Goal: Task Accomplishment & Management: Manage account settings

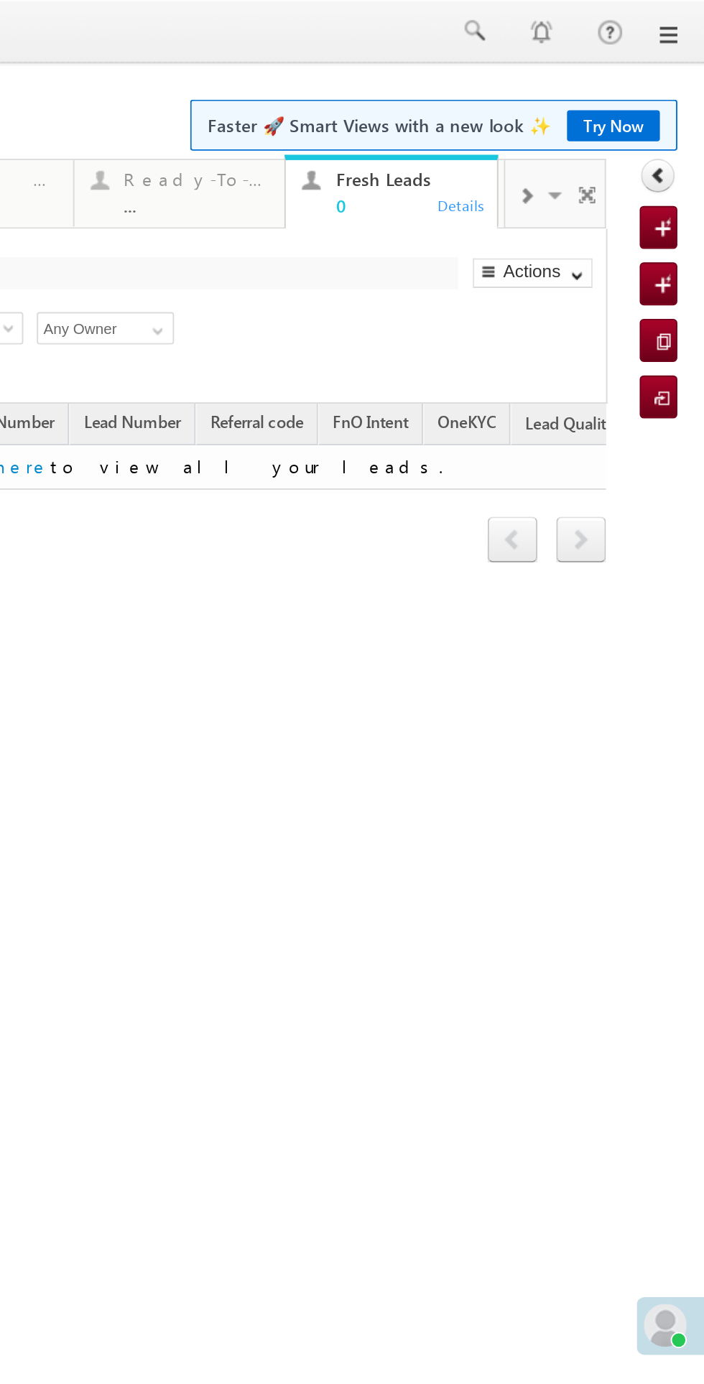
click at [4, 109] on span at bounding box center [11, 106] width 14 height 30
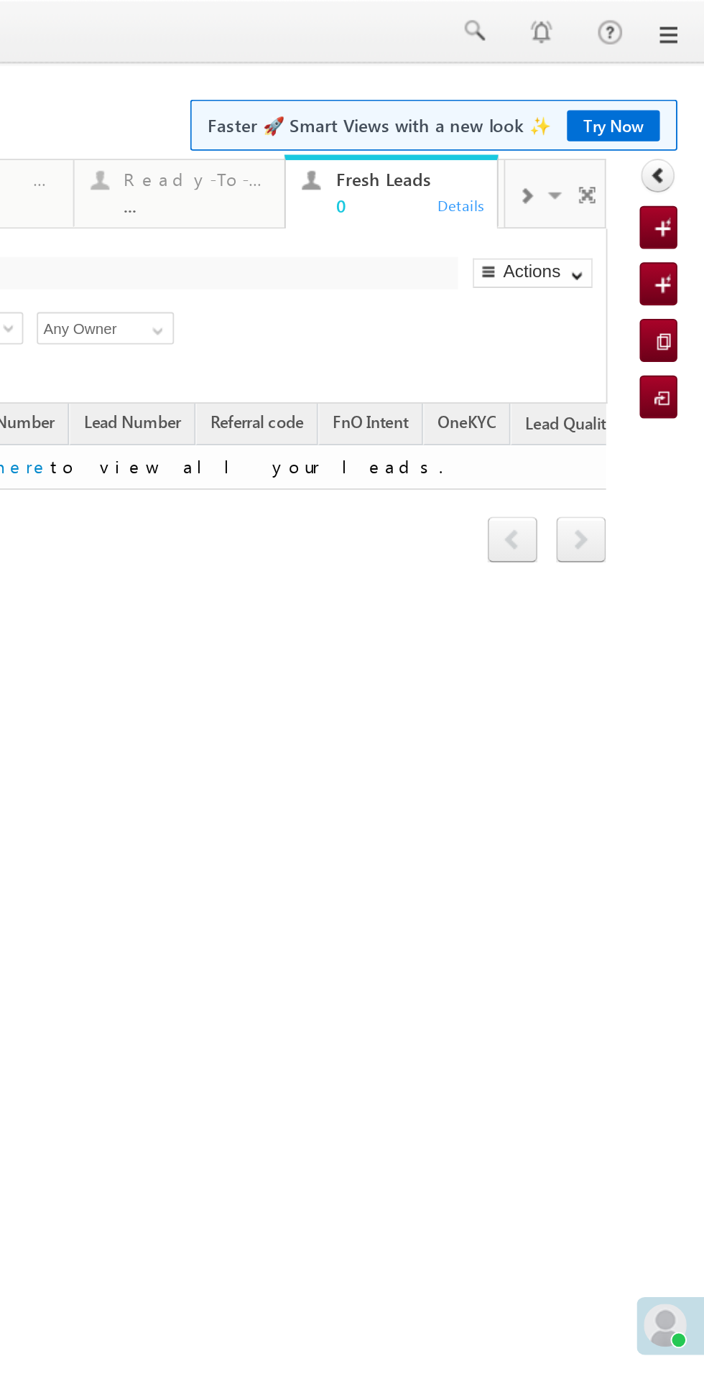
scroll to position [0, 1]
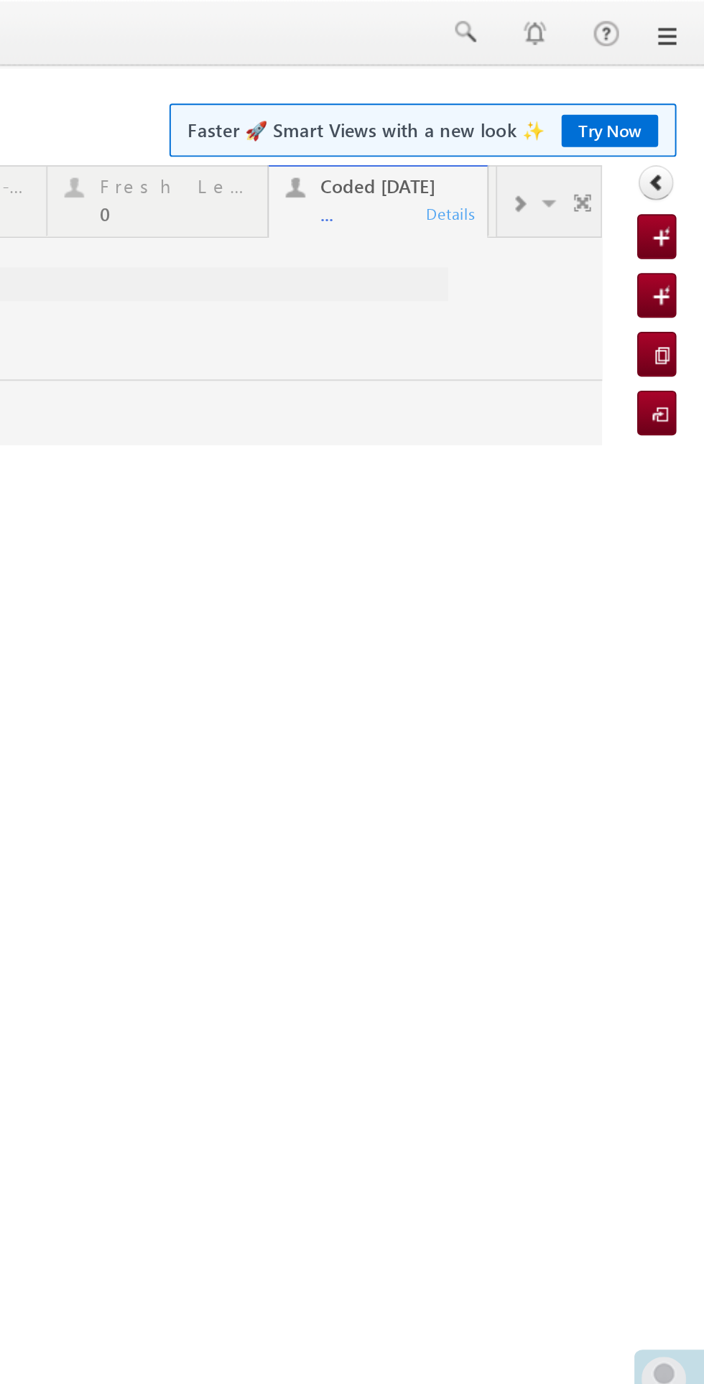
scroll to position [0, 0]
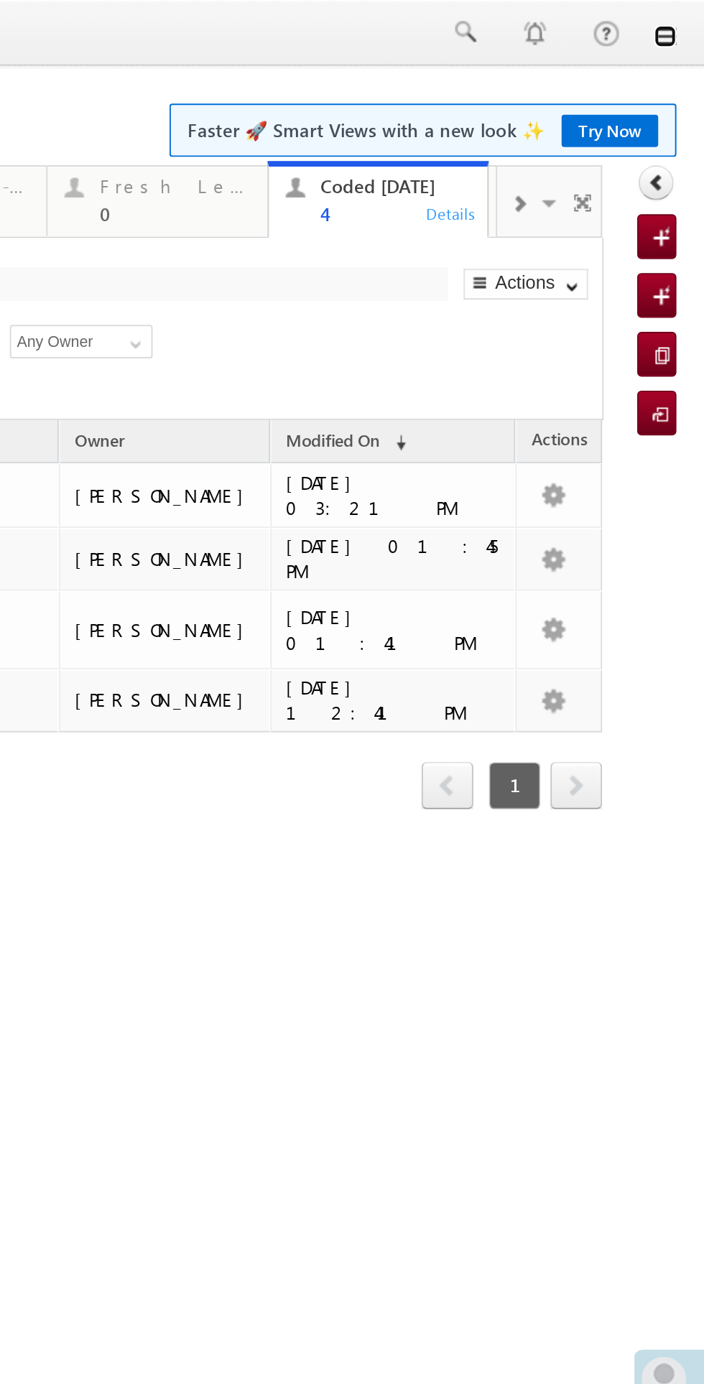
click at [17, 20] on link at bounding box center [16, 18] width 11 height 11
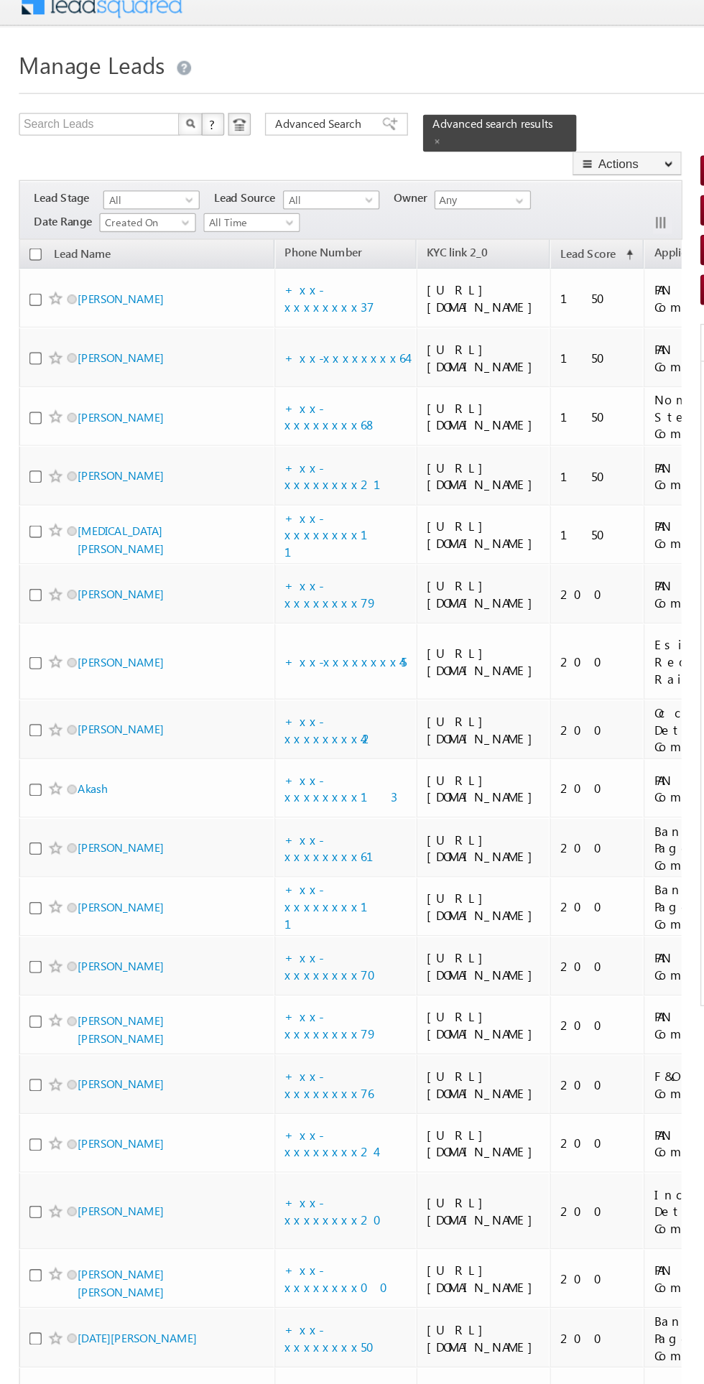
scroll to position [10, 0]
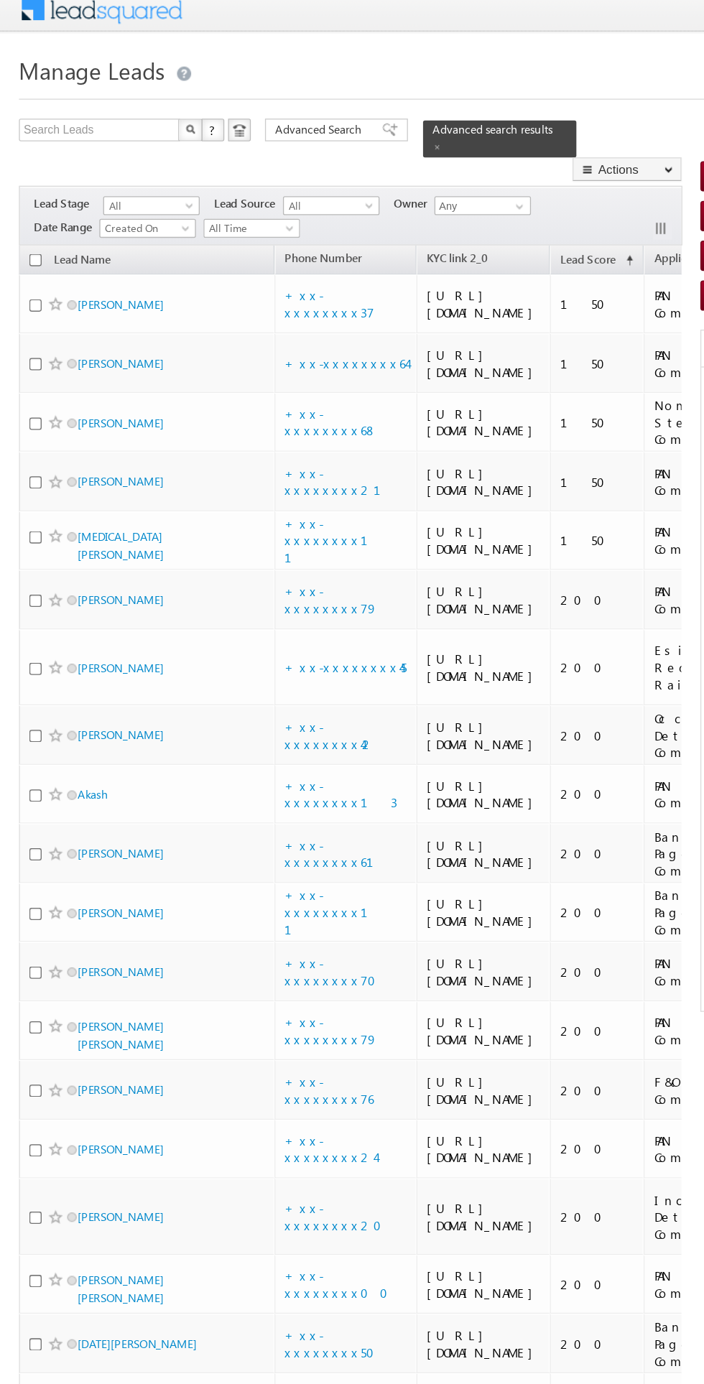
click at [24, 227] on input "checkbox" at bounding box center [26, 231] width 9 height 9
checkbox input "true"
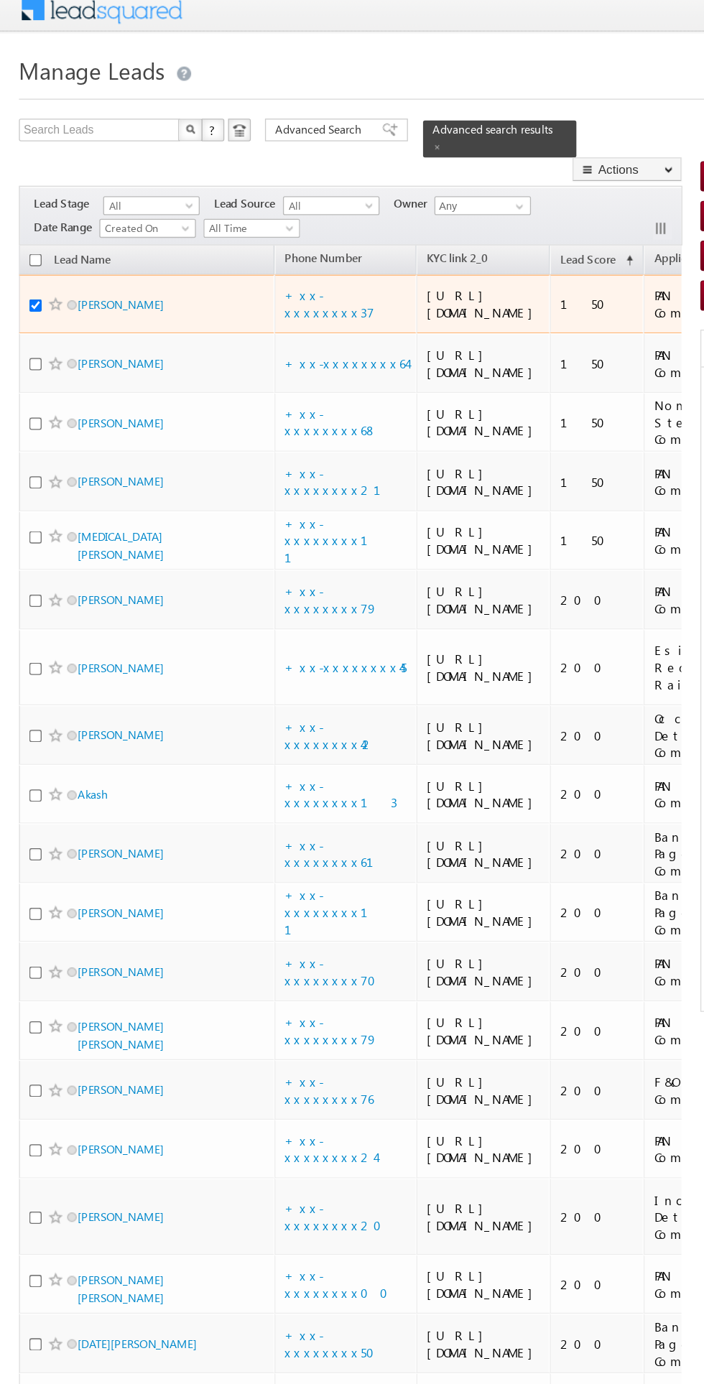
click at [47, 226] on span at bounding box center [42, 230] width 11 height 11
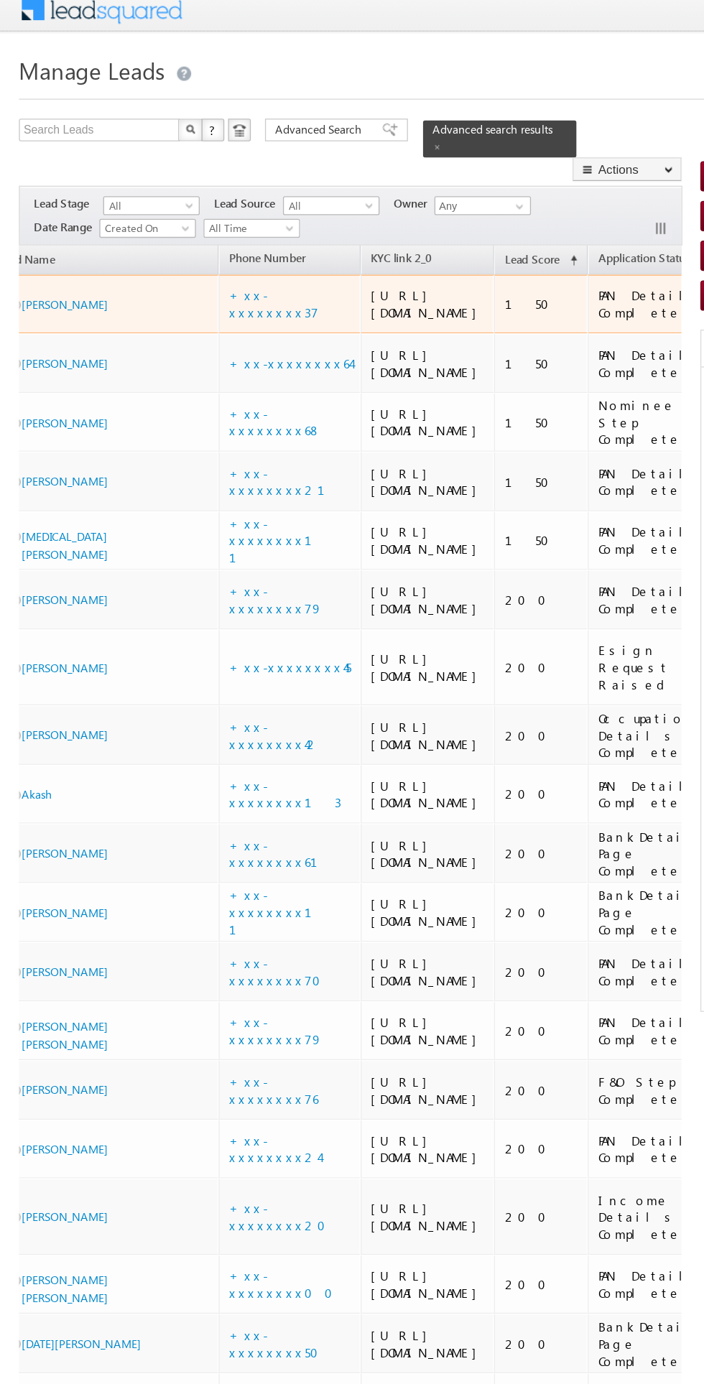
scroll to position [0, 0]
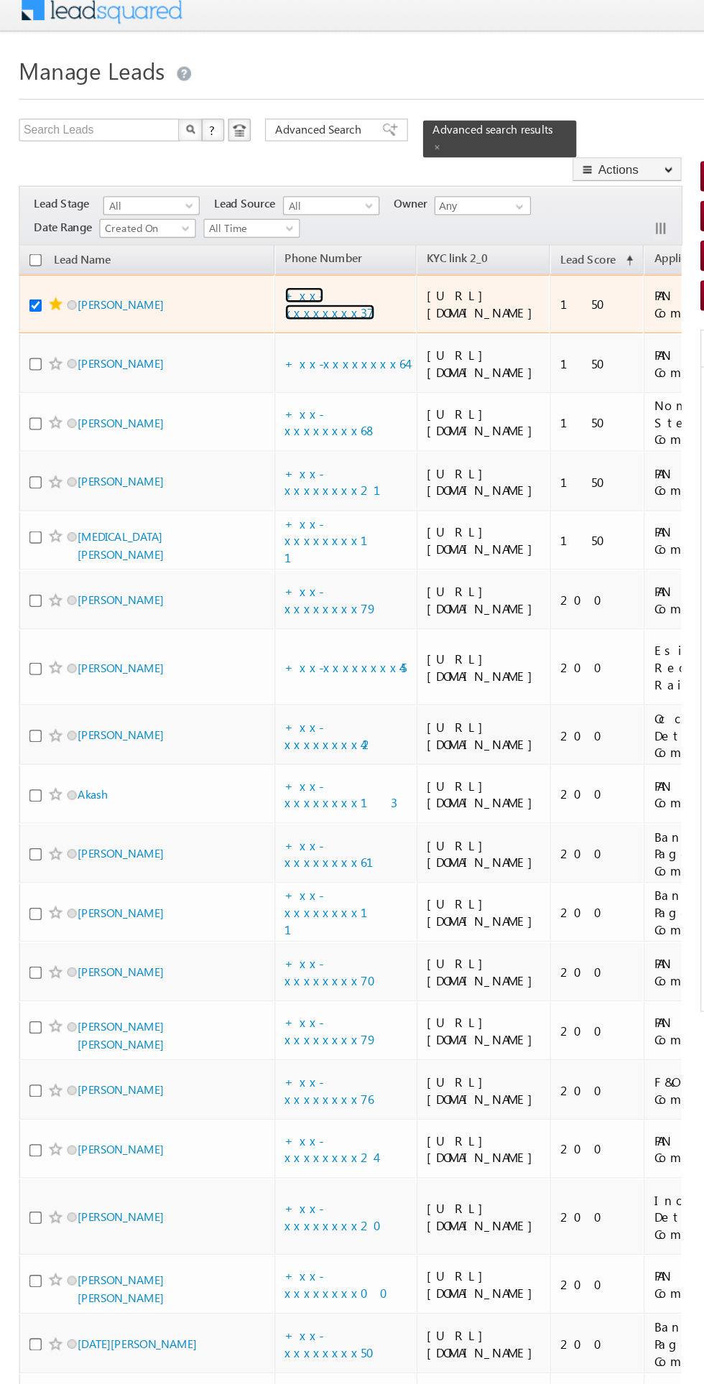
click at [259, 223] on link "+xx-xxxxxxxx37" at bounding box center [250, 230] width 68 height 25
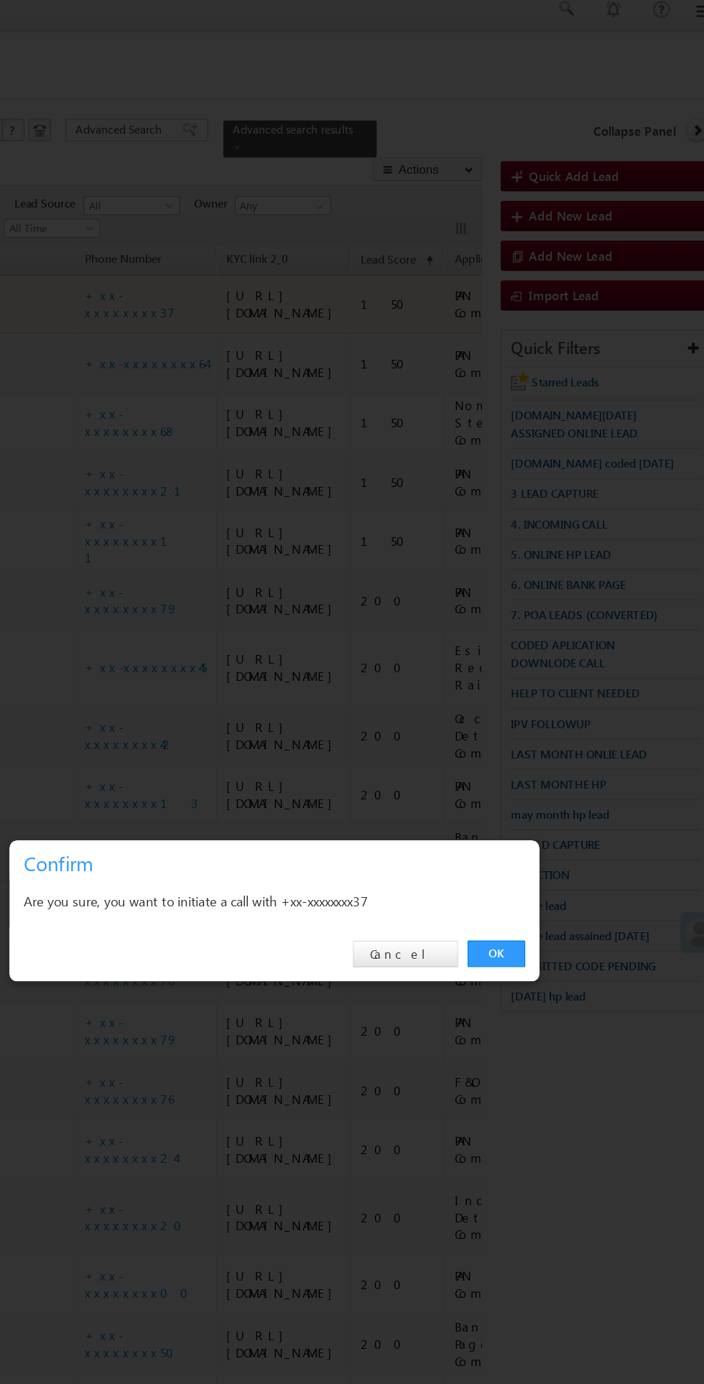
click at [528, 724] on link "OK" at bounding box center [528, 724] width 44 height 20
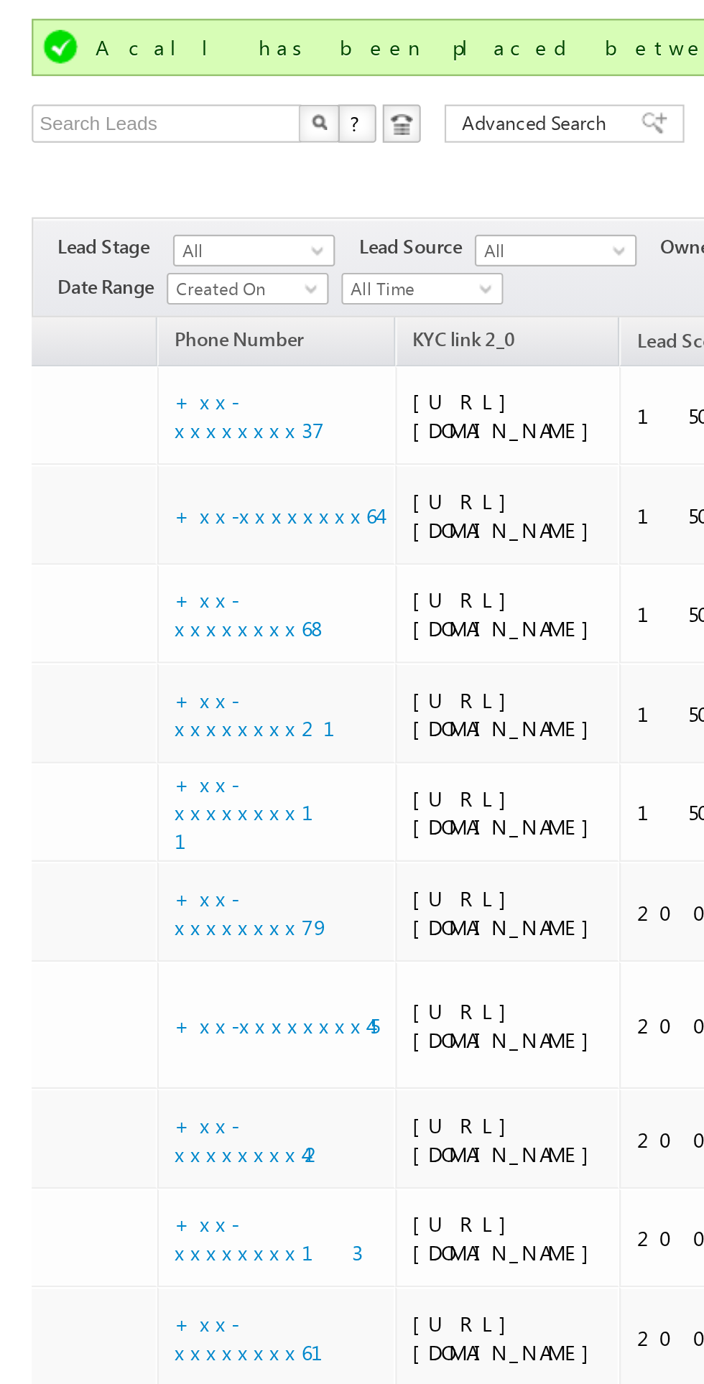
scroll to position [0, 138]
click at [6, 618] on body "Menu Bikash Das bikas h.das @ange lbrok ing.c om" at bounding box center [352, 749] width 704 height 1498
click at [4, 619] on body "Menu Bikash Das bikas h.das @ange lbrok ing.c om" at bounding box center [352, 749] width 704 height 1498
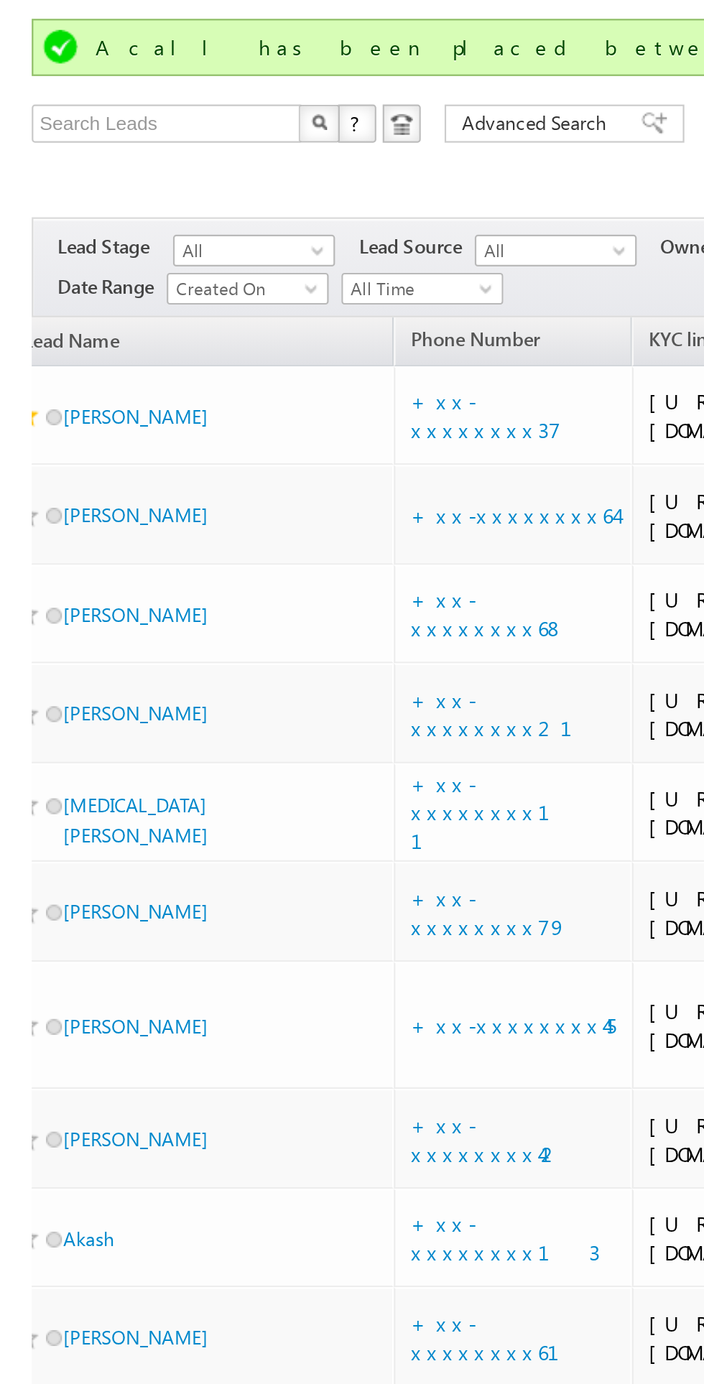
scroll to position [0, 0]
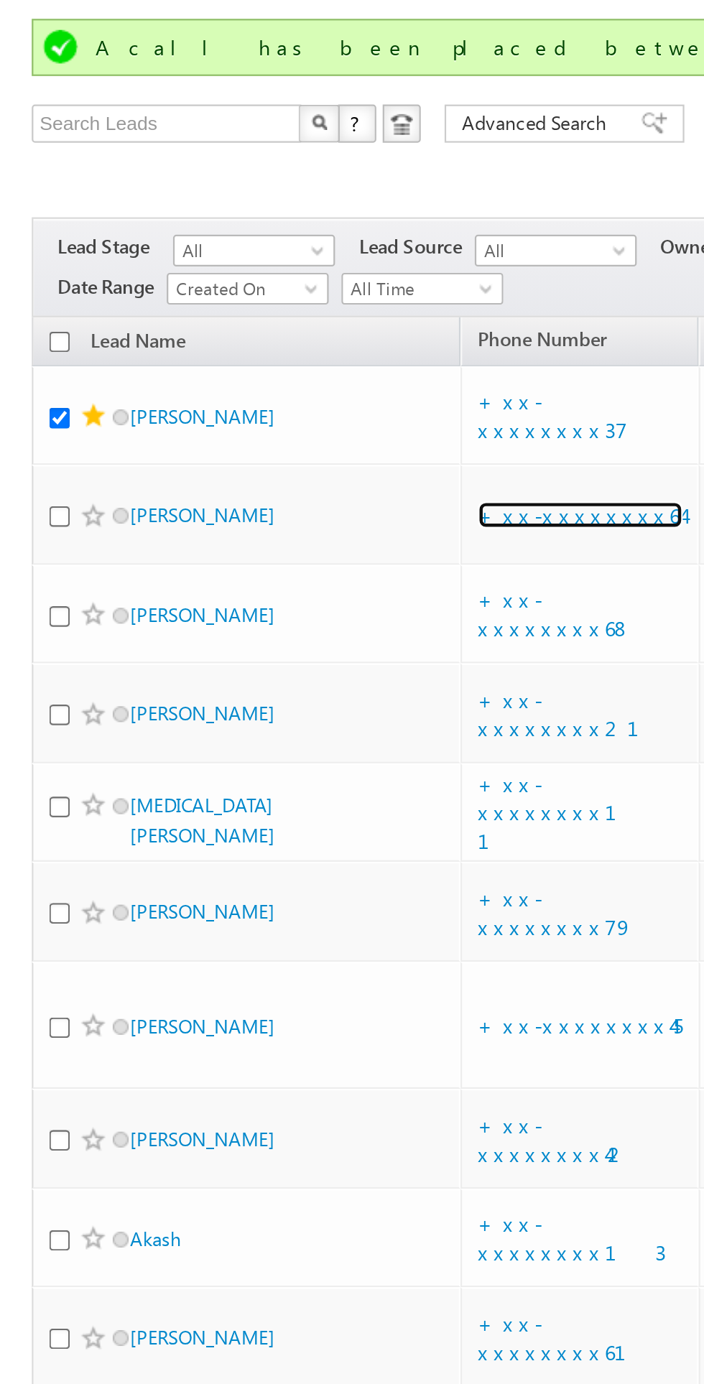
click at [261, 330] on link "+xx-xxxxxxxx64" at bounding box center [262, 324] width 93 height 12
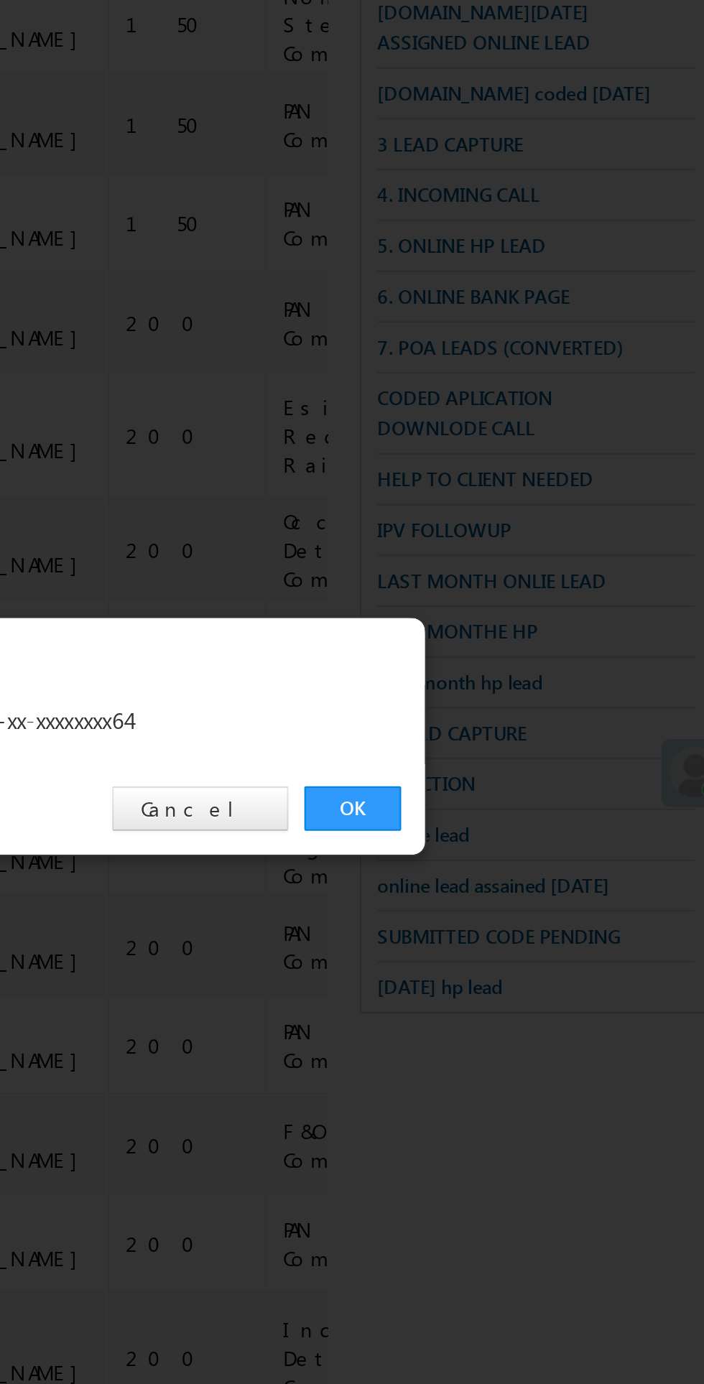
click at [536, 734] on link "OK" at bounding box center [528, 724] width 44 height 20
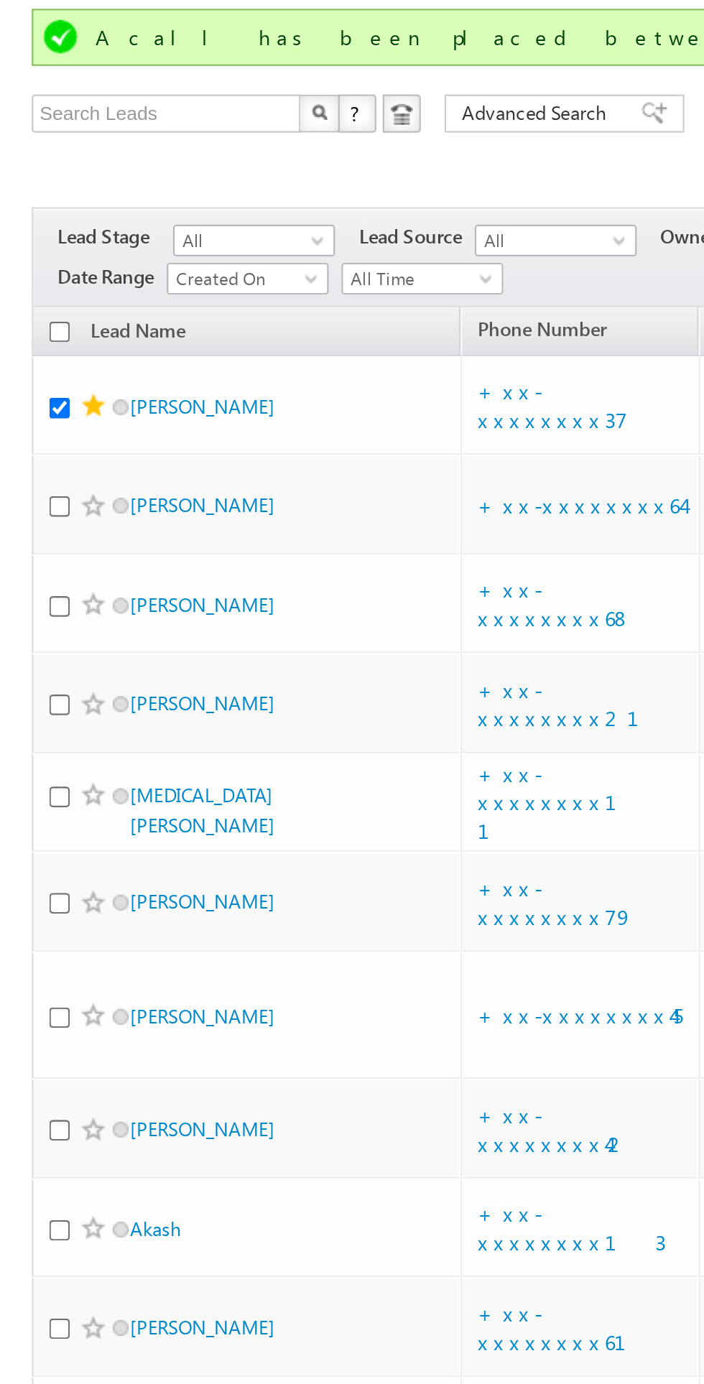
click at [43, 330] on span at bounding box center [42, 324] width 11 height 11
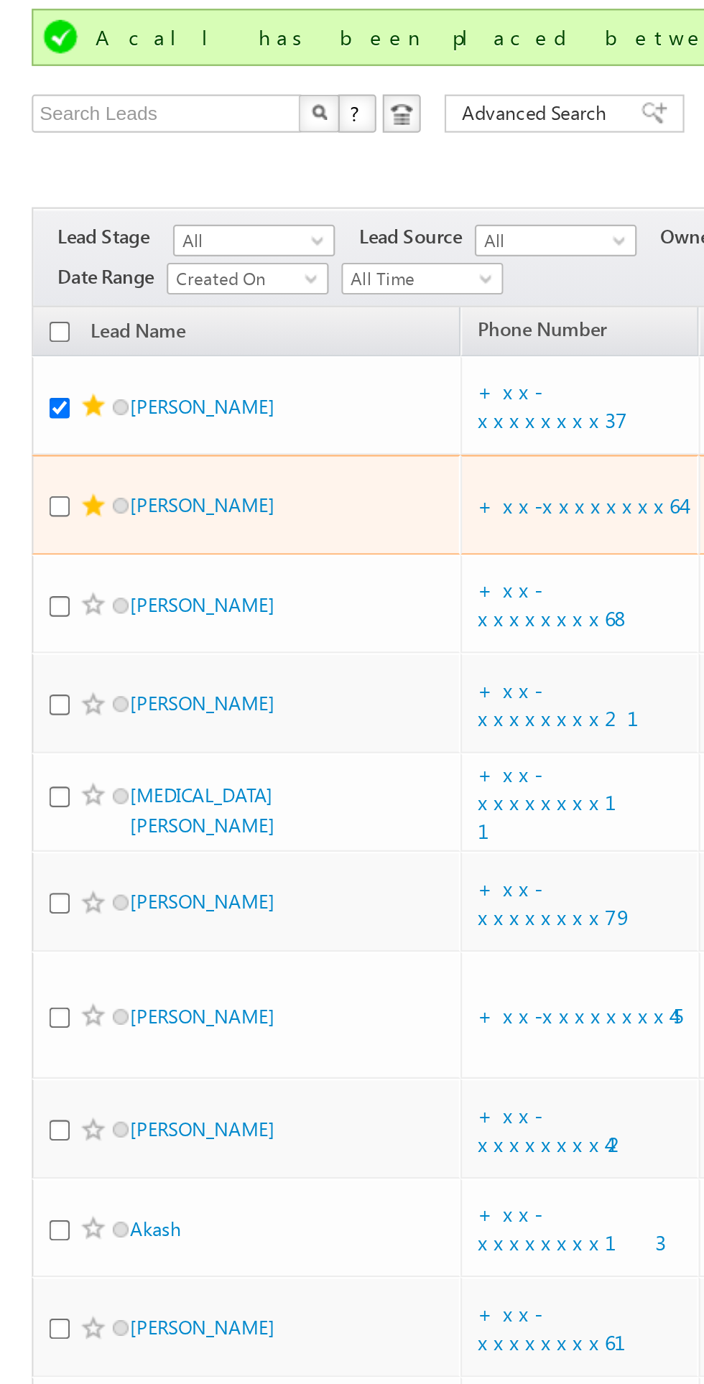
click at [24, 330] on input "checkbox" at bounding box center [26, 324] width 9 height 9
checkbox input "true"
click at [42, 375] on span at bounding box center [42, 368] width 11 height 11
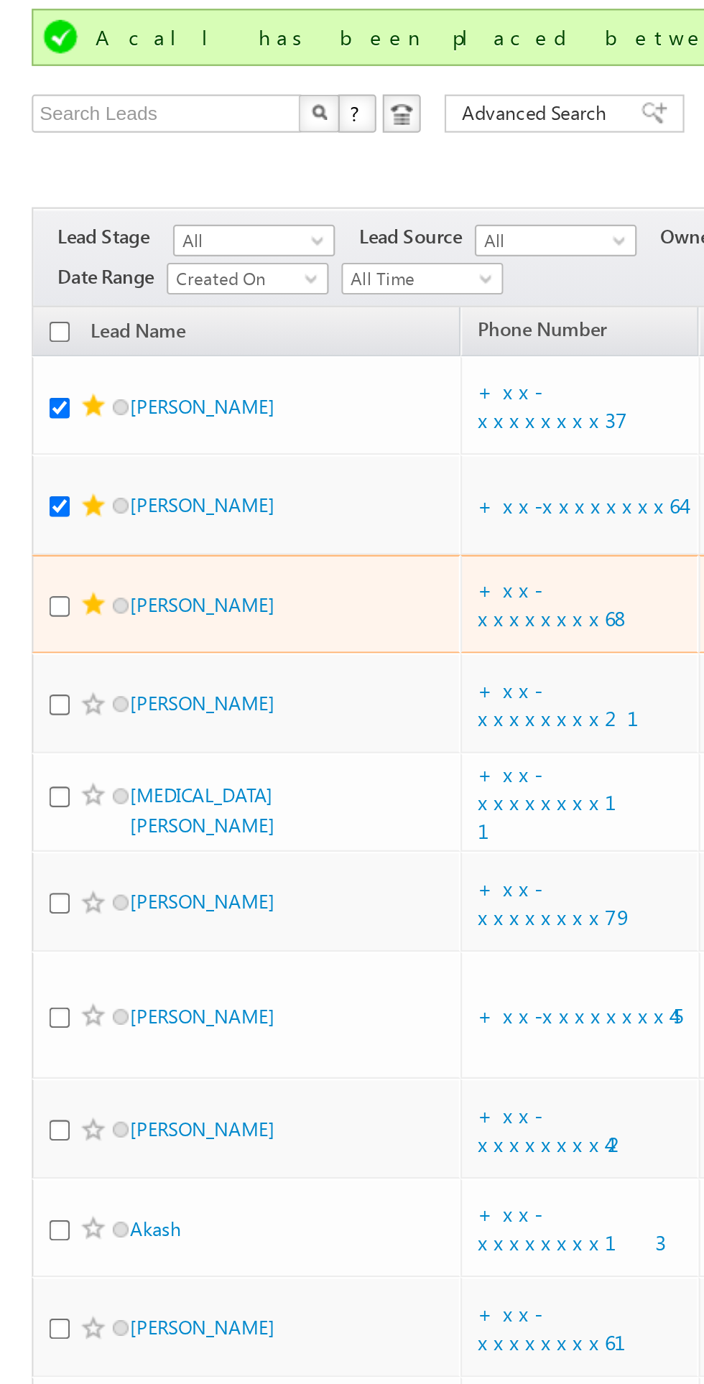
click at [24, 375] on input "checkbox" at bounding box center [26, 370] width 9 height 9
checkbox input "true"
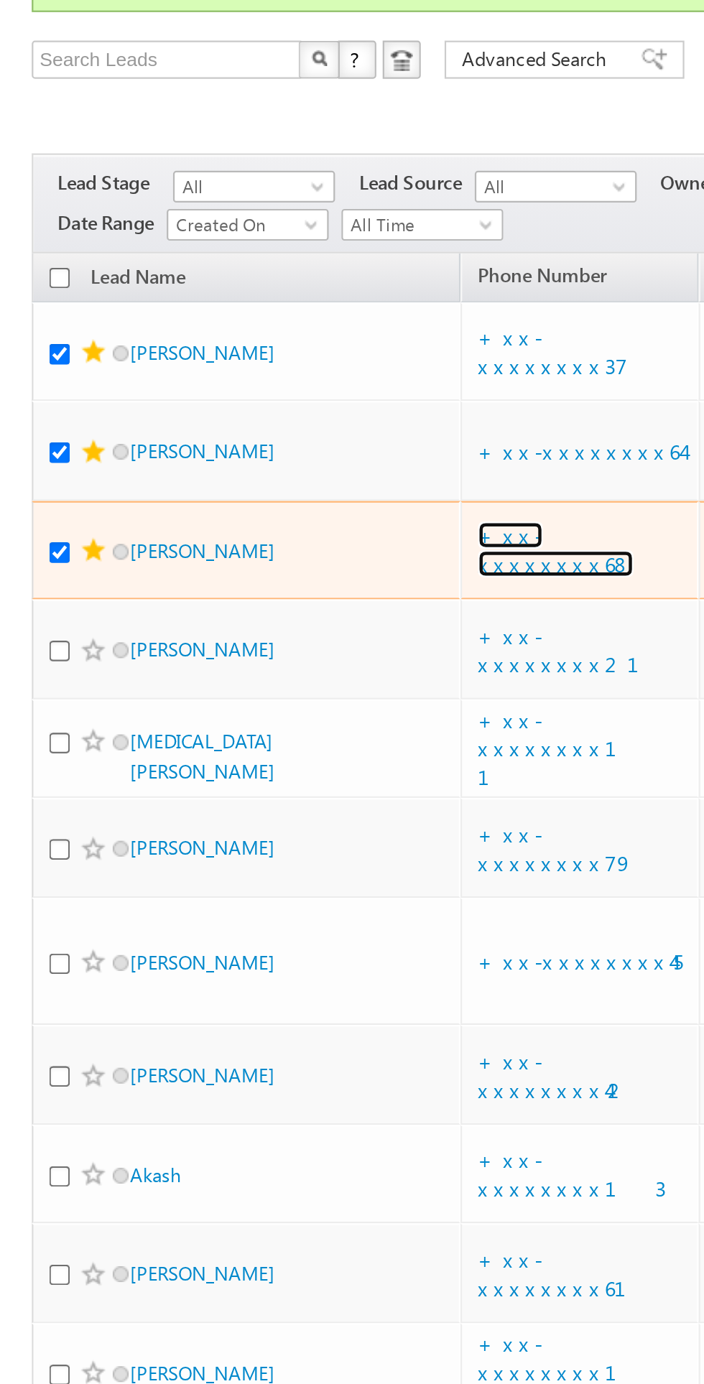
click at [260, 381] on link "+xx-xxxxxxxx68" at bounding box center [251, 368] width 70 height 25
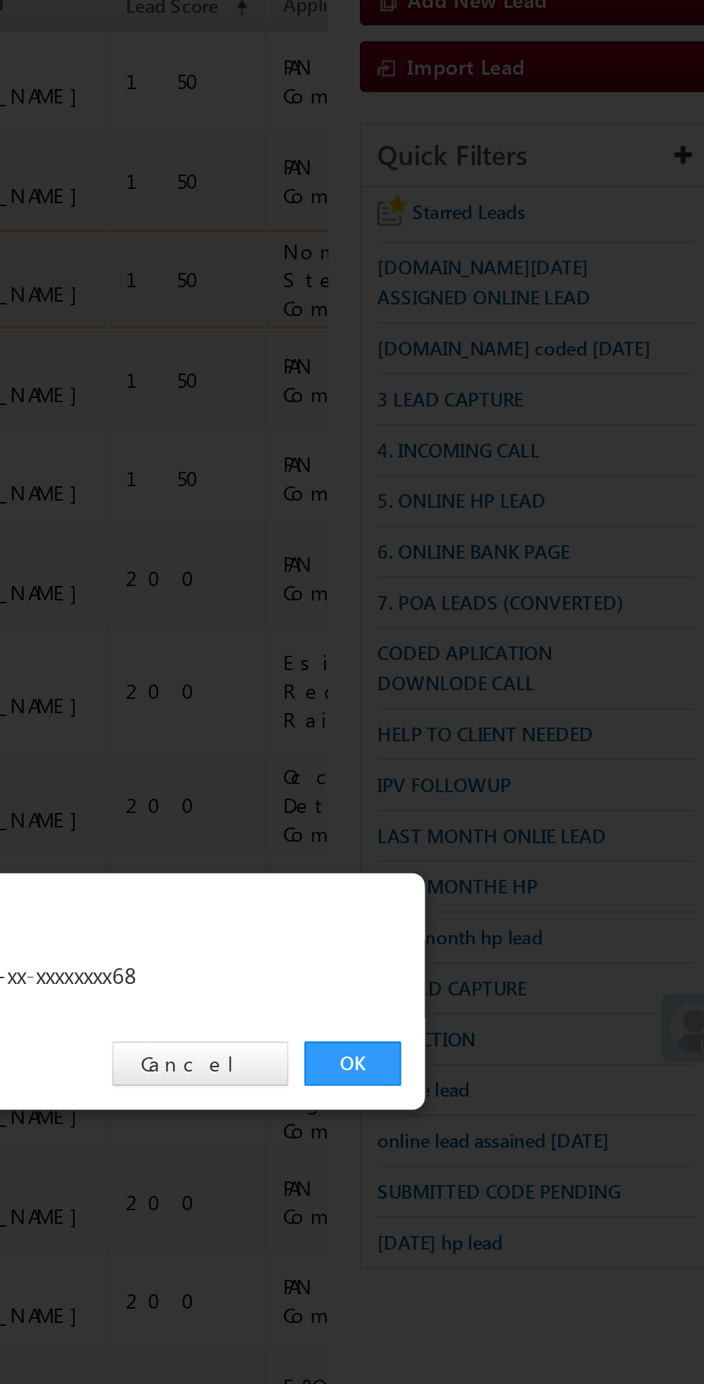
click at [534, 745] on div "OK Cancel" at bounding box center [360, 724] width 402 height 41
click at [521, 734] on link "OK" at bounding box center [528, 724] width 44 height 20
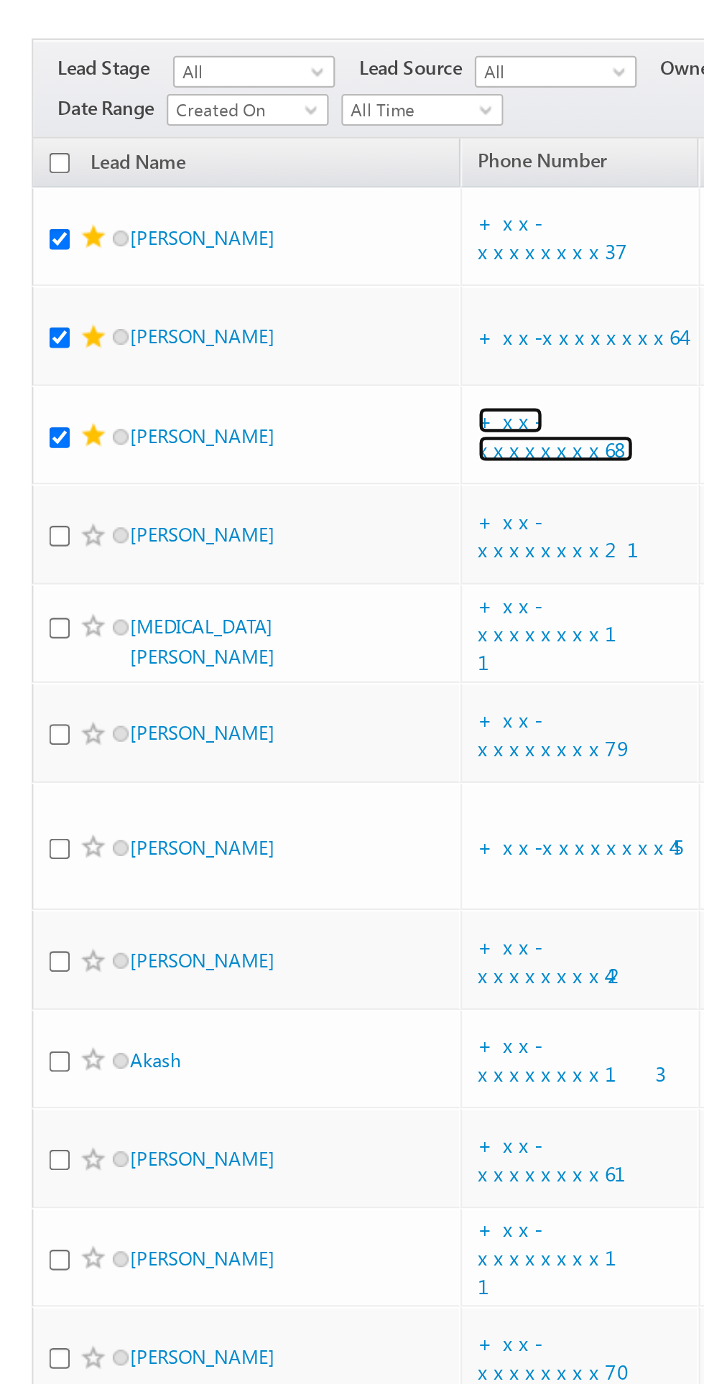
click at [249, 381] on link "+xx-xxxxxxxx68" at bounding box center [251, 368] width 70 height 25
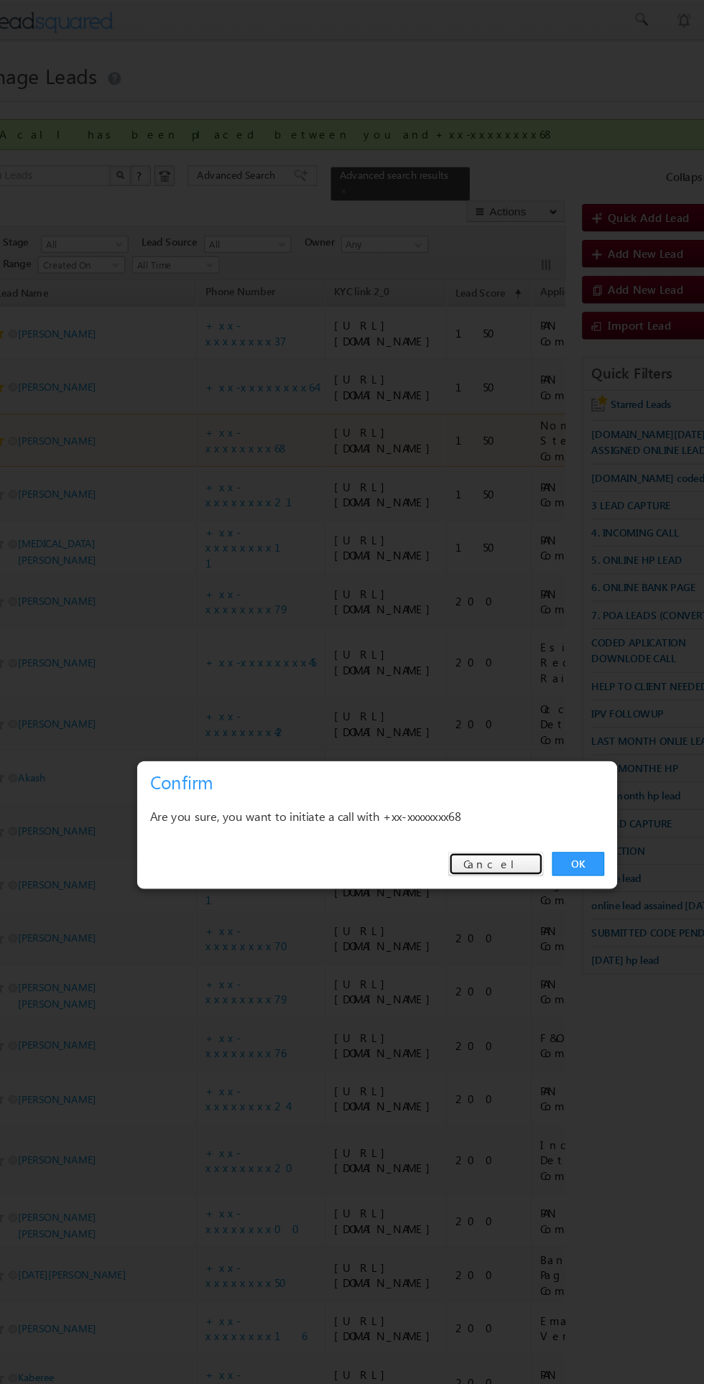
click at [479, 721] on link "Cancel" at bounding box center [460, 724] width 80 height 20
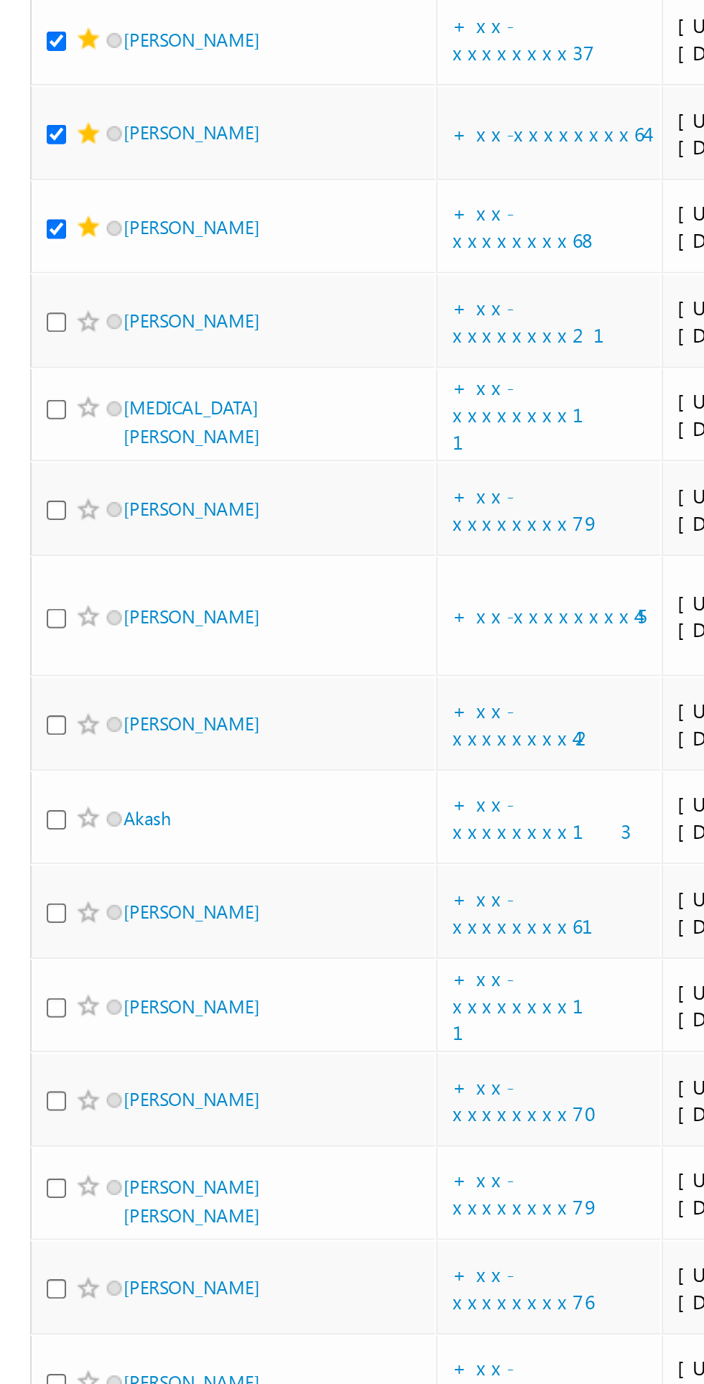
click at [43, 420] on span at bounding box center [42, 414] width 11 height 11
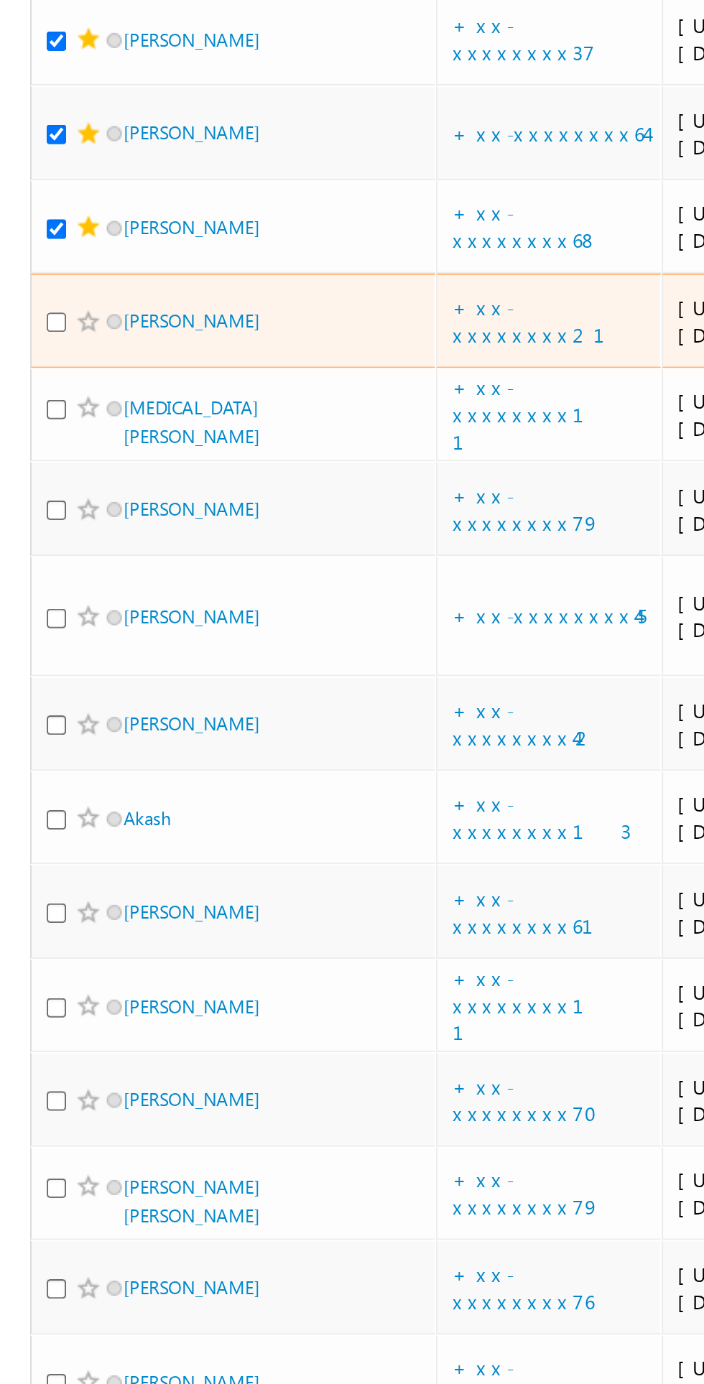
click at [22, 420] on input "checkbox" at bounding box center [26, 414] width 9 height 9
checkbox input "true"
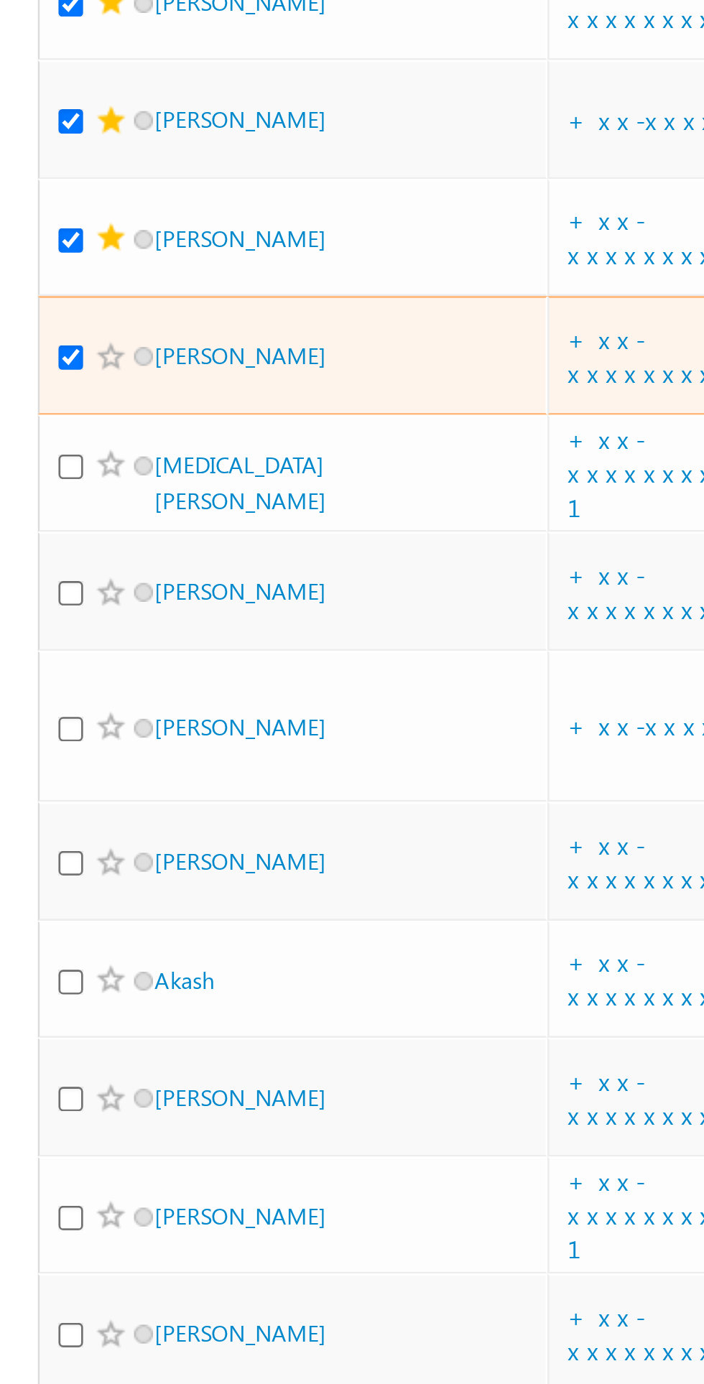
click at [43, 420] on span at bounding box center [42, 414] width 11 height 11
click at [45, 420] on span at bounding box center [42, 414] width 11 height 11
click at [42, 420] on span at bounding box center [42, 414] width 11 height 11
click at [55, 418] on span at bounding box center [54, 414] width 7 height 7
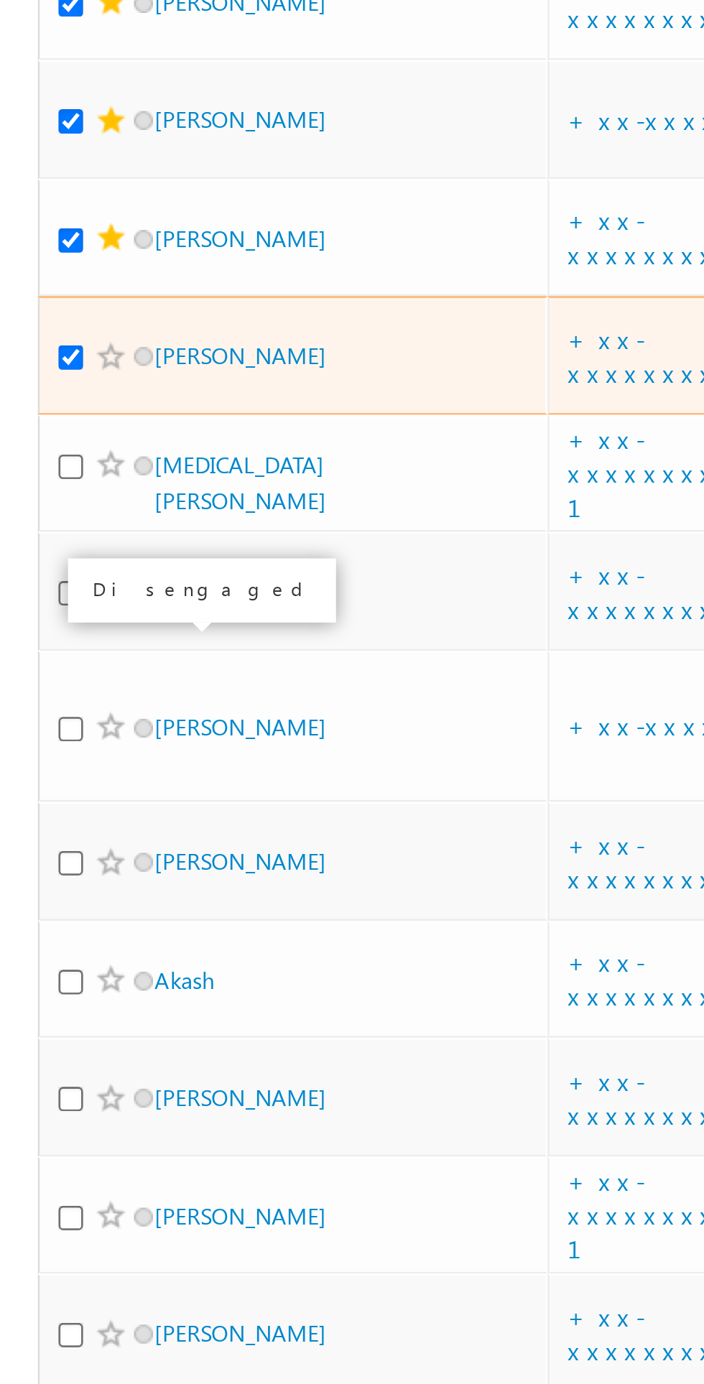
click at [40, 420] on span at bounding box center [42, 414] width 11 height 11
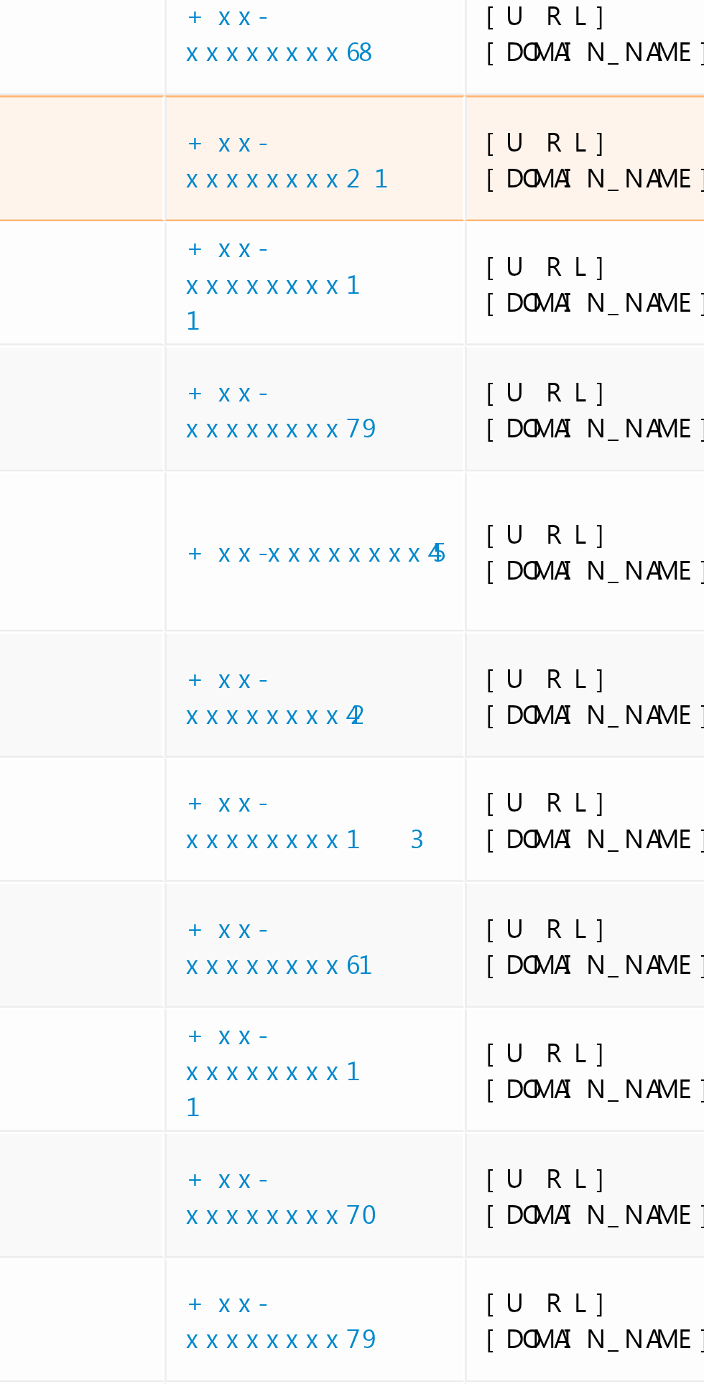
scroll to position [0, 131]
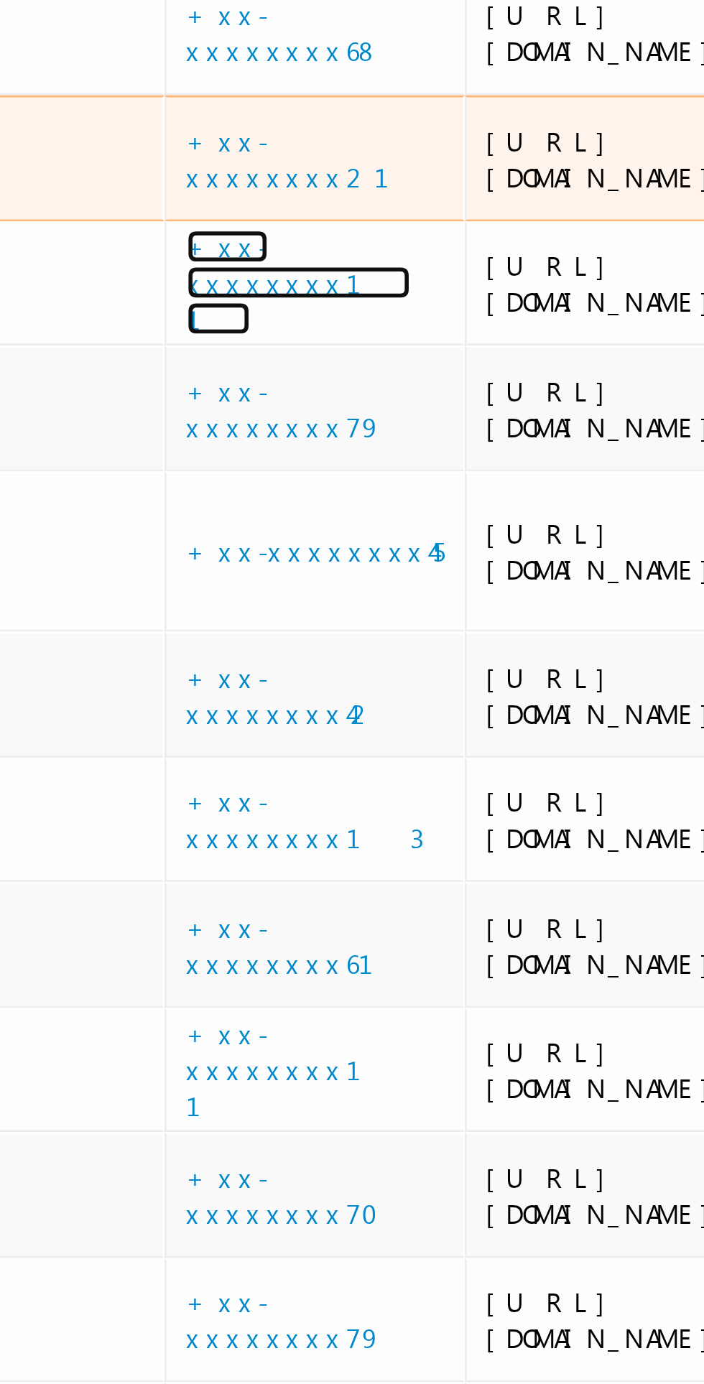
click at [114, 478] on link "+xx-xxxxxxxx11" at bounding box center [125, 459] width 80 height 38
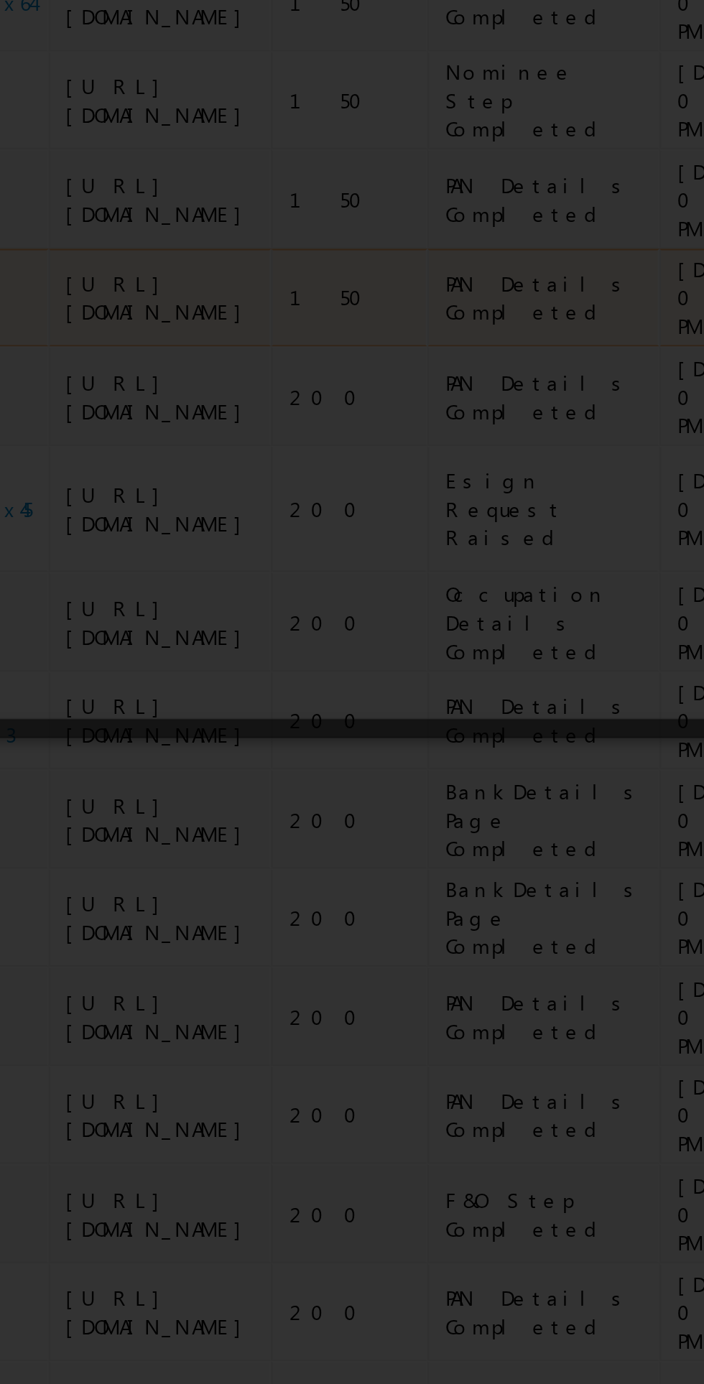
click at [249, 341] on div at bounding box center [352, 692] width 704 height 1384
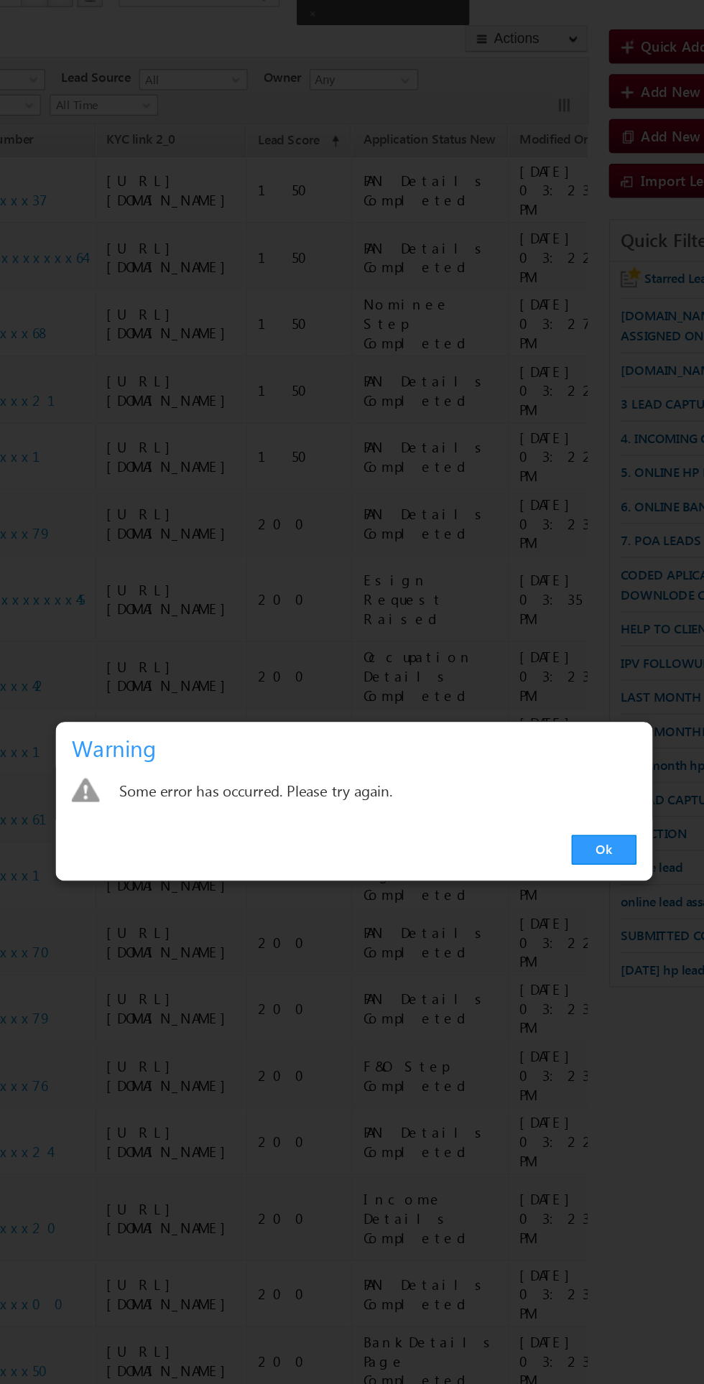
click at [545, 734] on link "Ok" at bounding box center [528, 724] width 44 height 20
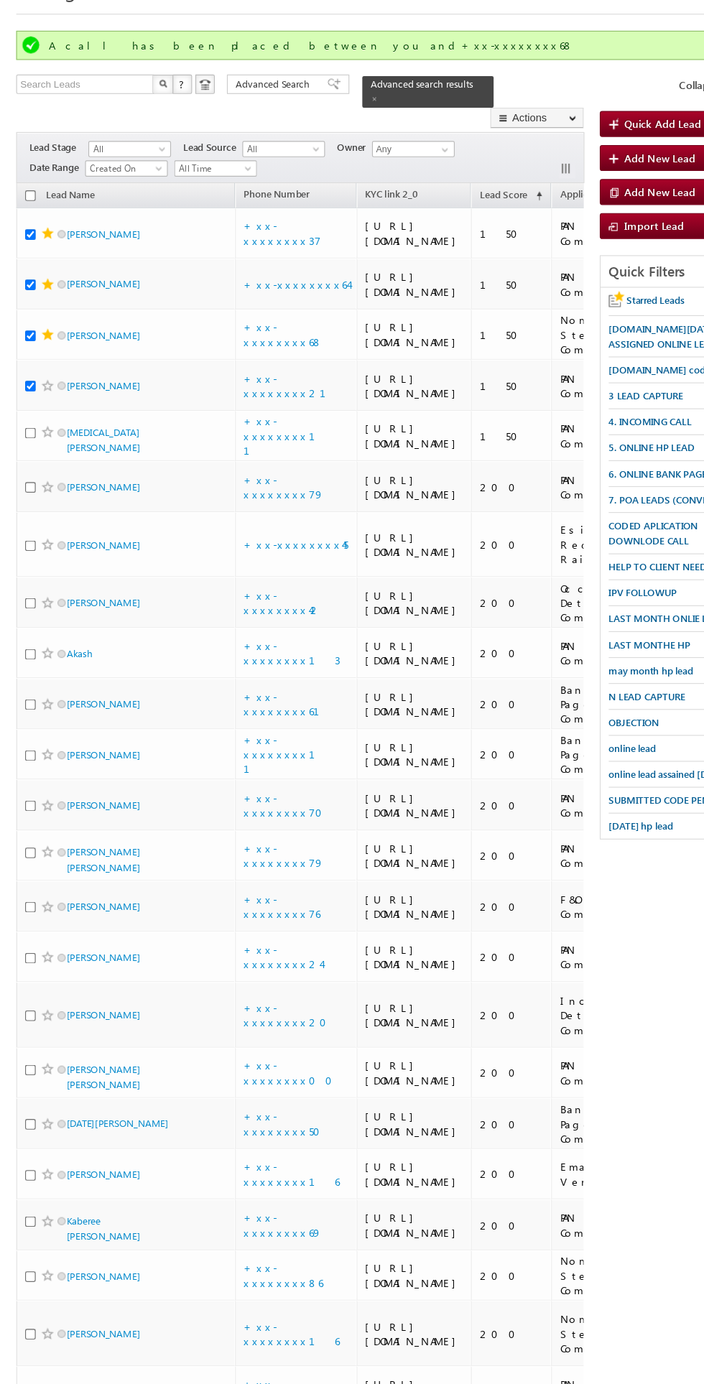
scroll to position [6, 0]
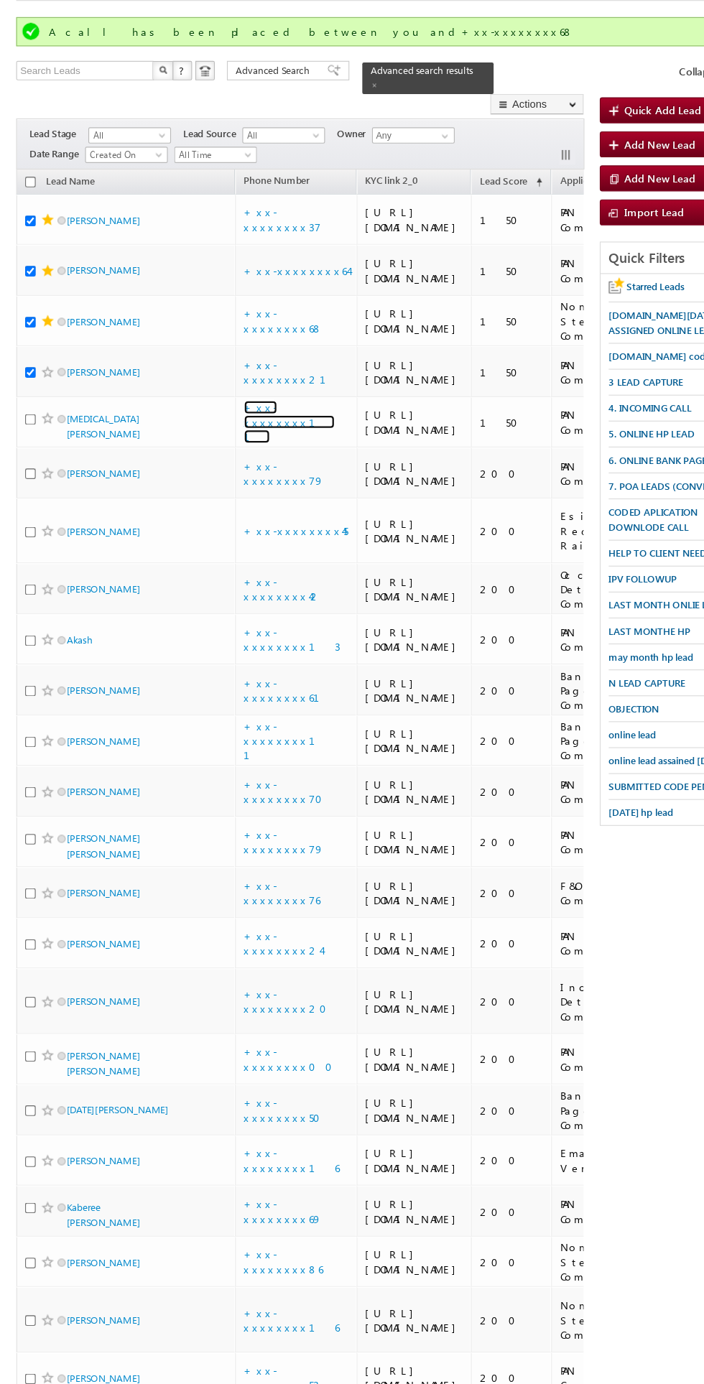
click at [260, 471] on link "+xx-xxxxxxxx11" at bounding box center [256, 452] width 80 height 38
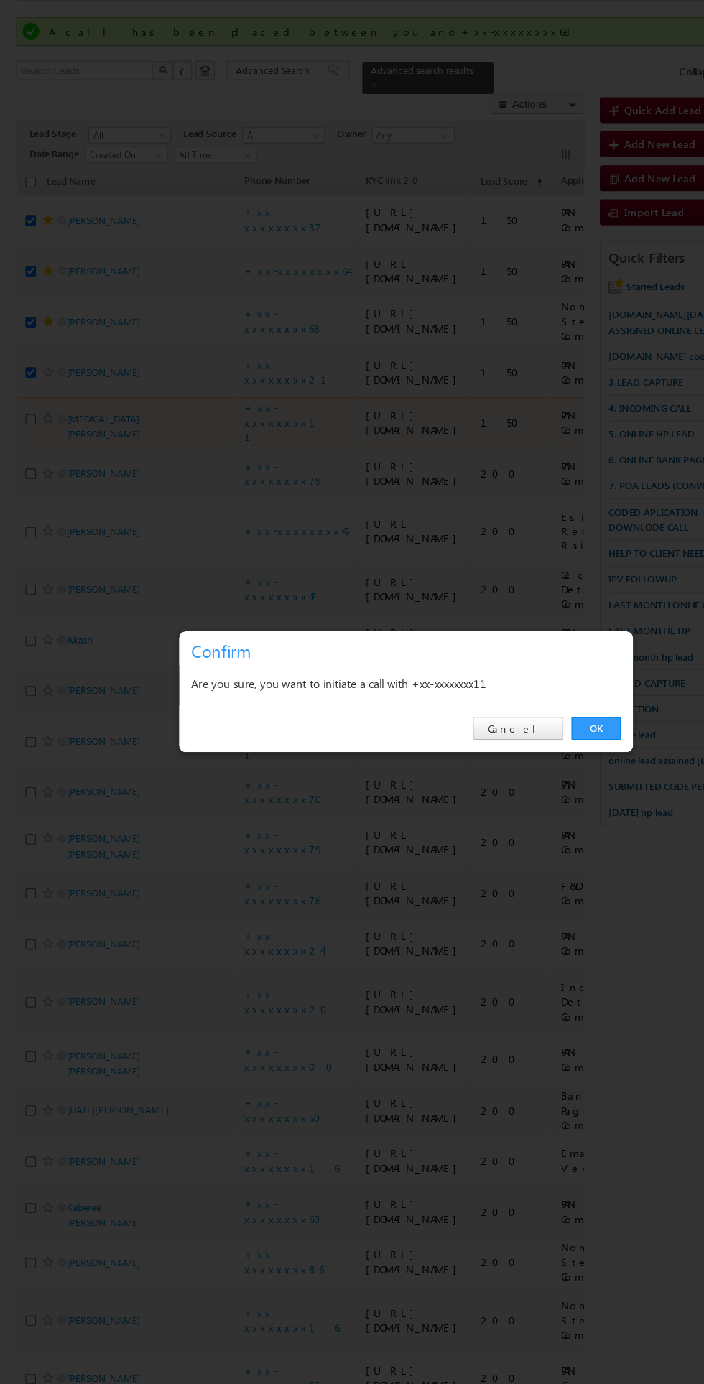
click at [528, 734] on link "OK" at bounding box center [528, 724] width 44 height 20
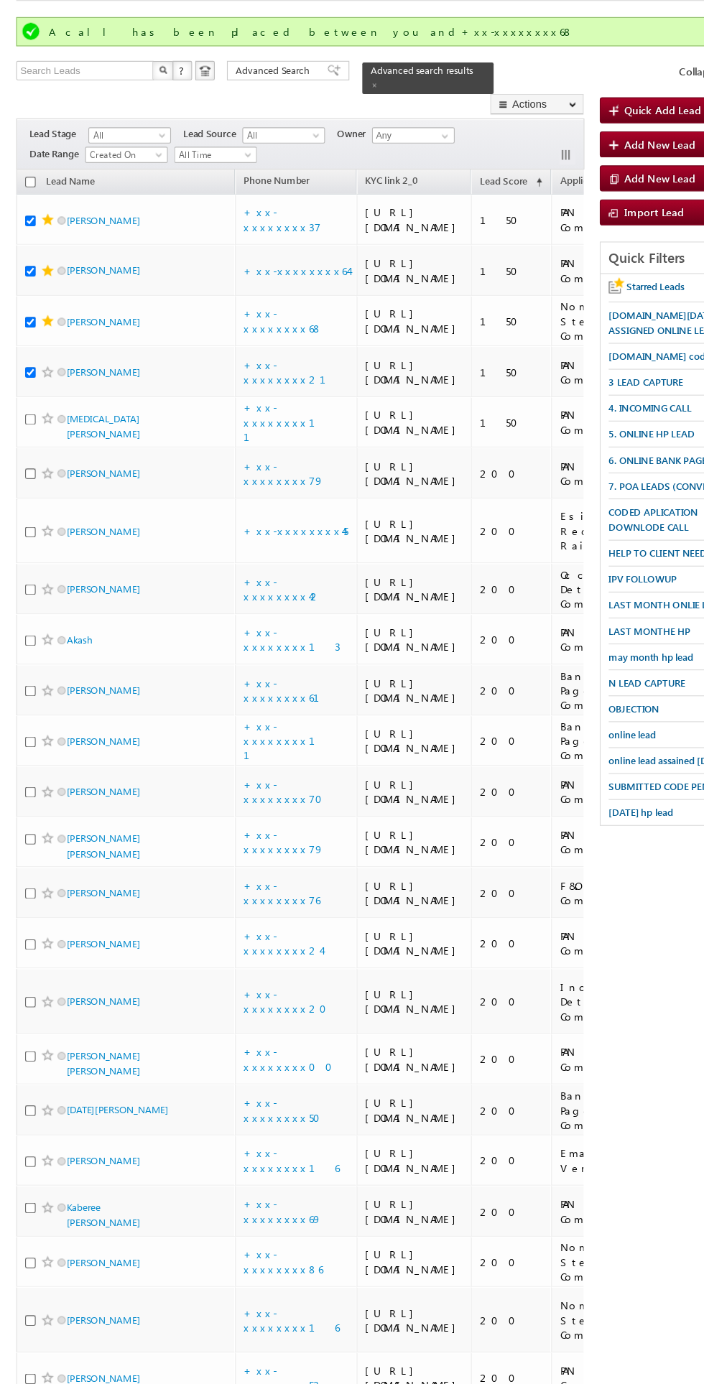
click at [46, 455] on span at bounding box center [42, 448] width 11 height 11
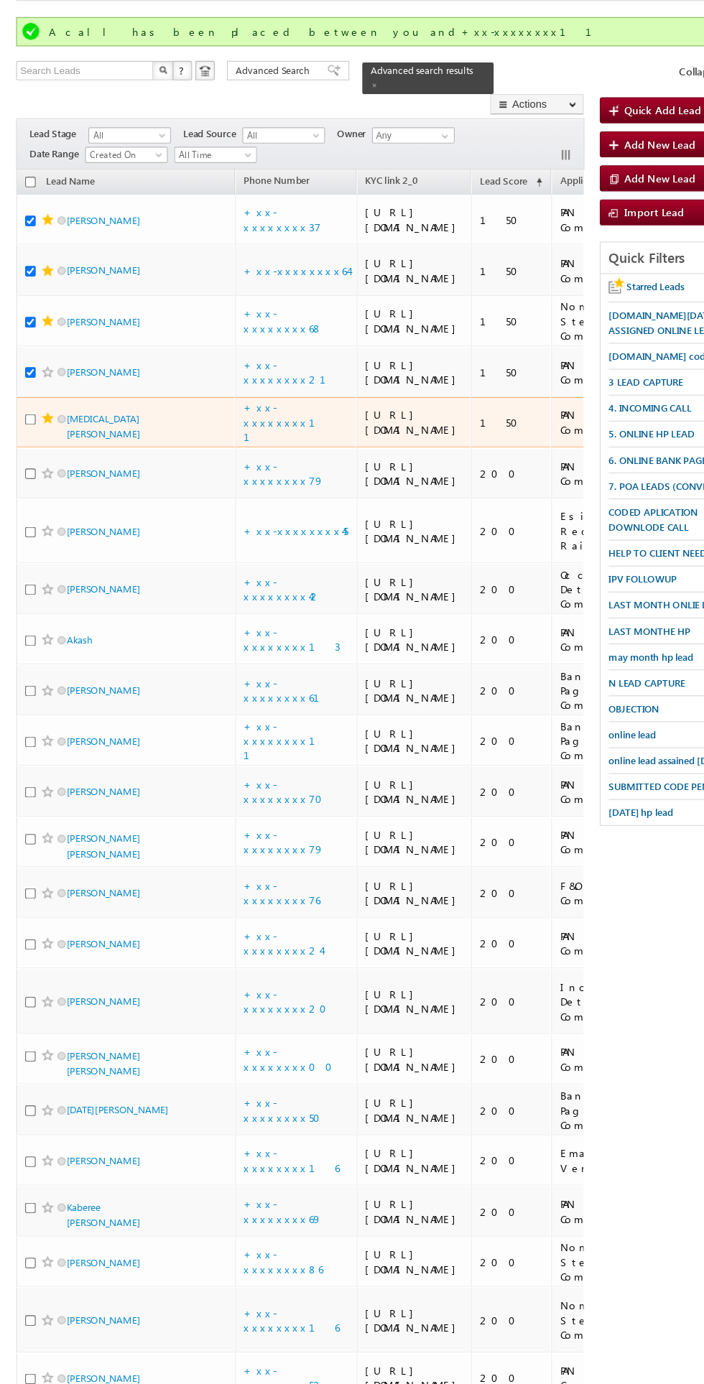
scroll to position [24, 0]
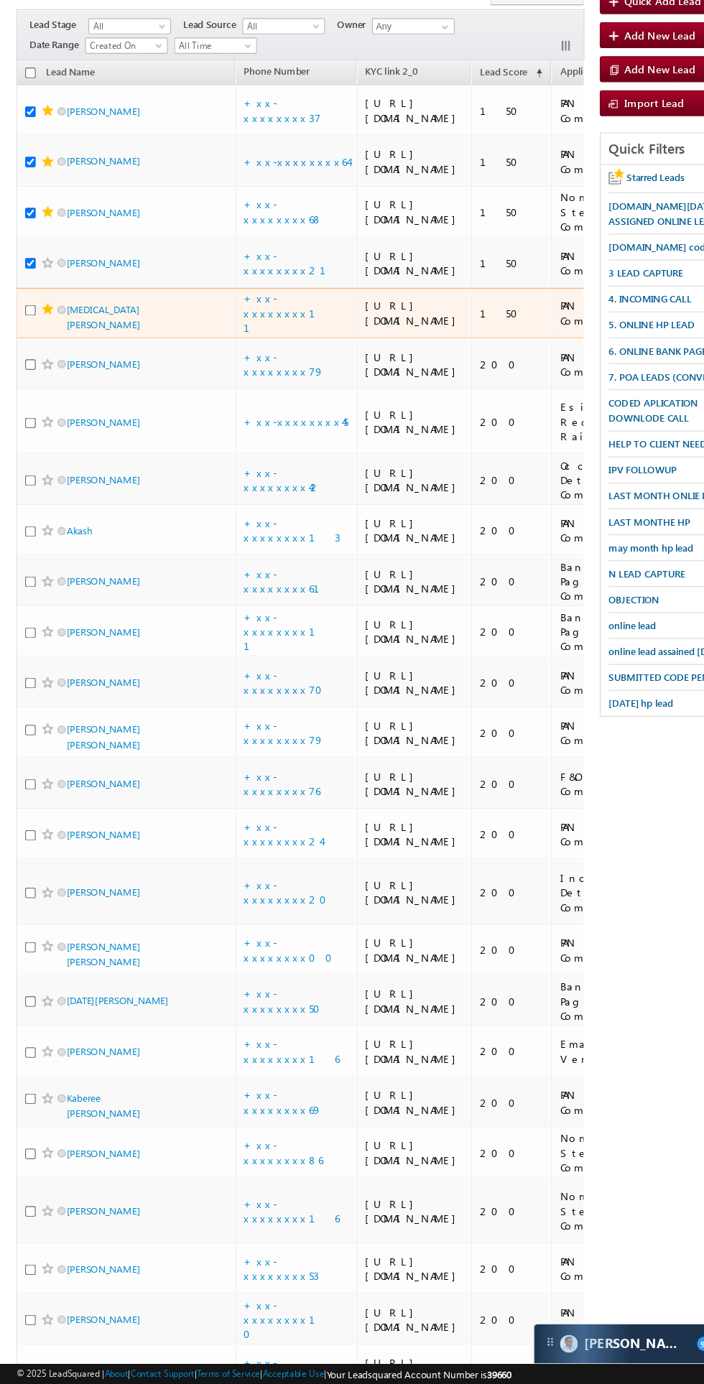
click at [42, 396] on span at bounding box center [42, 389] width 11 height 11
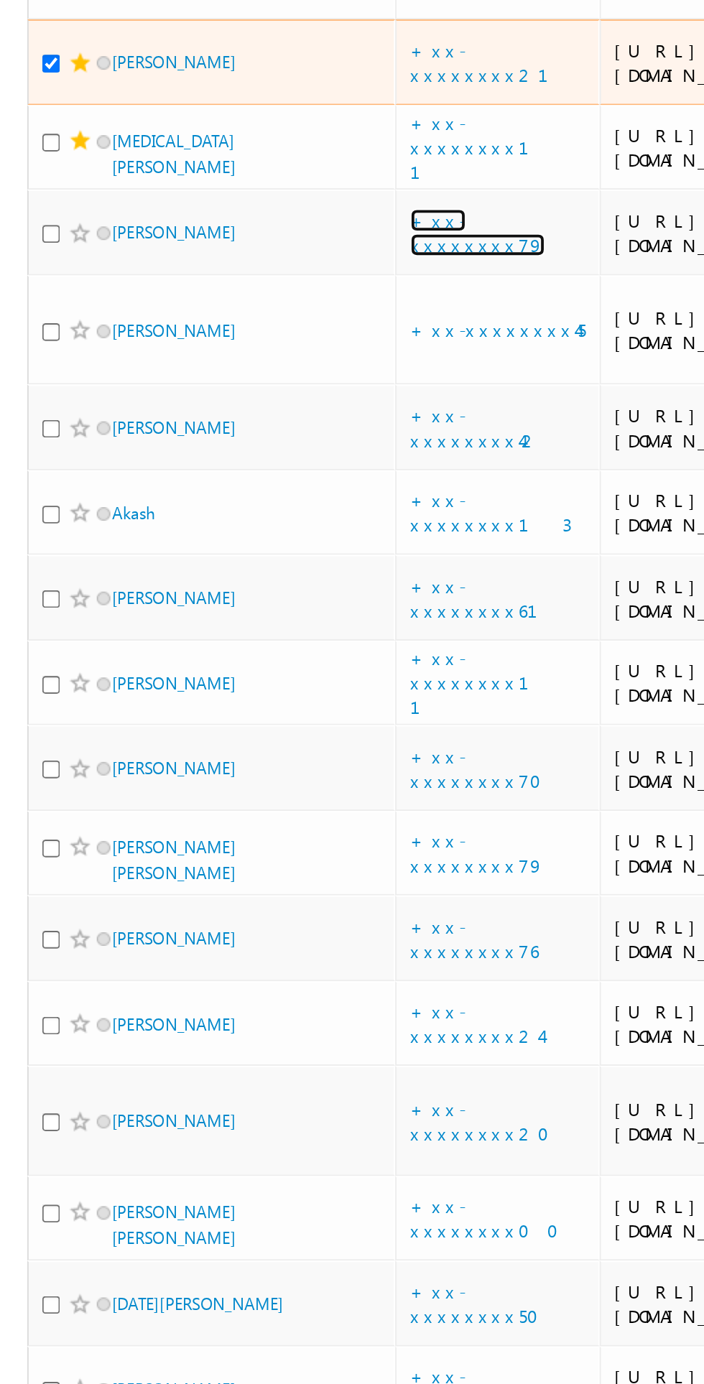
click at [259, 492] on link "+xx-xxxxxxxx79" at bounding box center [251, 479] width 71 height 25
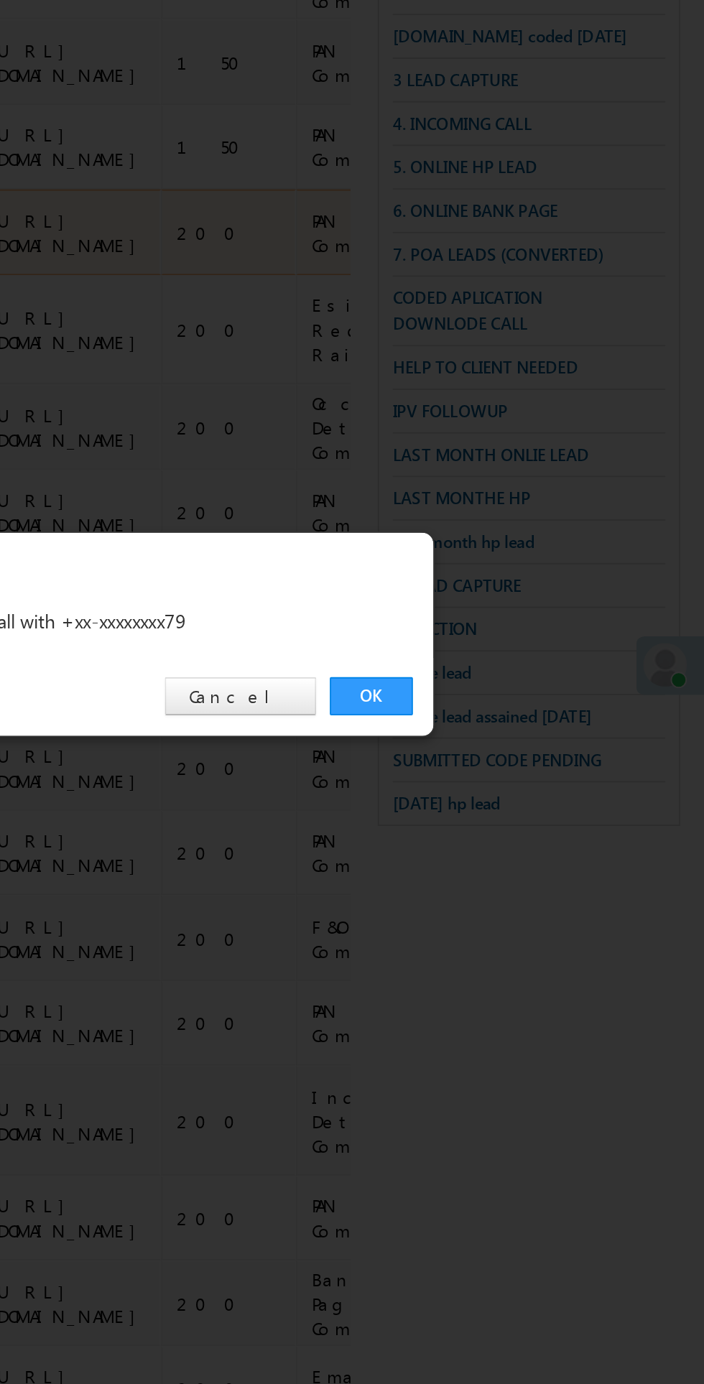
click at [537, 690] on div "Are you sure, you want to initiate a call with +xx-xxxxxxxx79" at bounding box center [360, 684] width 381 height 18
click at [548, 687] on div "Are you sure, you want to initiate a call with +xx-xxxxxxxx79" at bounding box center [360, 684] width 381 height 18
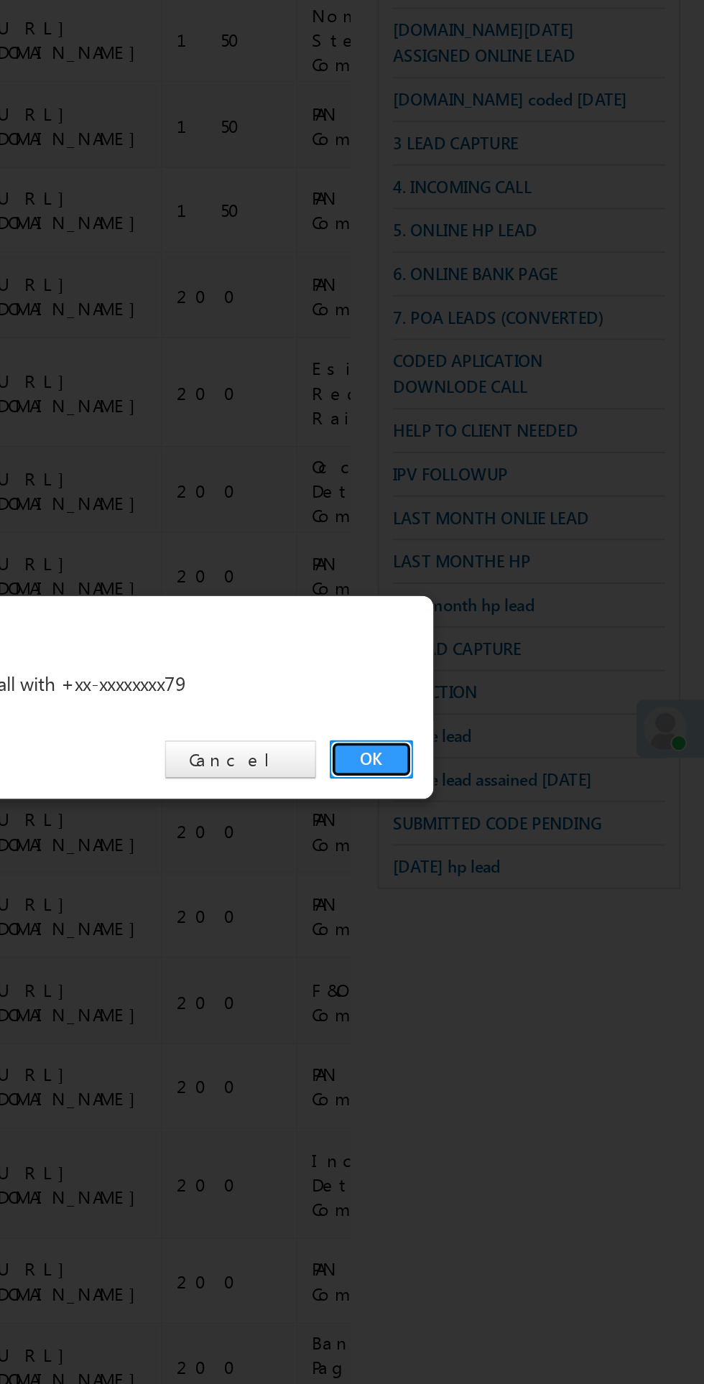
click at [537, 725] on link "OK" at bounding box center [528, 724] width 44 height 20
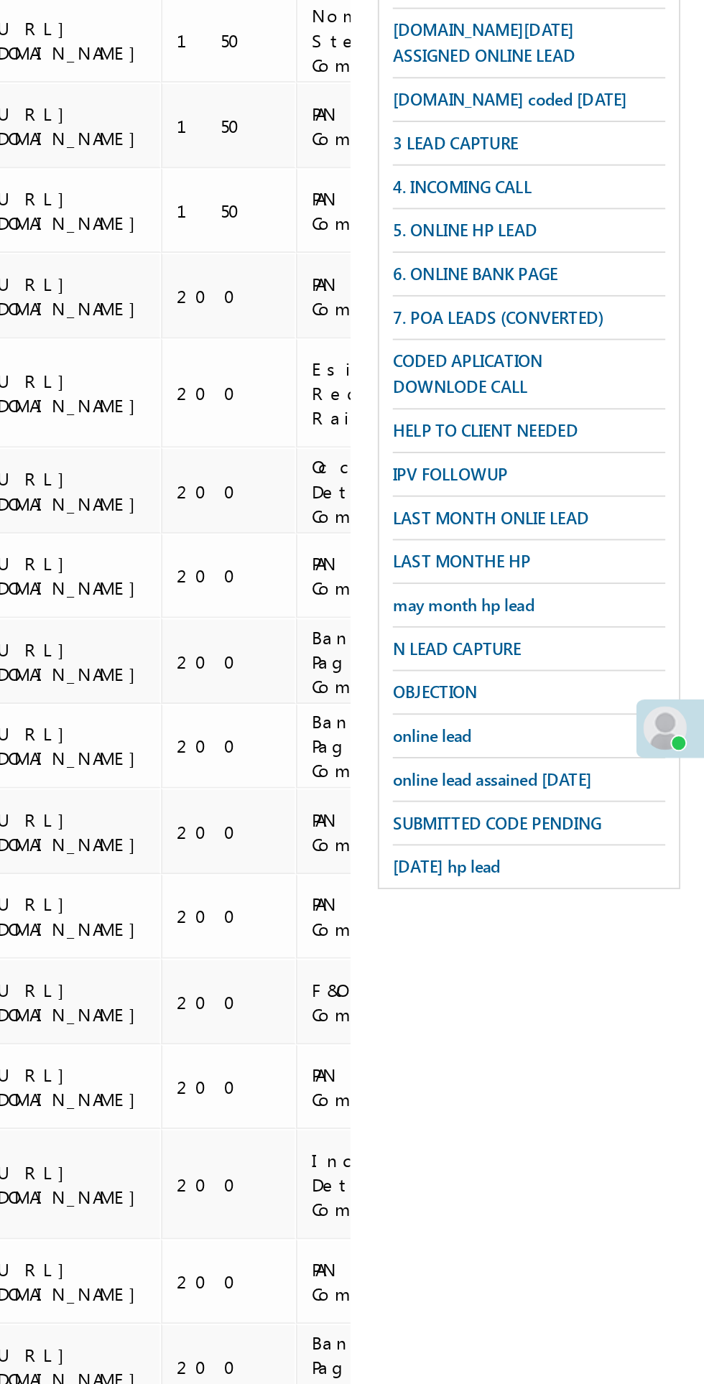
click at [568, 967] on div "Search Leads X ? 25 results found Advanced Search Advanced Search Advanced sear…" at bounding box center [351, 793] width 675 height 1359
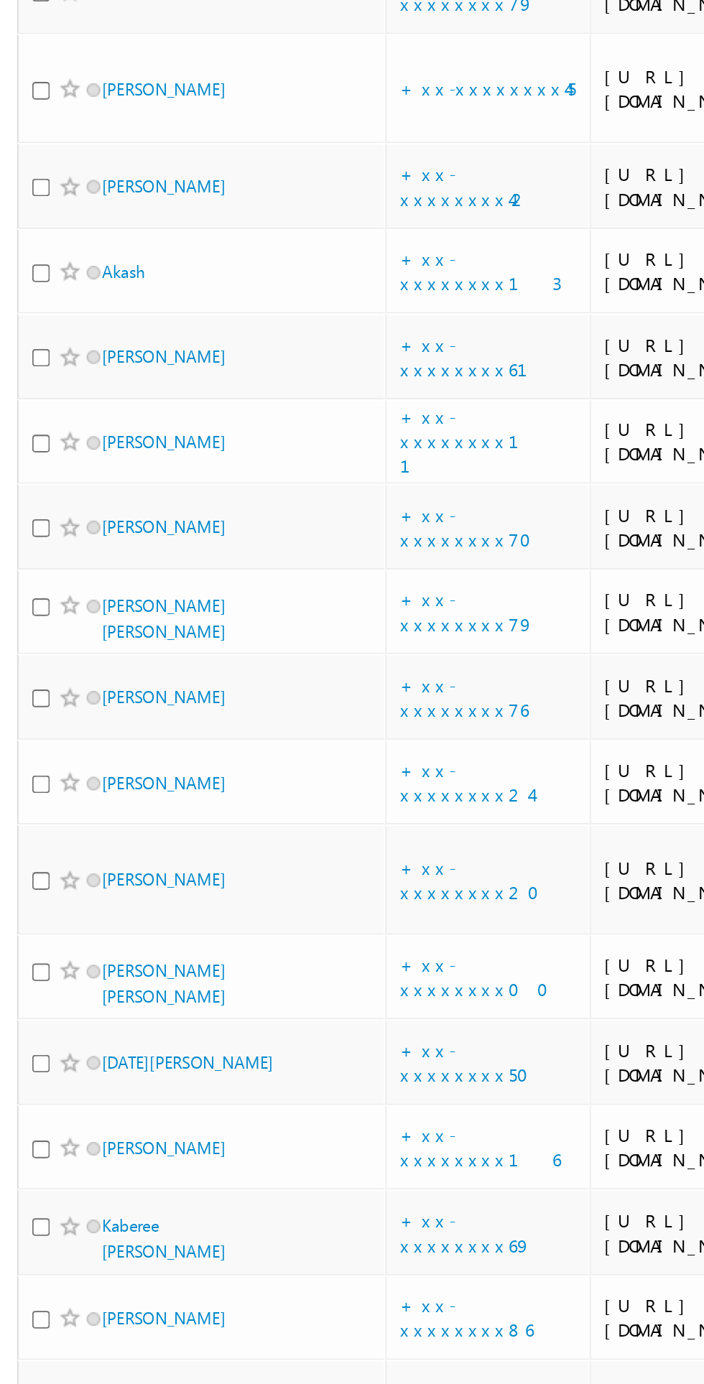
scroll to position [20, 0]
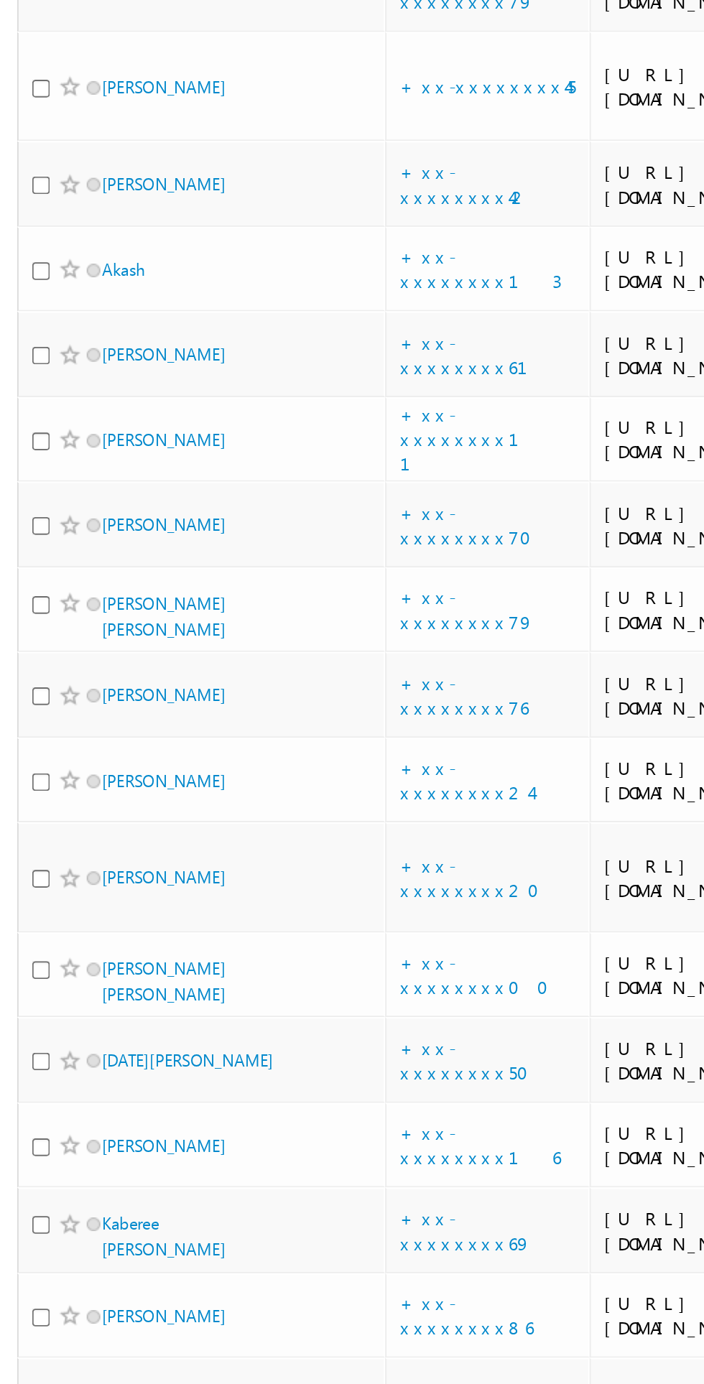
click at [42, 490] on span at bounding box center [42, 483] width 11 height 11
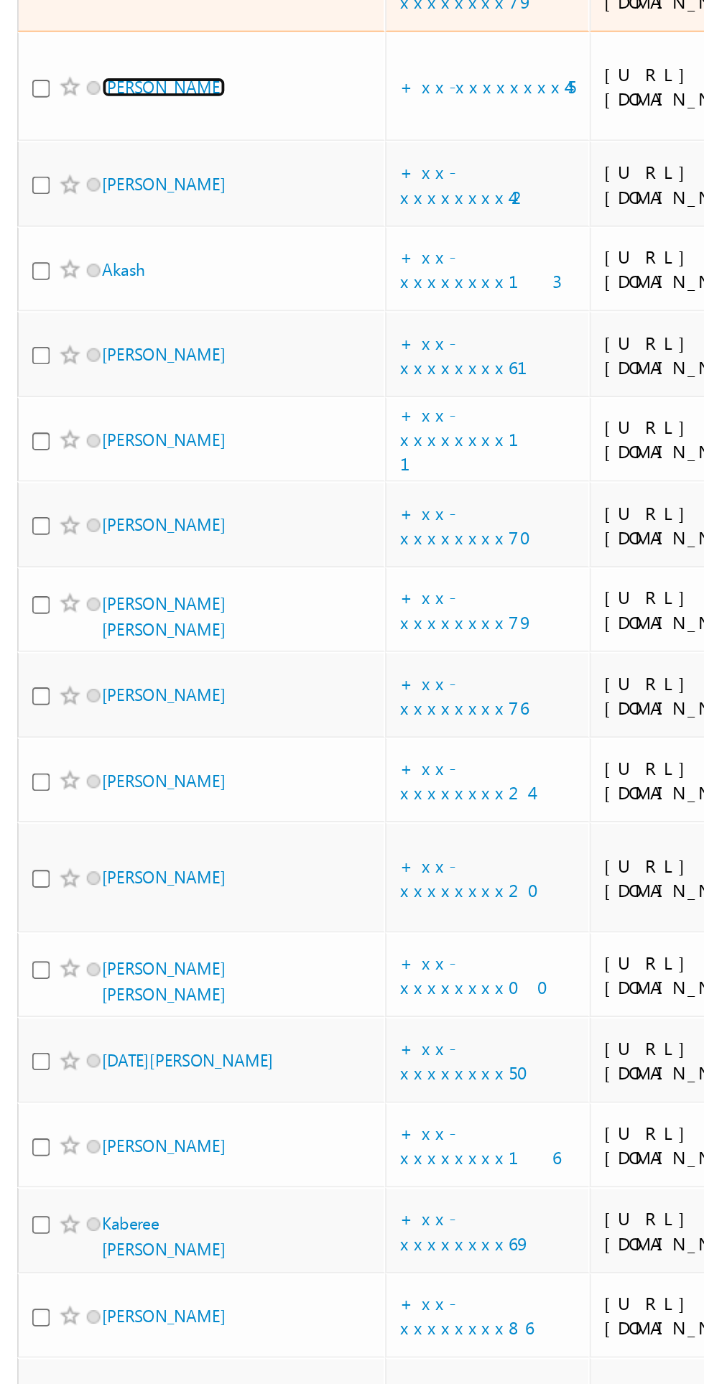
click at [80, 541] on link "Rajend" at bounding box center [91, 535] width 65 height 11
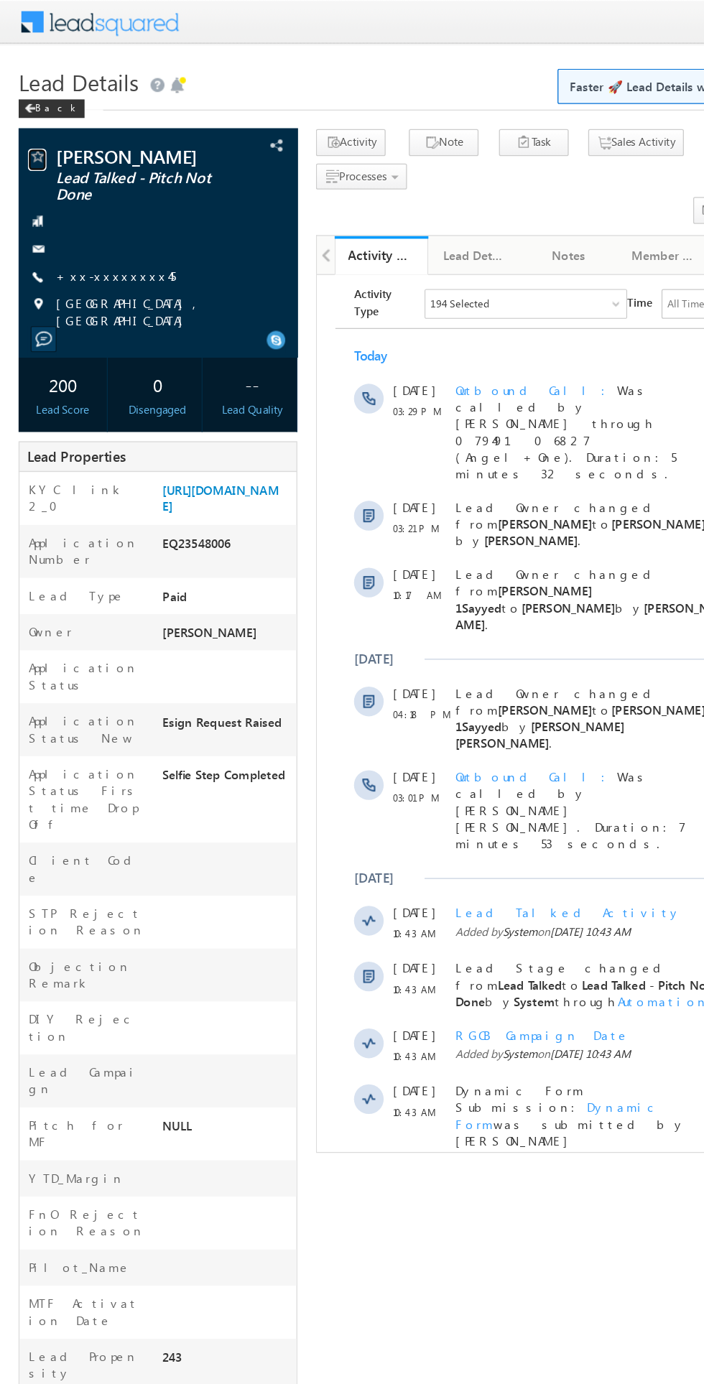
click at [29, 122] on span at bounding box center [29, 122] width 14 height 14
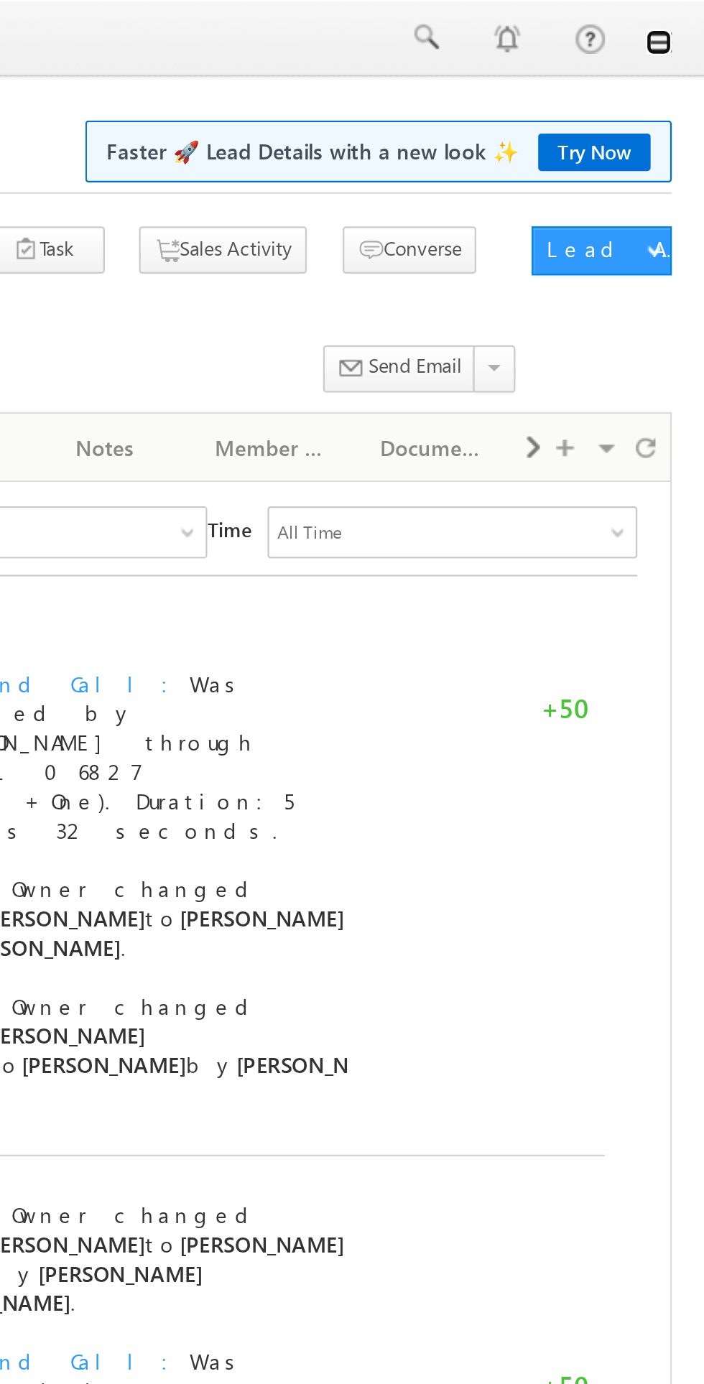
click at [683, 17] on link at bounding box center [683, 18] width 11 height 11
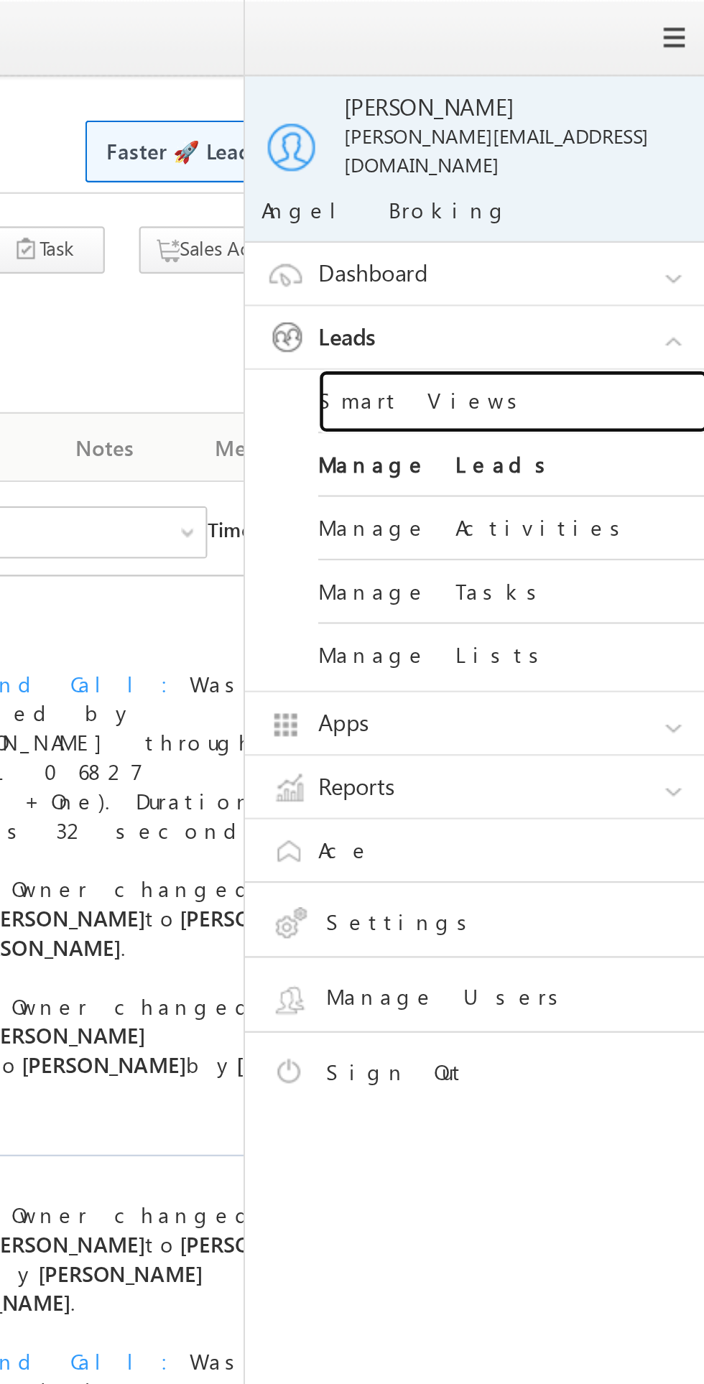
click at [554, 171] on link "Smart Views" at bounding box center [620, 177] width 172 height 28
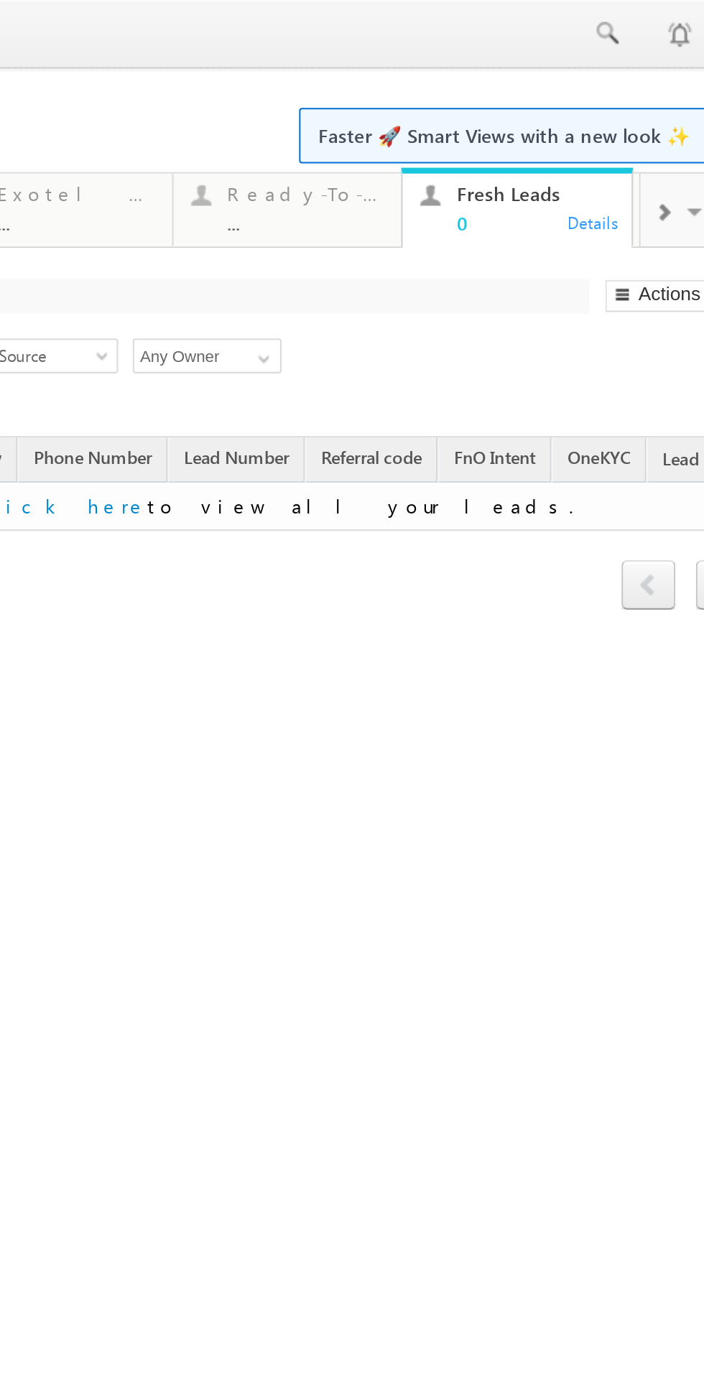
click at [35, 111] on span at bounding box center [35, 104] width 9 height 11
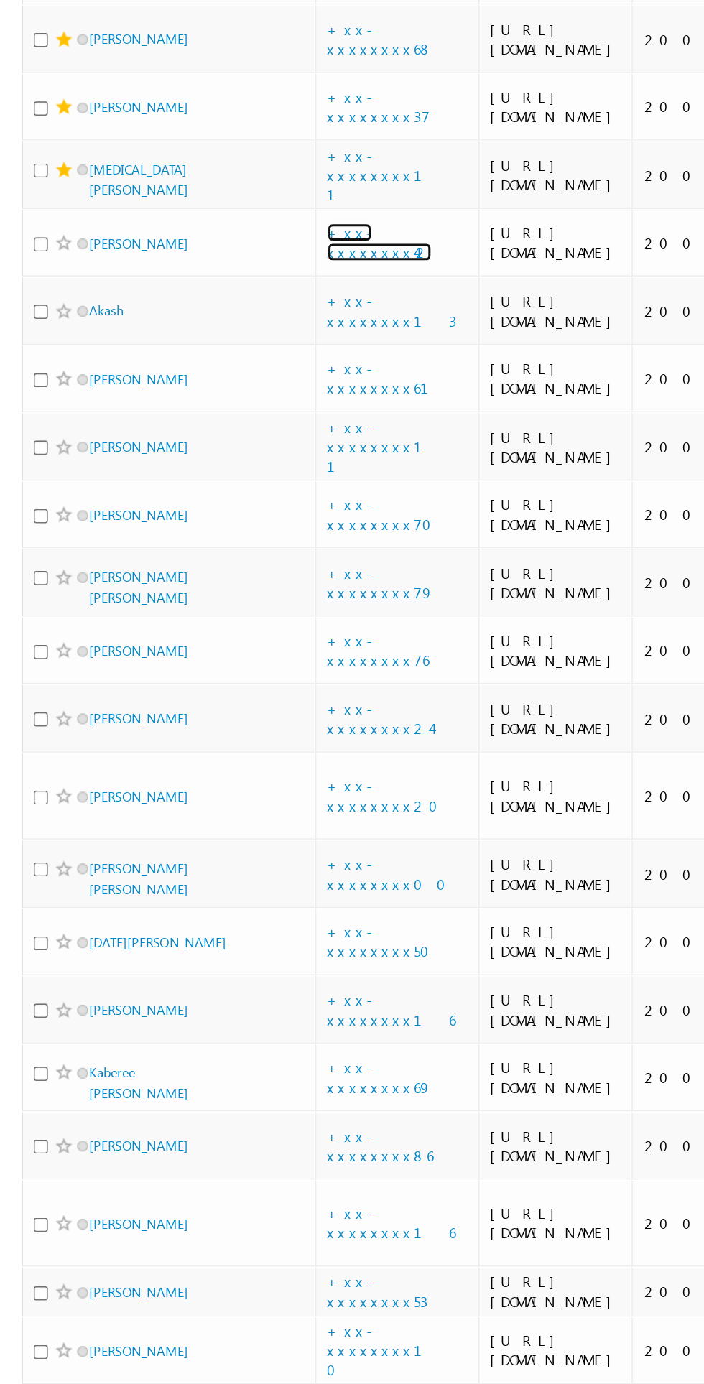
click at [267, 523] on link "+xx-xxxxxxxx42" at bounding box center [250, 510] width 69 height 25
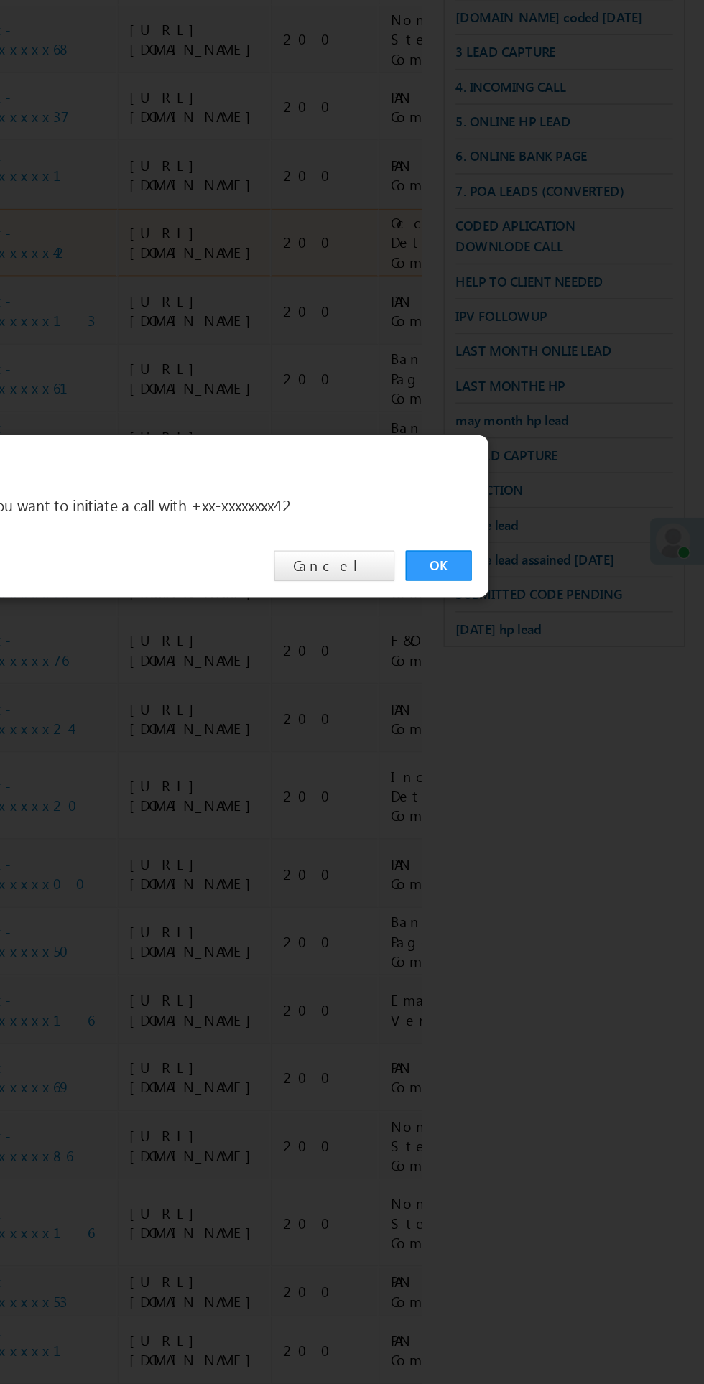
click at [542, 718] on link "OK" at bounding box center [528, 724] width 44 height 20
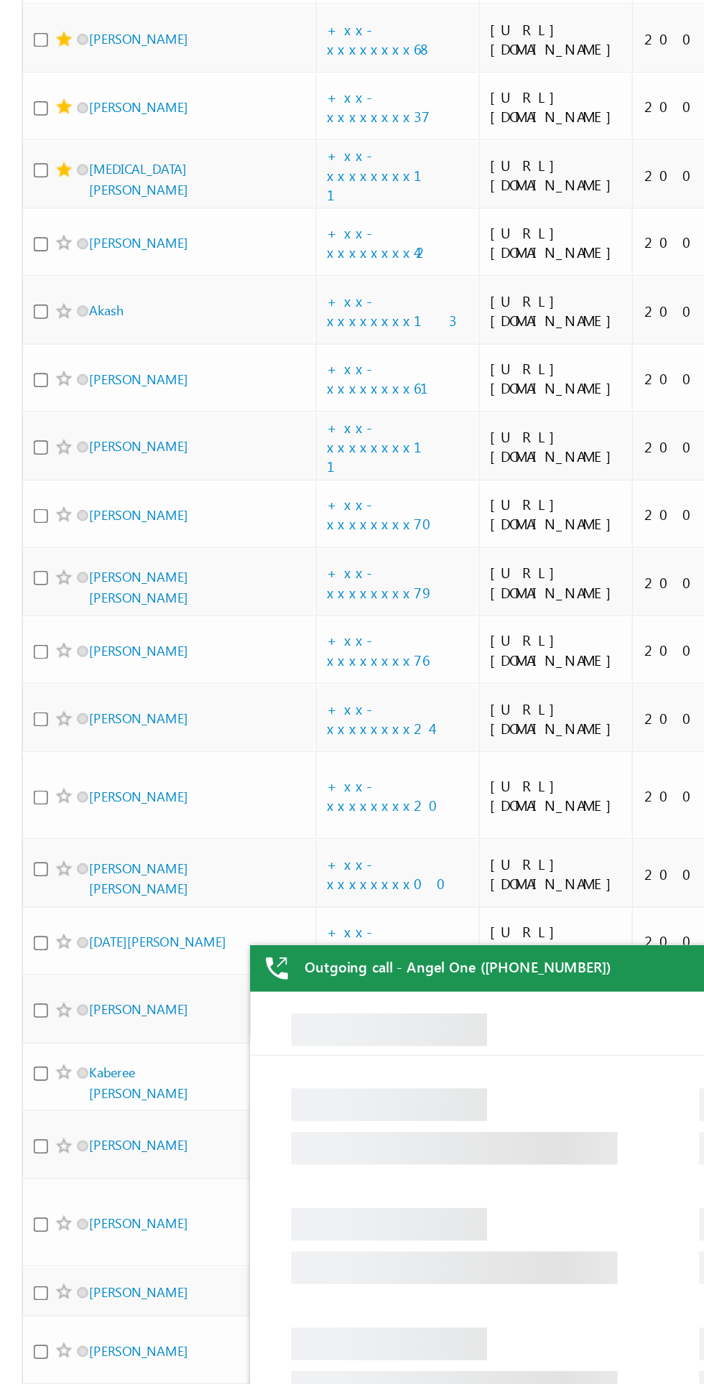
scroll to position [39, 0]
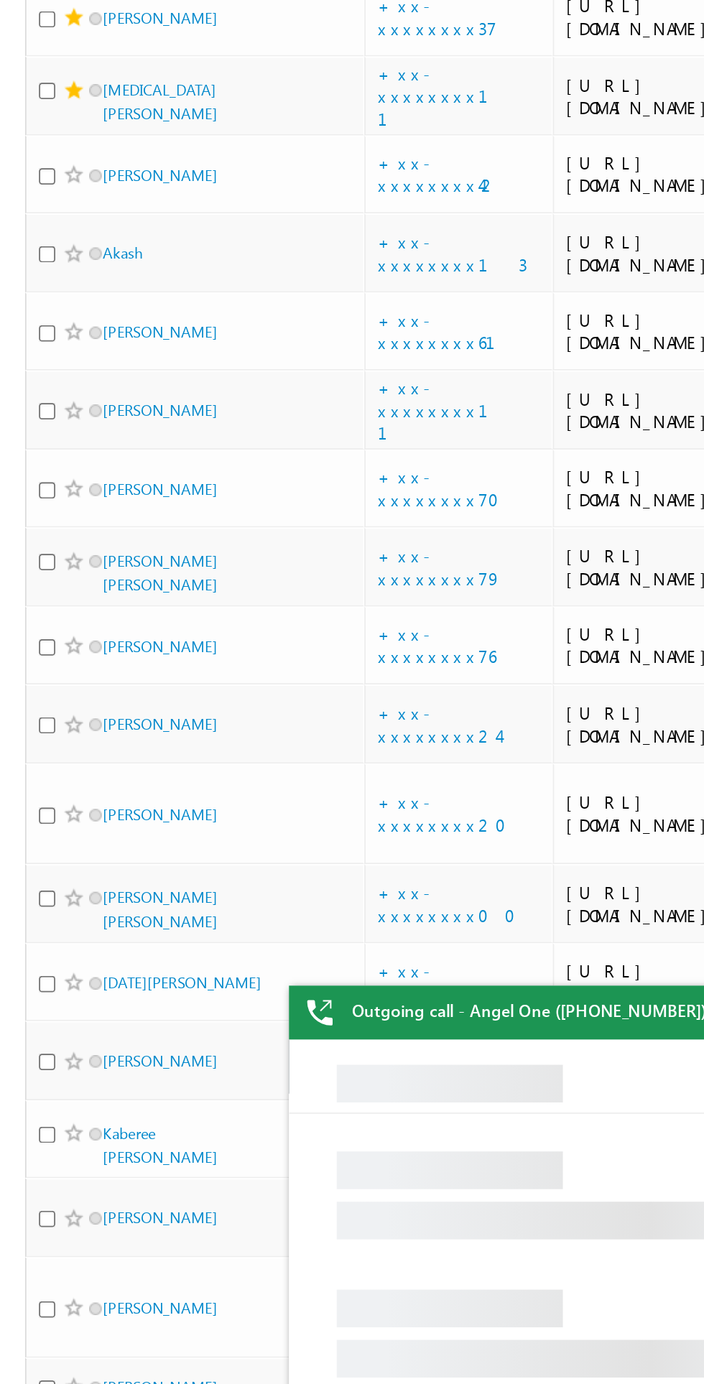
click at [47, 517] on span at bounding box center [42, 510] width 11 height 11
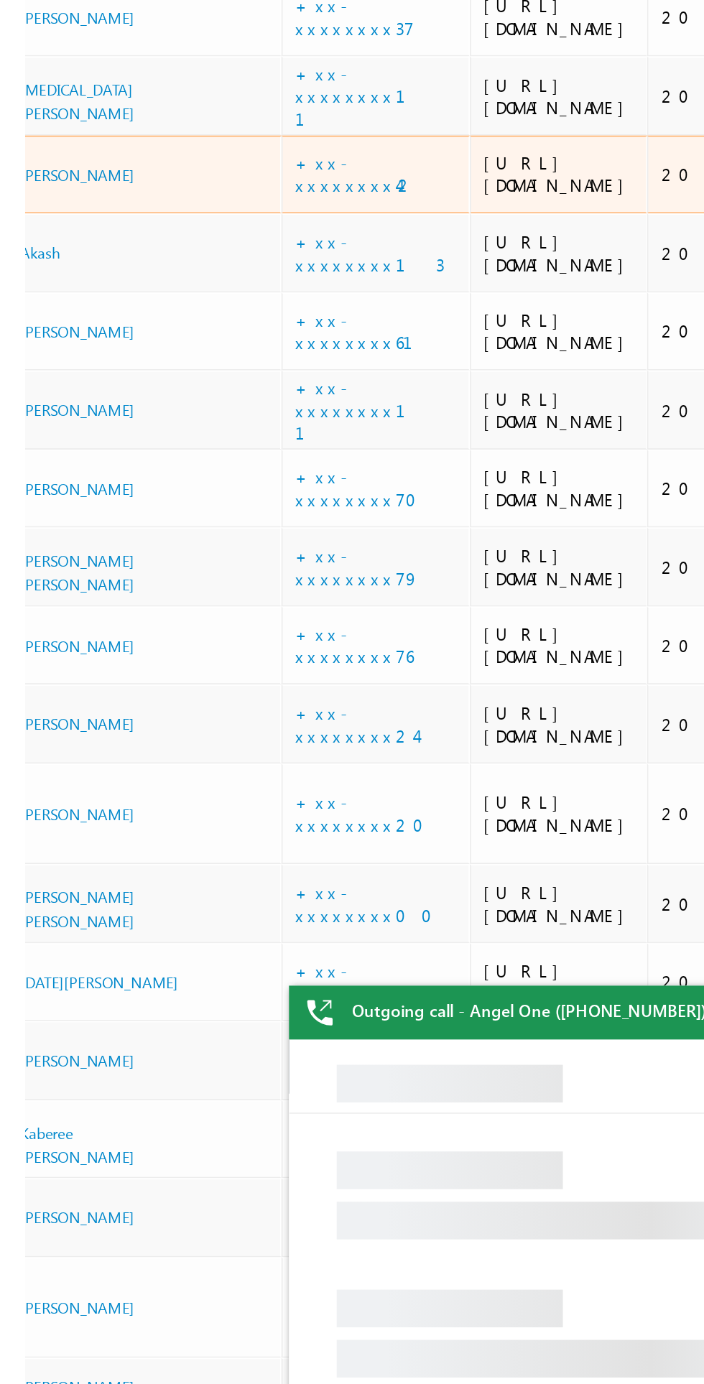
scroll to position [0, 0]
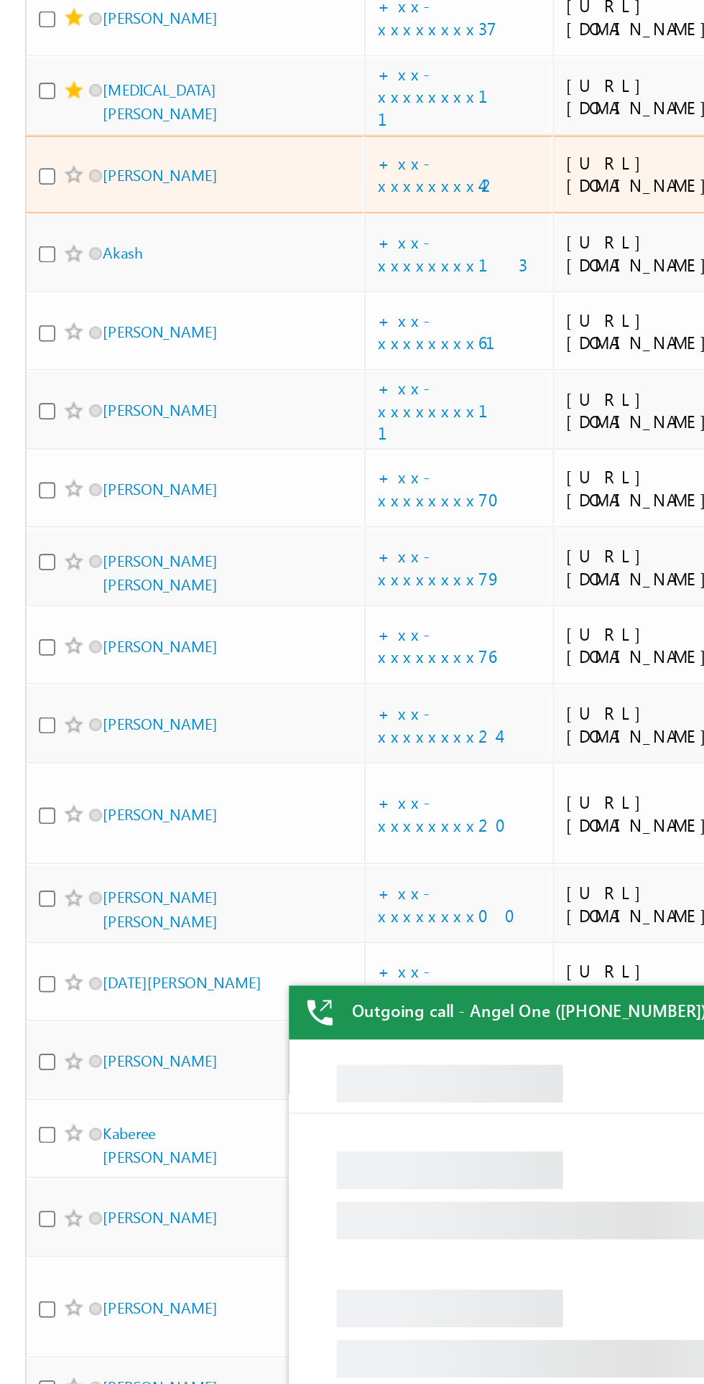
click at [28, 517] on input "checkbox" at bounding box center [26, 511] width 9 height 9
checkbox input "true"
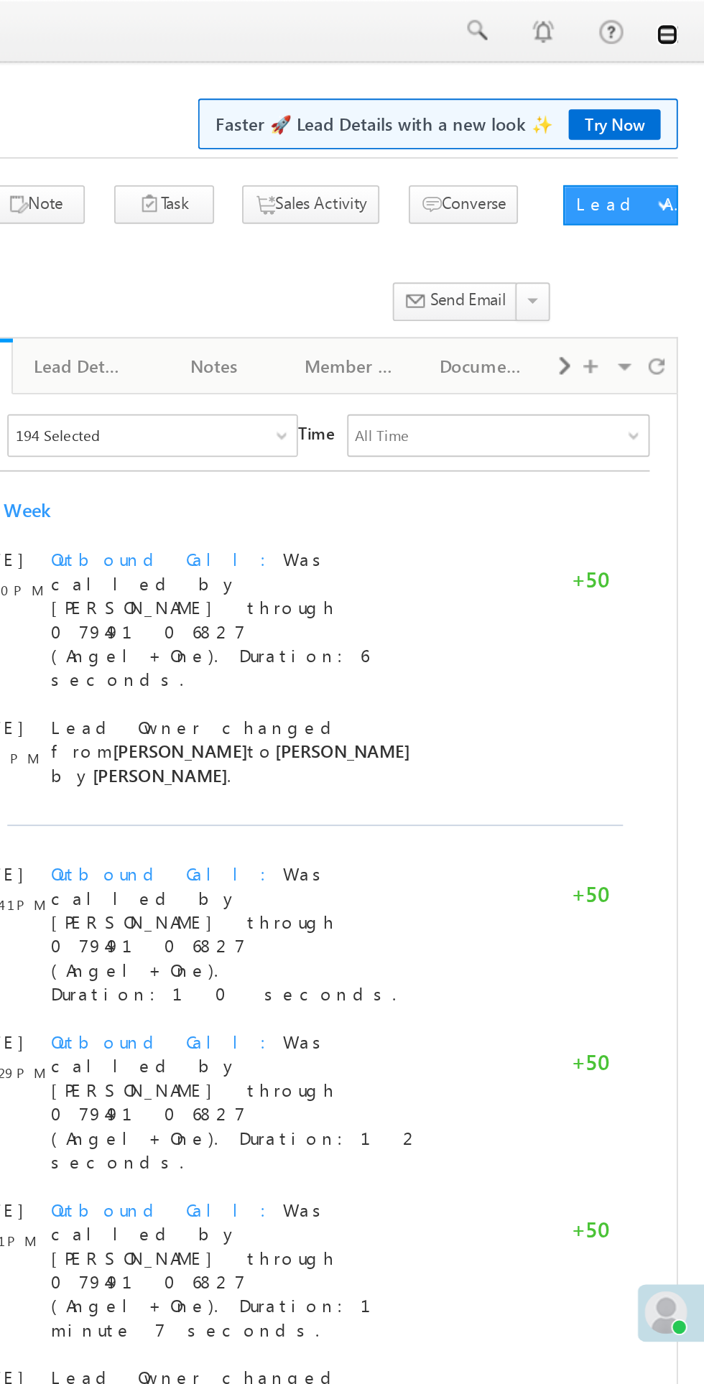
click at [685, 18] on link at bounding box center [683, 18] width 11 height 11
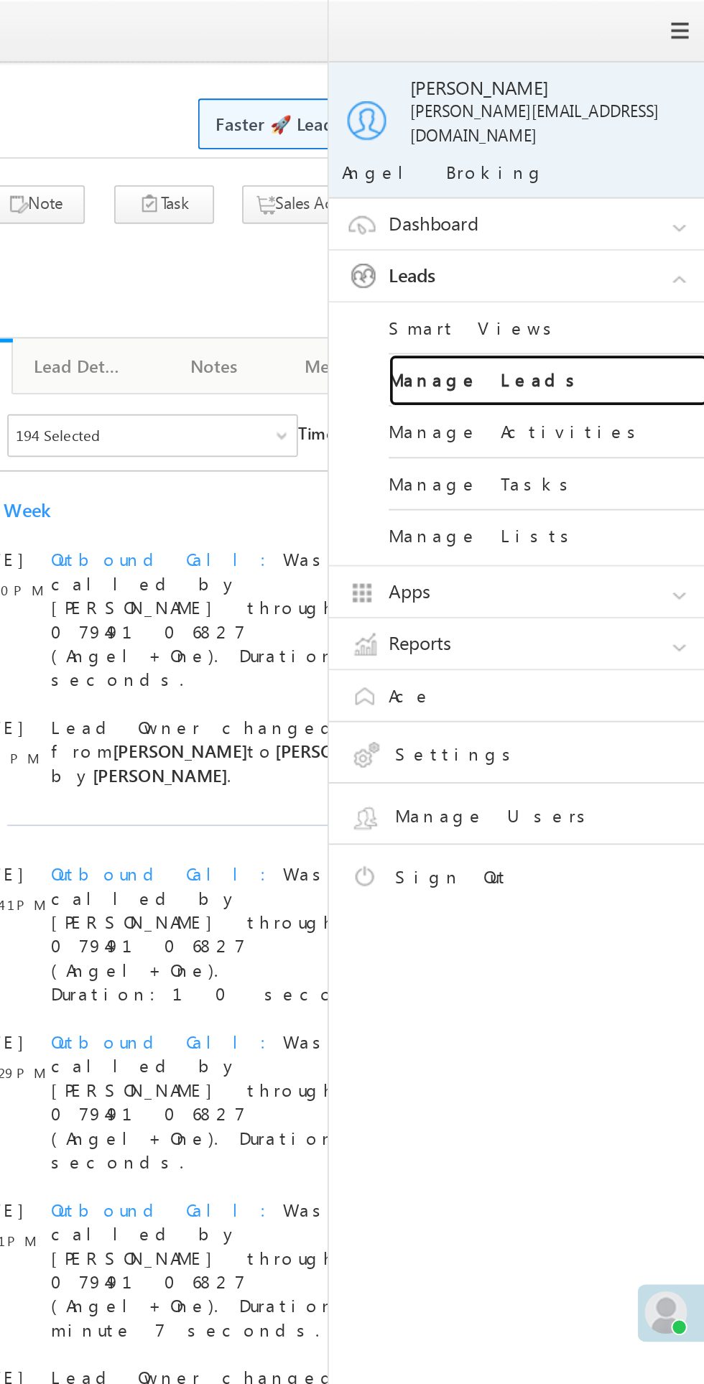
click at [593, 195] on link "Manage Leads" at bounding box center [620, 205] width 172 height 28
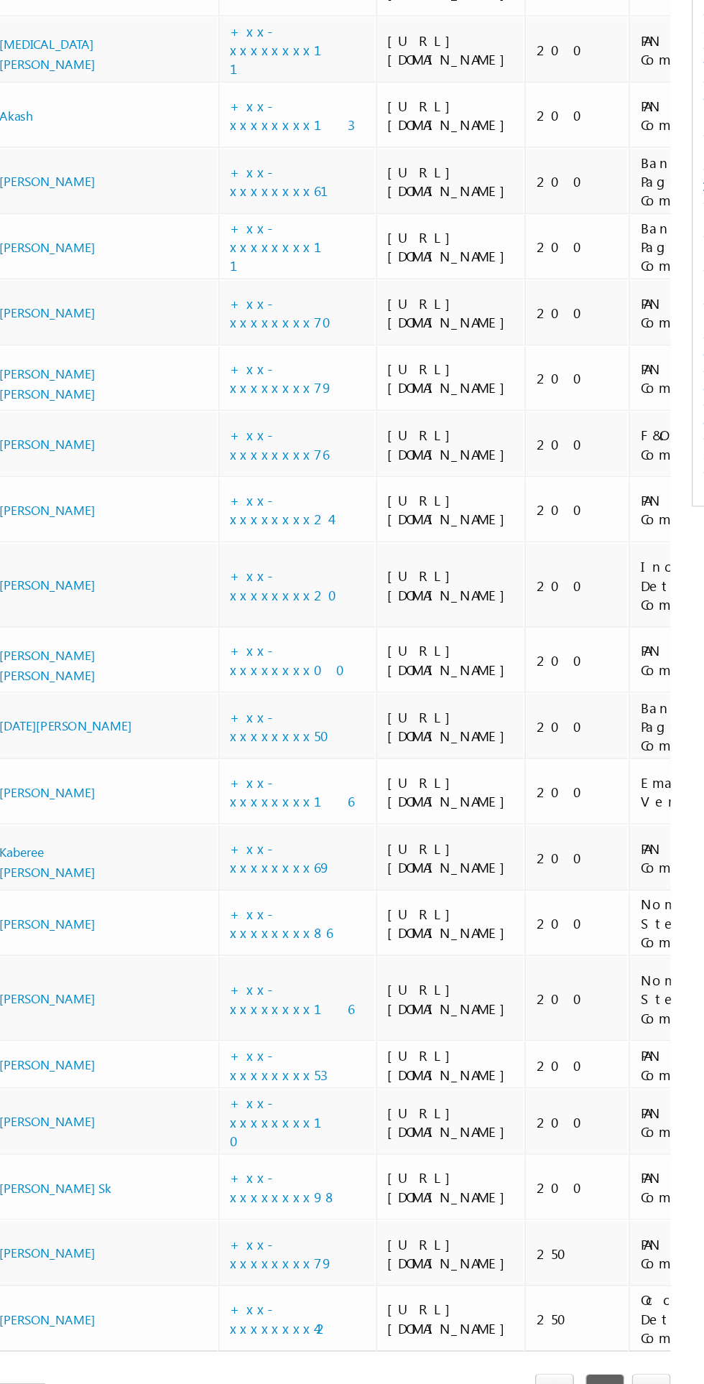
scroll to position [905, 0]
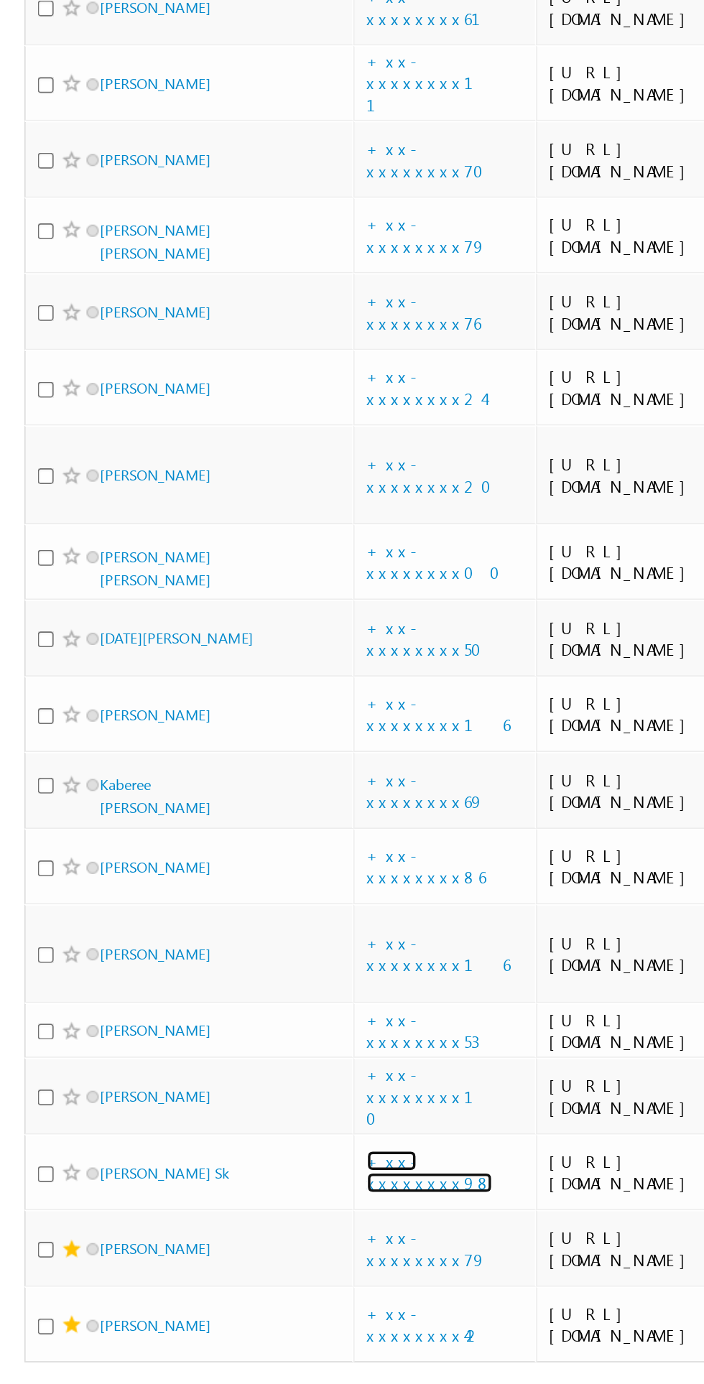
click at [265, 1169] on link "+xx-xxxxxxxx98" at bounding box center [253, 1156] width 74 height 25
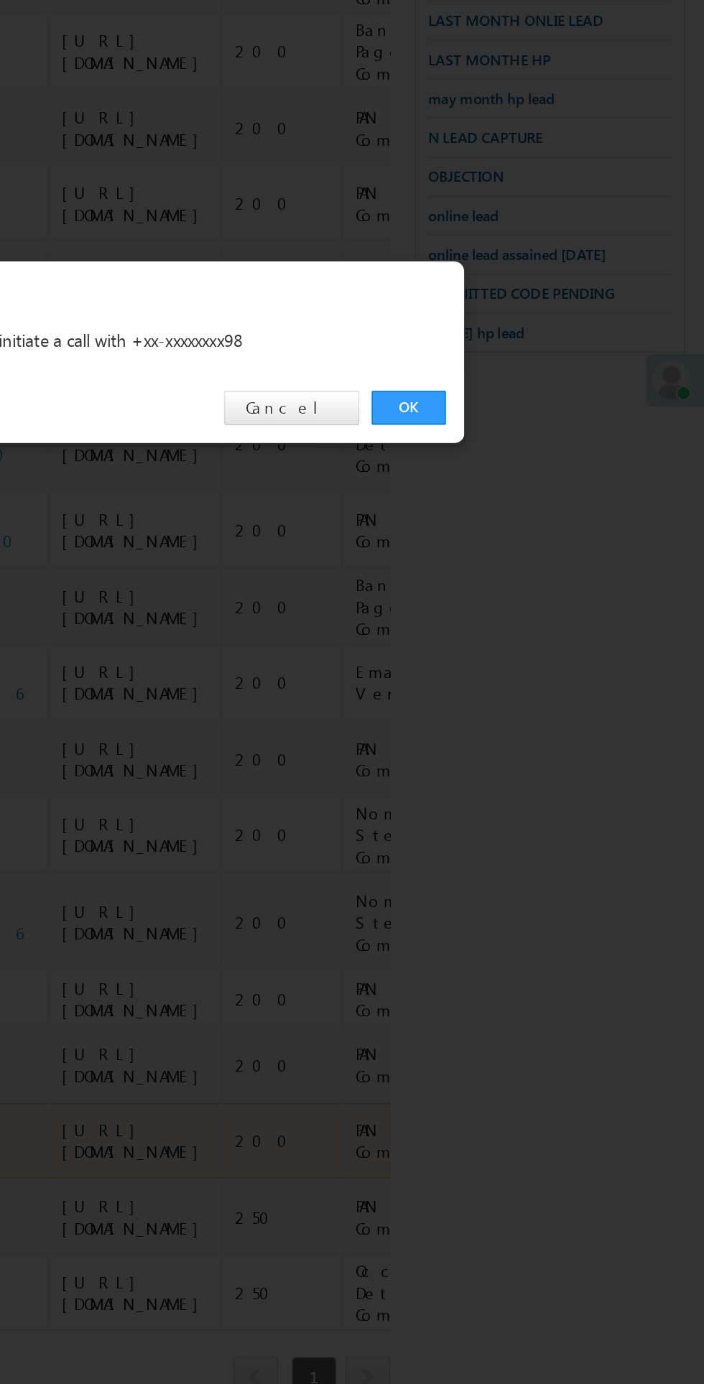
click at [529, 734] on link "OK" at bounding box center [528, 724] width 44 height 20
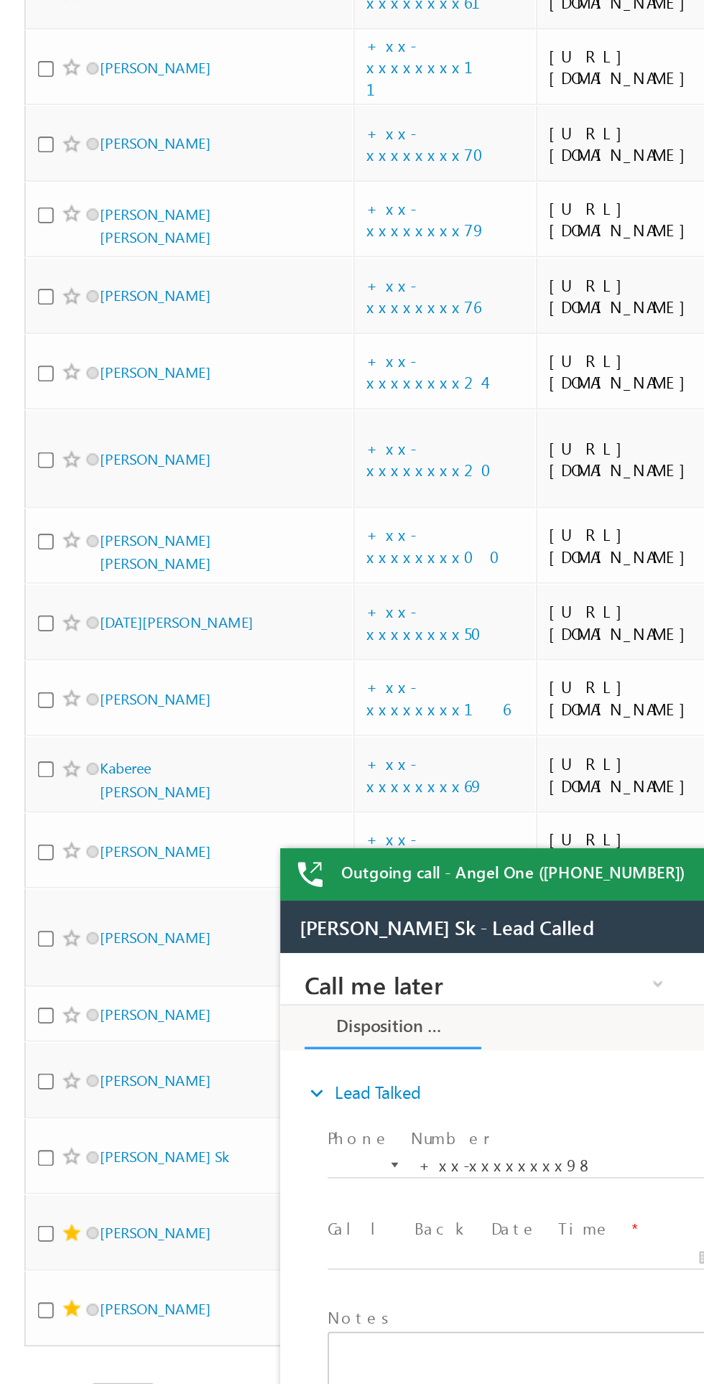
scroll to position [0, 0]
click at [45, 1162] on span at bounding box center [42, 1156] width 11 height 11
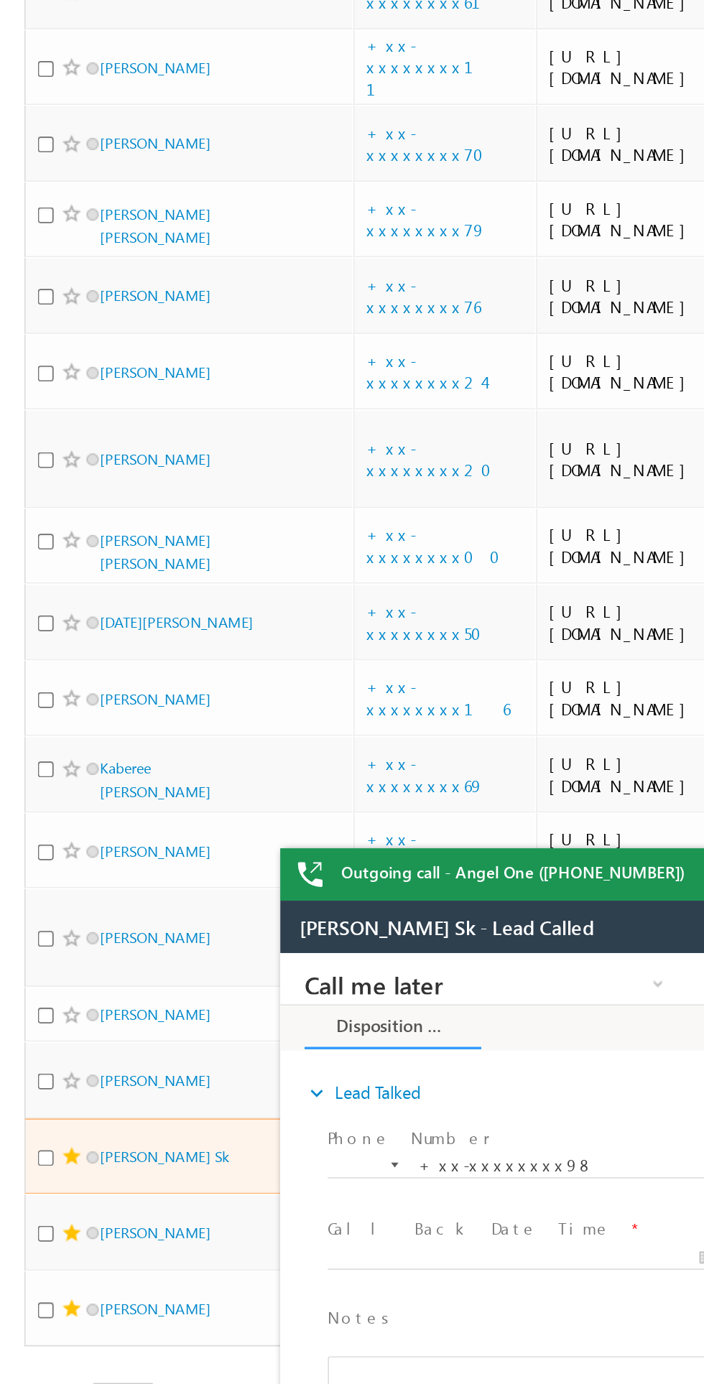
click at [27, 1162] on input "checkbox" at bounding box center [26, 1157] width 9 height 9
checkbox input "true"
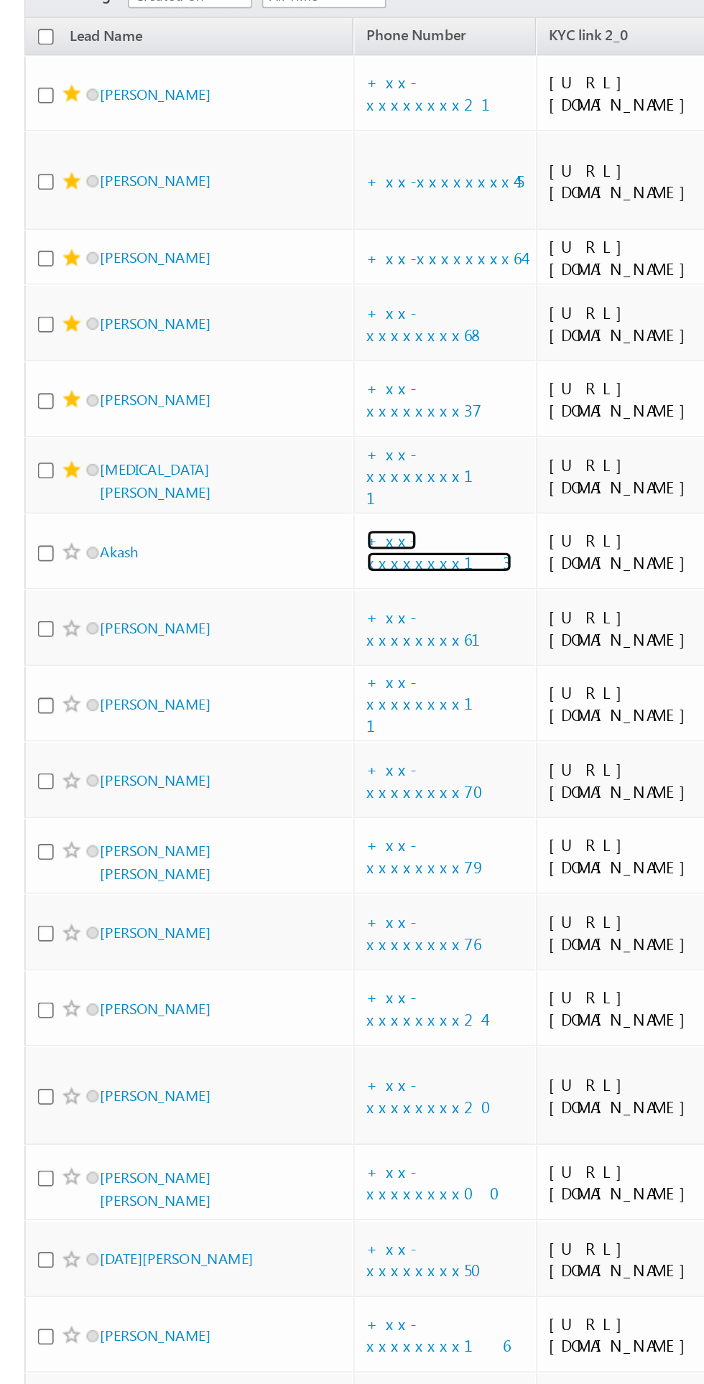
click at [250, 523] on link "+xx-xxxxxxxx13" at bounding box center [258, 510] width 85 height 25
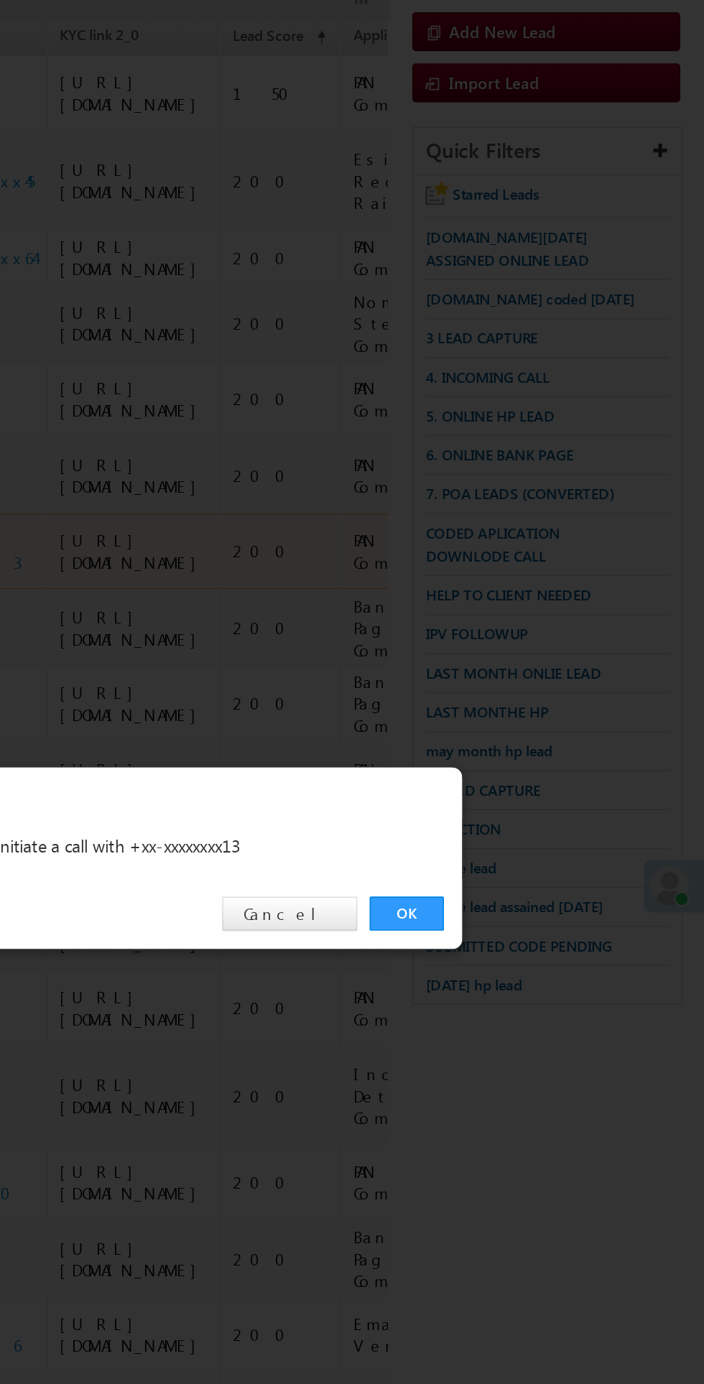
click at [529, 745] on div "OK Cancel" at bounding box center [360, 724] width 402 height 41
click at [527, 734] on link "OK" at bounding box center [528, 724] width 44 height 20
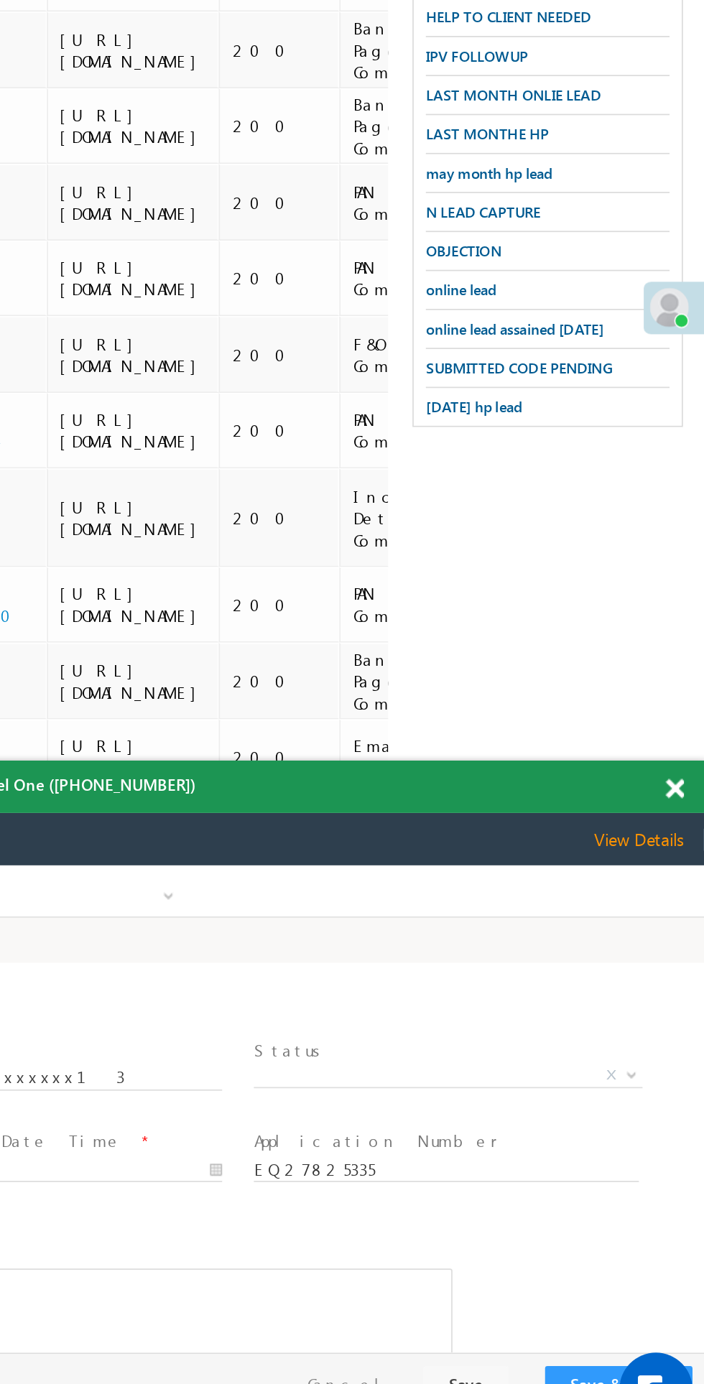
click at [685, 997] on span at bounding box center [686, 992] width 11 height 12
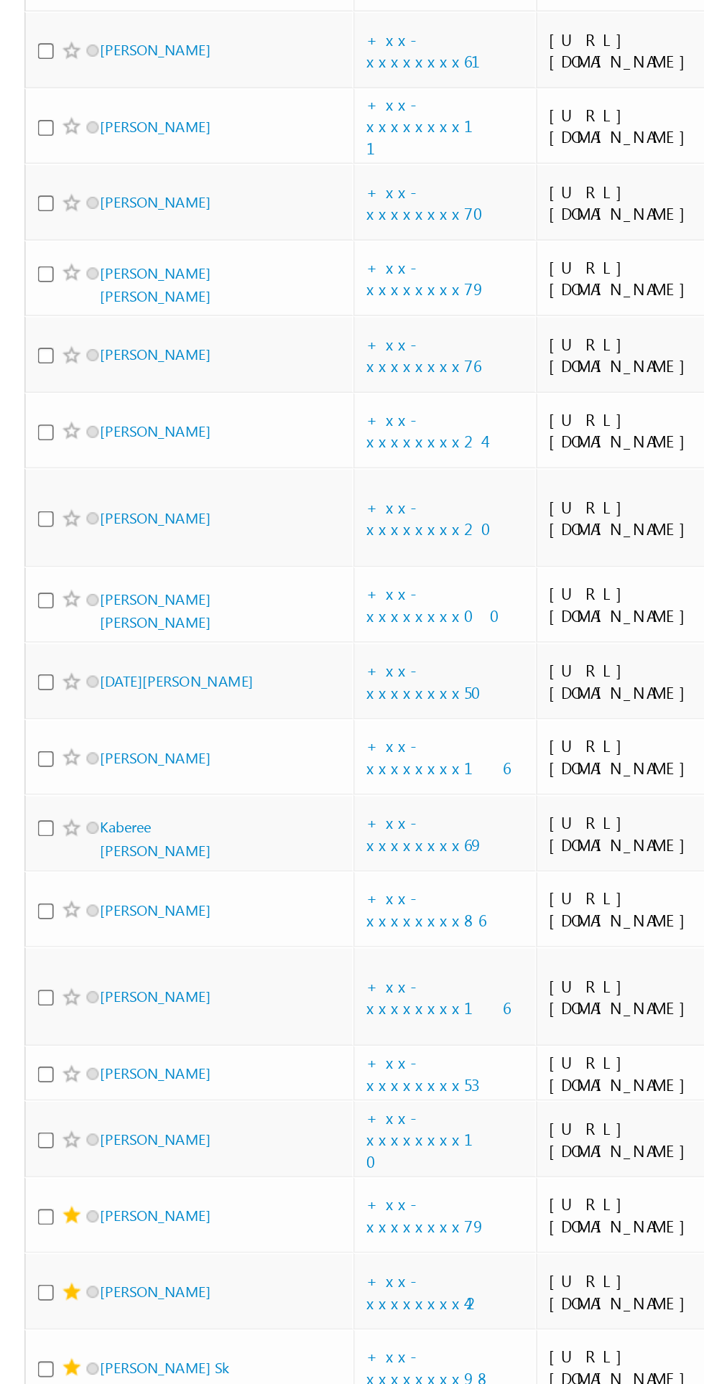
click at [42, 741] on span at bounding box center [42, 735] width 11 height 11
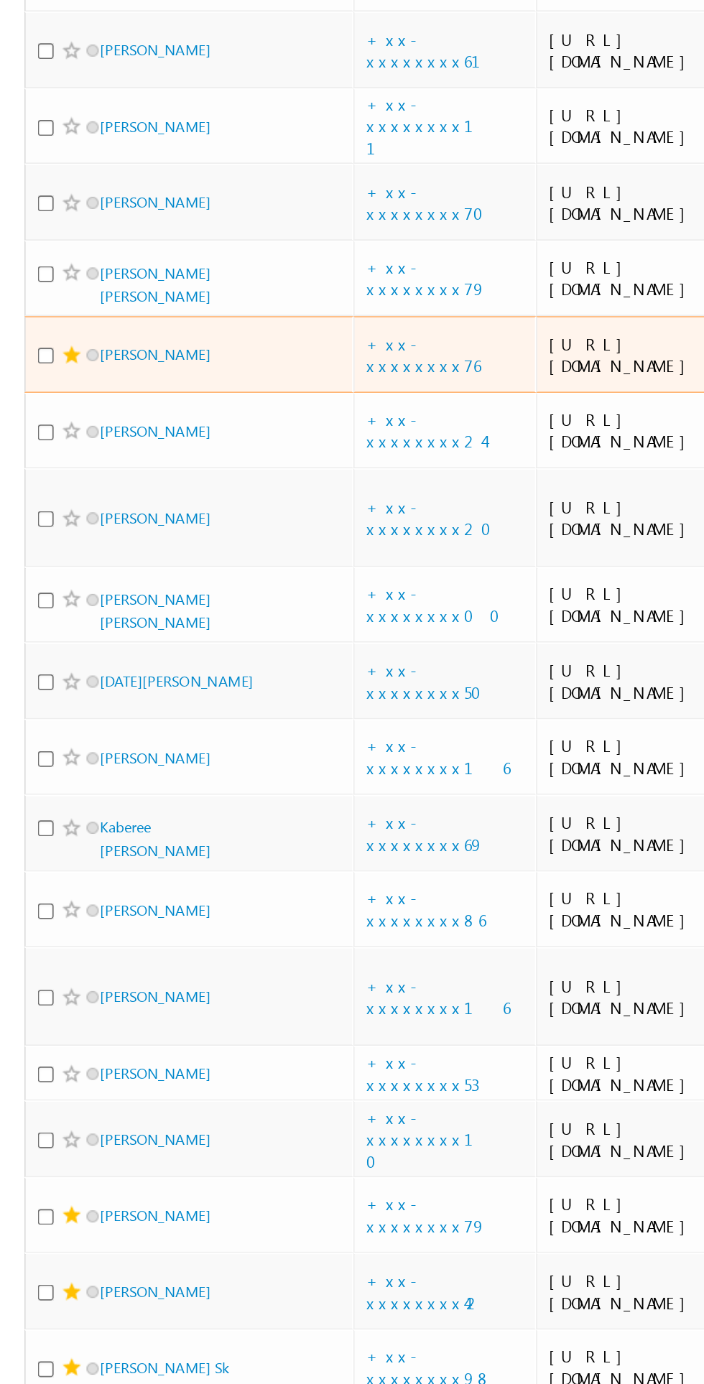
click at [42, 517] on span at bounding box center [42, 510] width 11 height 11
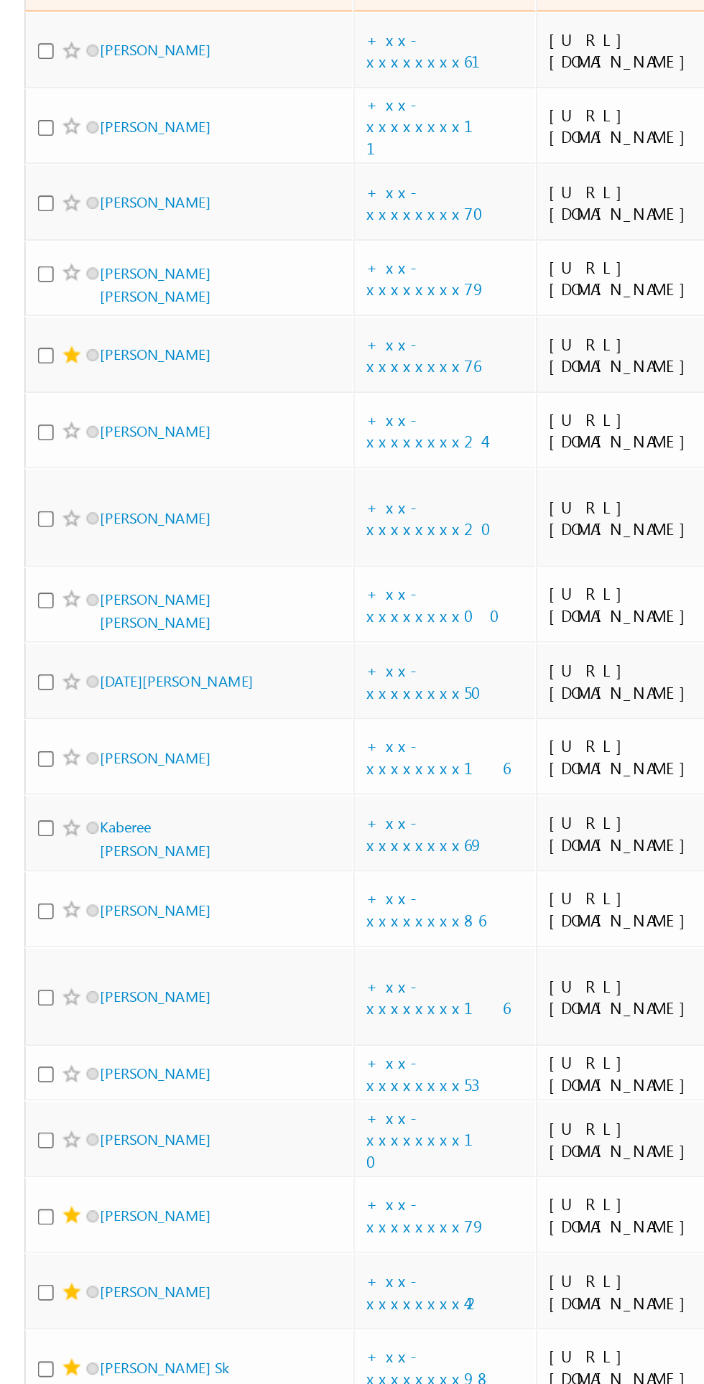
click at [28, 517] on input "checkbox" at bounding box center [26, 511] width 9 height 9
checkbox input "true"
click at [22, 741] on input "checkbox" at bounding box center [26, 735] width 9 height 9
checkbox input "true"
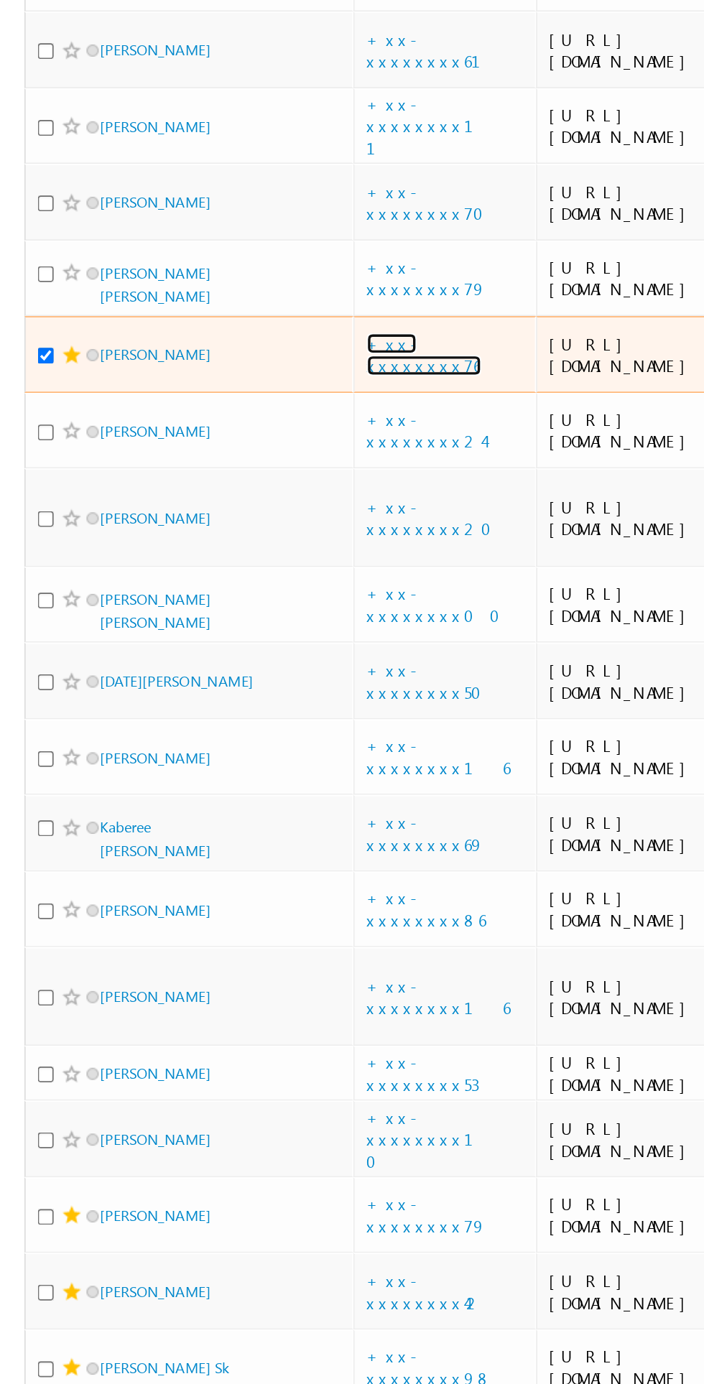
click at [272, 748] on link "+xx-xxxxxxxx76" at bounding box center [250, 735] width 68 height 25
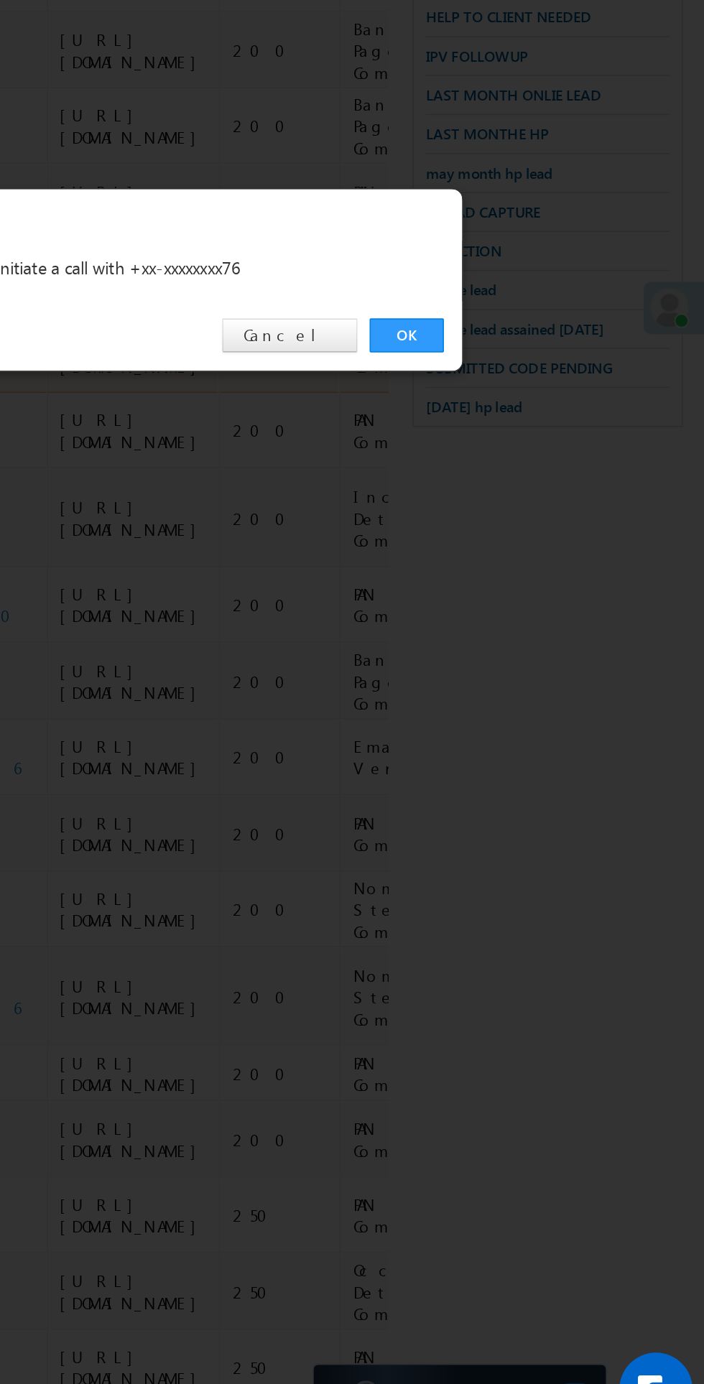
click at [528, 734] on link "OK" at bounding box center [528, 724] width 44 height 20
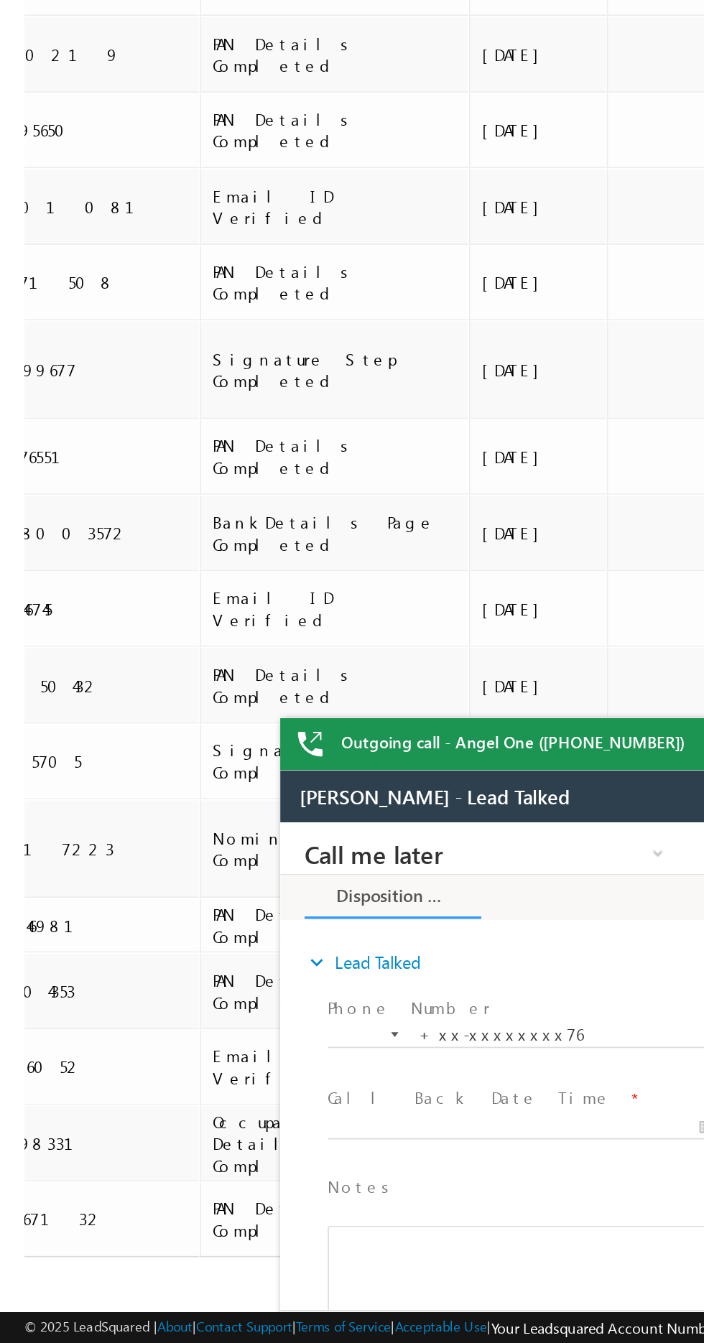
scroll to position [0, 1670]
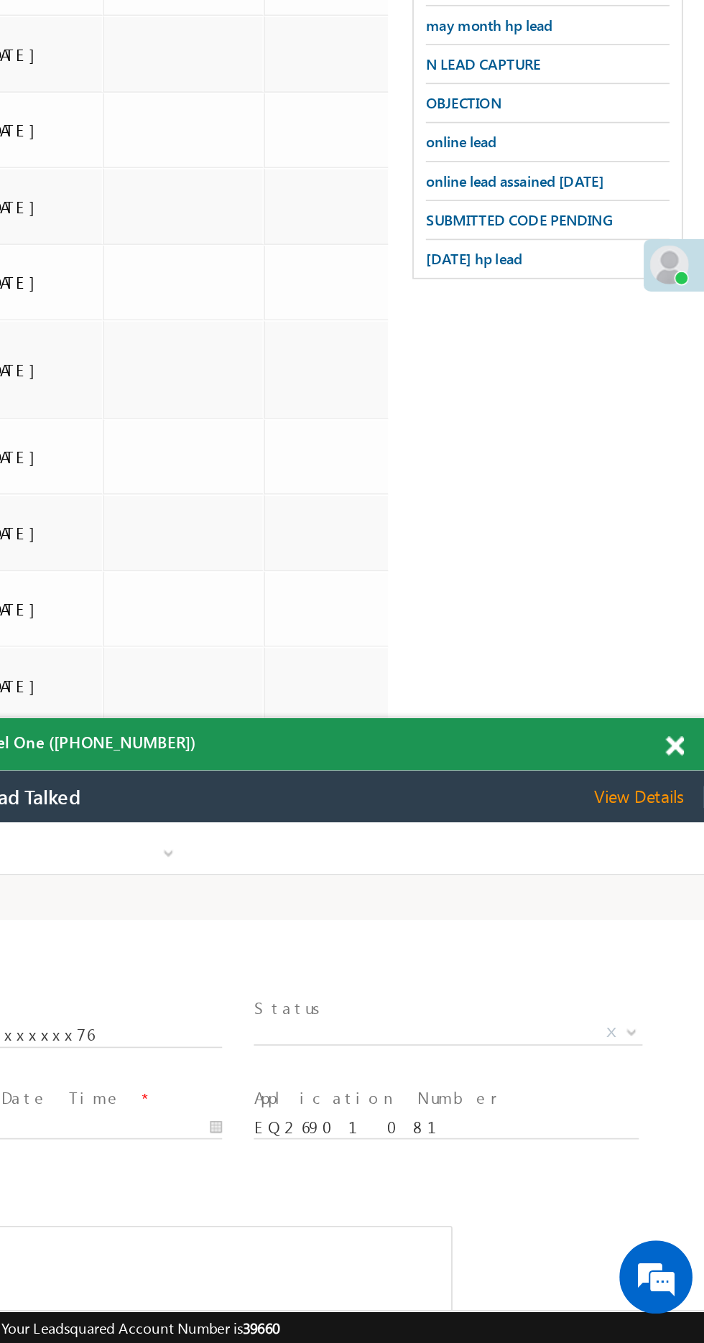
click at [686, 995] on span at bounding box center [686, 992] width 11 height 12
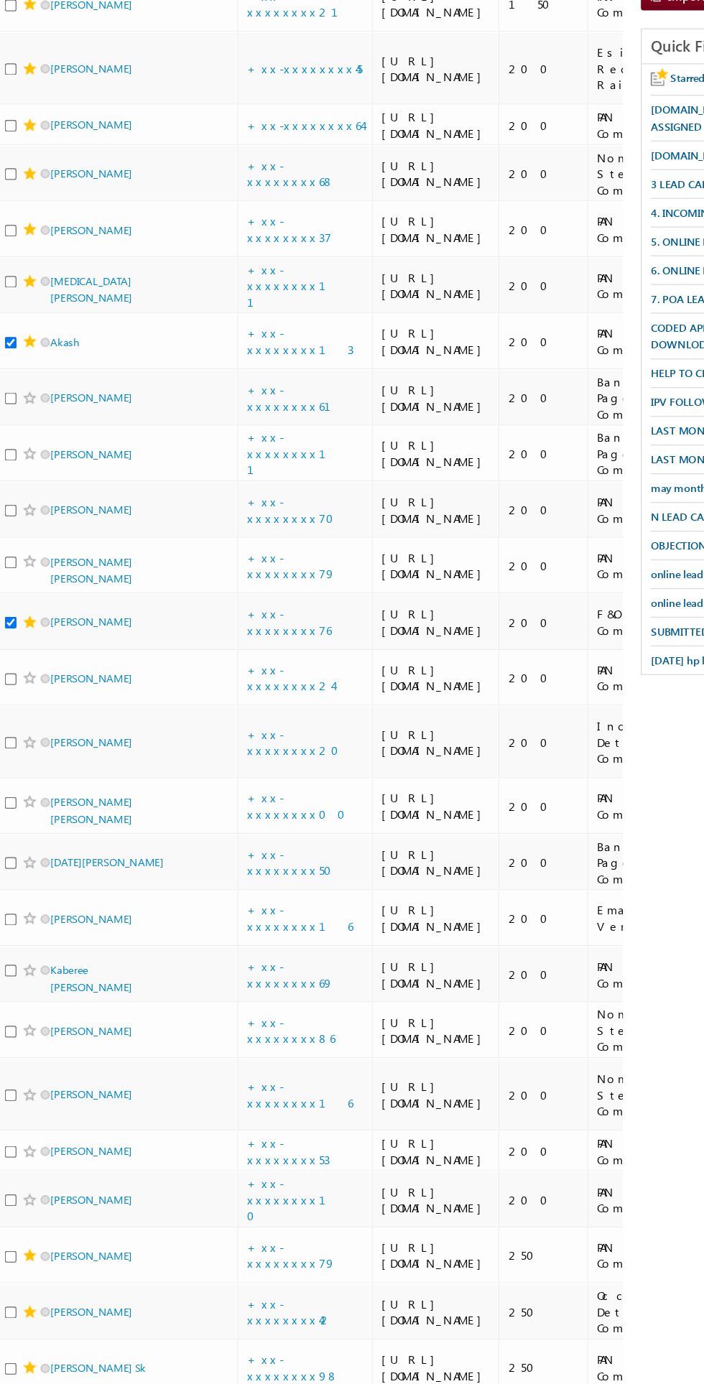
scroll to position [66, 0]
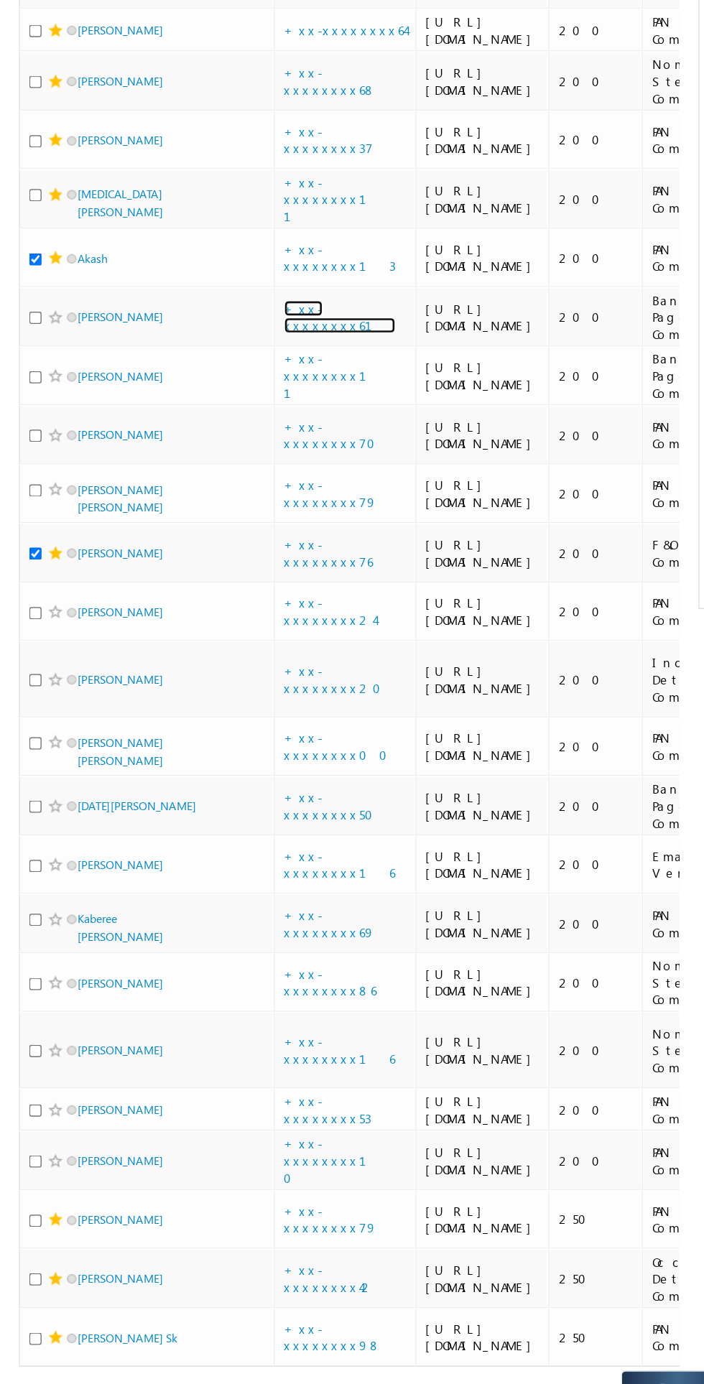
click at [269, 541] on link "+xx-xxxxxxxx61" at bounding box center [258, 528] width 85 height 25
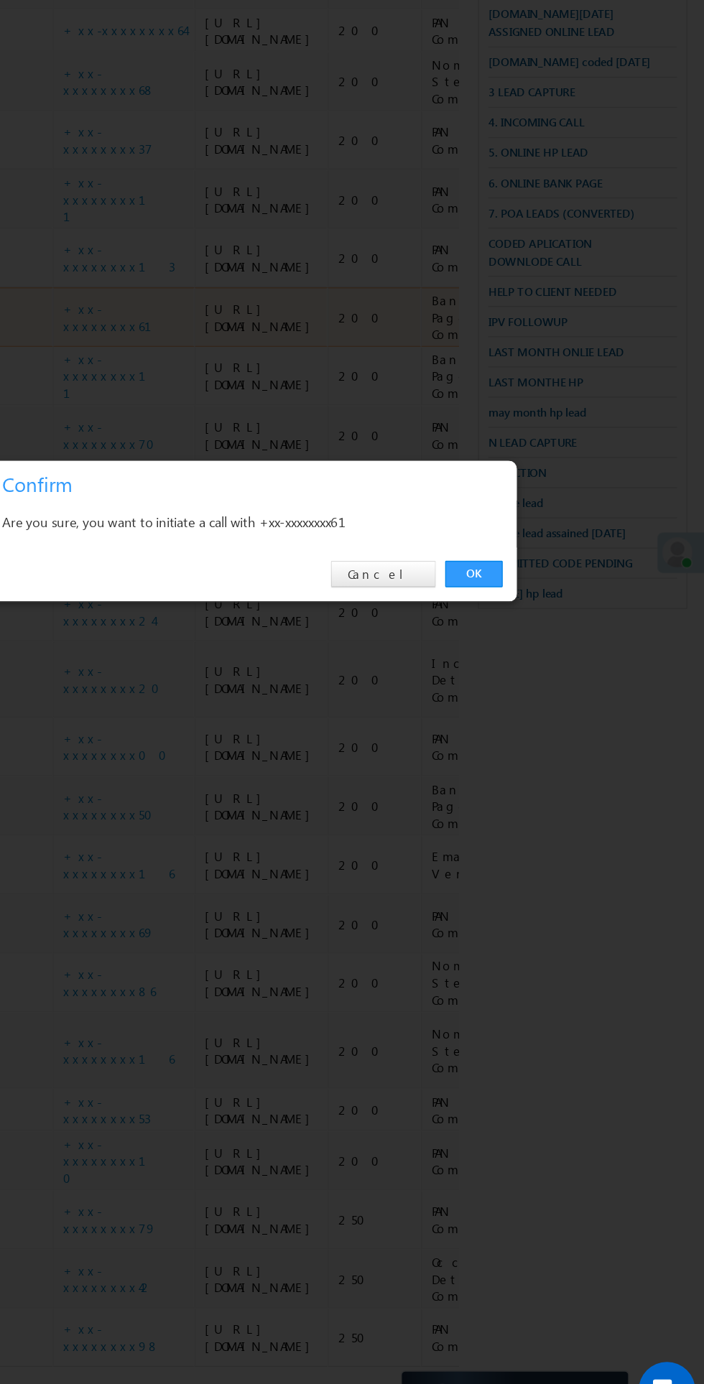
click at [539, 721] on link "OK" at bounding box center [528, 724] width 44 height 20
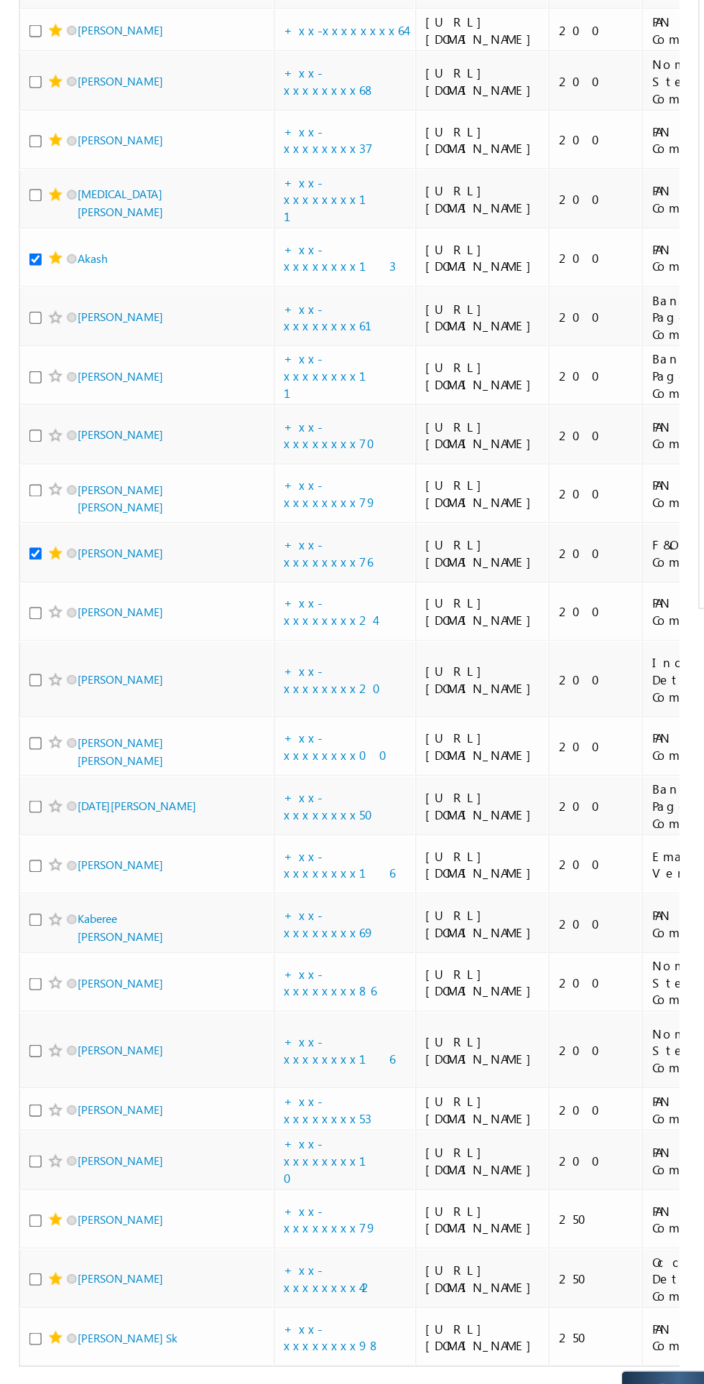
click at [28, 534] on input "checkbox" at bounding box center [26, 528] width 9 height 9
checkbox input "true"
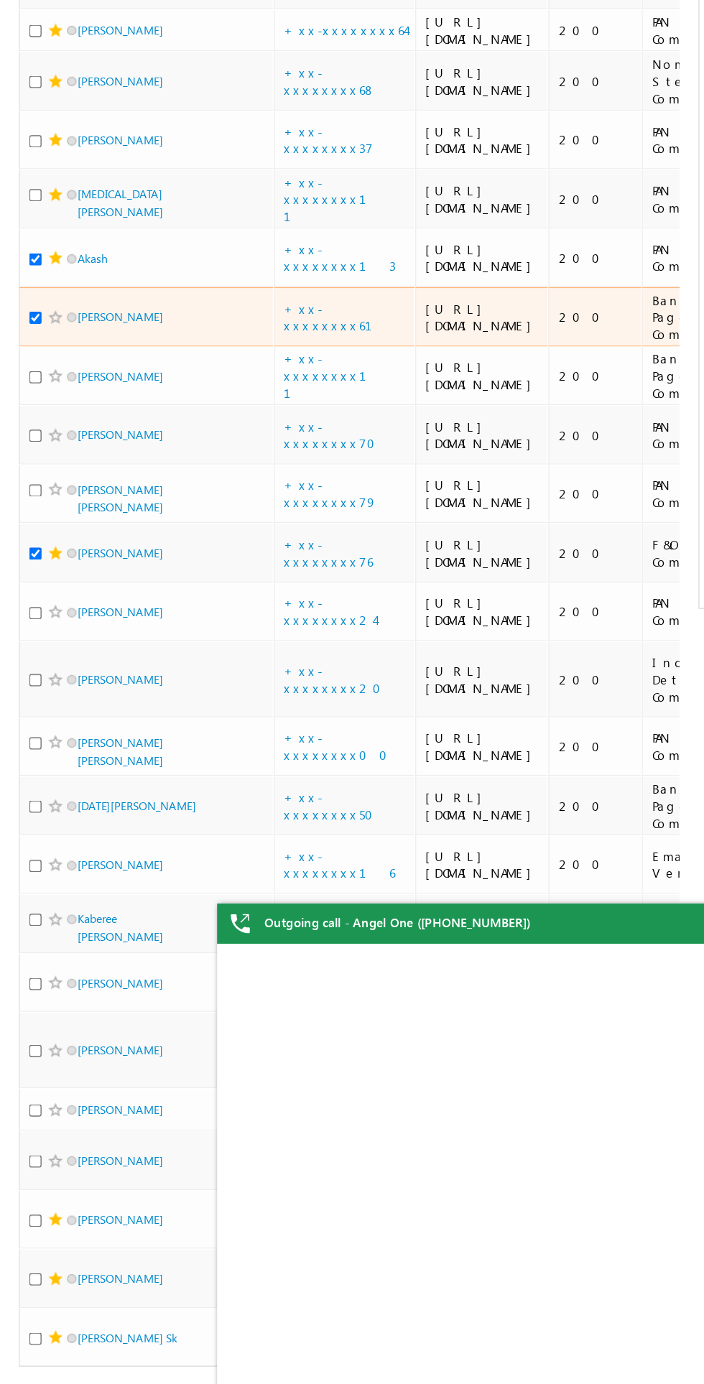
click at [55, 532] on span at bounding box center [54, 528] width 7 height 7
click at [42, 534] on span at bounding box center [42, 528] width 11 height 11
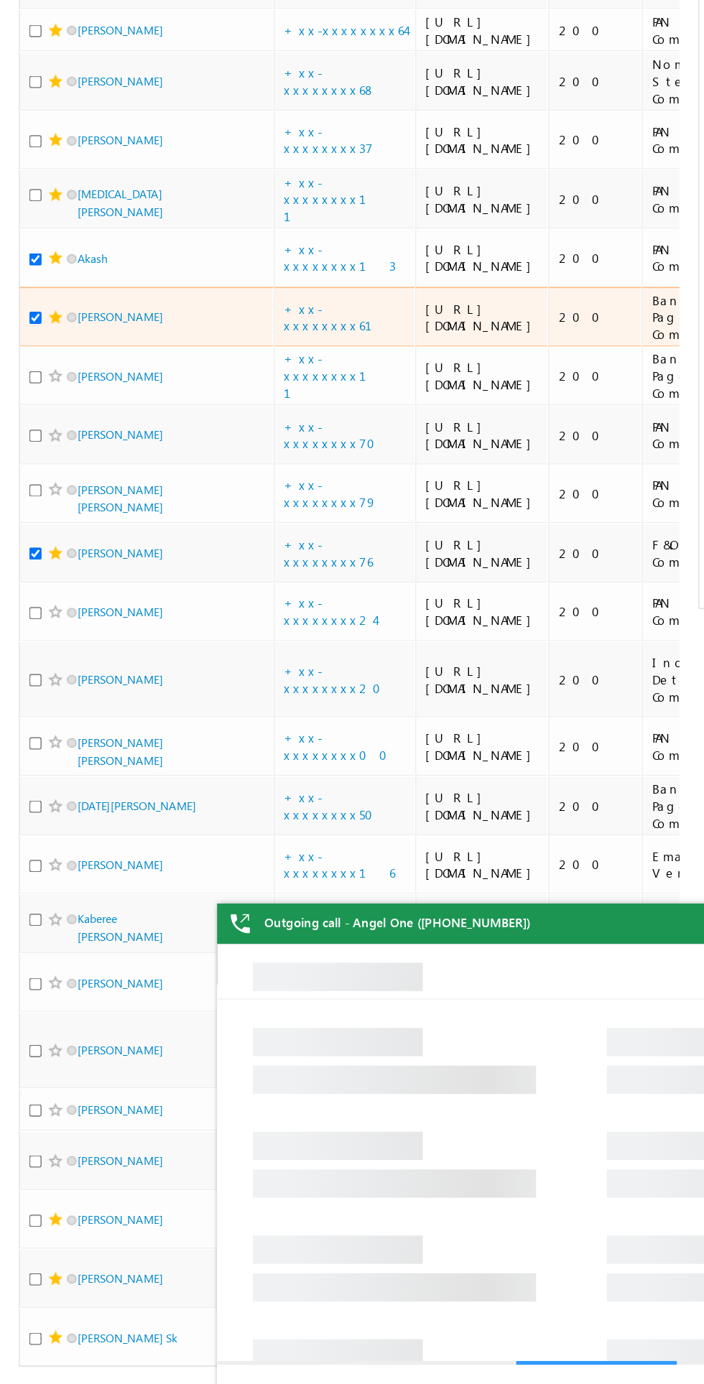
click at [43, 534] on span at bounding box center [42, 528] width 11 height 11
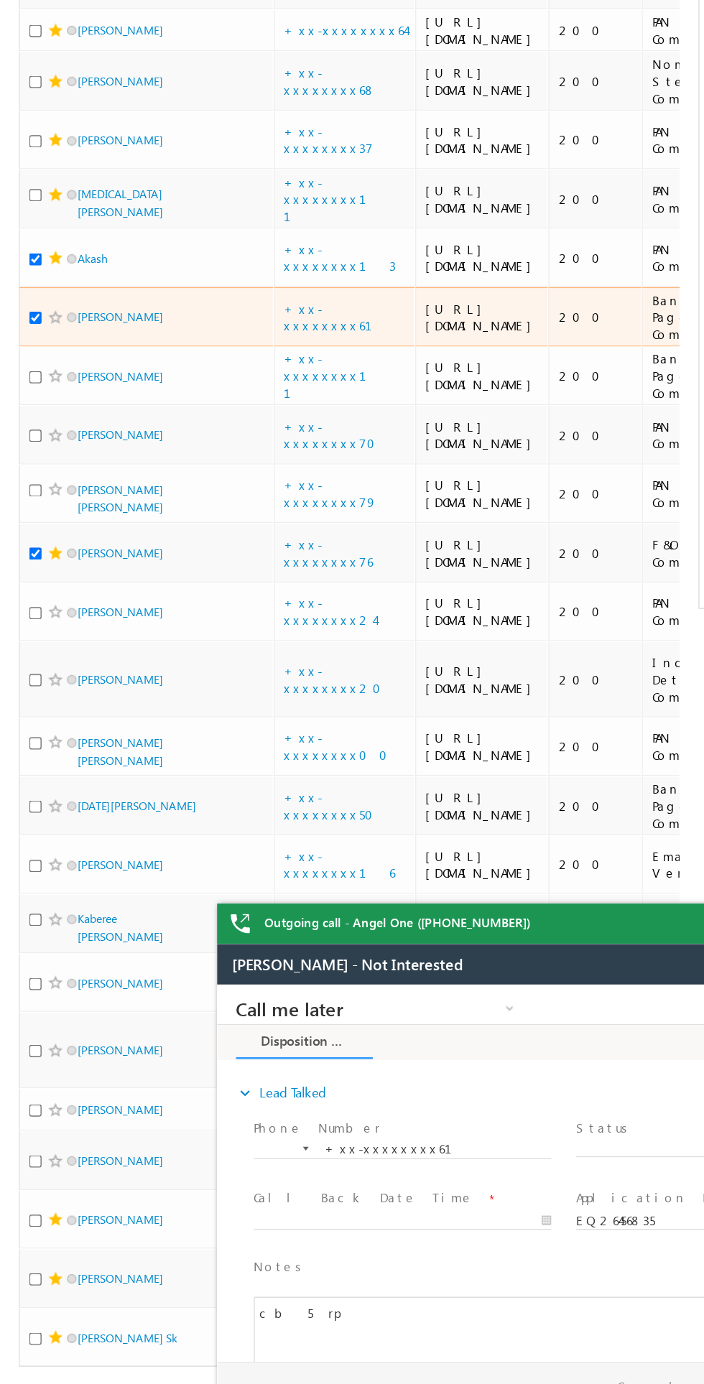
click at [42, 534] on span at bounding box center [42, 528] width 11 height 11
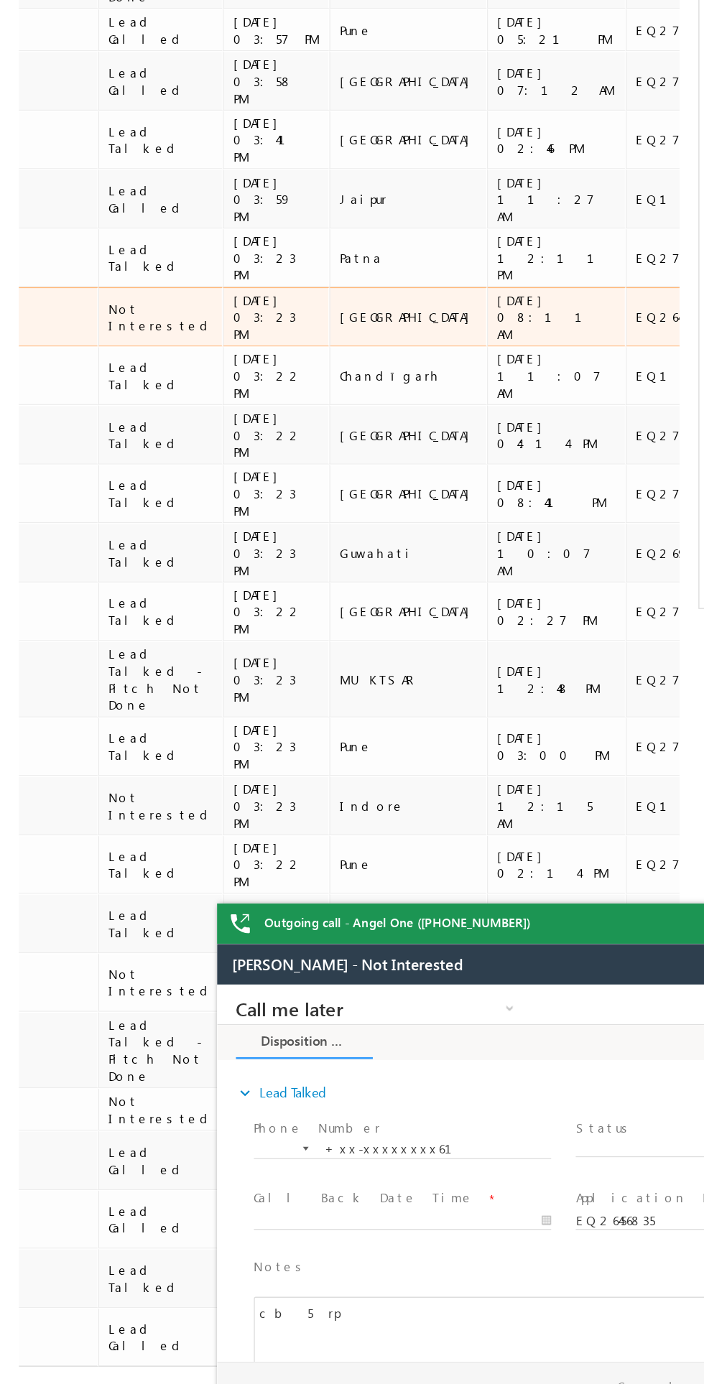
scroll to position [0, 1670]
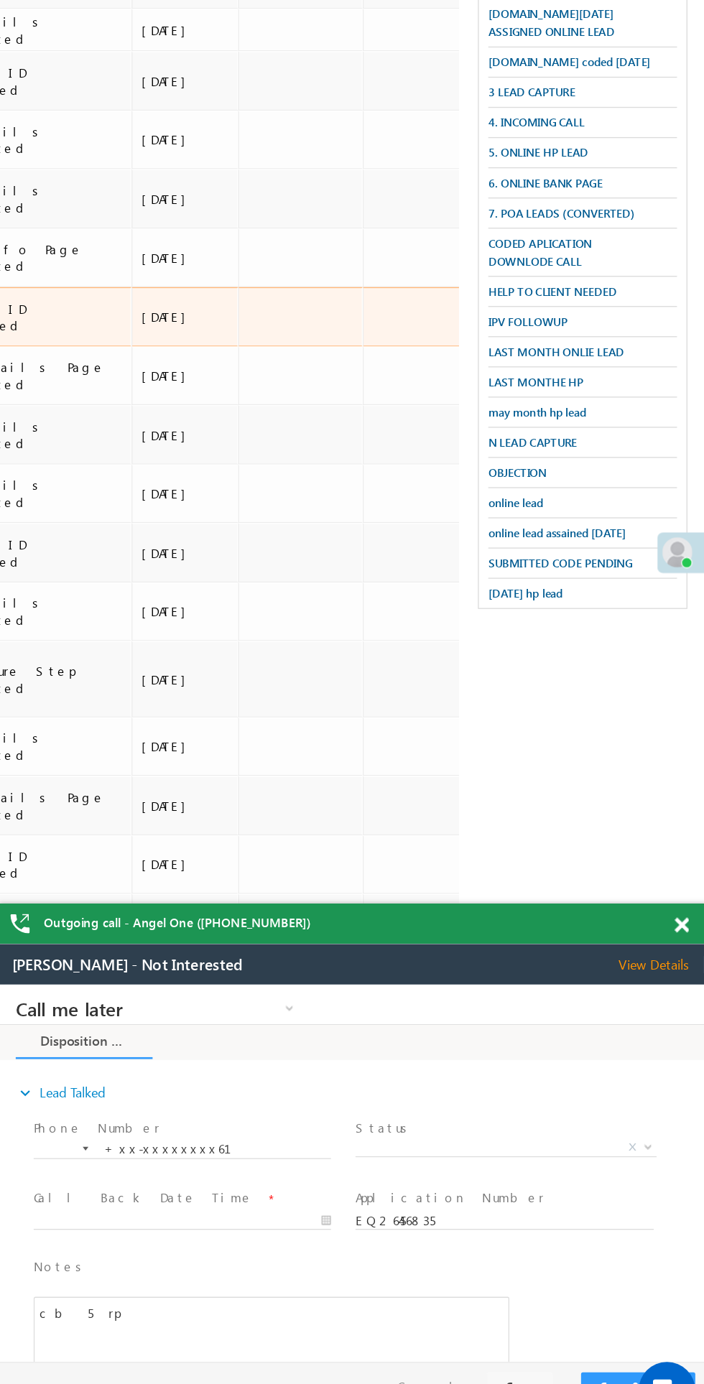
click at [686, 991] on span at bounding box center [686, 992] width 11 height 12
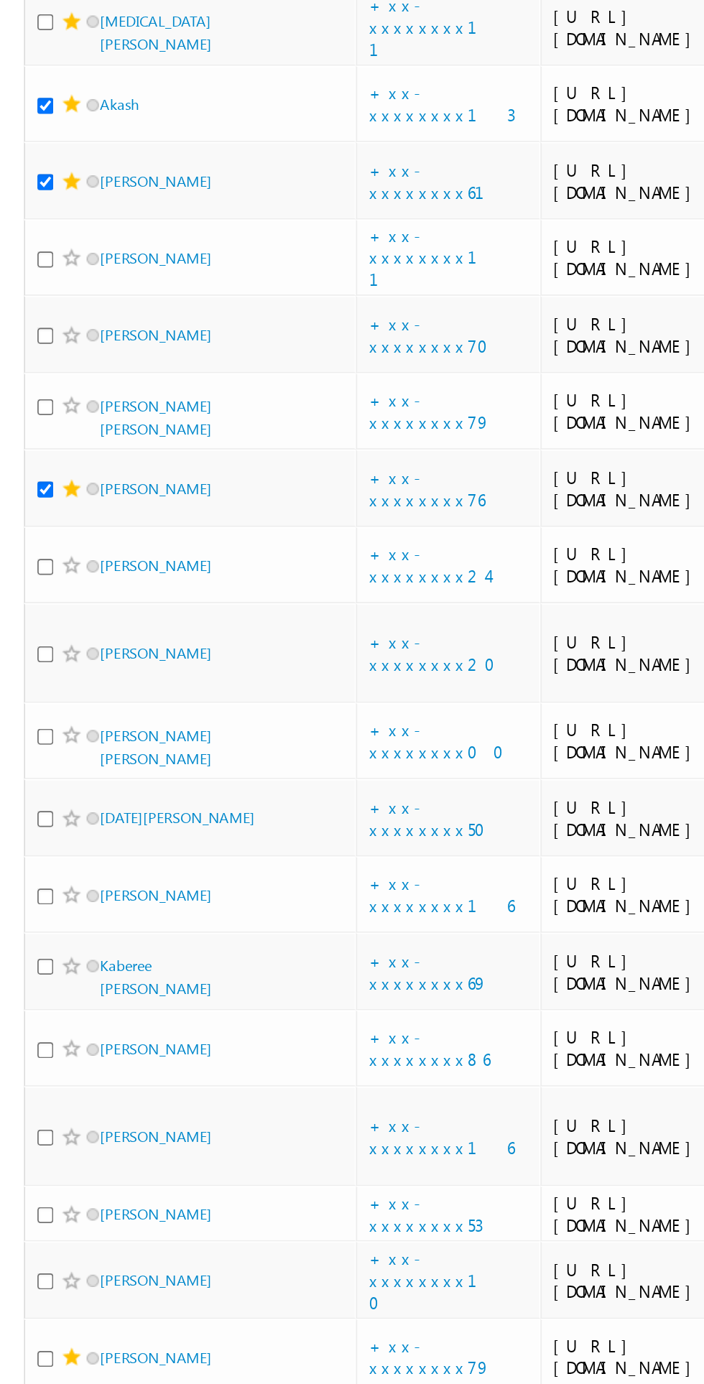
scroll to position [66, 0]
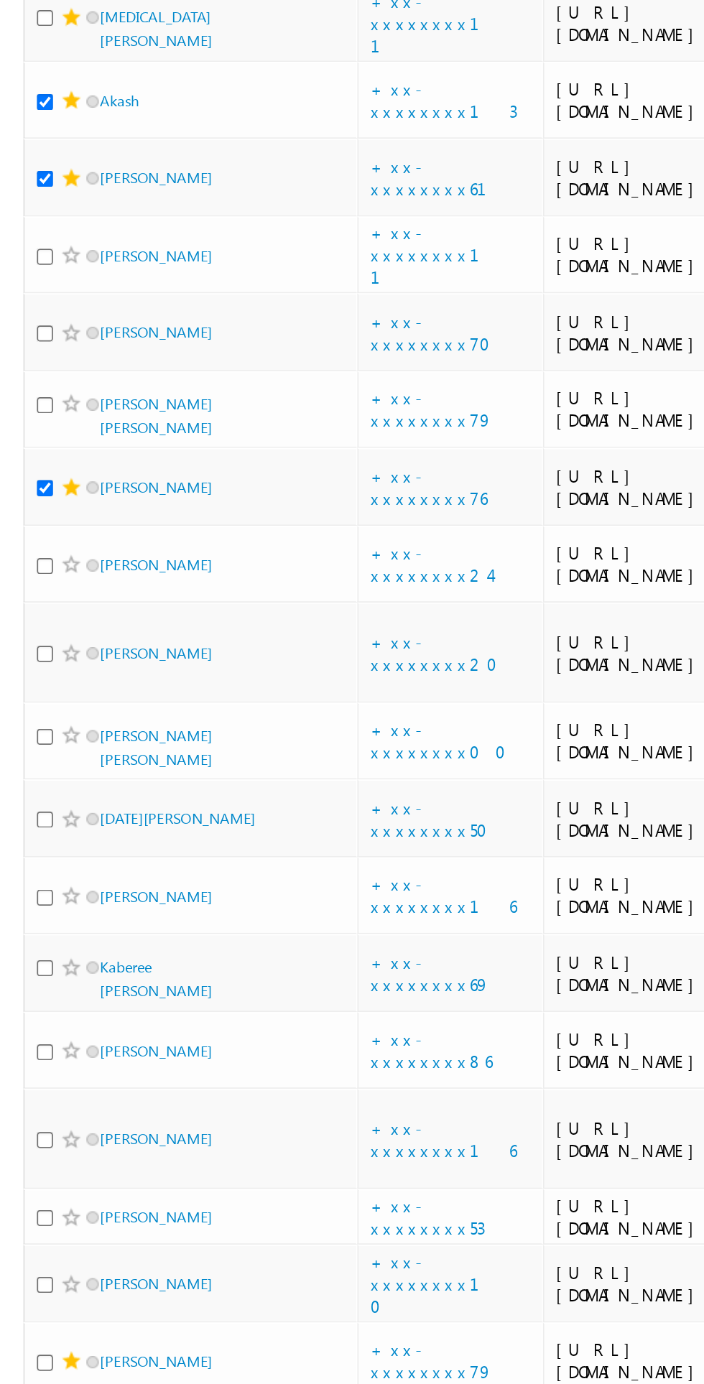
click at [42, 579] on span at bounding box center [42, 573] width 11 height 11
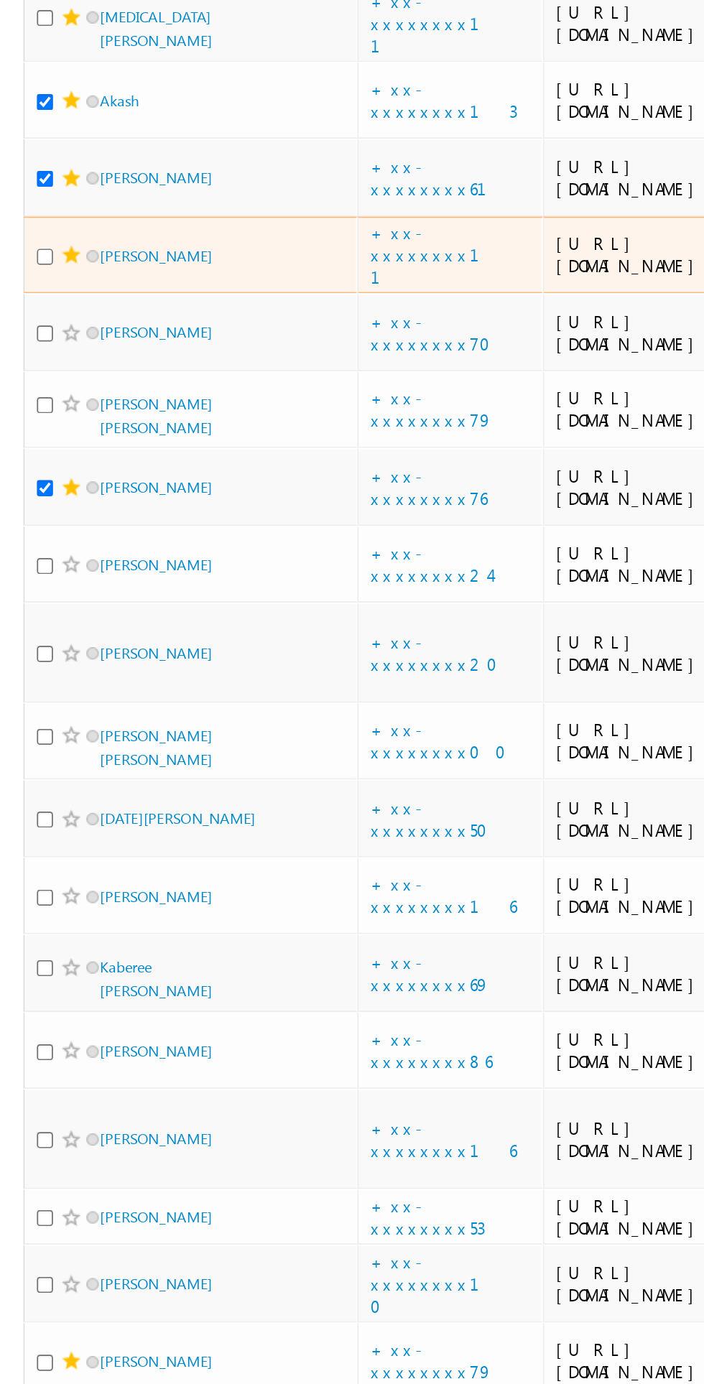
click at [28, 579] on input "checkbox" at bounding box center [26, 574] width 9 height 9
checkbox input "true"
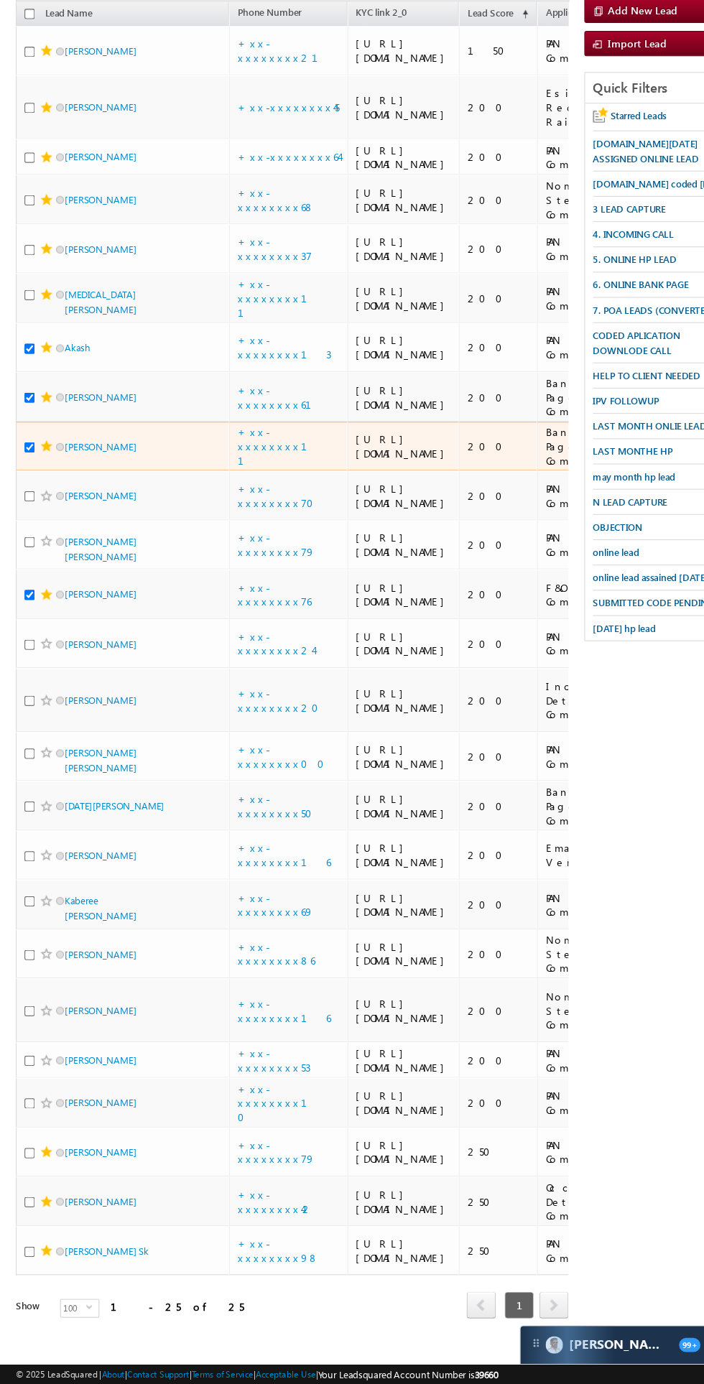
scroll to position [110, 0]
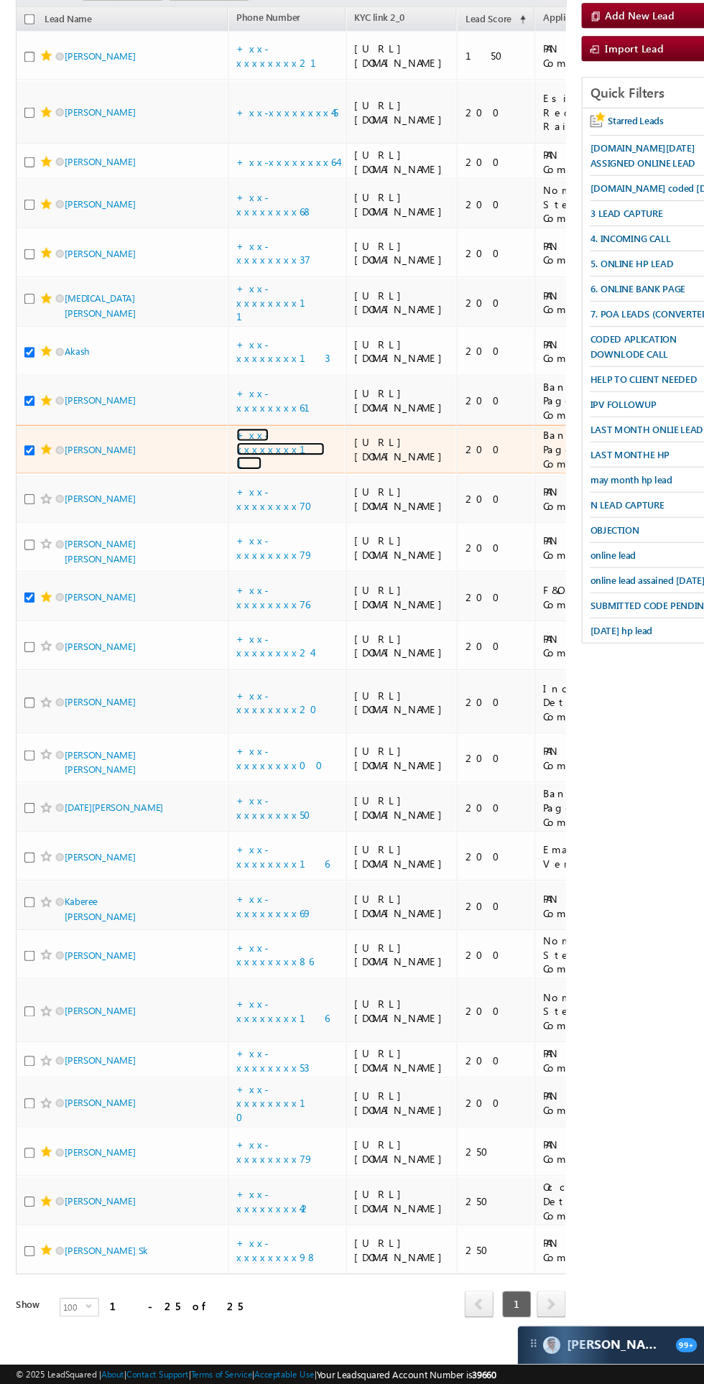
click at [242, 548] on link "+xx-xxxxxxxx11" at bounding box center [256, 529] width 80 height 38
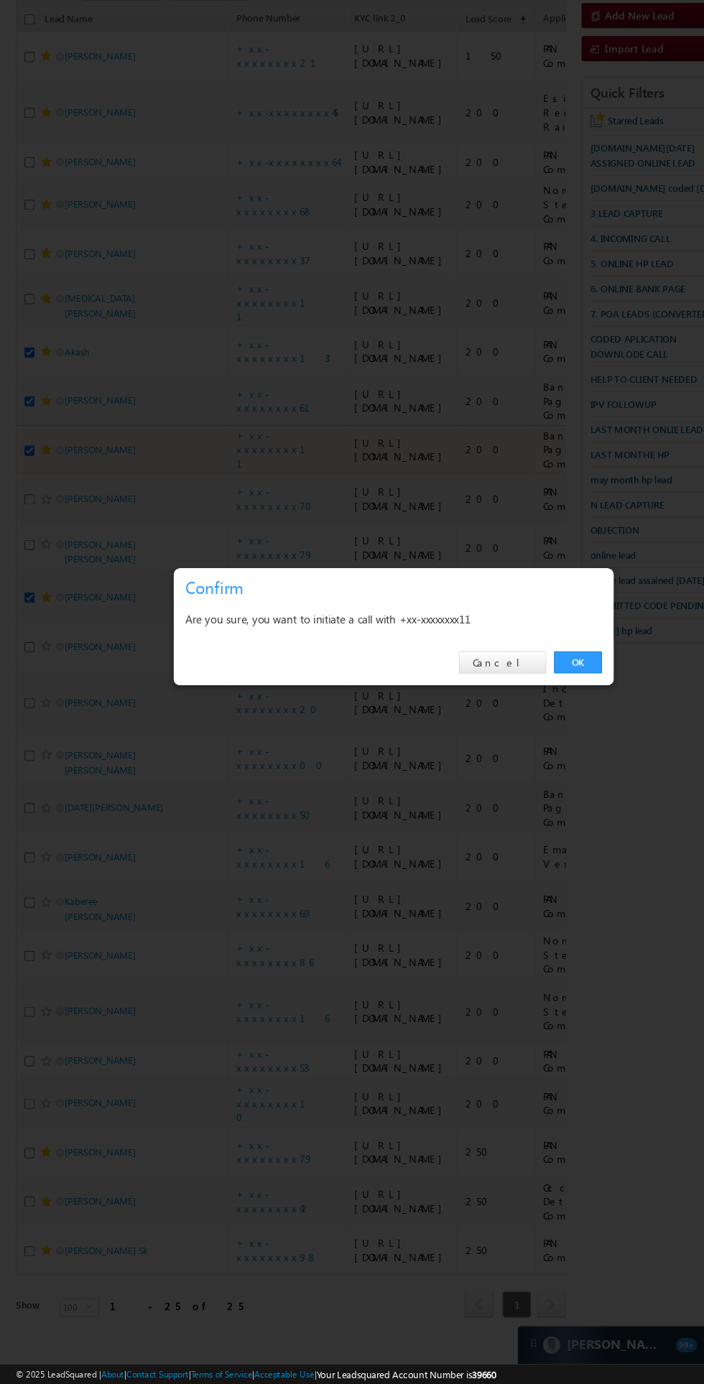
click at [540, 735] on div "OK Cancel" at bounding box center [360, 724] width 402 height 41
click at [551, 725] on div "OK Cancel" at bounding box center [360, 724] width 402 height 41
click at [528, 728] on link "OK" at bounding box center [528, 724] width 44 height 20
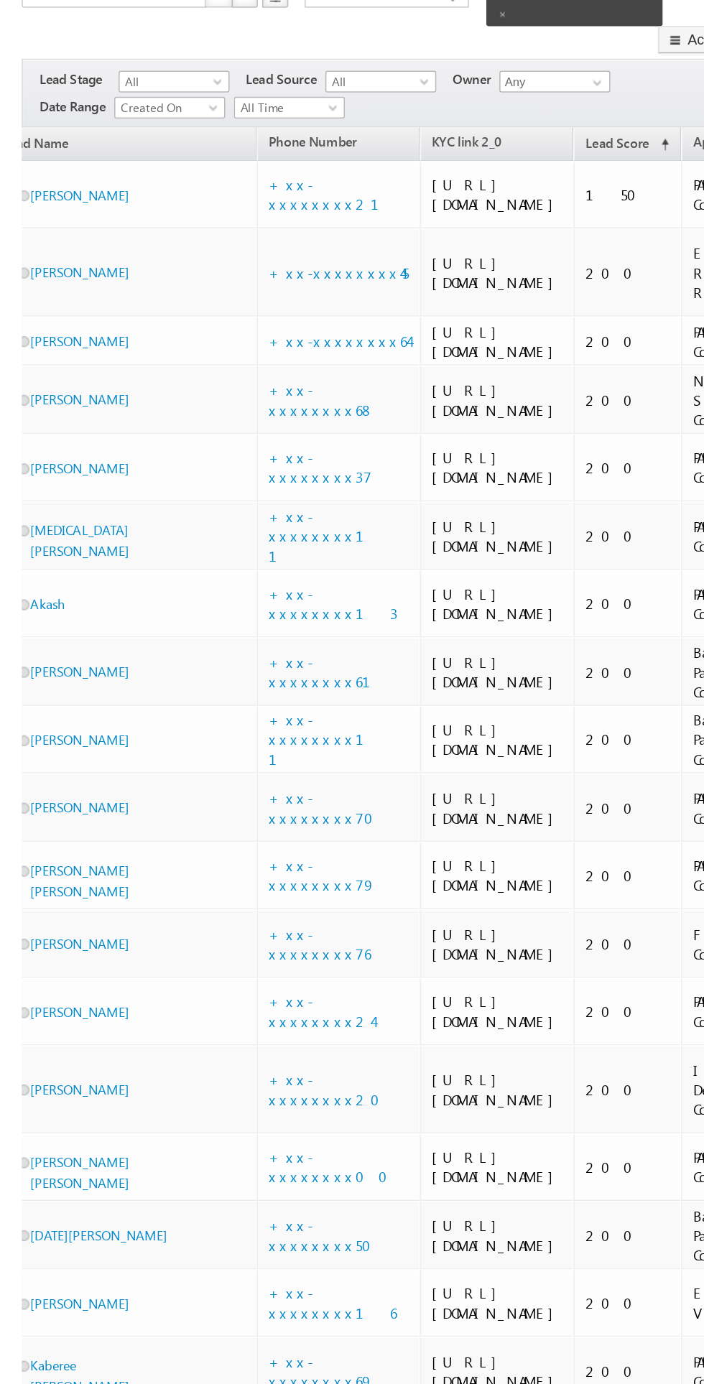
scroll to position [0, 0]
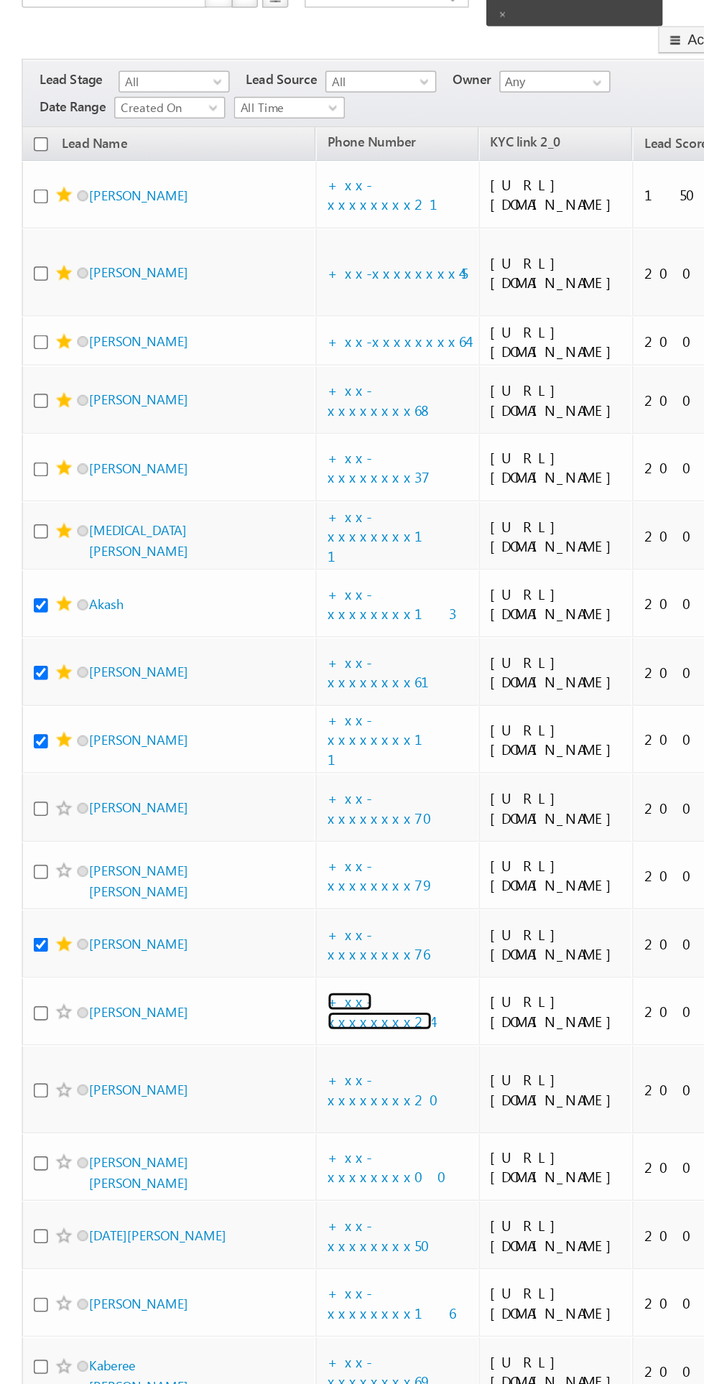
click at [249, 681] on link "+xx-xxxxxxxx24" at bounding box center [250, 693] width 69 height 25
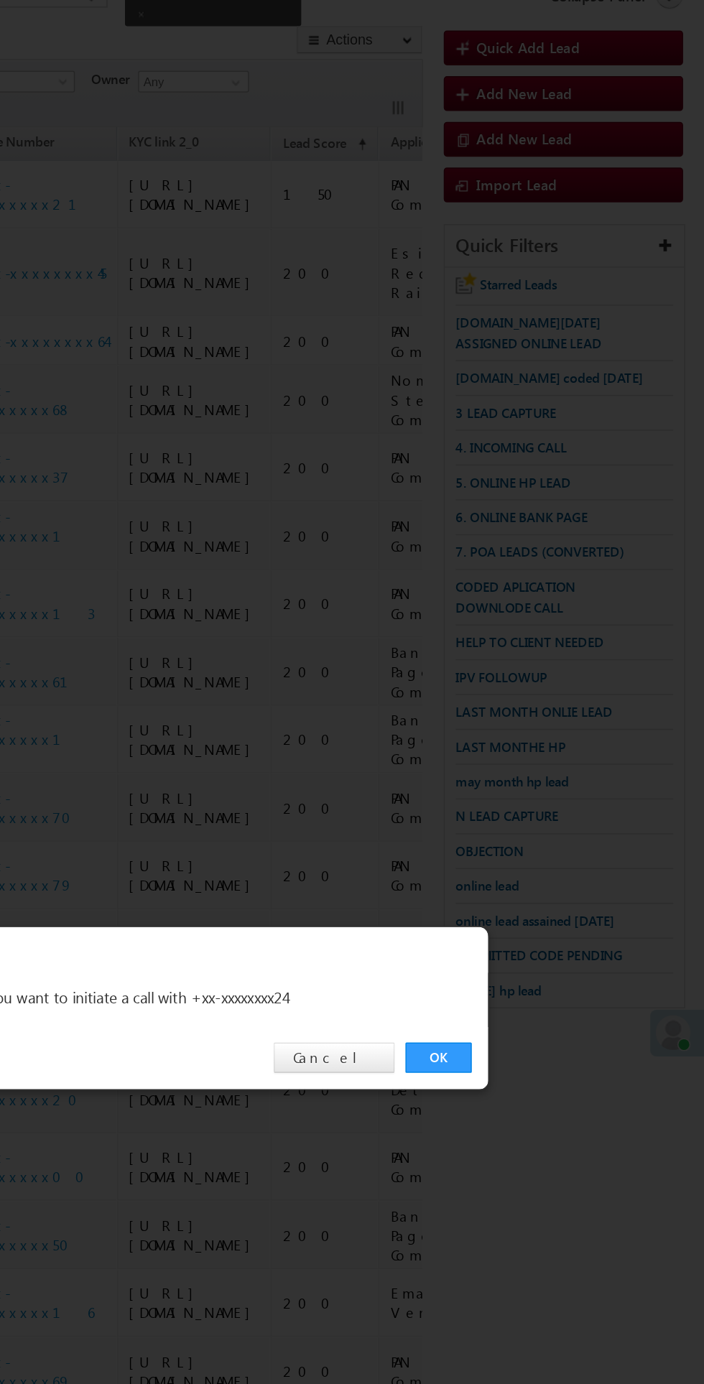
click at [533, 734] on link "OK" at bounding box center [528, 724] width 44 height 20
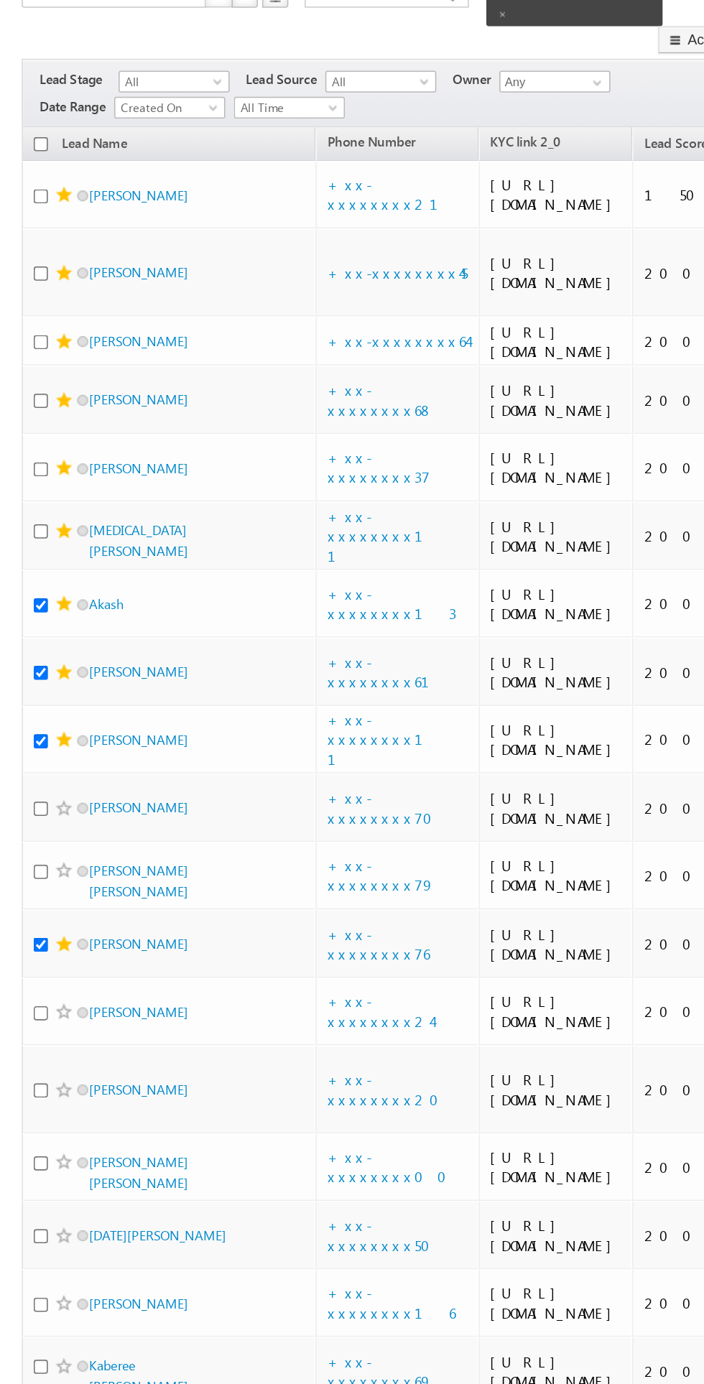
click at [28, 690] on input "checkbox" at bounding box center [26, 694] width 9 height 9
checkbox input "true"
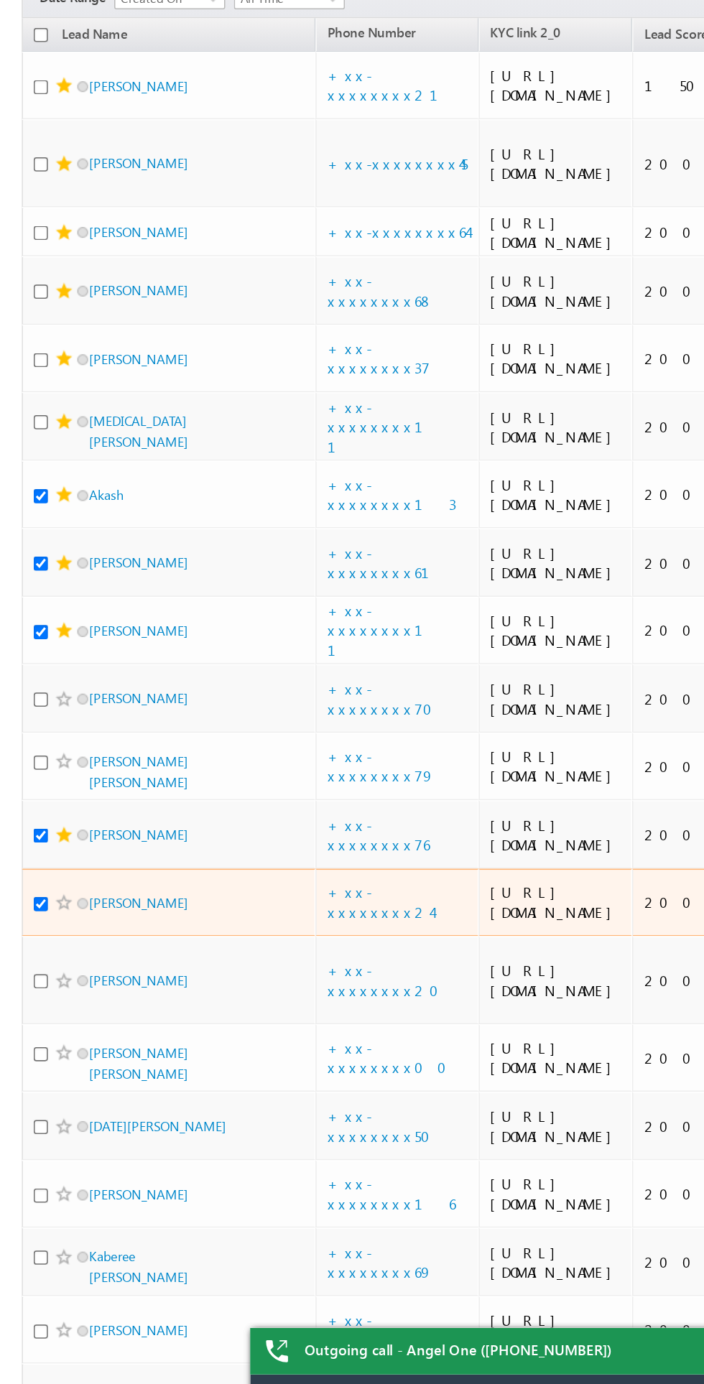
click at [47, 688] on span at bounding box center [42, 693] width 11 height 11
click at [269, 733] on link "+xx-xxxxxxxx20" at bounding box center [257, 745] width 83 height 25
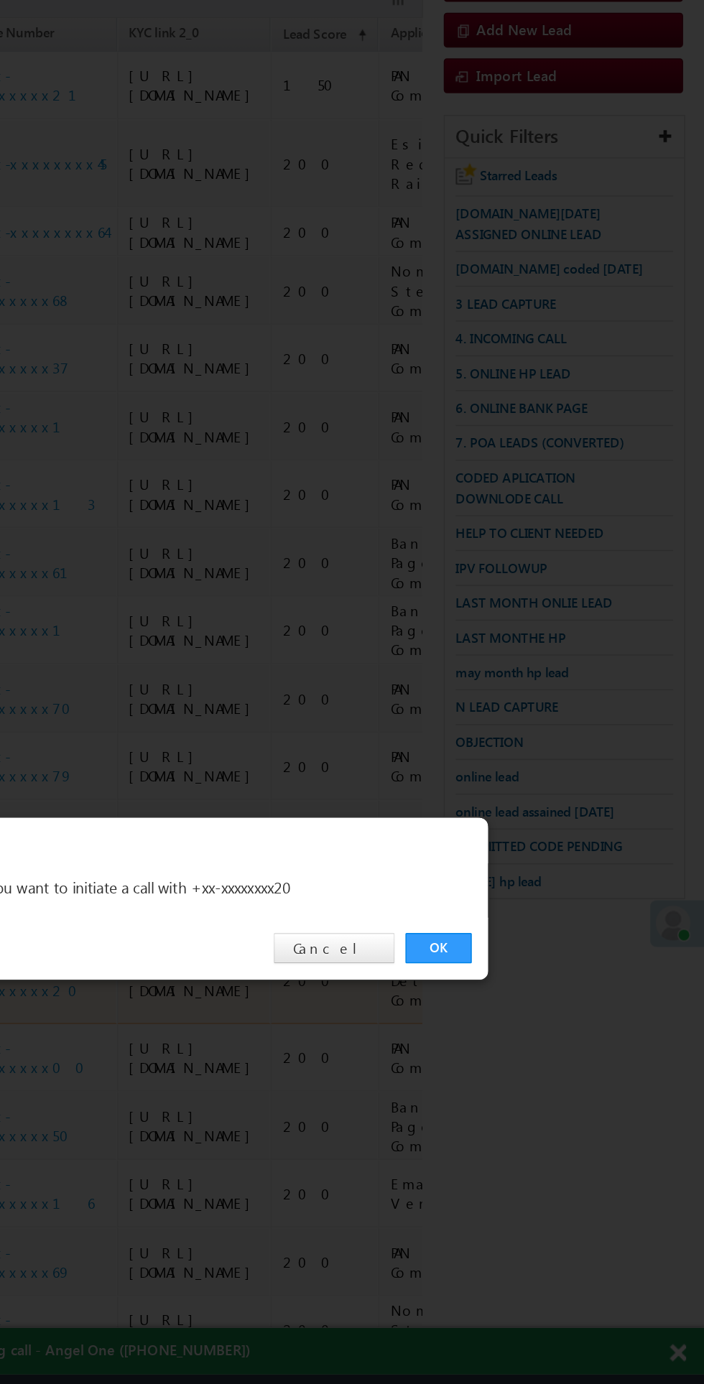
click at [528, 724] on link "OK" at bounding box center [528, 724] width 44 height 20
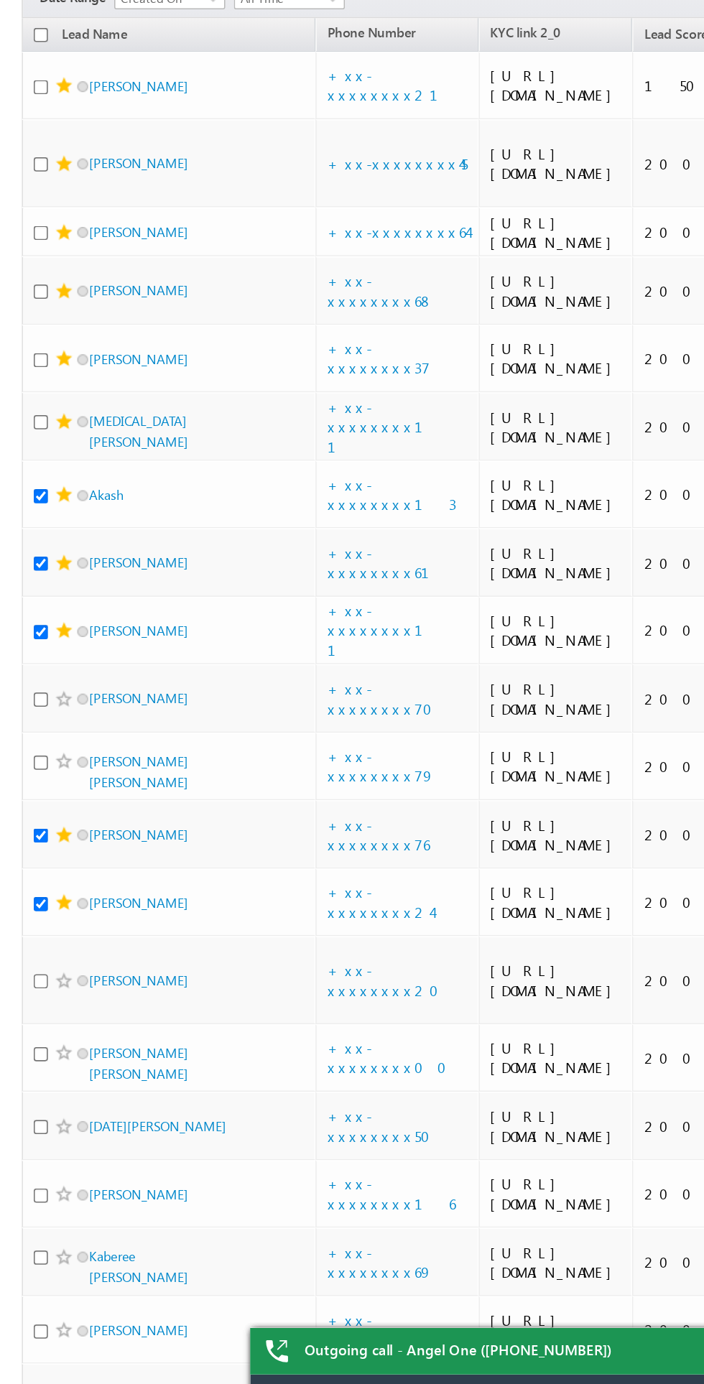
click at [28, 741] on input "checkbox" at bounding box center [26, 745] width 9 height 9
checkbox input "true"
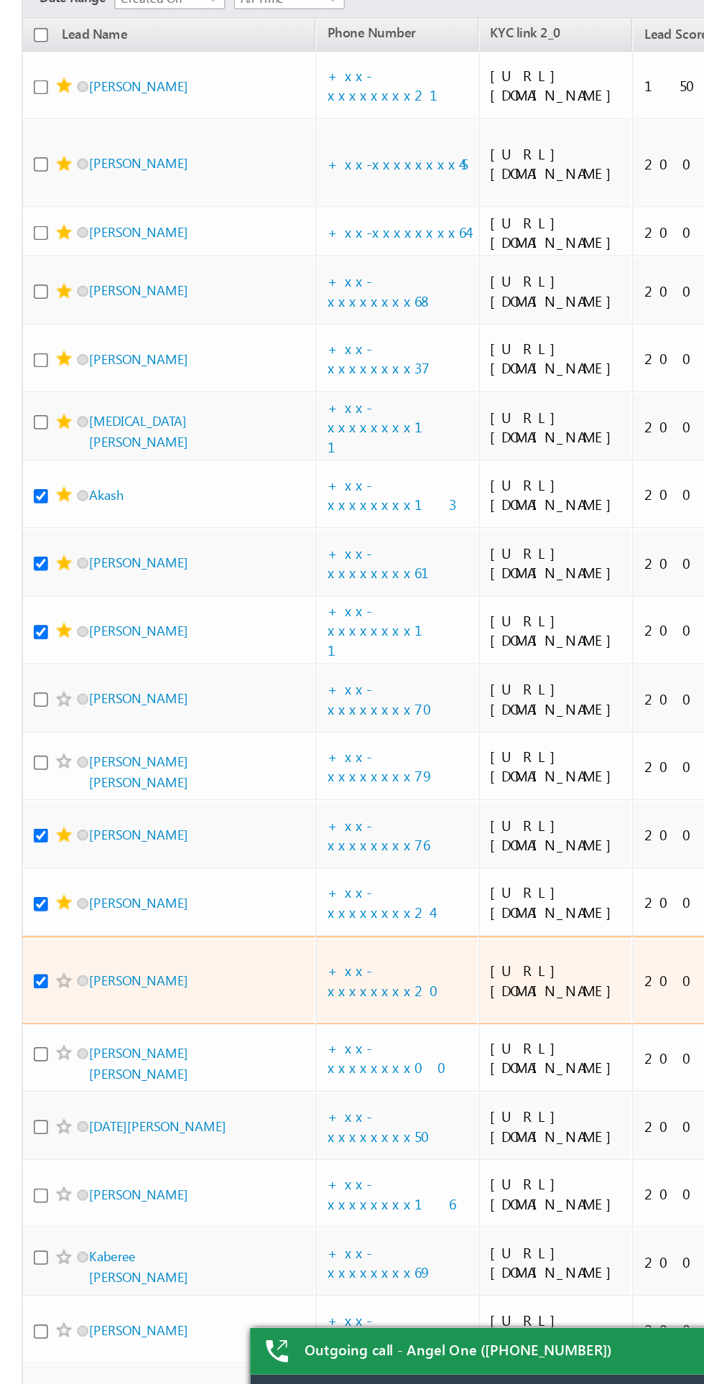
click at [42, 740] on span at bounding box center [42, 745] width 11 height 11
click at [47, 740] on span at bounding box center [42, 745] width 11 height 11
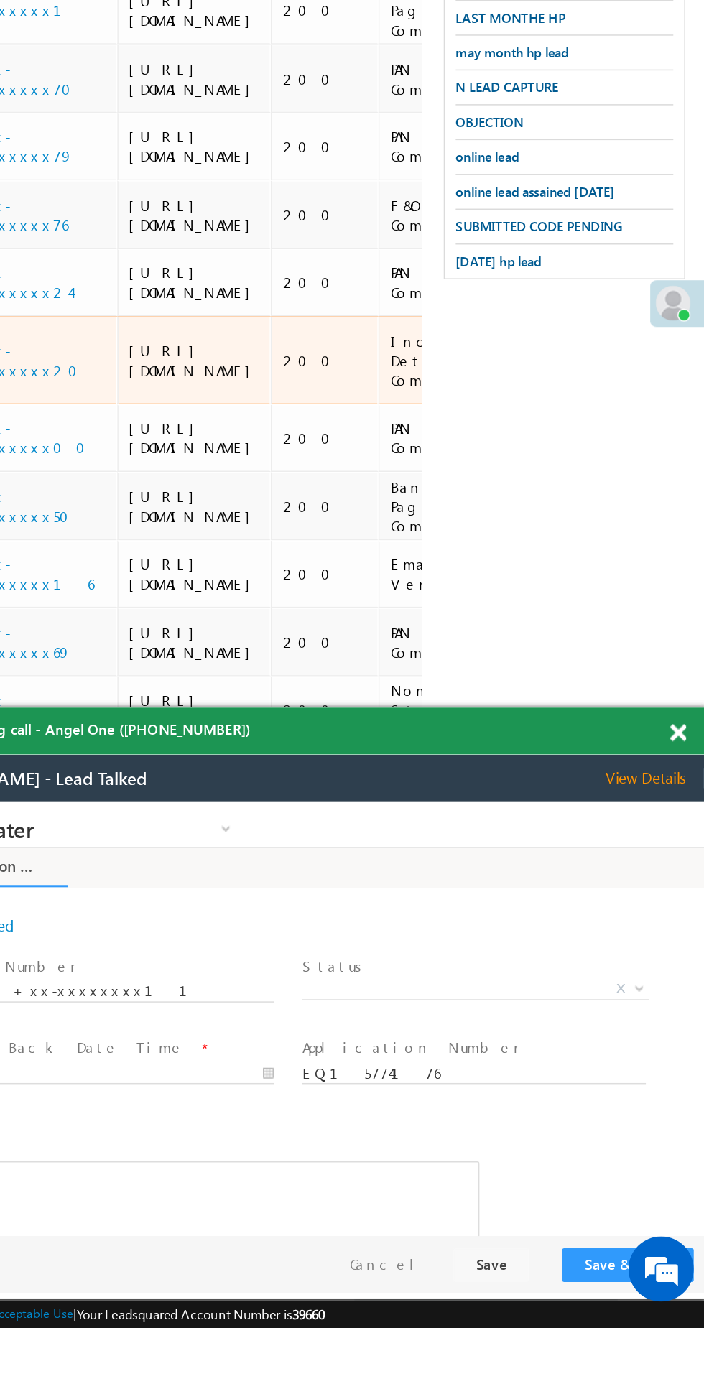
click at [686, 991] on span at bounding box center [686, 992] width 11 height 12
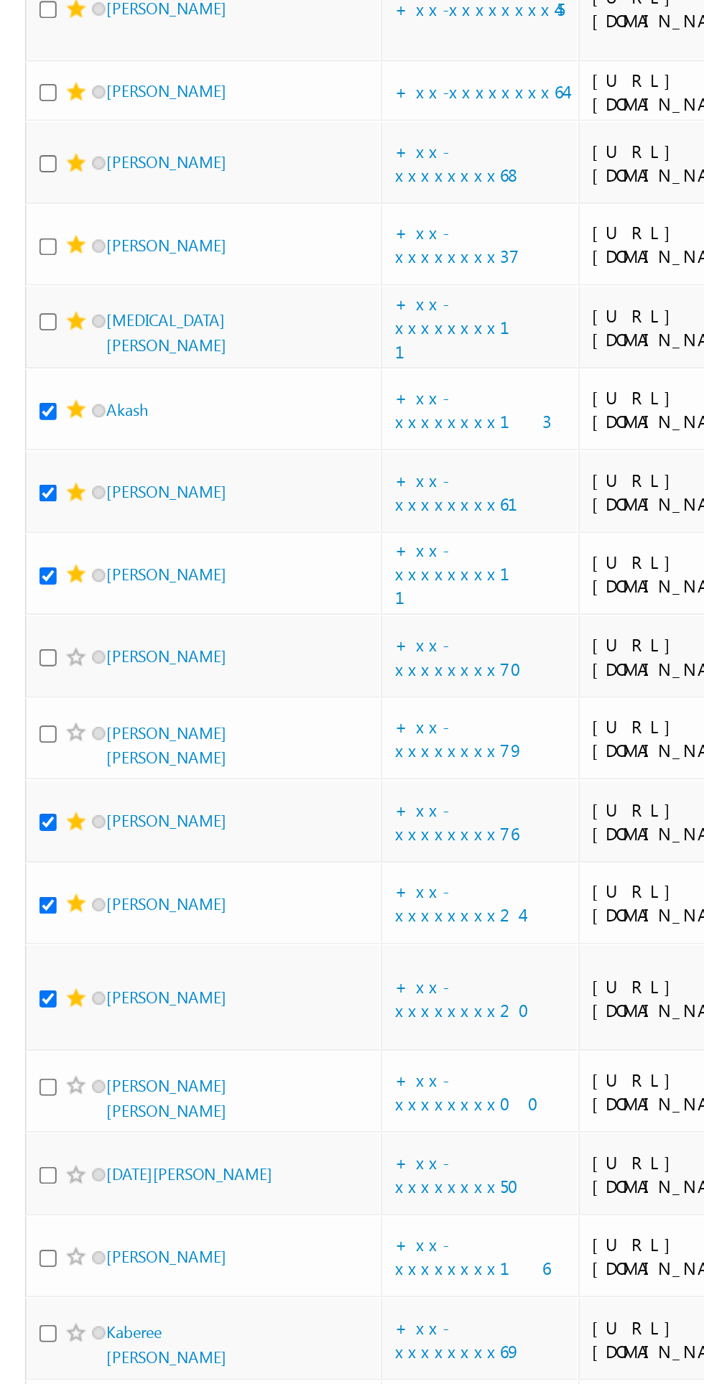
scroll to position [672, 0]
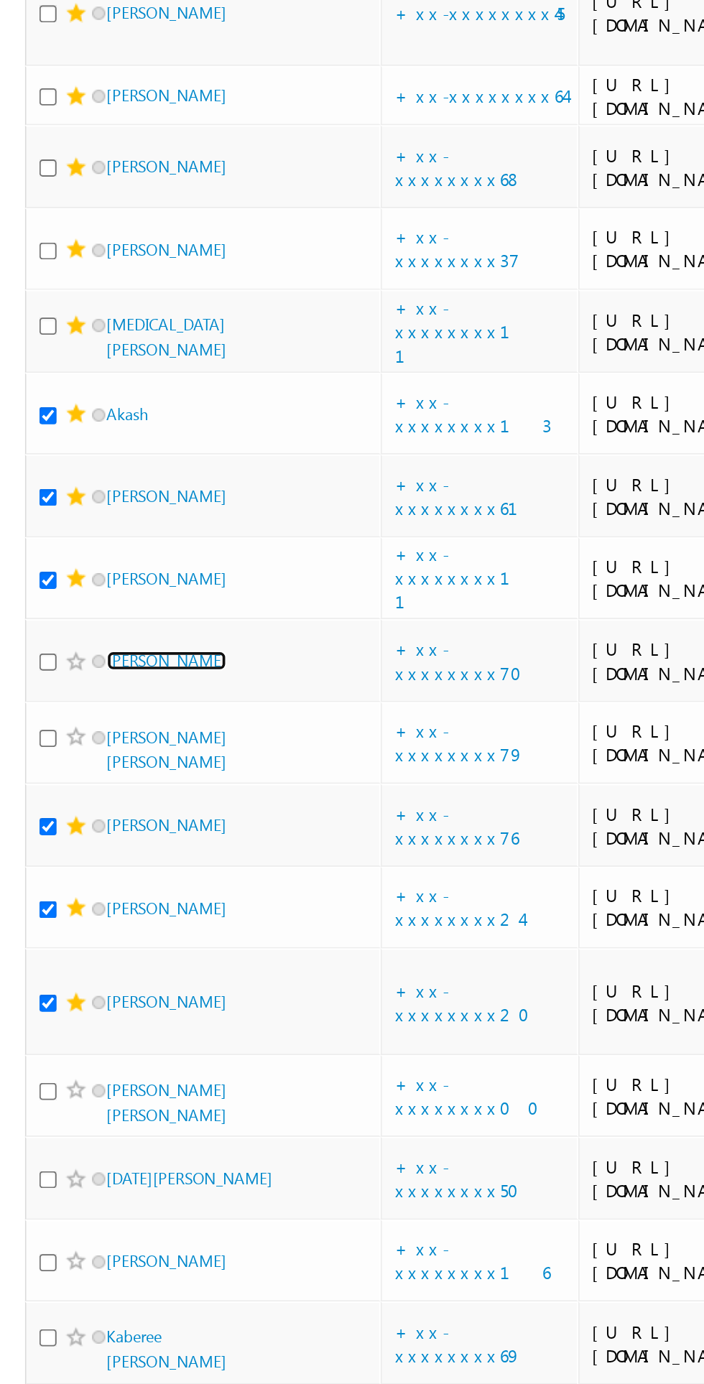
click at [97, 554] on link "[PERSON_NAME]" at bounding box center [91, 559] width 65 height 11
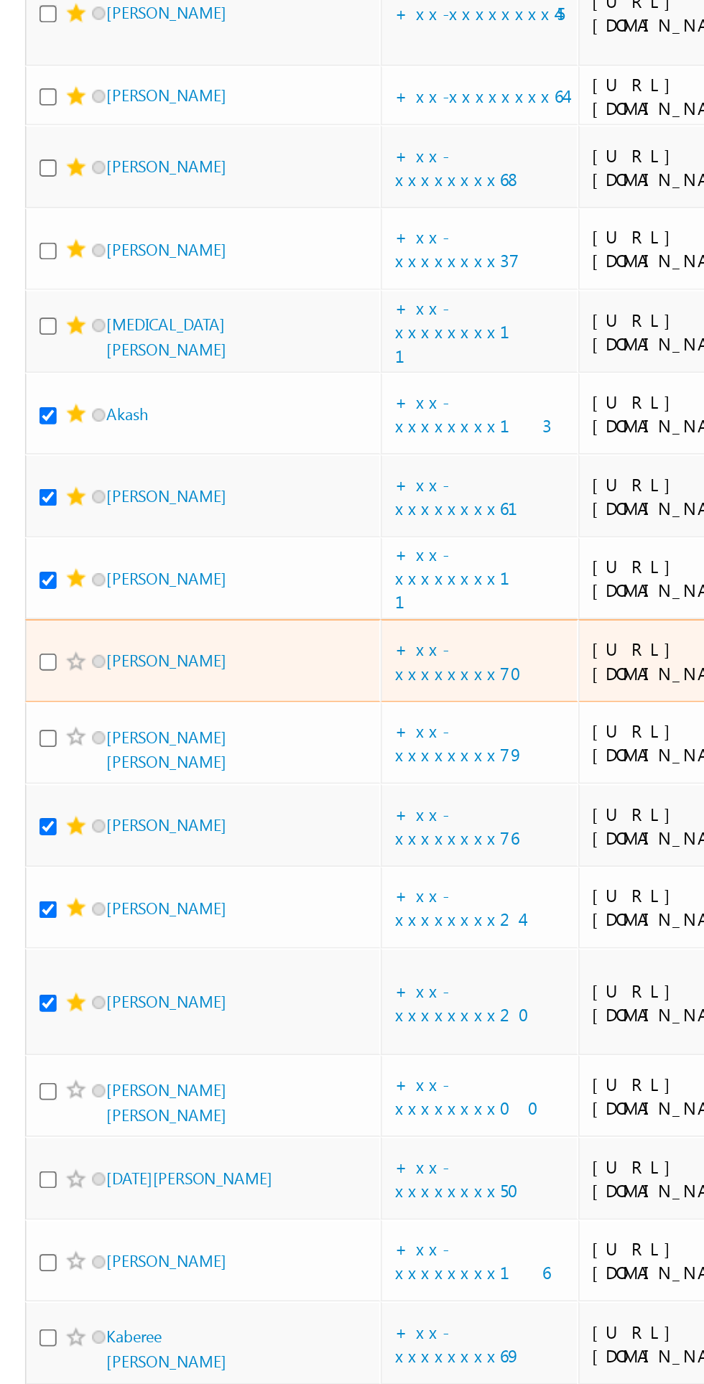
click at [32, 555] on input "checkbox" at bounding box center [26, 559] width 9 height 9
checkbox input "true"
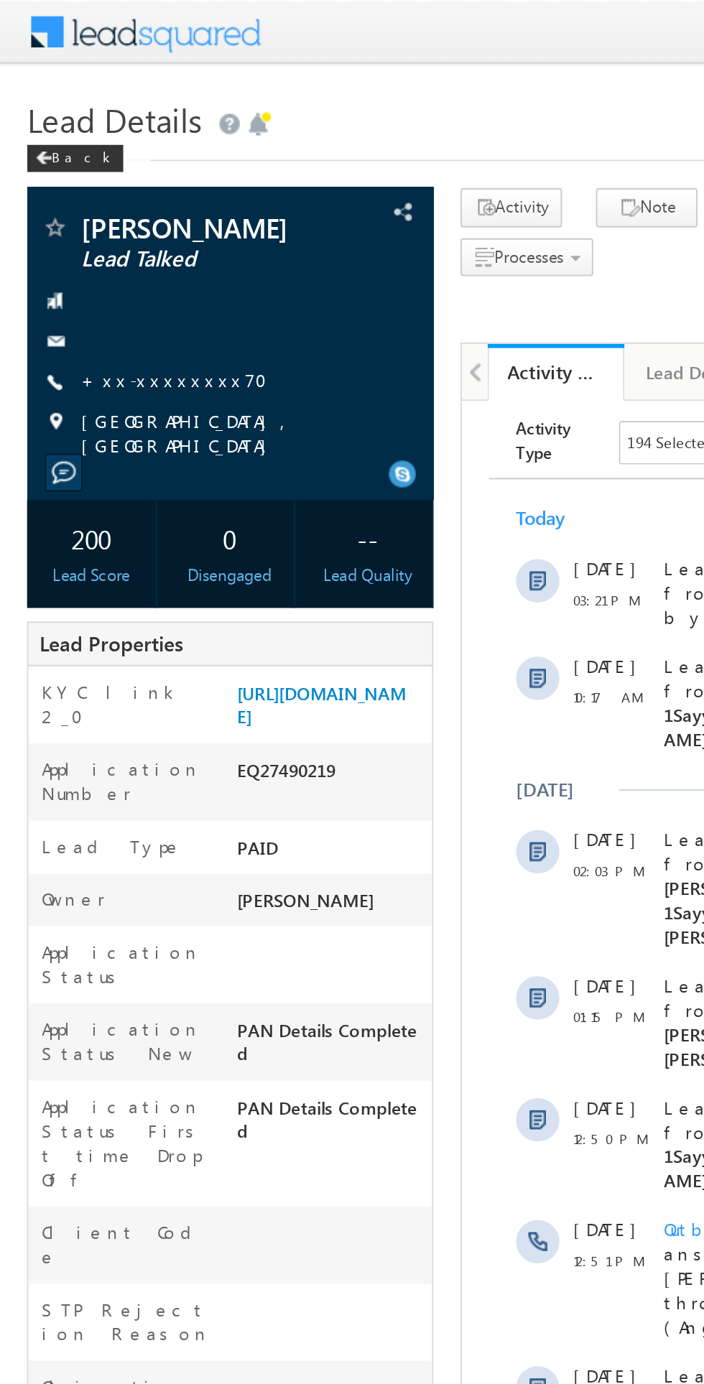
click at [79, 203] on link "+xx-xxxxxxxx70" at bounding box center [97, 201] width 108 height 12
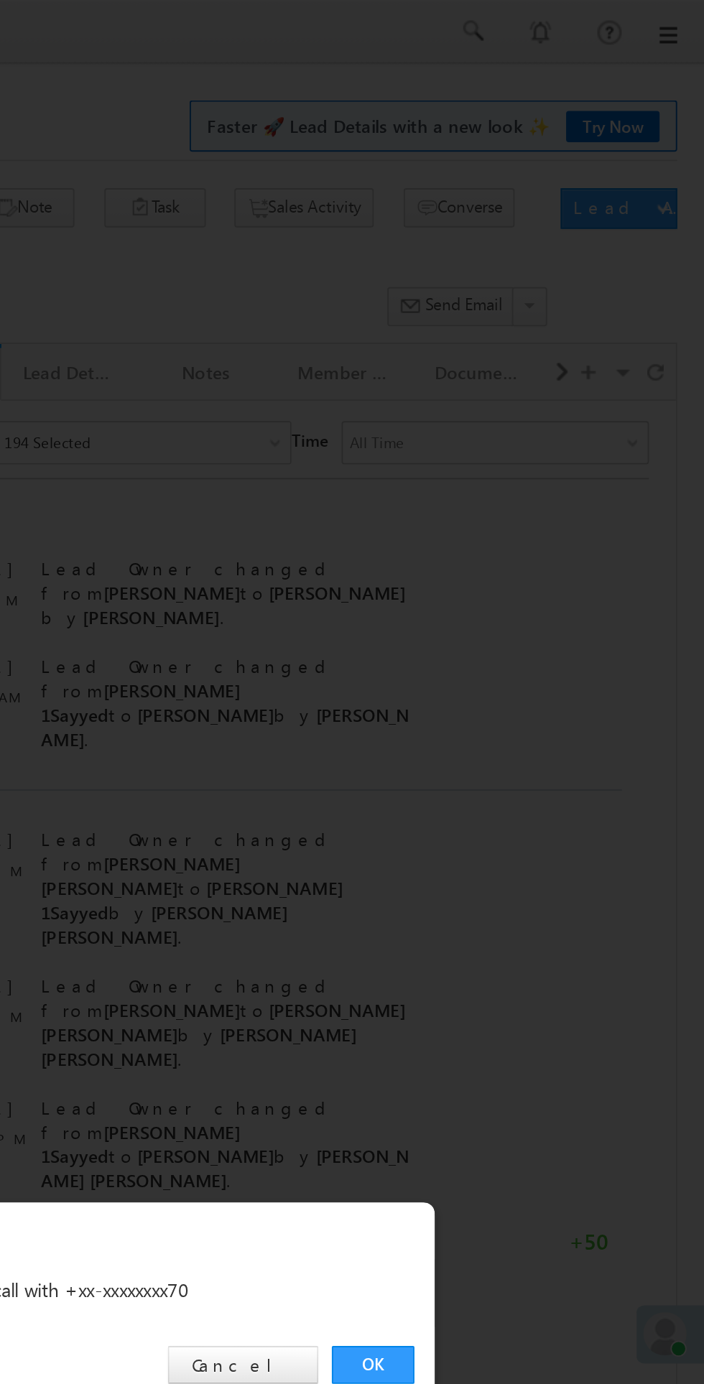
click at [527, 728] on link "OK" at bounding box center [528, 724] width 44 height 20
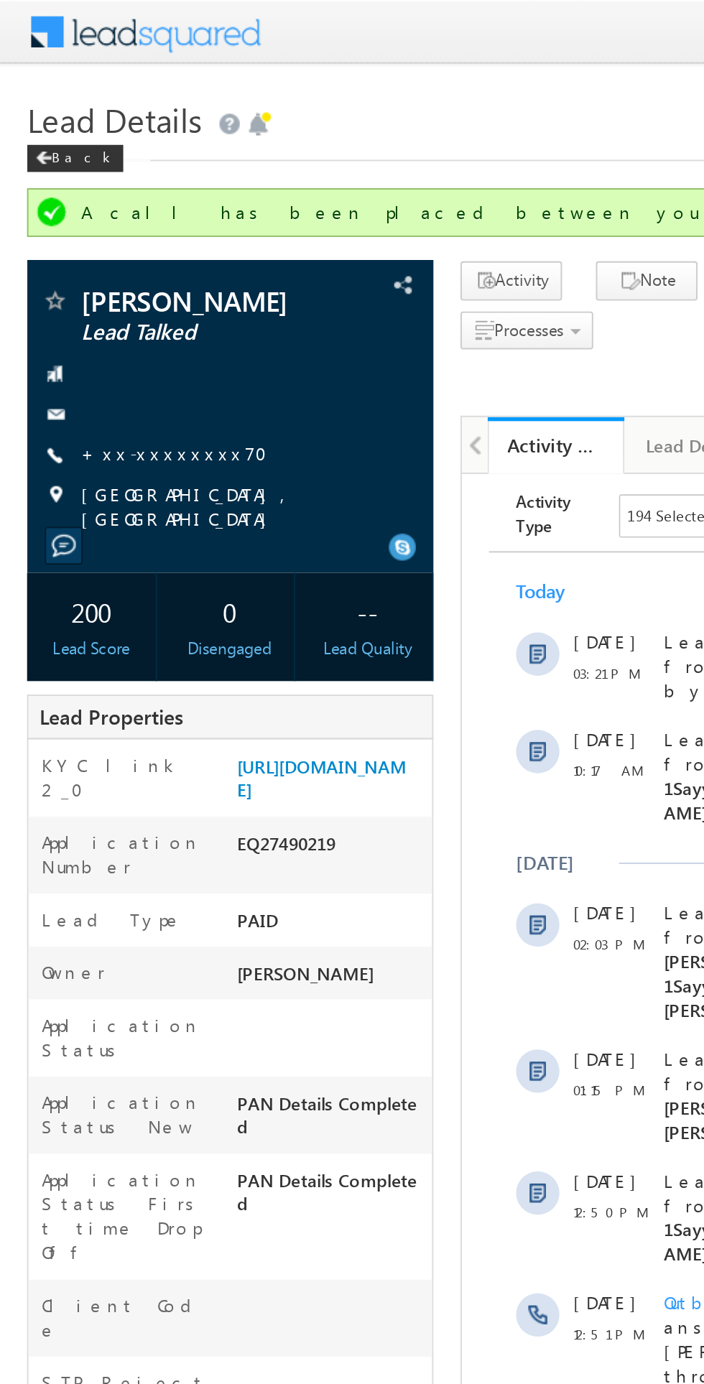
click at [47, 157] on span "[PERSON_NAME]" at bounding box center [108, 159] width 131 height 14
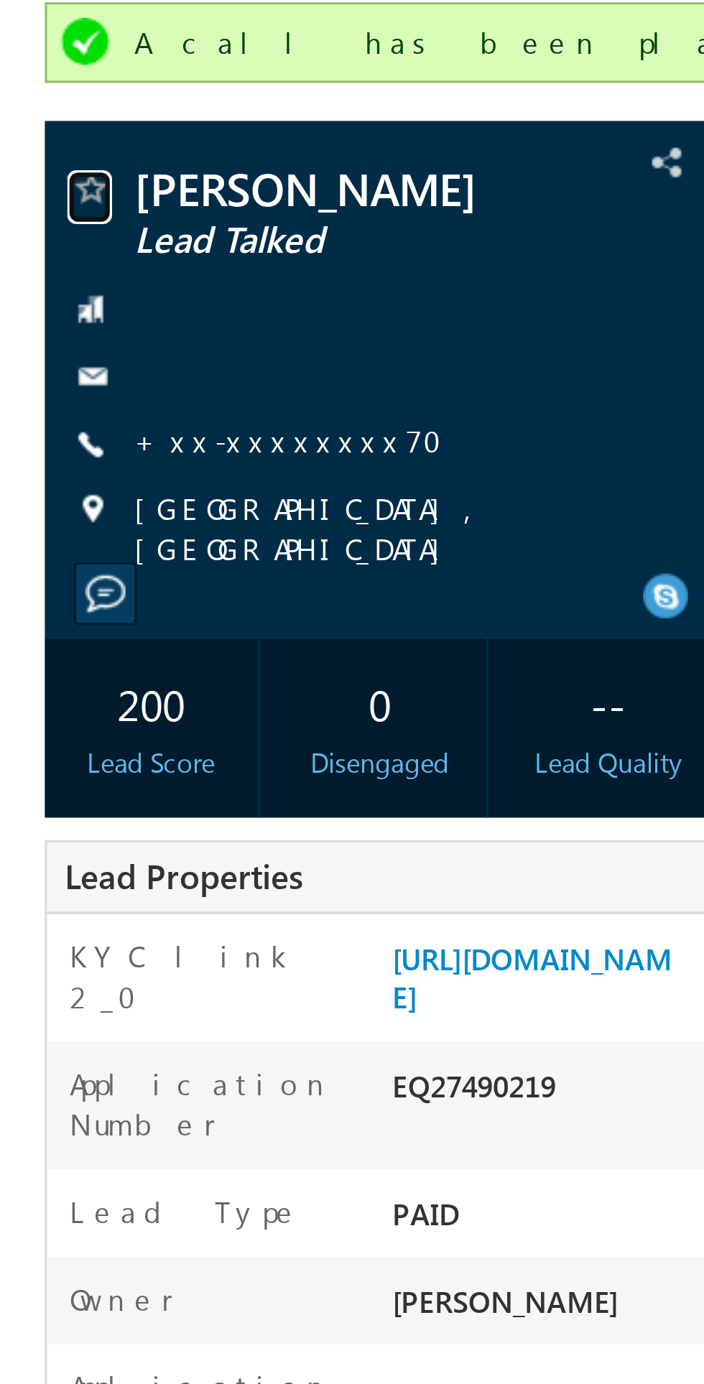
click at [25, 160] on span at bounding box center [29, 161] width 14 height 14
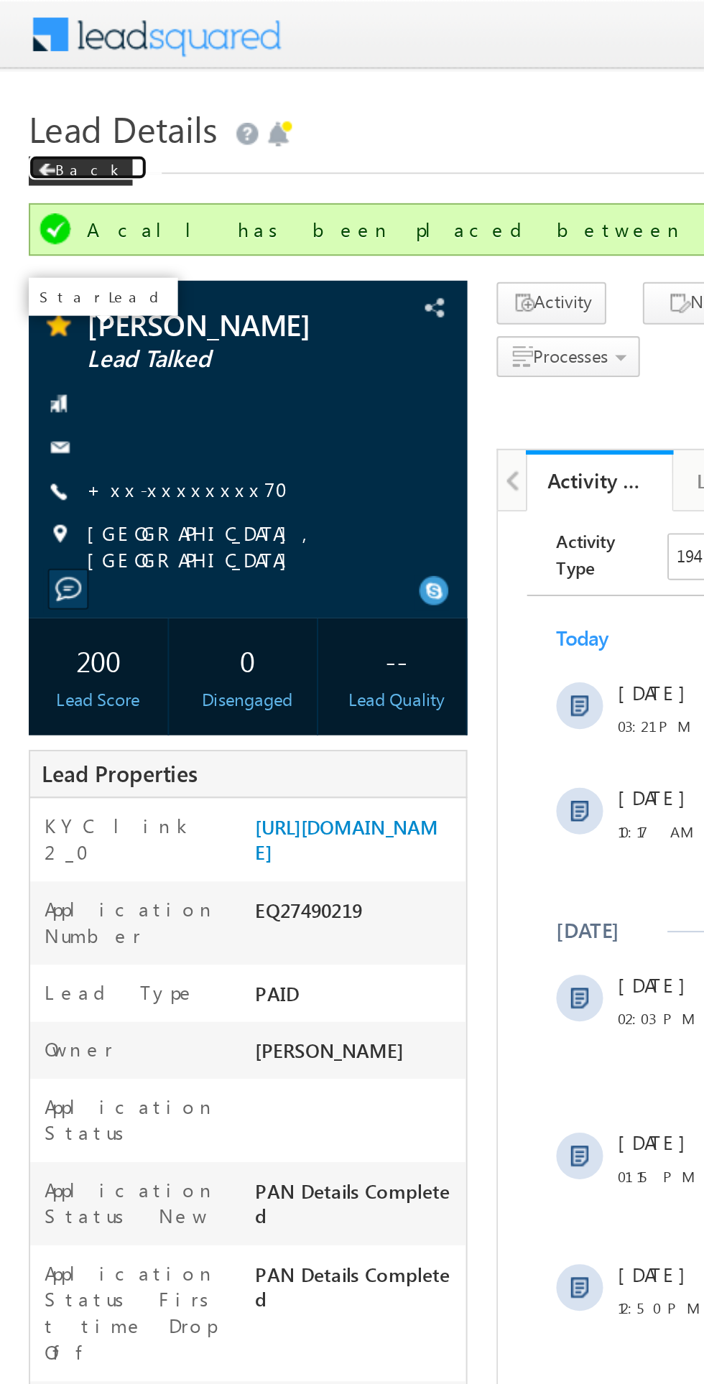
click at [38, 83] on div "Back" at bounding box center [39, 84] width 51 height 14
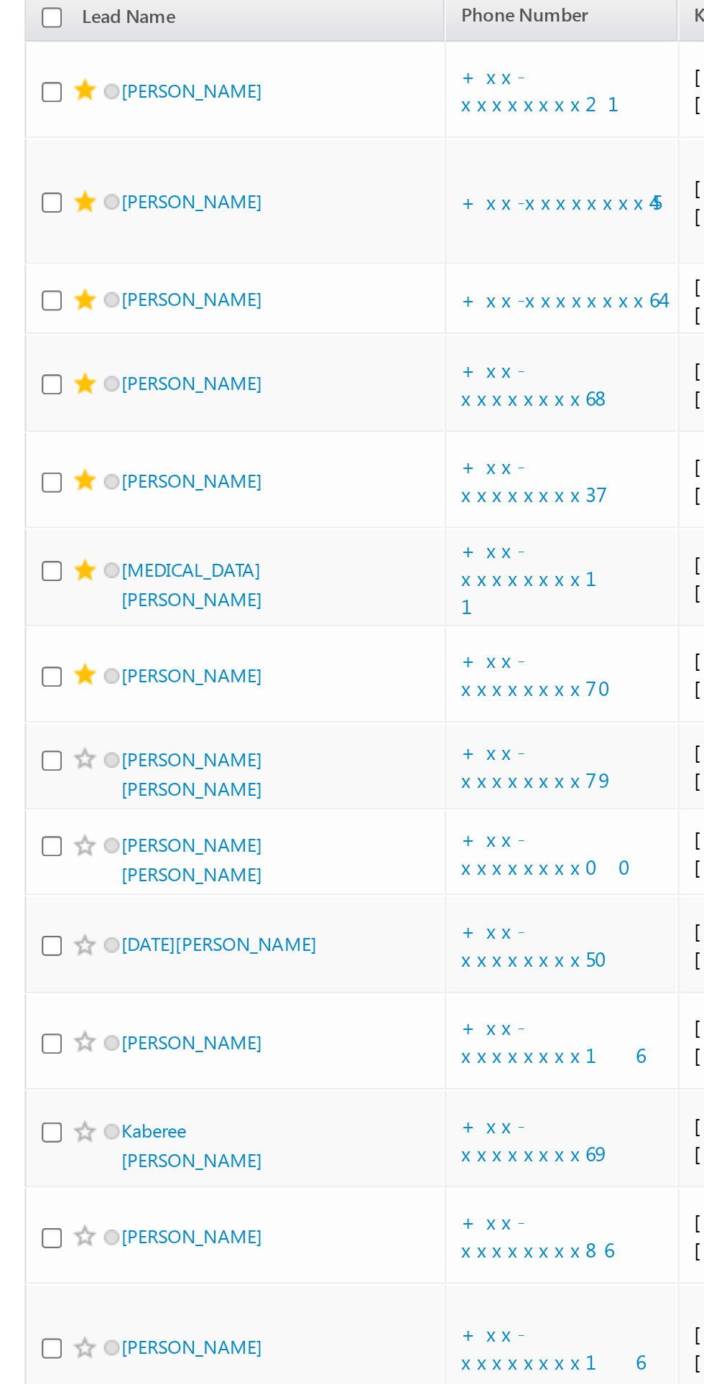
scroll to position [859, 0]
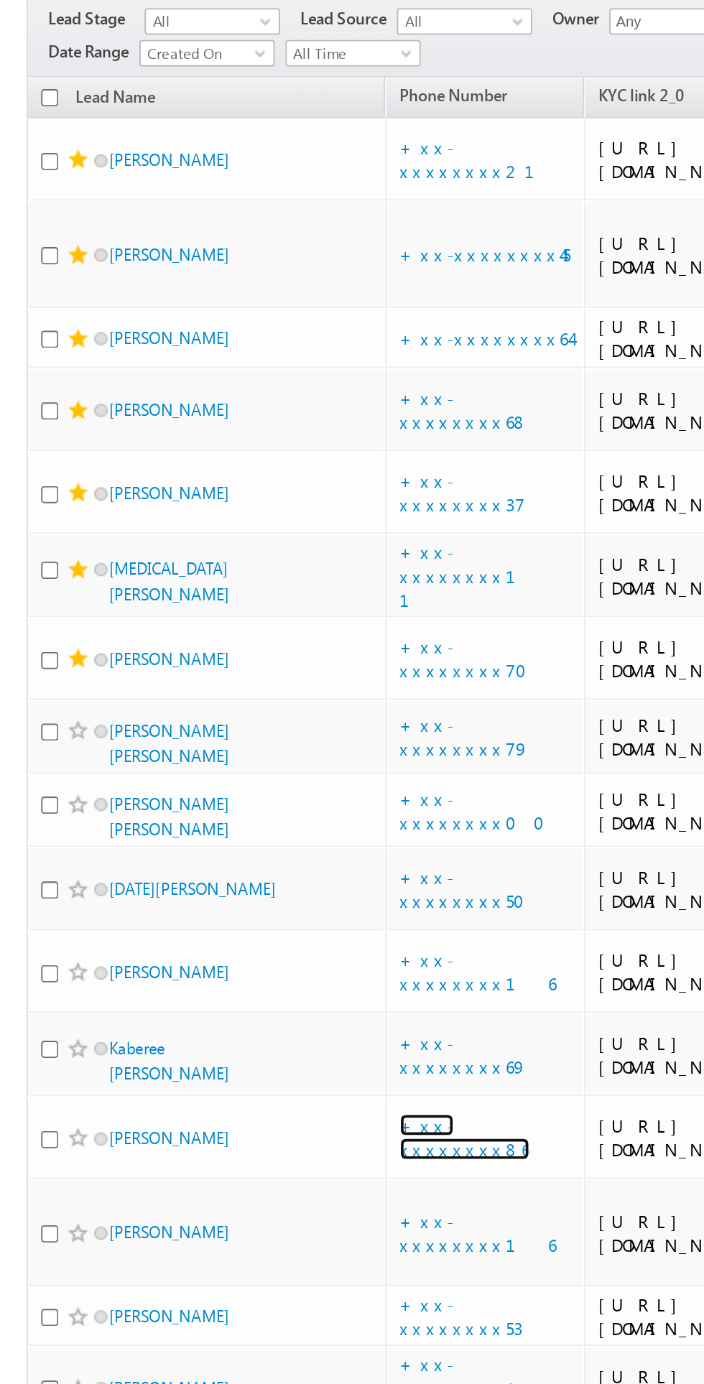
click at [255, 693] on link "+xx-xxxxxxxx86" at bounding box center [251, 705] width 70 height 25
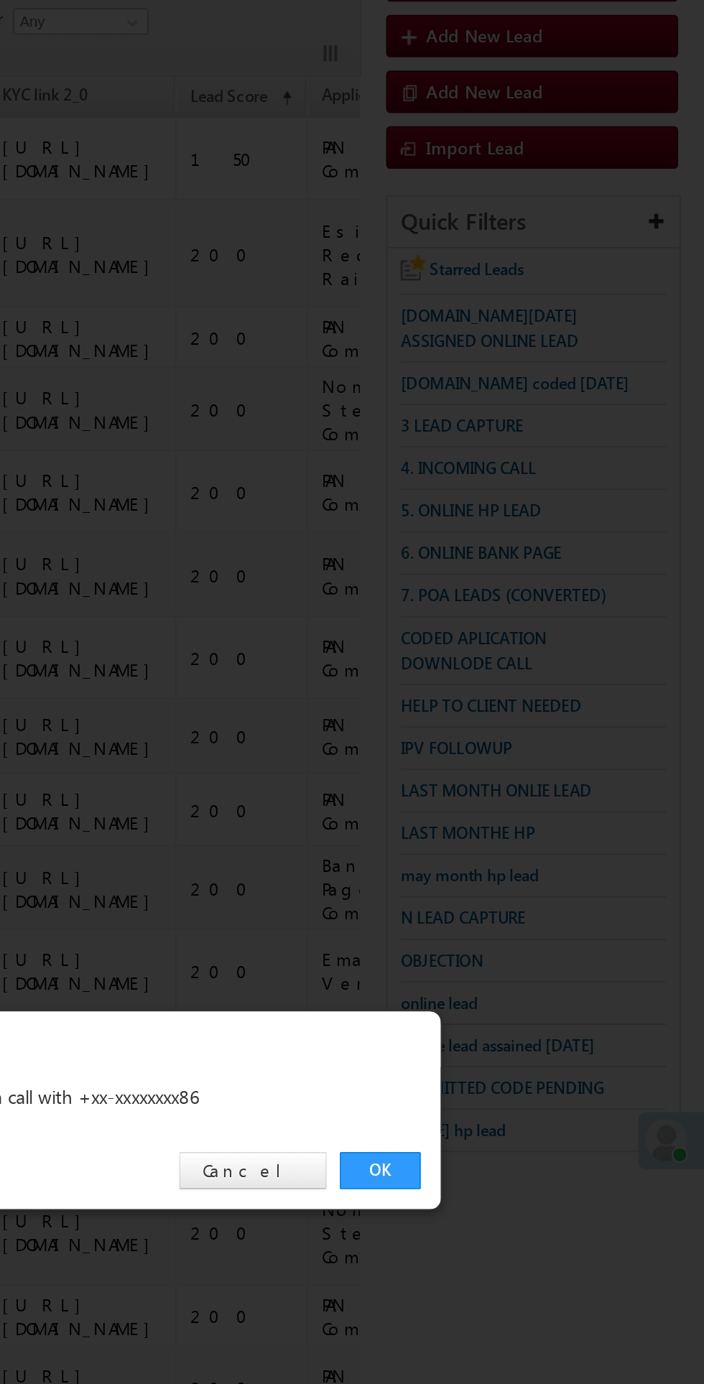
click at [540, 721] on link "OK" at bounding box center [528, 724] width 44 height 20
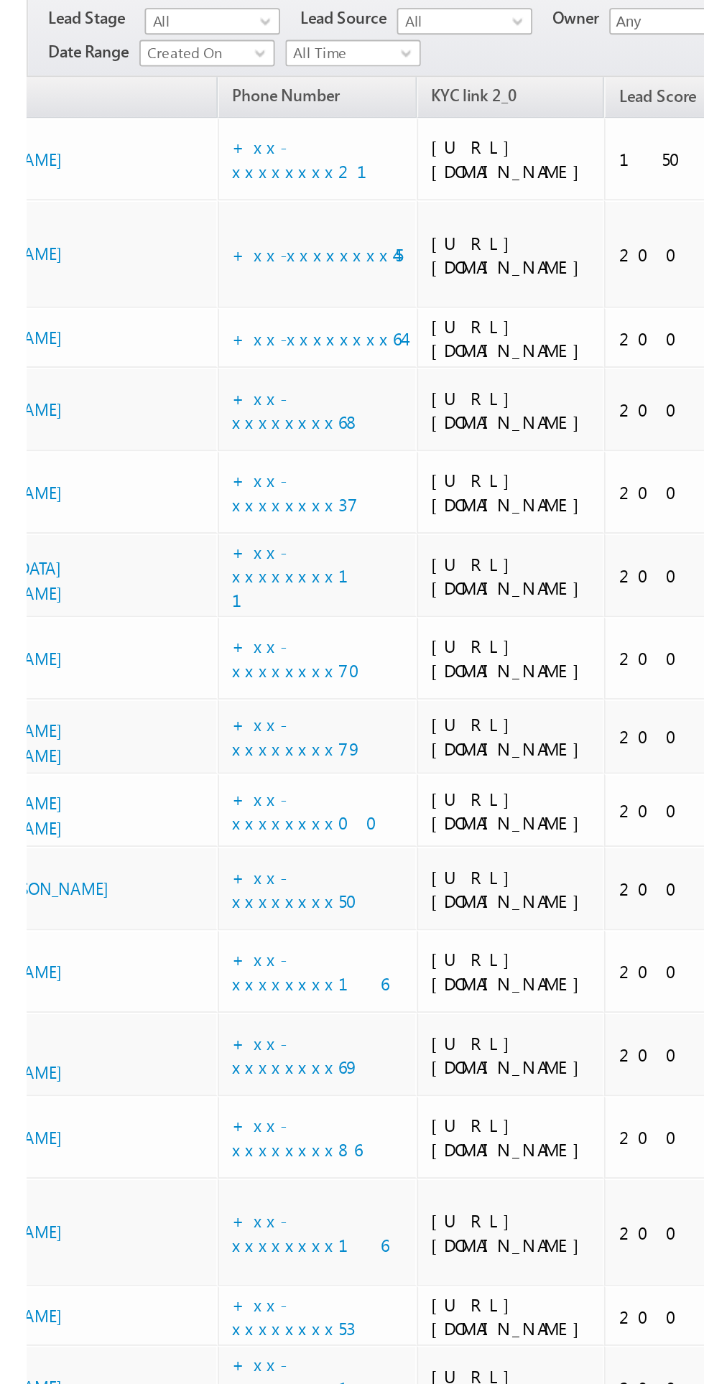
scroll to position [0, 0]
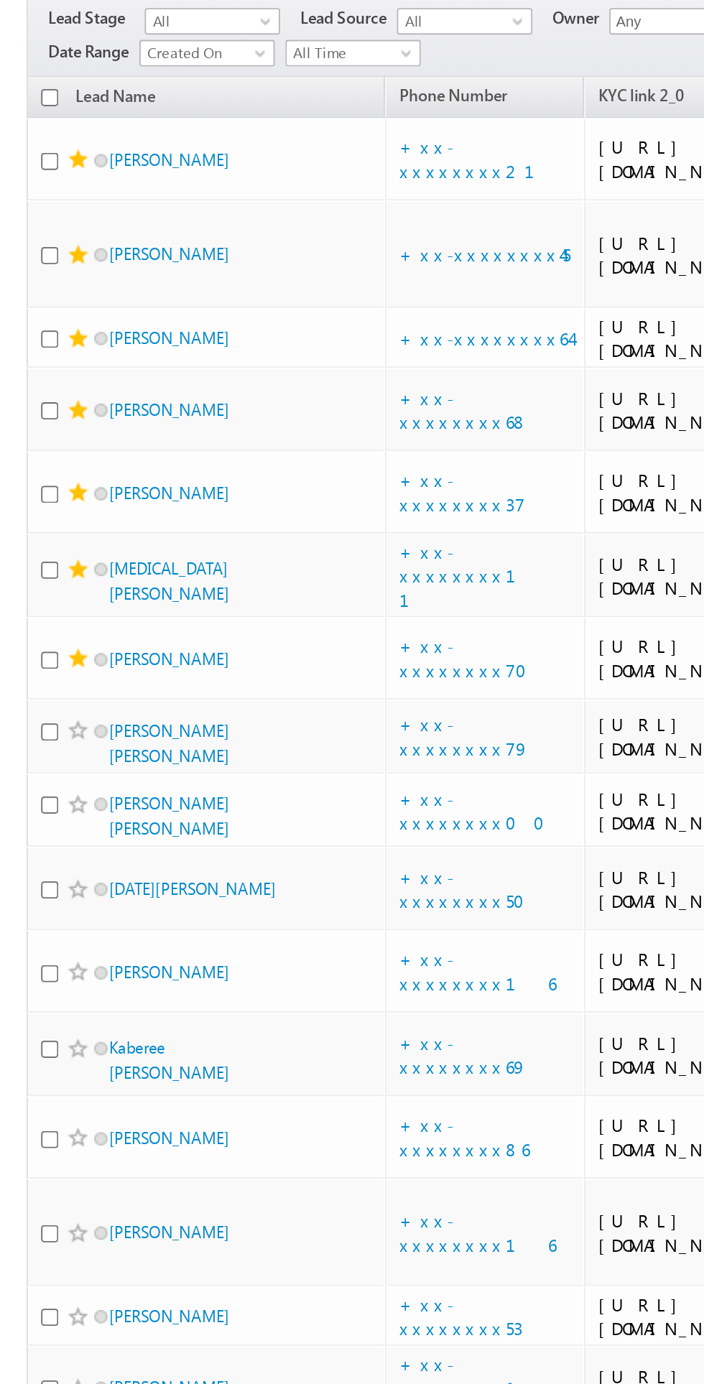
click at [47, 700] on span at bounding box center [42, 705] width 11 height 11
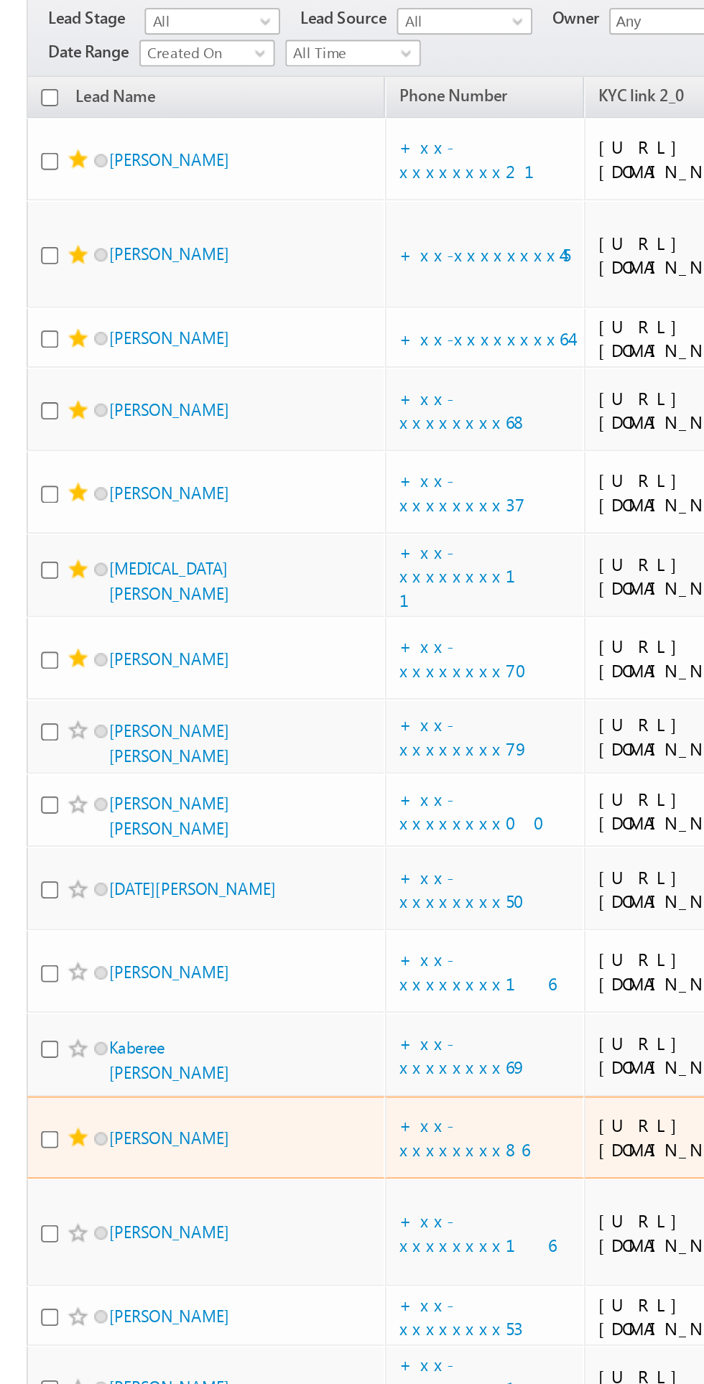
click at [47, 700] on span at bounding box center [42, 705] width 11 height 11
click at [249, 693] on link "+xx-xxxxxxxx86" at bounding box center [251, 705] width 70 height 25
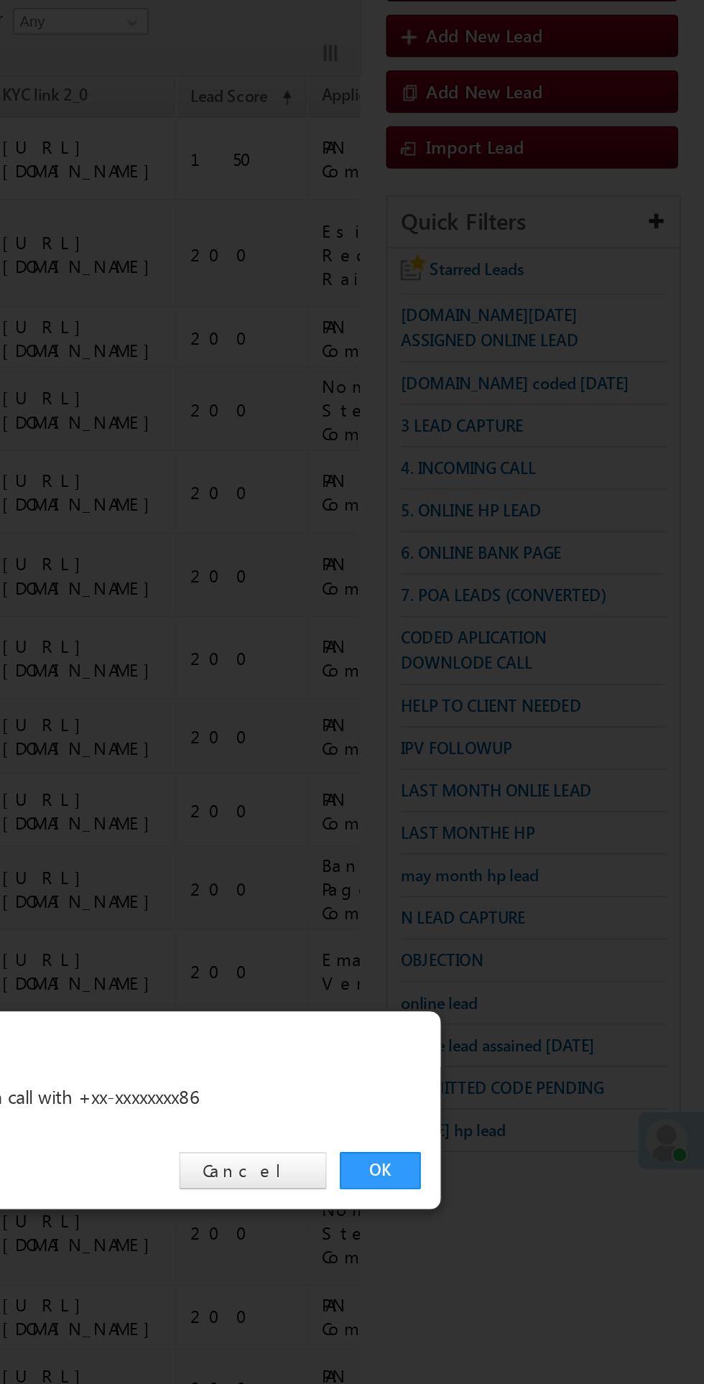
click at [537, 723] on link "OK" at bounding box center [528, 724] width 44 height 20
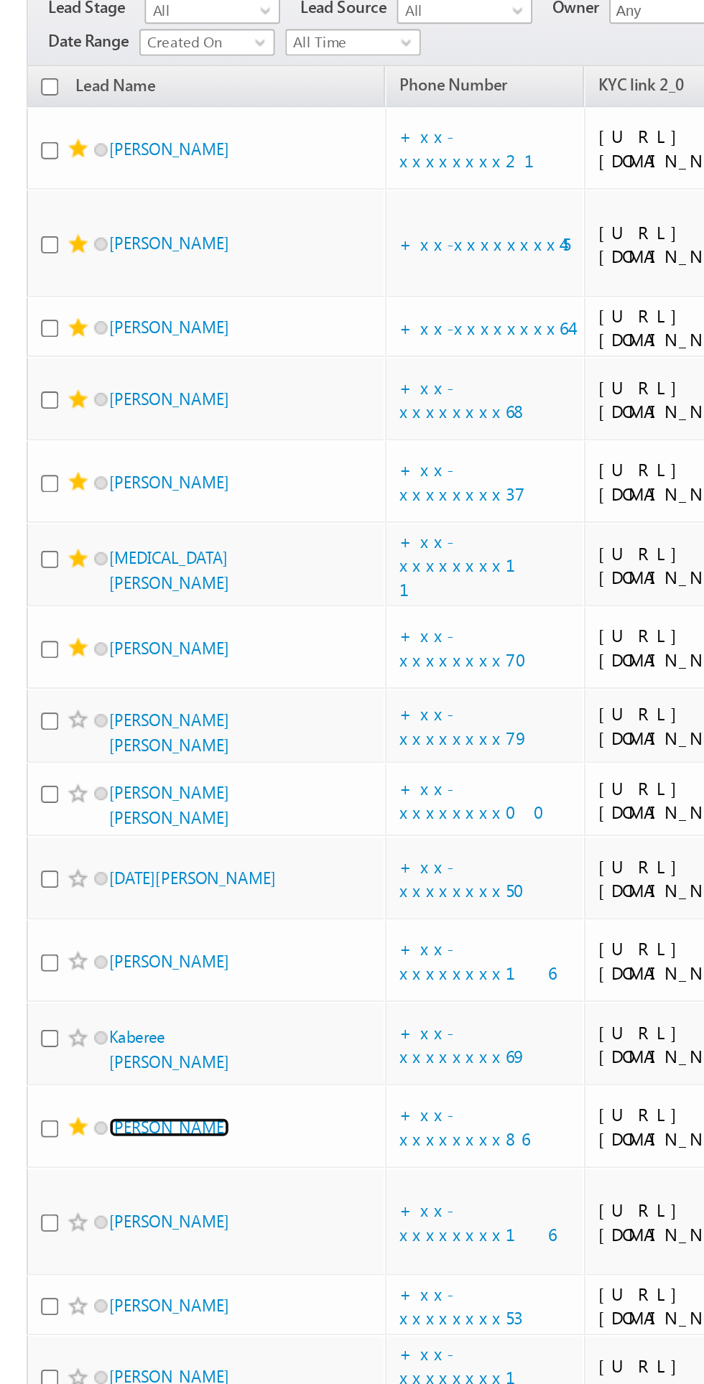
click at [80, 701] on link "Mustakim Sk" at bounding box center [91, 706] width 65 height 11
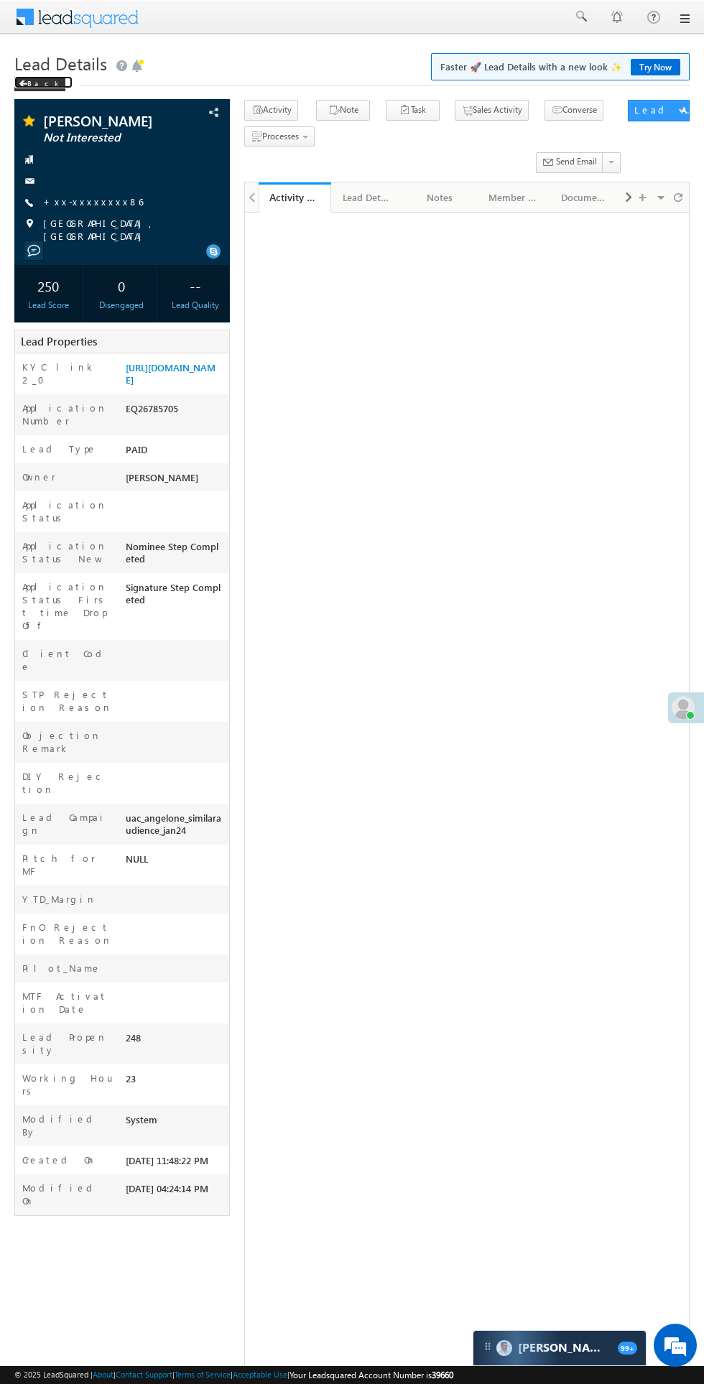
click at [23, 84] on span at bounding box center [23, 83] width 9 height 7
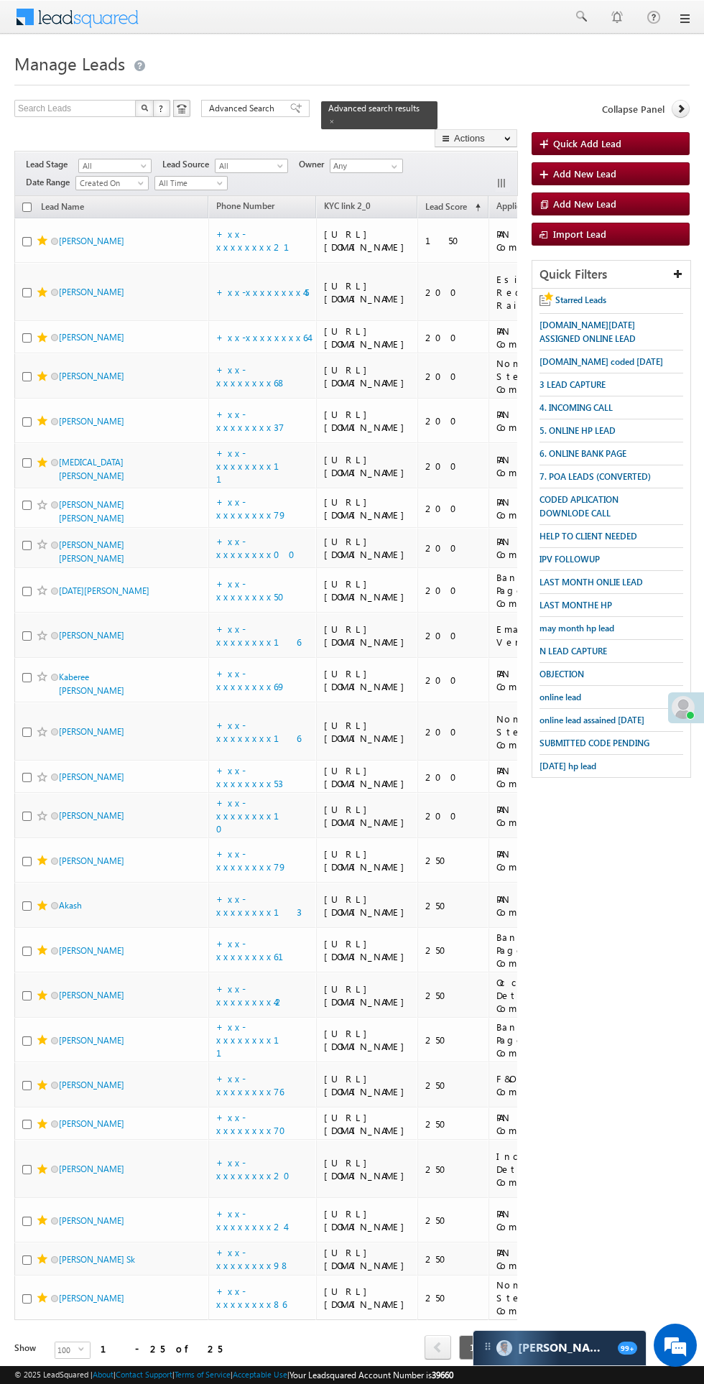
scroll to position [8, 0]
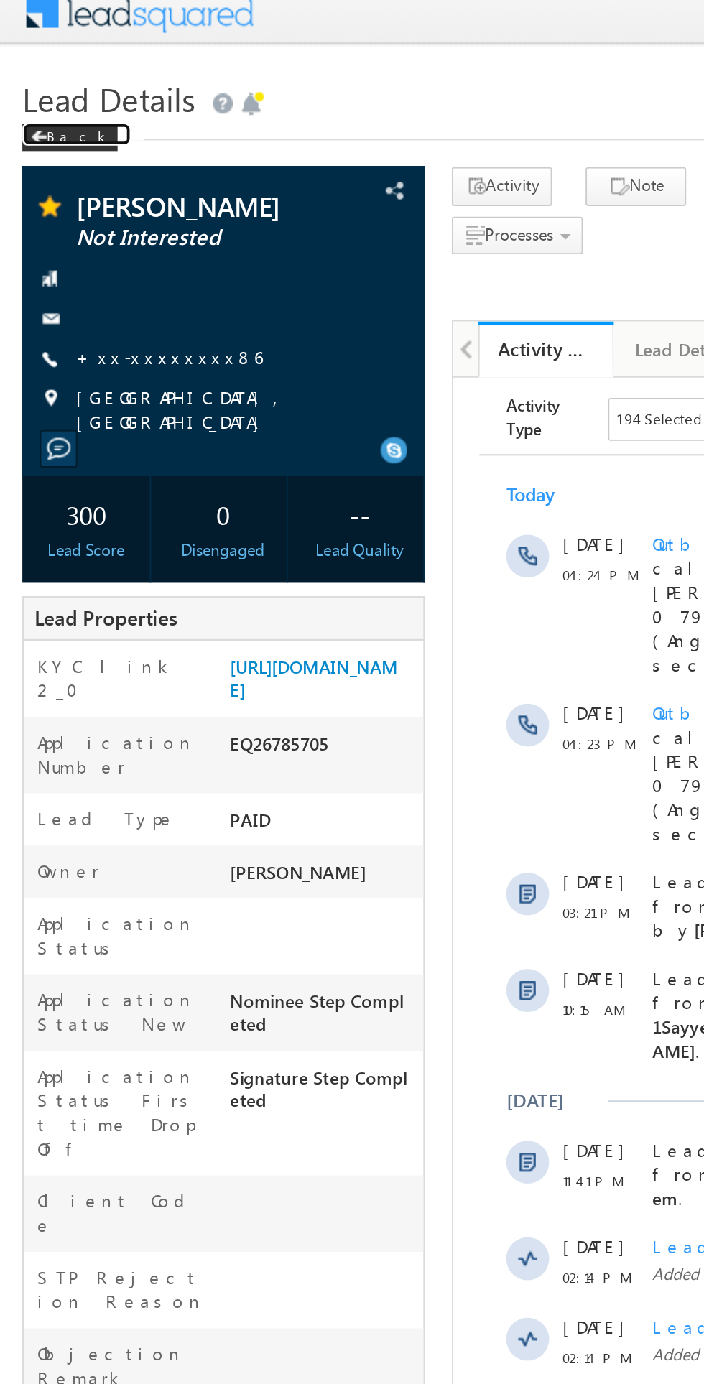
click at [23, 84] on span at bounding box center [23, 83] width 9 height 7
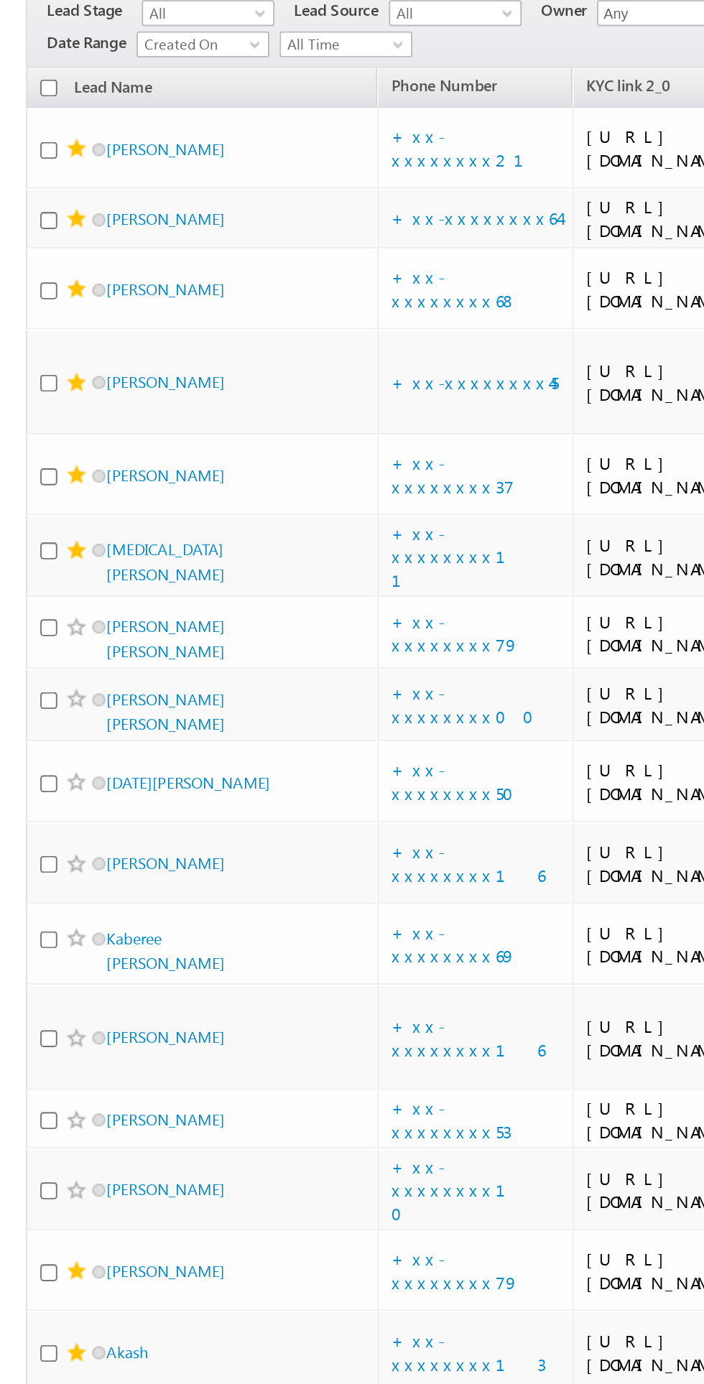
scroll to position [886, 0]
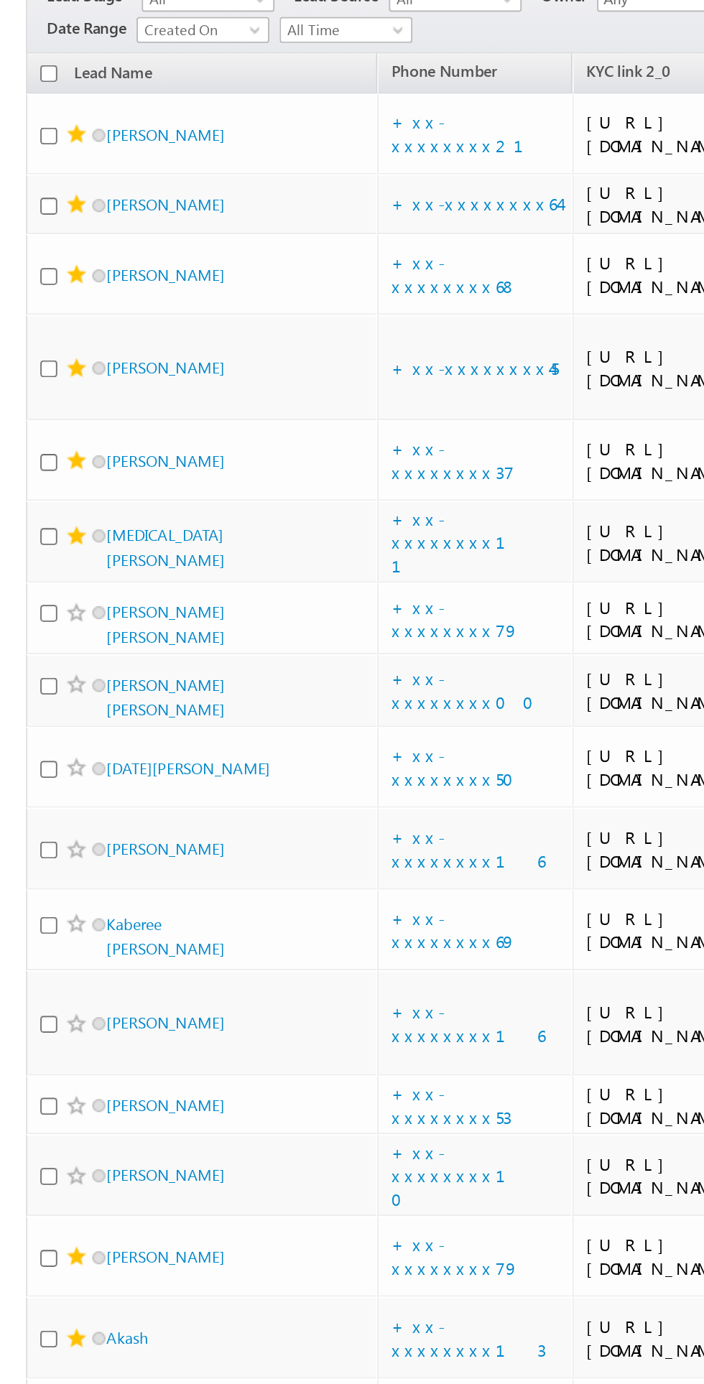
click at [42, 759] on span at bounding box center [42, 764] width 11 height 11
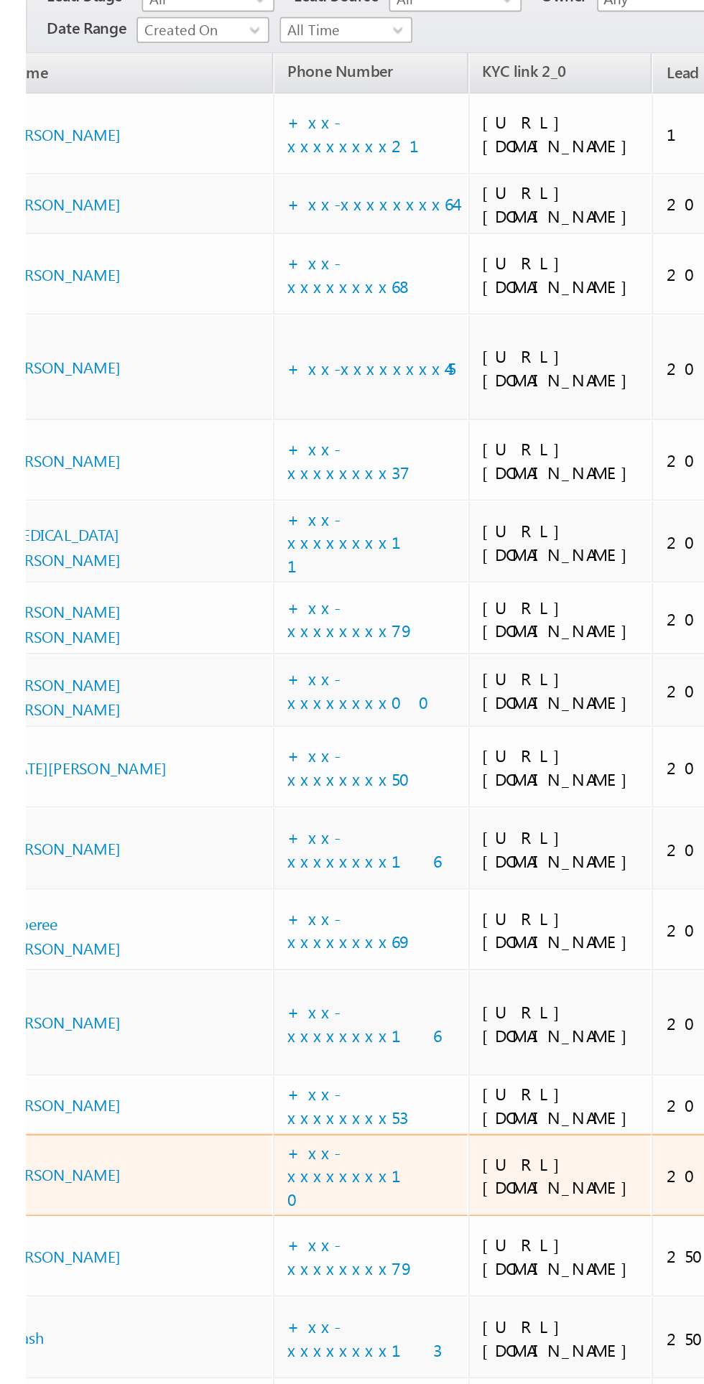
scroll to position [0, 69]
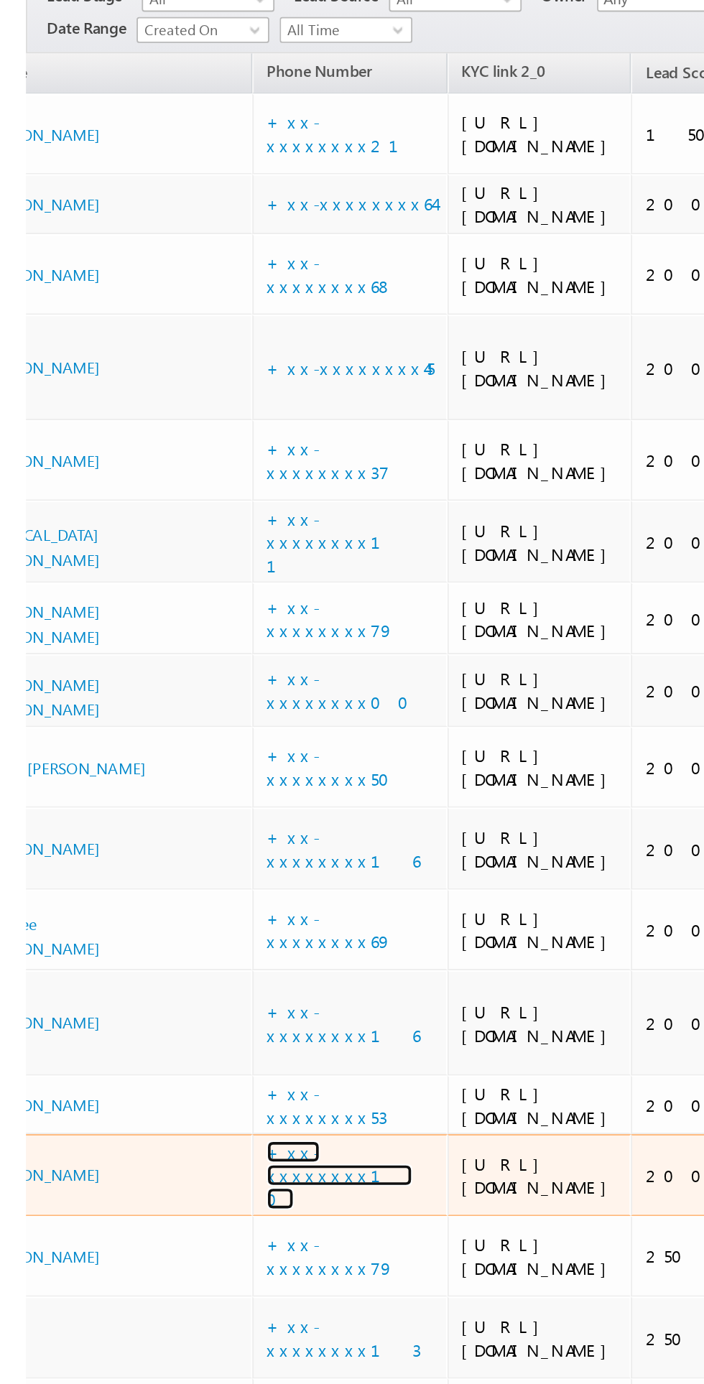
click at [187, 745] on link "+xx-xxxxxxxx10" at bounding box center [187, 764] width 80 height 38
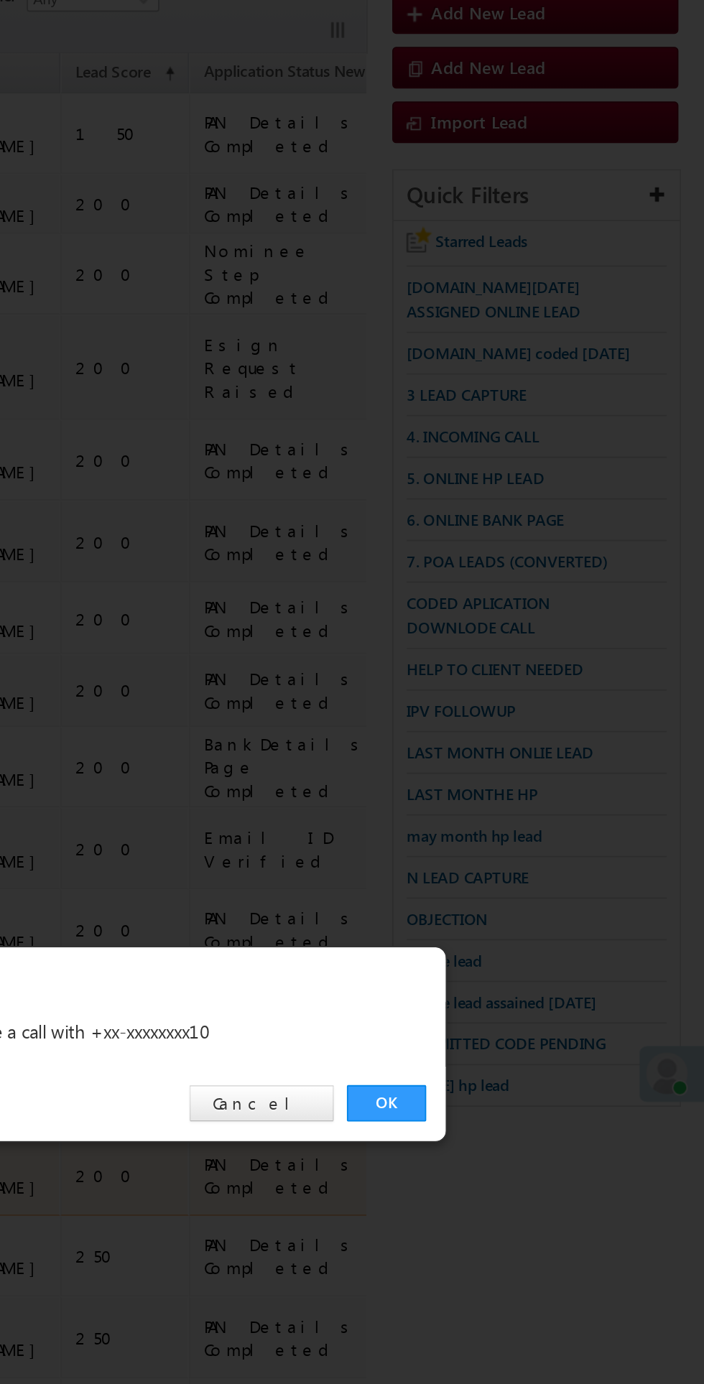
click at [534, 735] on div "OK Cancel" at bounding box center [360, 724] width 402 height 41
click at [535, 726] on link "OK" at bounding box center [528, 724] width 44 height 20
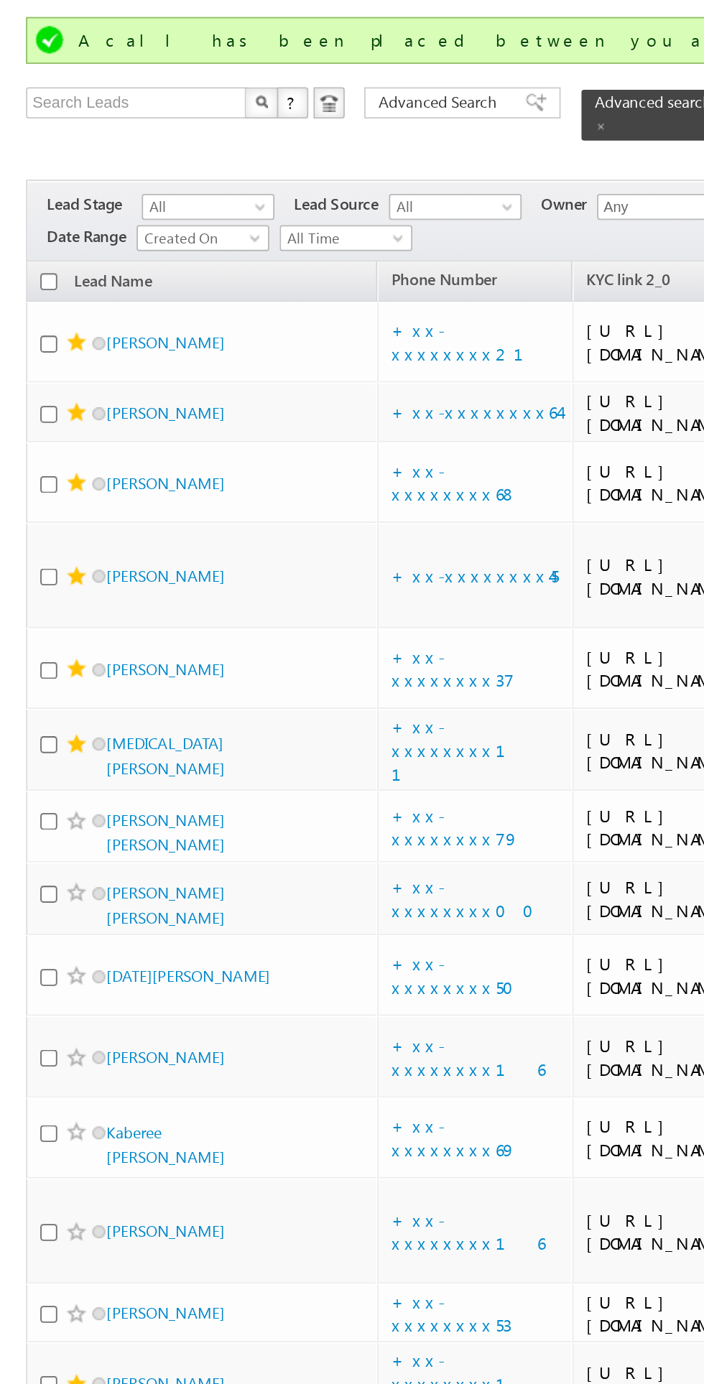
scroll to position [761, 0]
click at [250, 713] on link "+xx-xxxxxxxx53" at bounding box center [249, 725] width 67 height 25
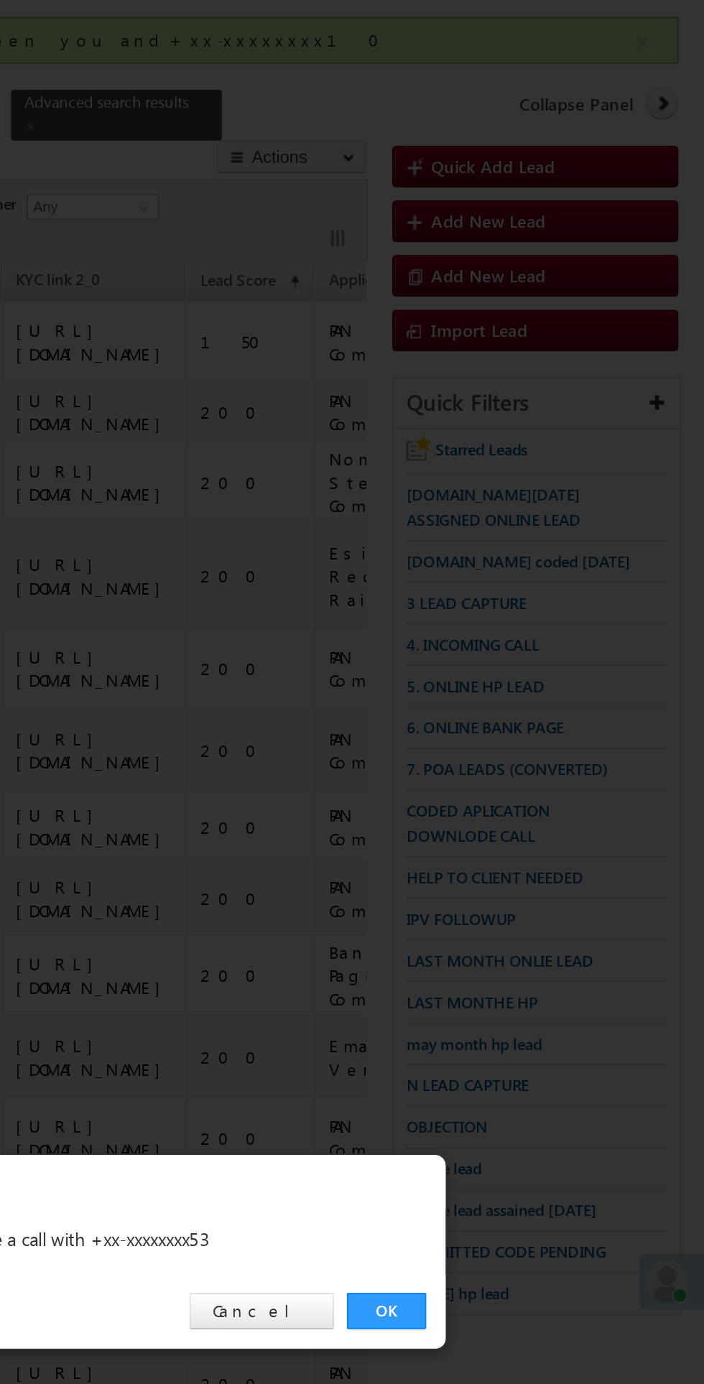
click at [517, 721] on link "OK" at bounding box center [528, 724] width 44 height 20
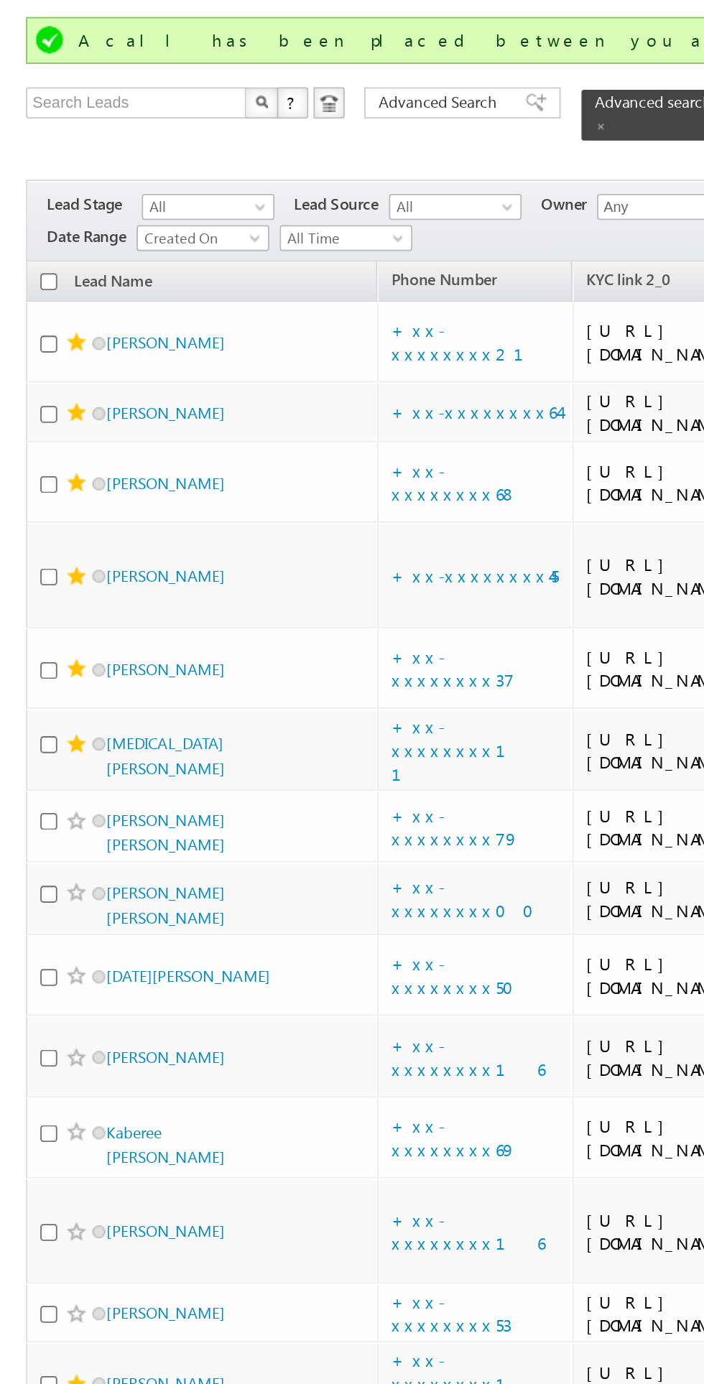
click at [42, 720] on span at bounding box center [42, 725] width 11 height 11
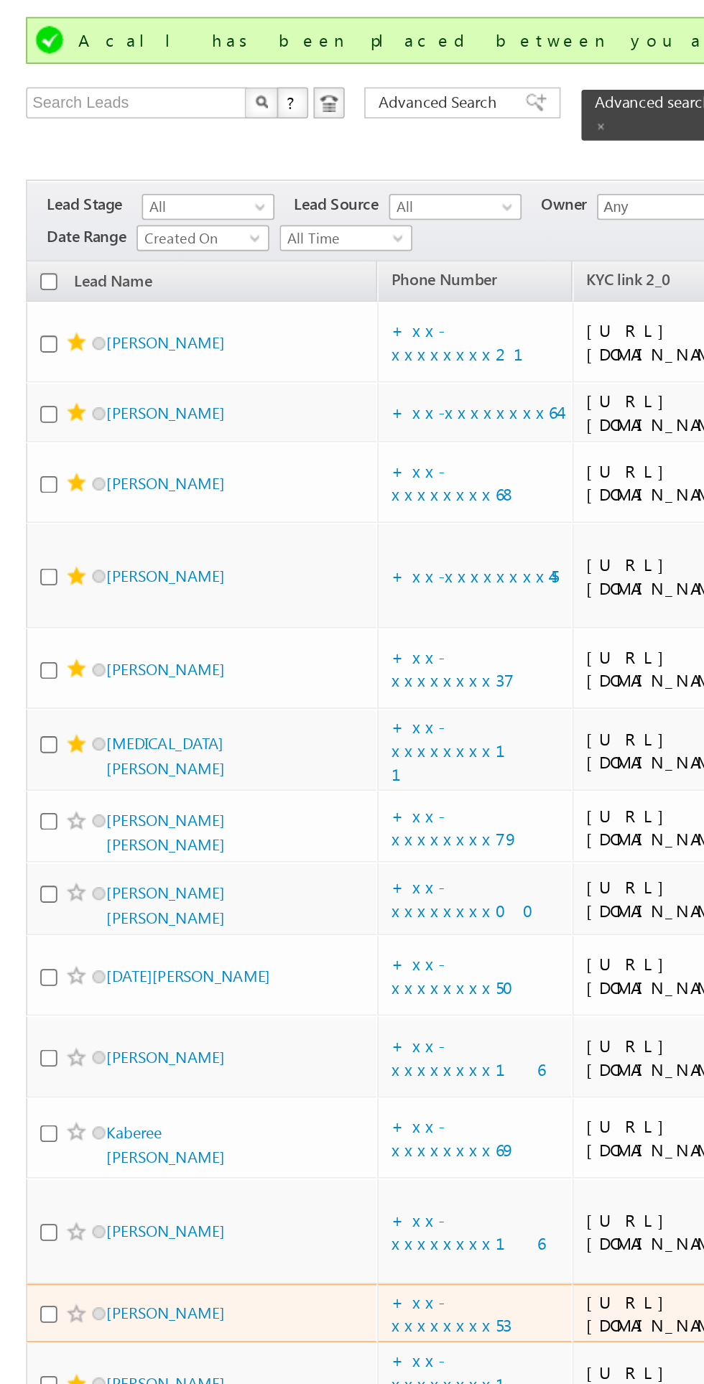
click at [55, 722] on span at bounding box center [54, 725] width 7 height 7
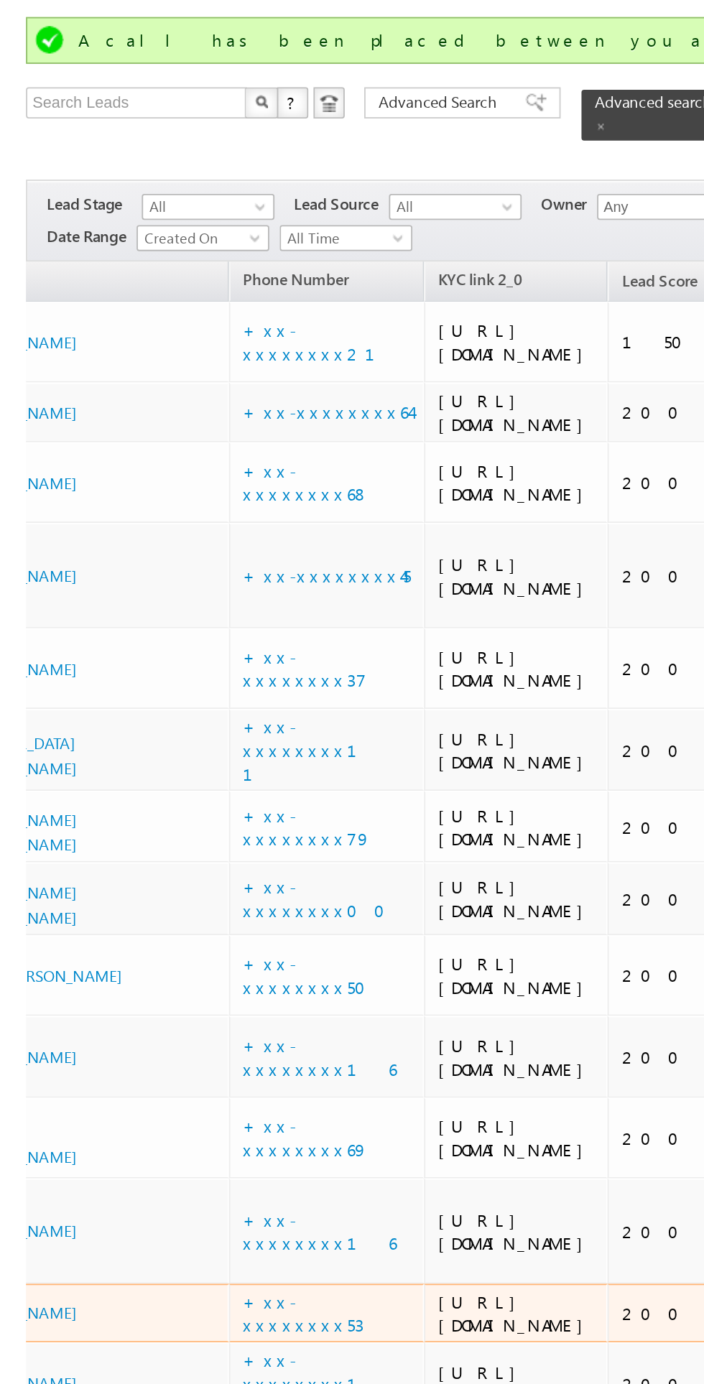
scroll to position [0, 0]
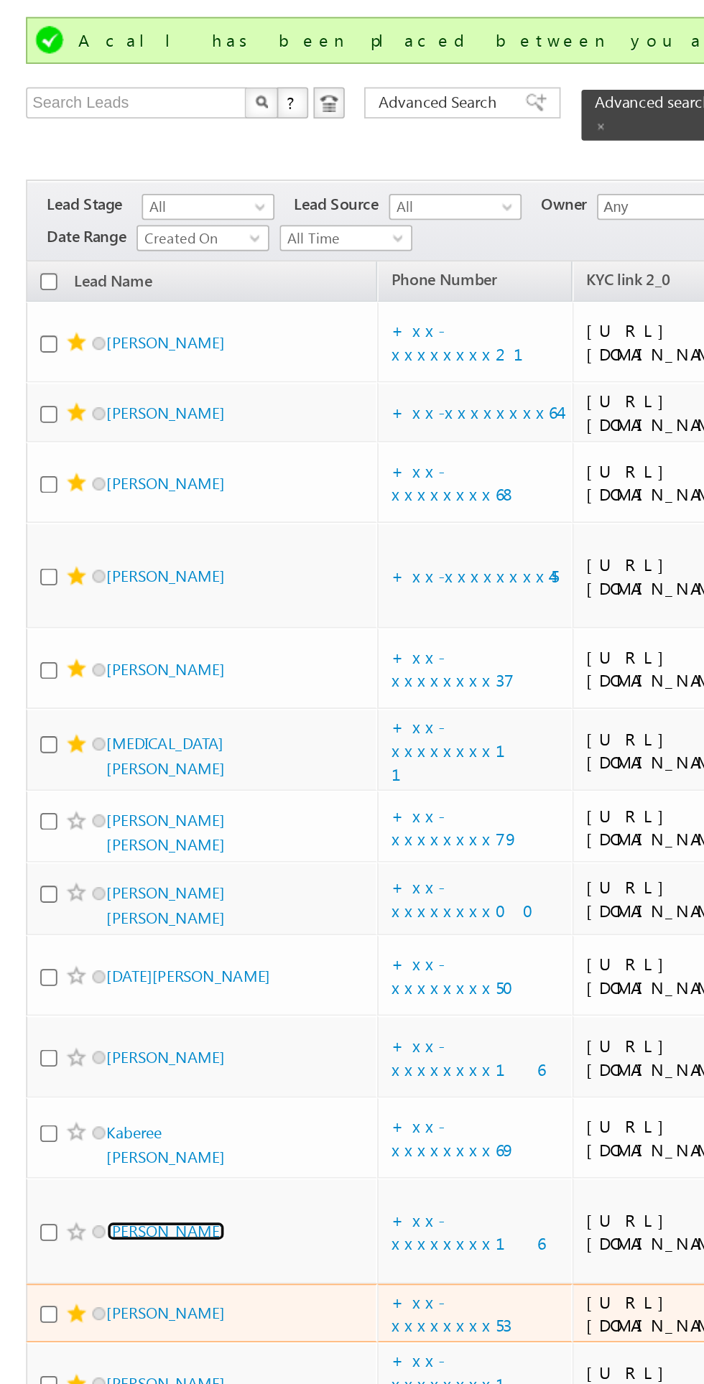
click at [112, 675] on link "[PERSON_NAME]" at bounding box center [91, 680] width 65 height 11
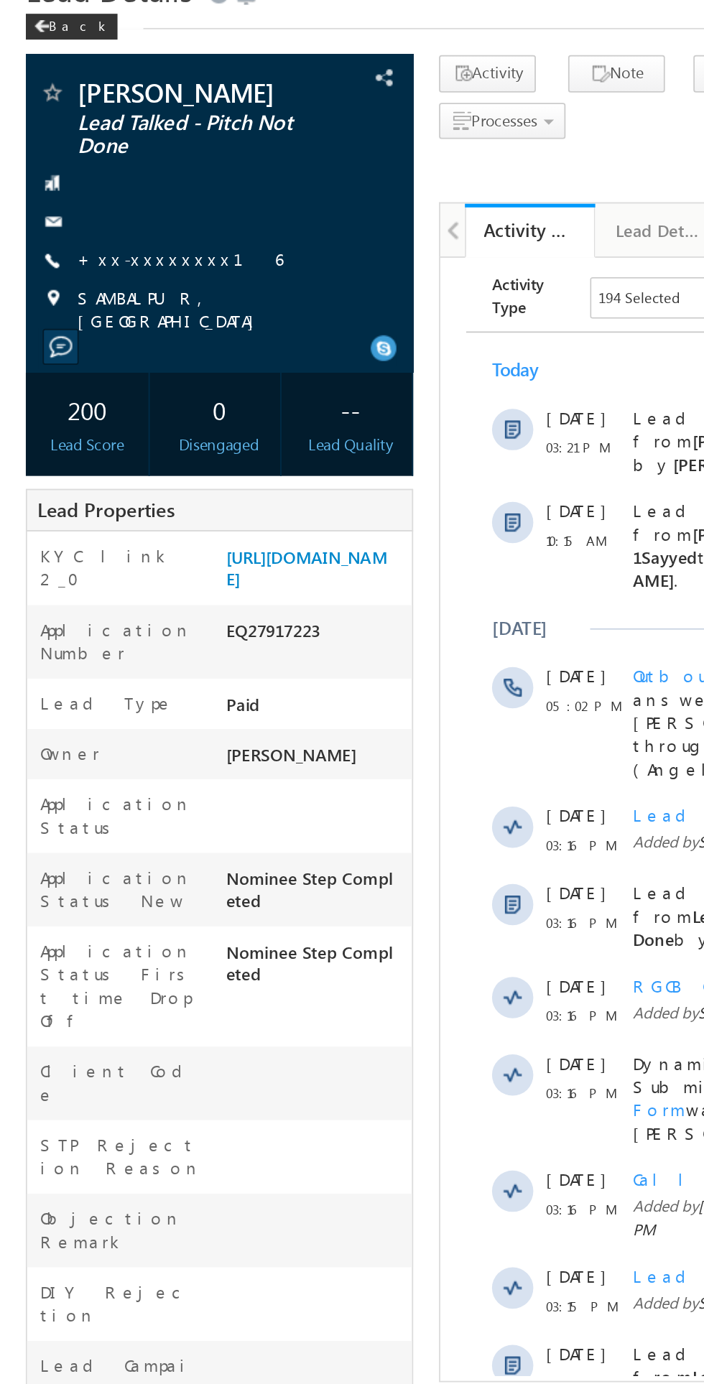
click at [80, 210] on link "+xx-xxxxxxxx16" at bounding box center [100, 213] width 114 height 12
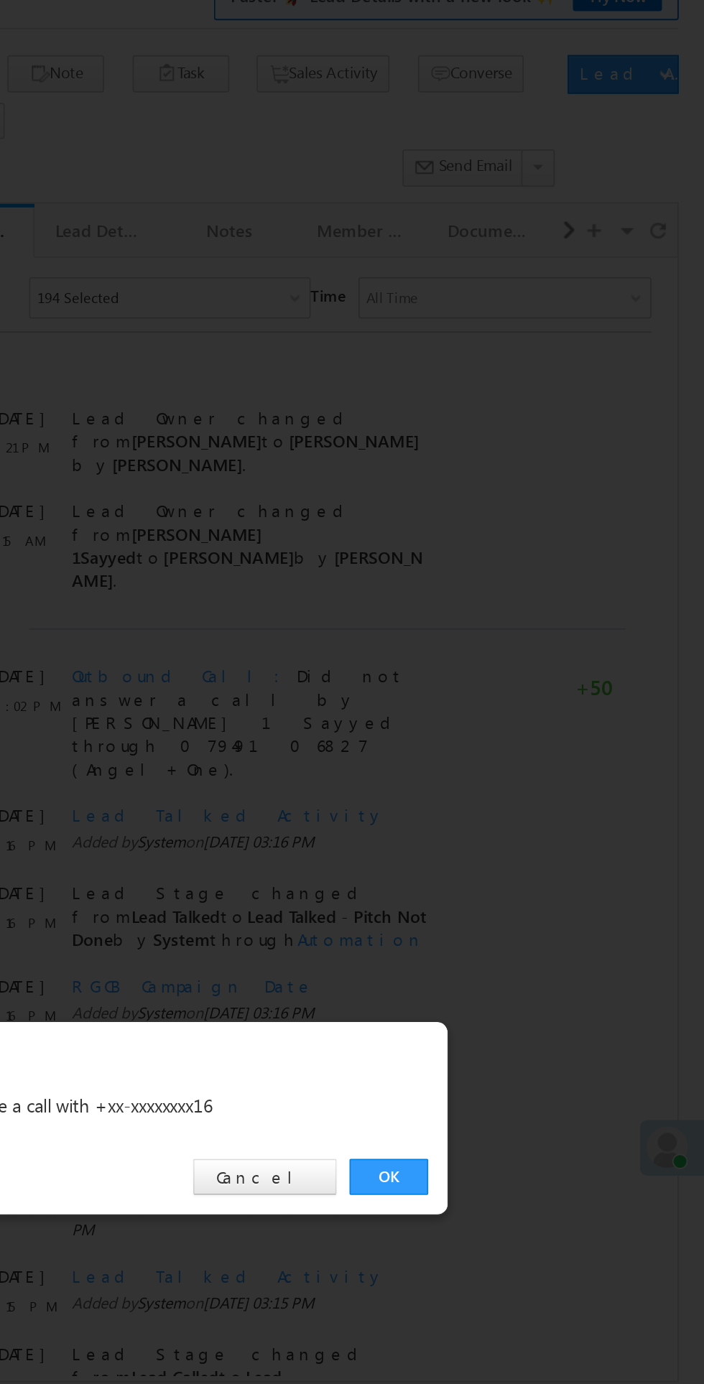
click at [537, 728] on link "OK" at bounding box center [528, 724] width 44 height 20
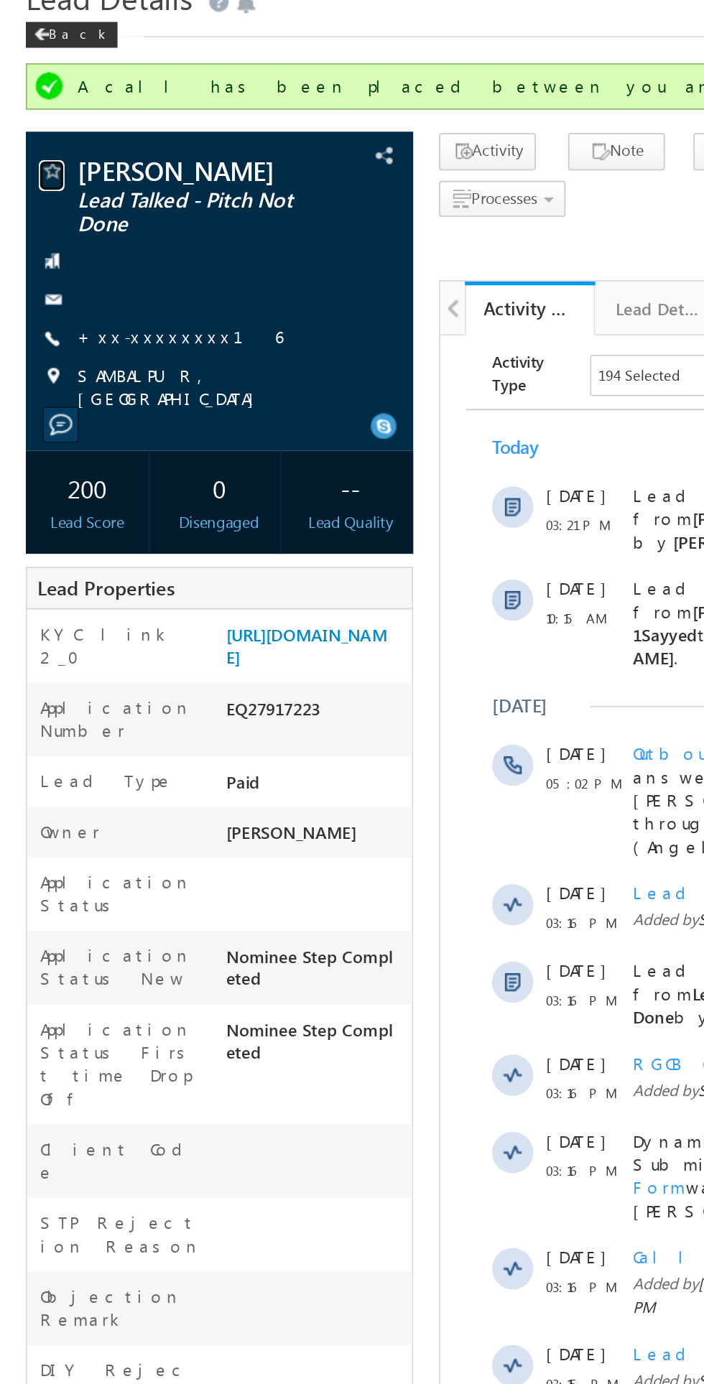
click at [22, 160] on span at bounding box center [29, 161] width 14 height 14
click at [77, 246] on link "+xx-xxxxxxxx16" at bounding box center [100, 252] width 114 height 12
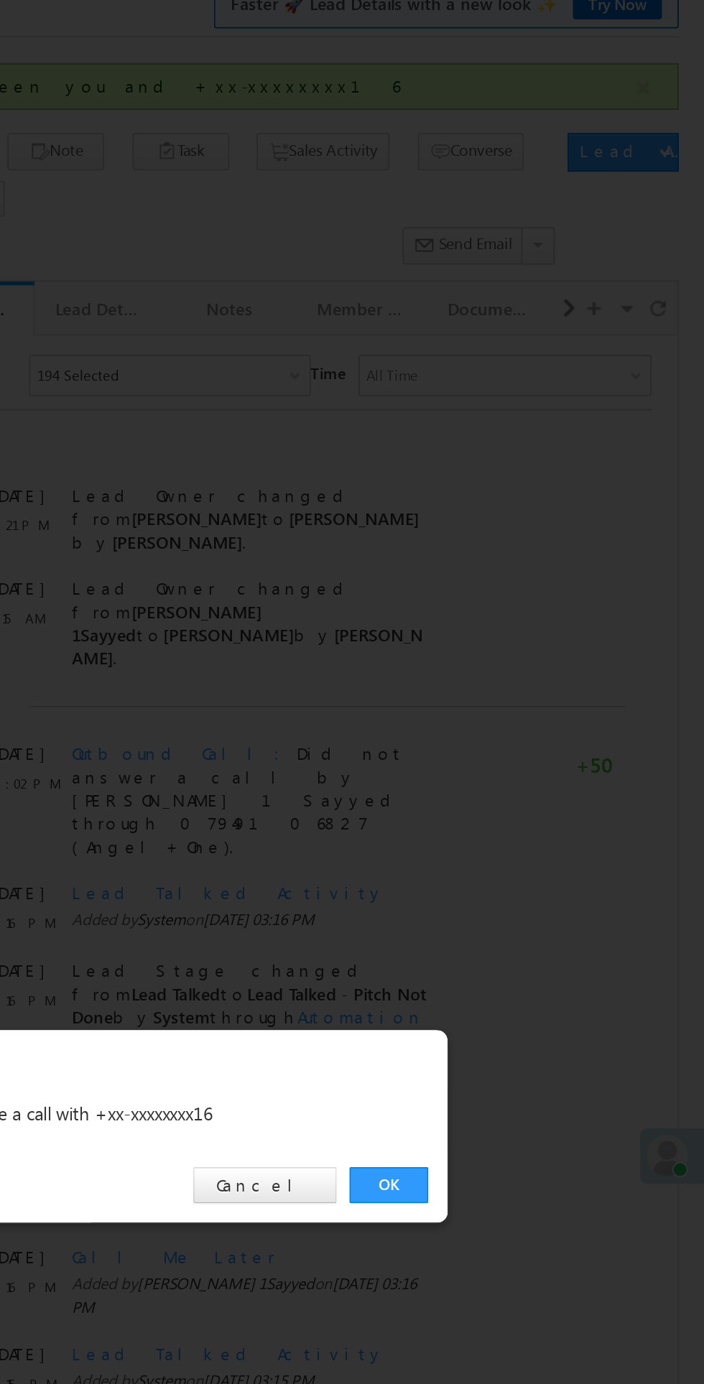
click at [537, 731] on link "OK" at bounding box center [528, 724] width 44 height 20
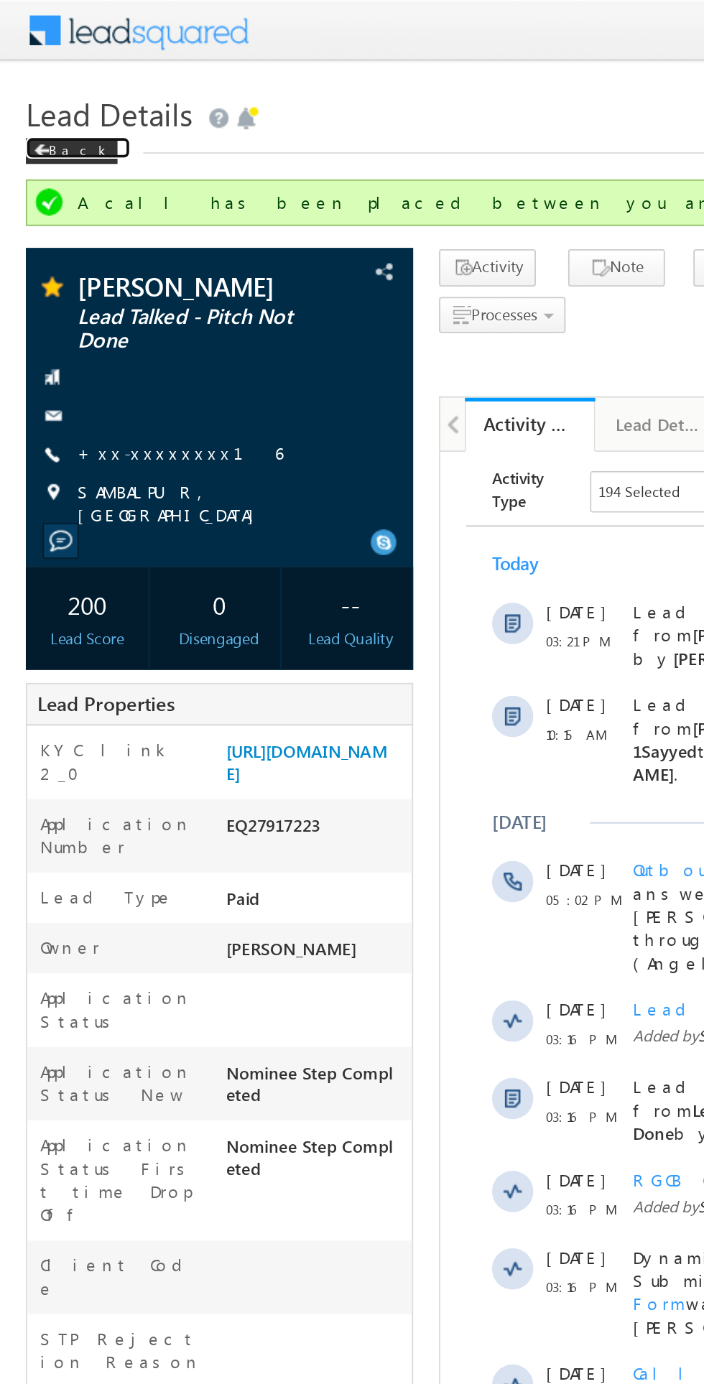
click at [26, 83] on span at bounding box center [23, 83] width 9 height 7
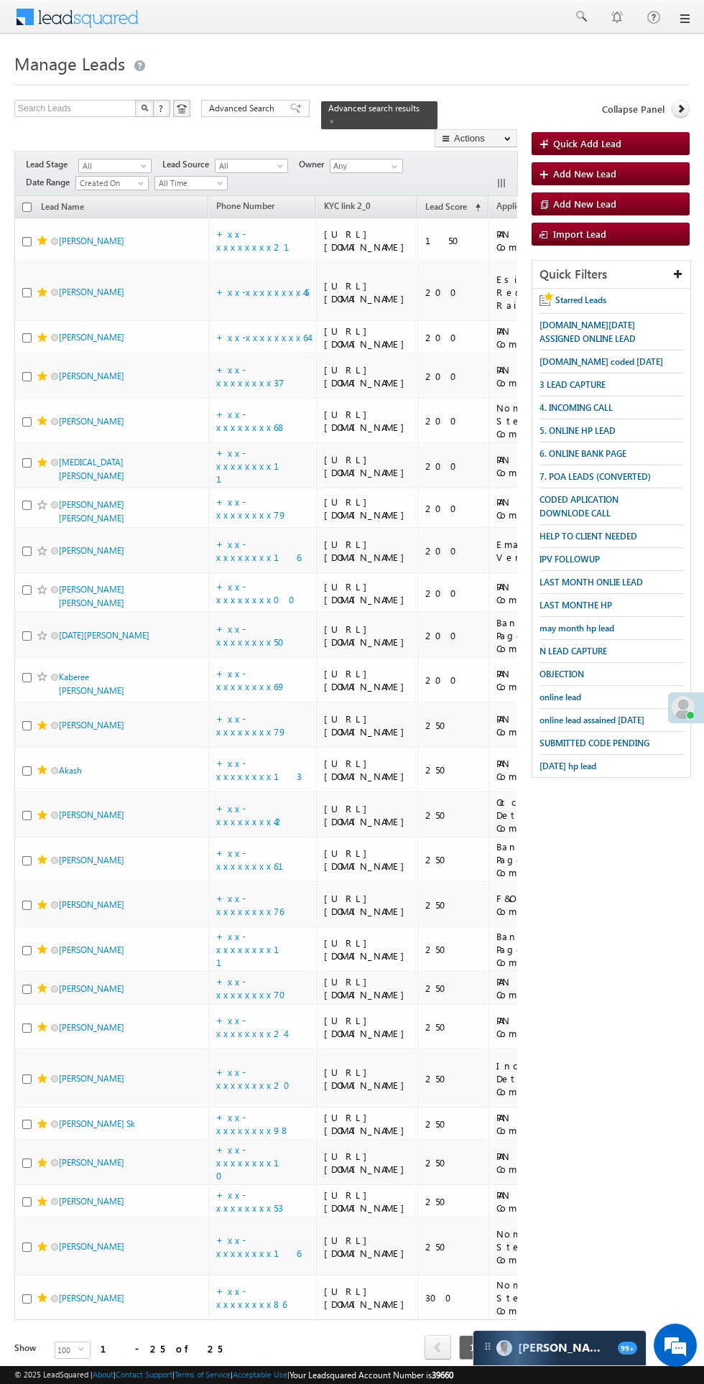
click at [74, 703] on td "Kaberee [PERSON_NAME]" at bounding box center [111, 680] width 194 height 45
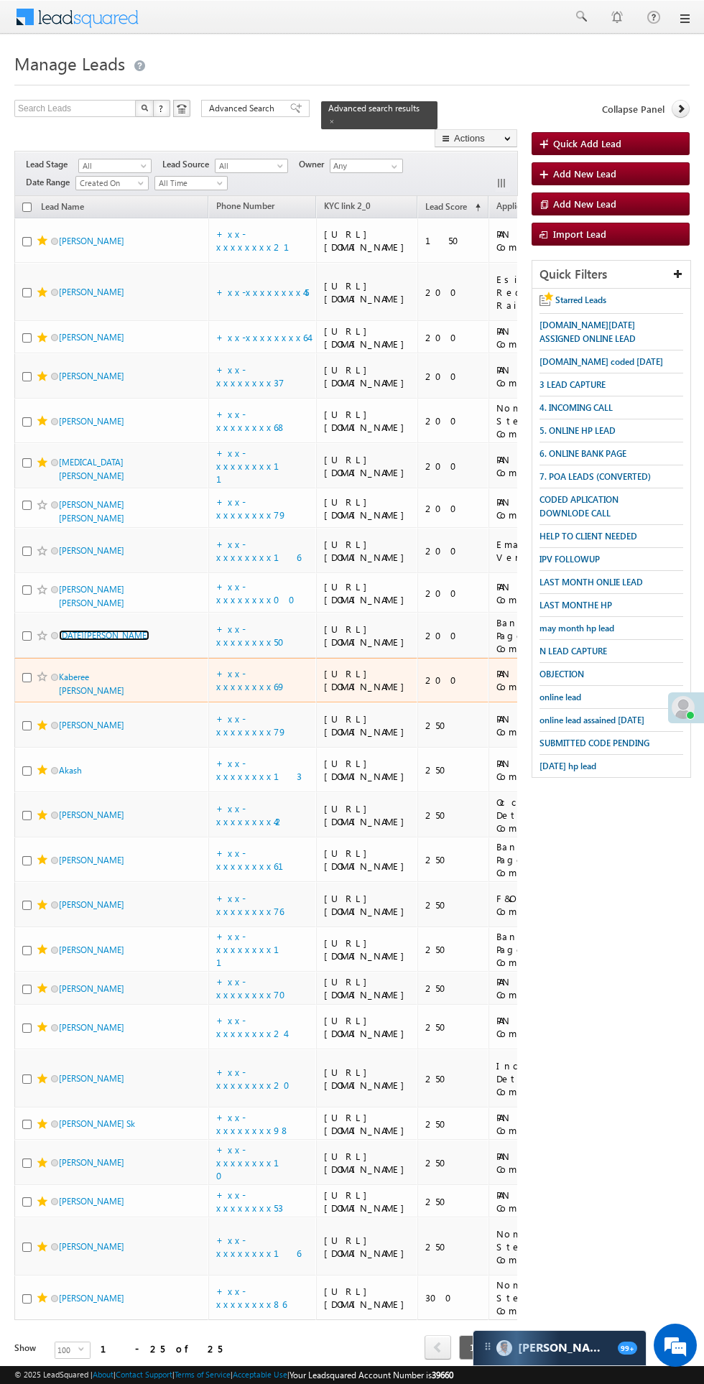
click at [85, 641] on link "[DATE][PERSON_NAME]" at bounding box center [104, 635] width 91 height 11
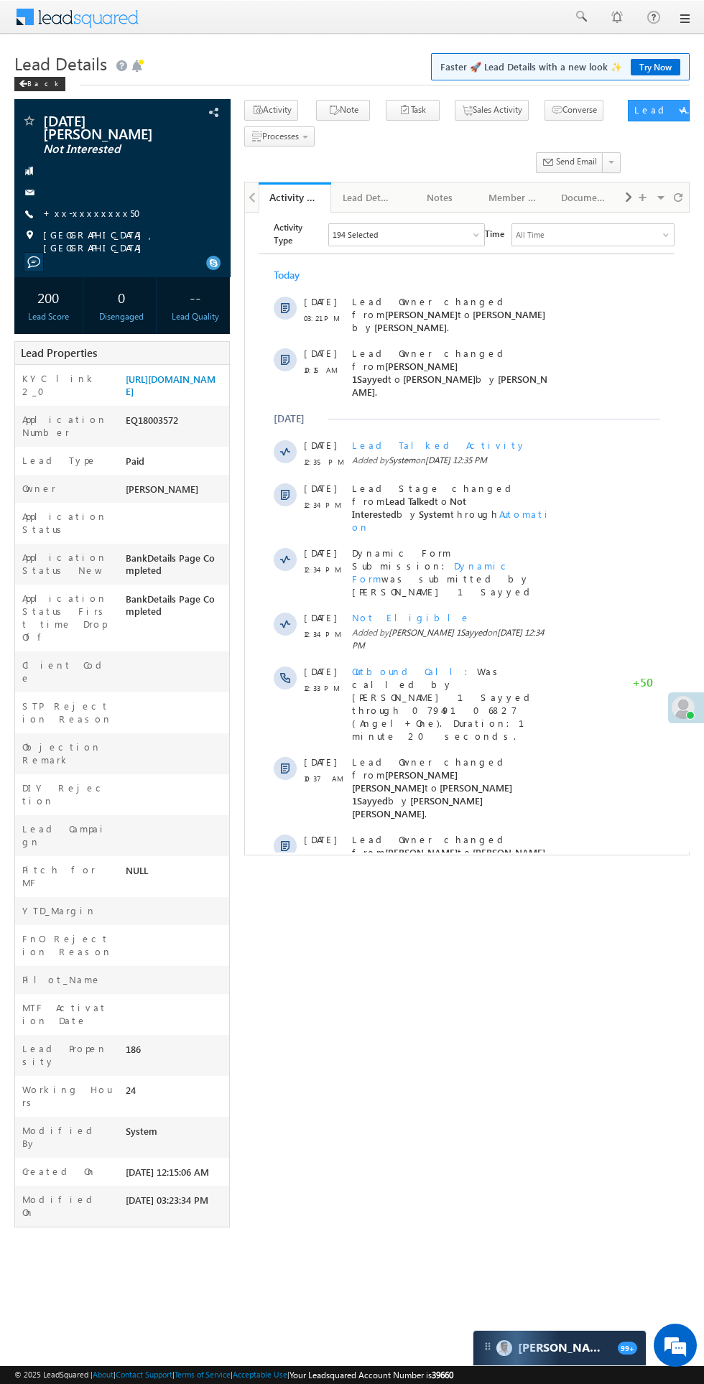
click at [488, 966] on span "Show More" at bounding box center [473, 980] width 76 height 29
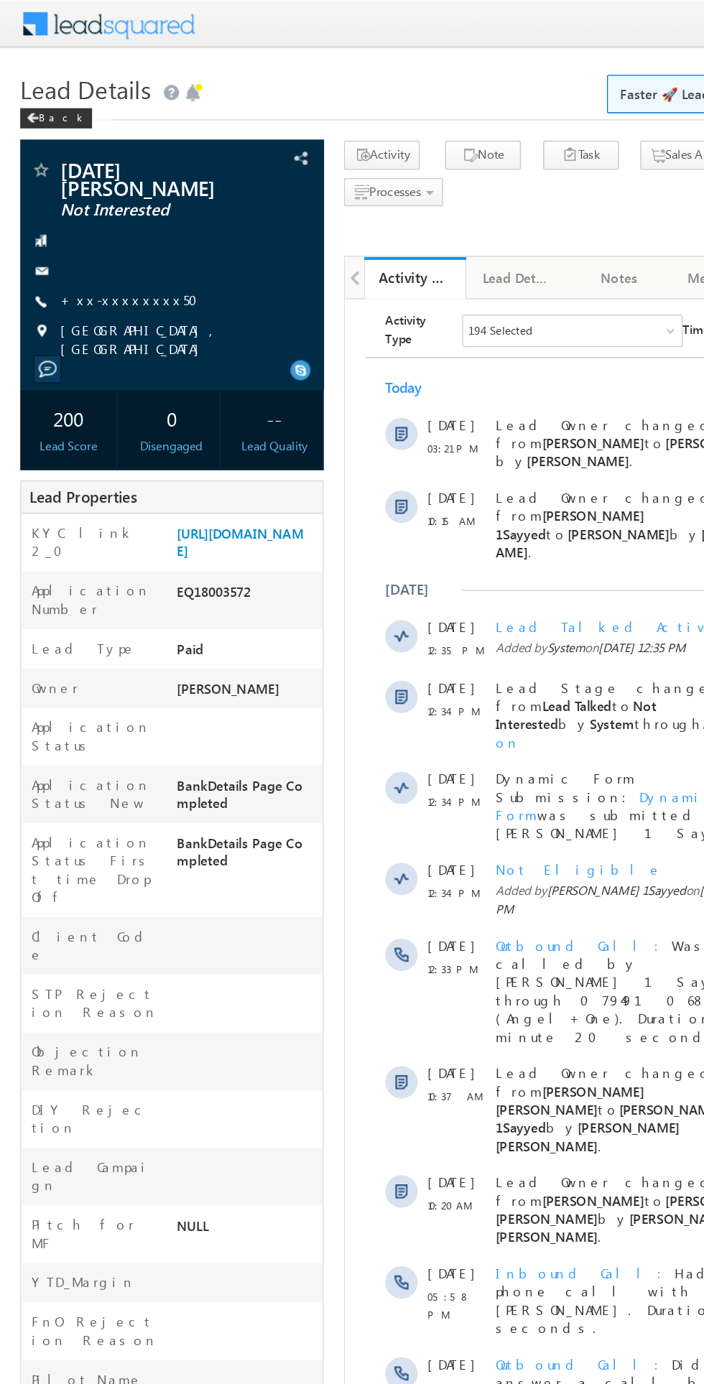
click at [475, 698] on span "Not Eligible" at bounding box center [511, 704] width 119 height 12
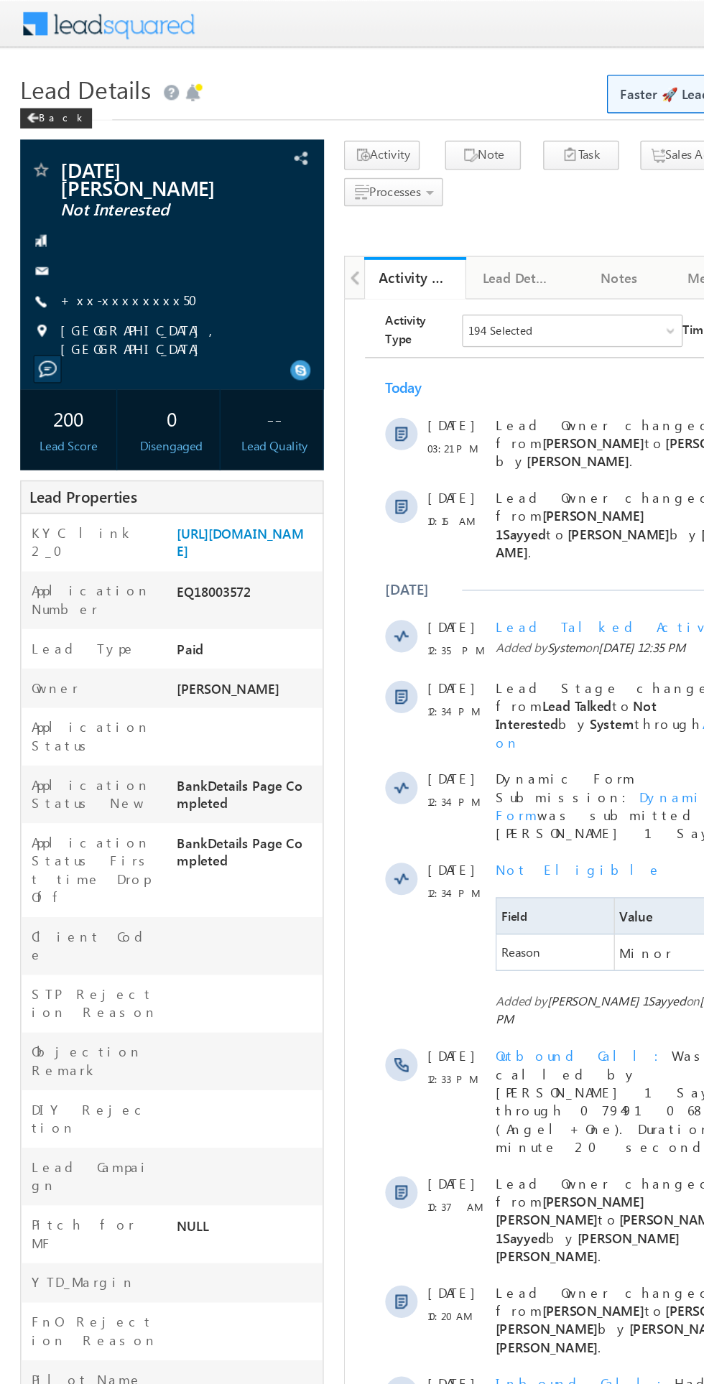
click at [476, 698] on span "Not Eligible" at bounding box center [511, 704] width 119 height 12
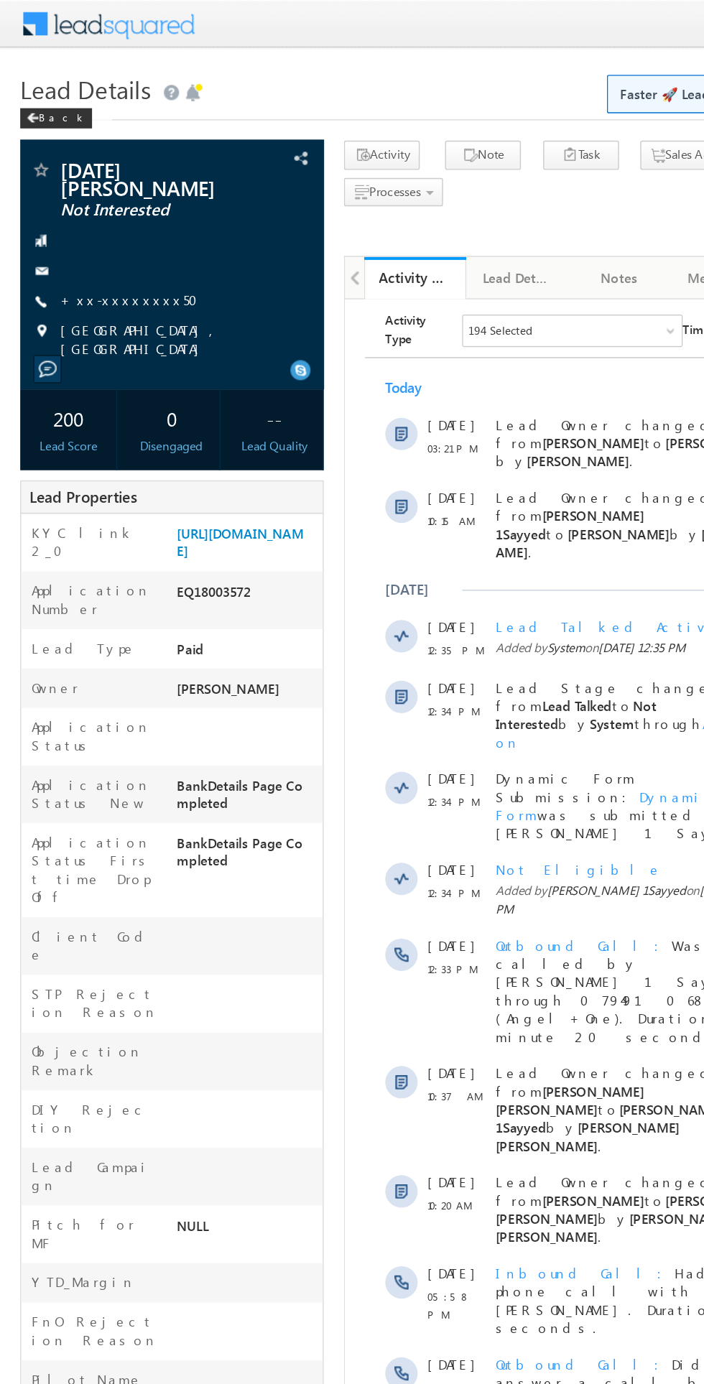
click at [93, 207] on link "+xx-xxxxxxxx50" at bounding box center [96, 213] width 106 height 12
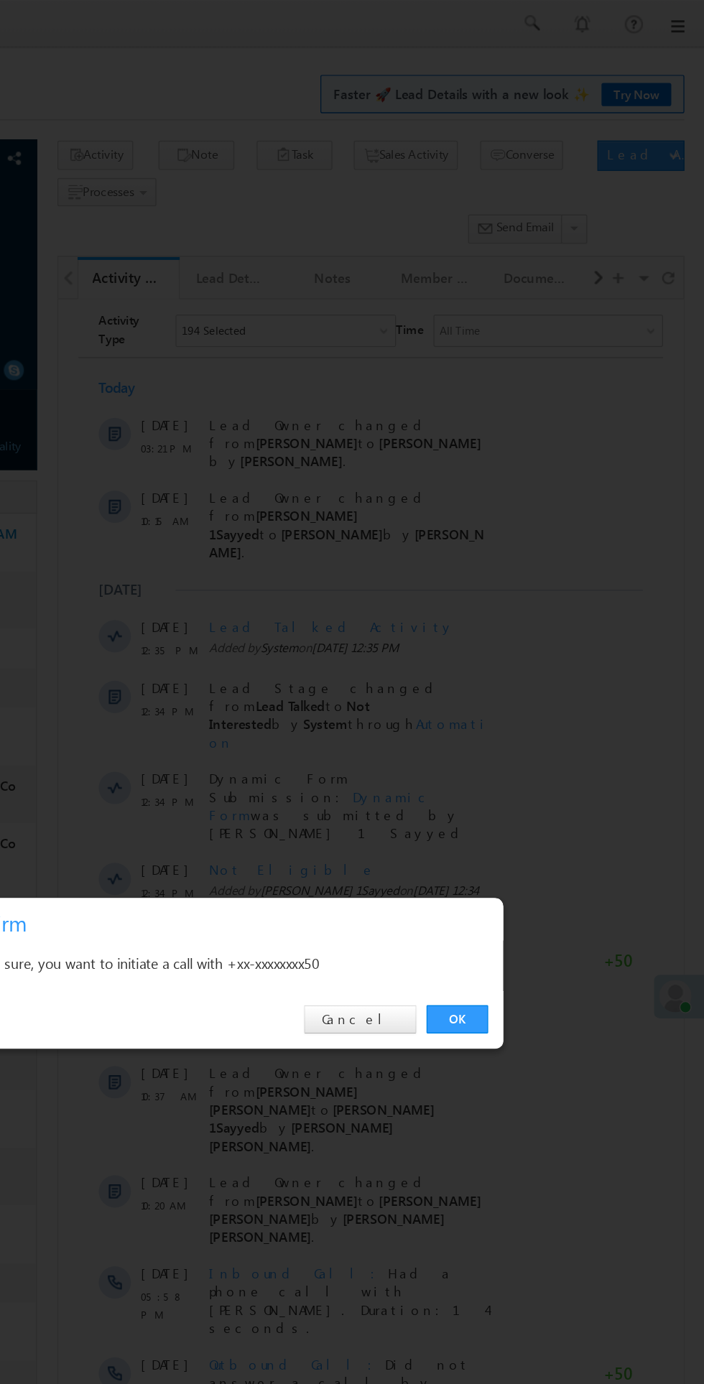
click at [528, 718] on link "OK" at bounding box center [528, 724] width 44 height 20
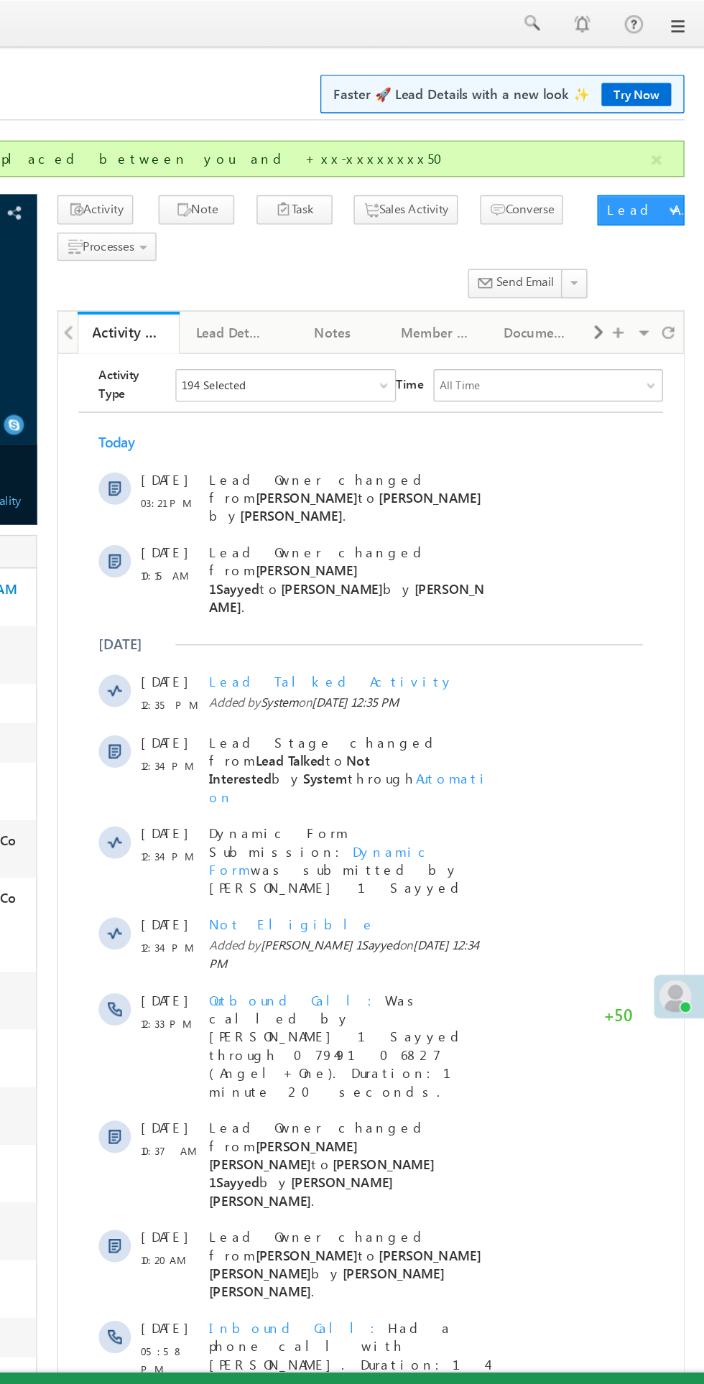
click at [446, 448] on div "17 Sep 03:21 PM Lead Owner changed from Moon Parvin to Bikash Das by Moon Parvi…" at bounding box center [280, 456] width 415 height 52
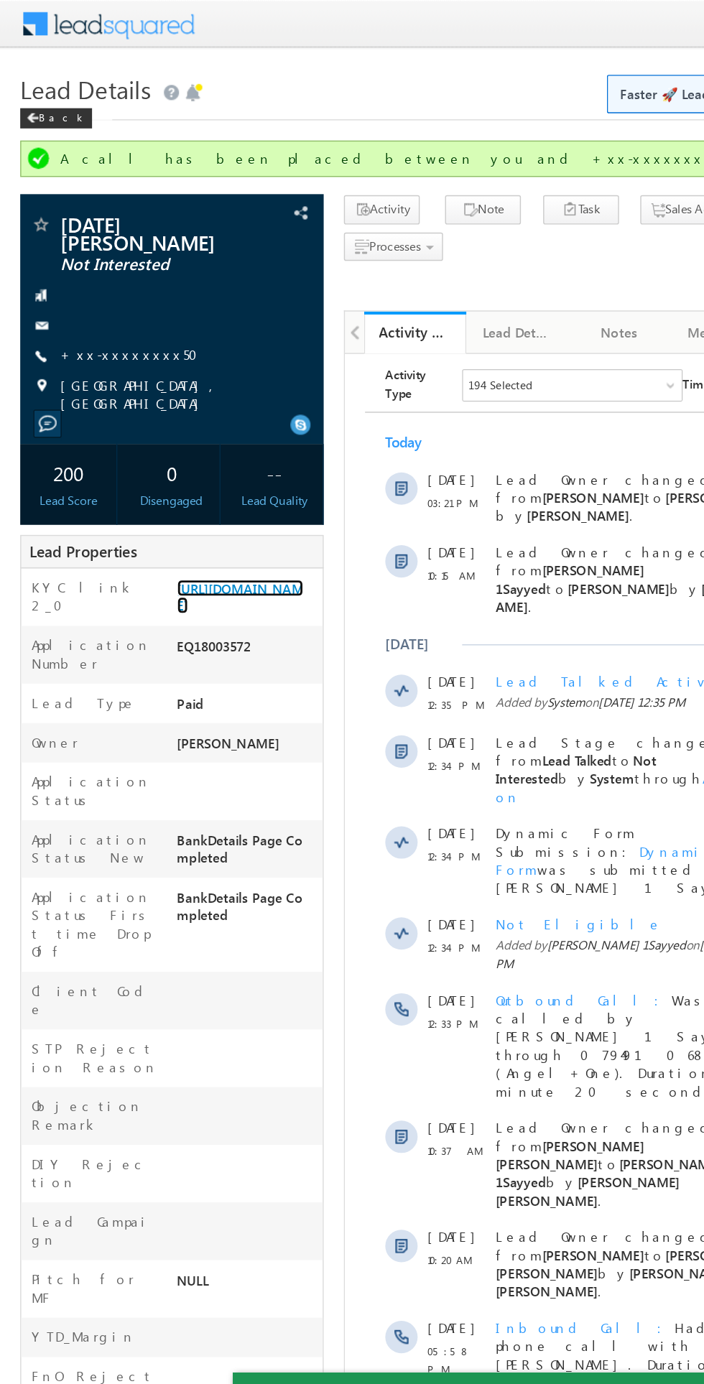
click at [164, 436] on link "https://angelbroking1-pk3em7sa.customui-test.leadsquared.com?leadId=9509f0f1-70…" at bounding box center [171, 424] width 90 height 24
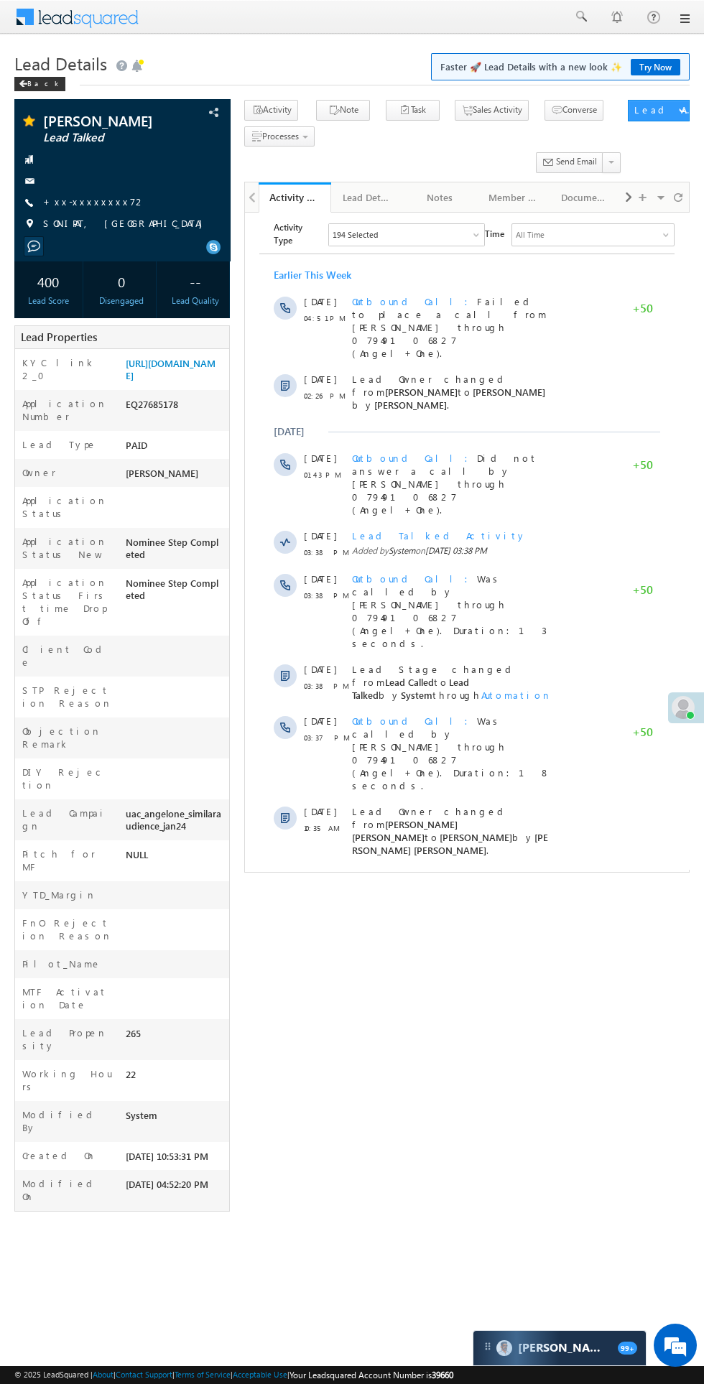
click at [675, 1351] on em at bounding box center [675, 1345] width 39 height 39
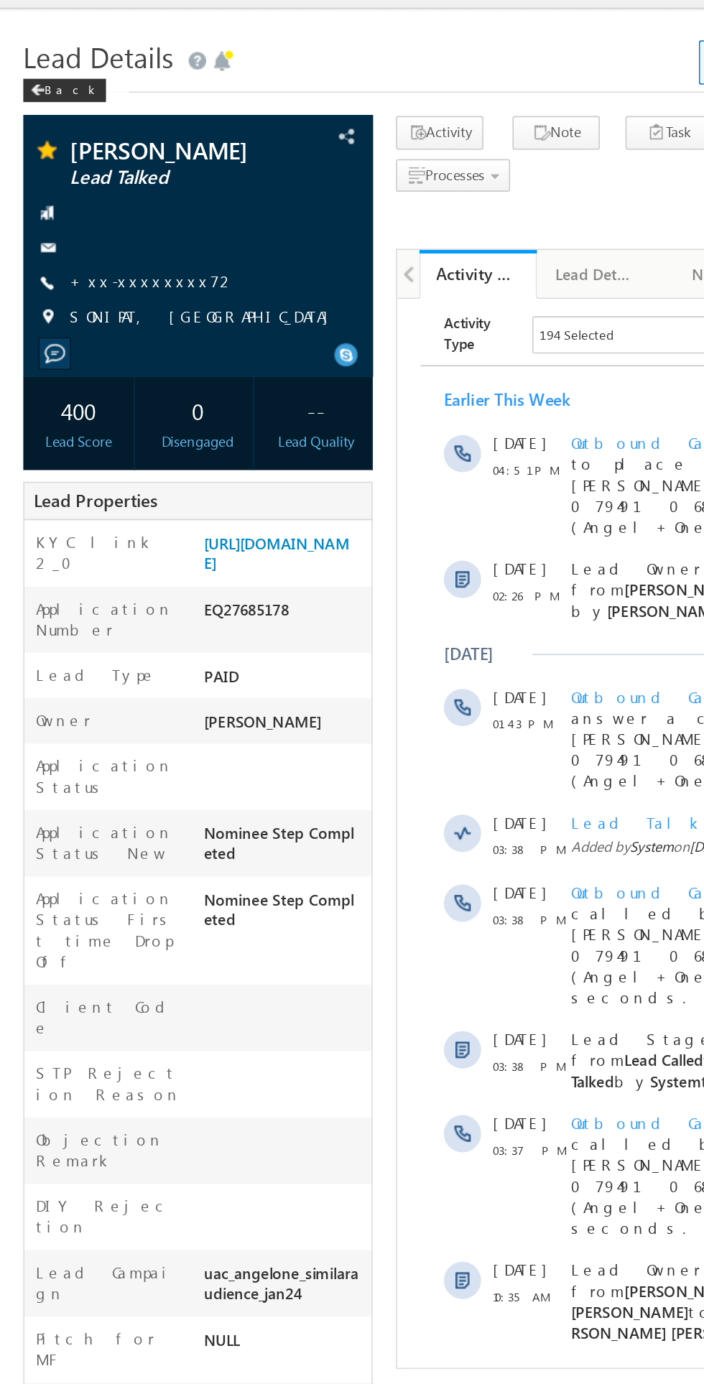
click at [94, 197] on link "+xx-xxxxxxxx72" at bounding box center [94, 201] width 103 height 12
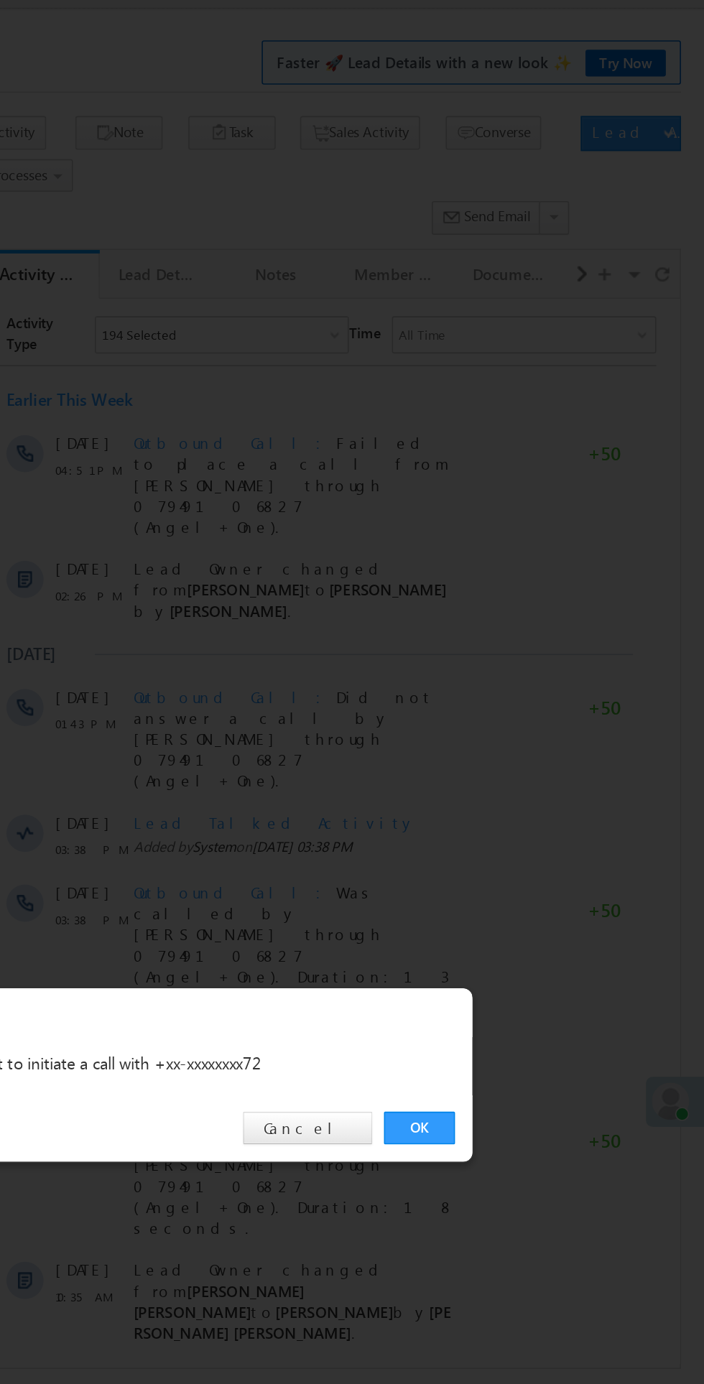
click at [537, 722] on link "OK" at bounding box center [528, 724] width 44 height 20
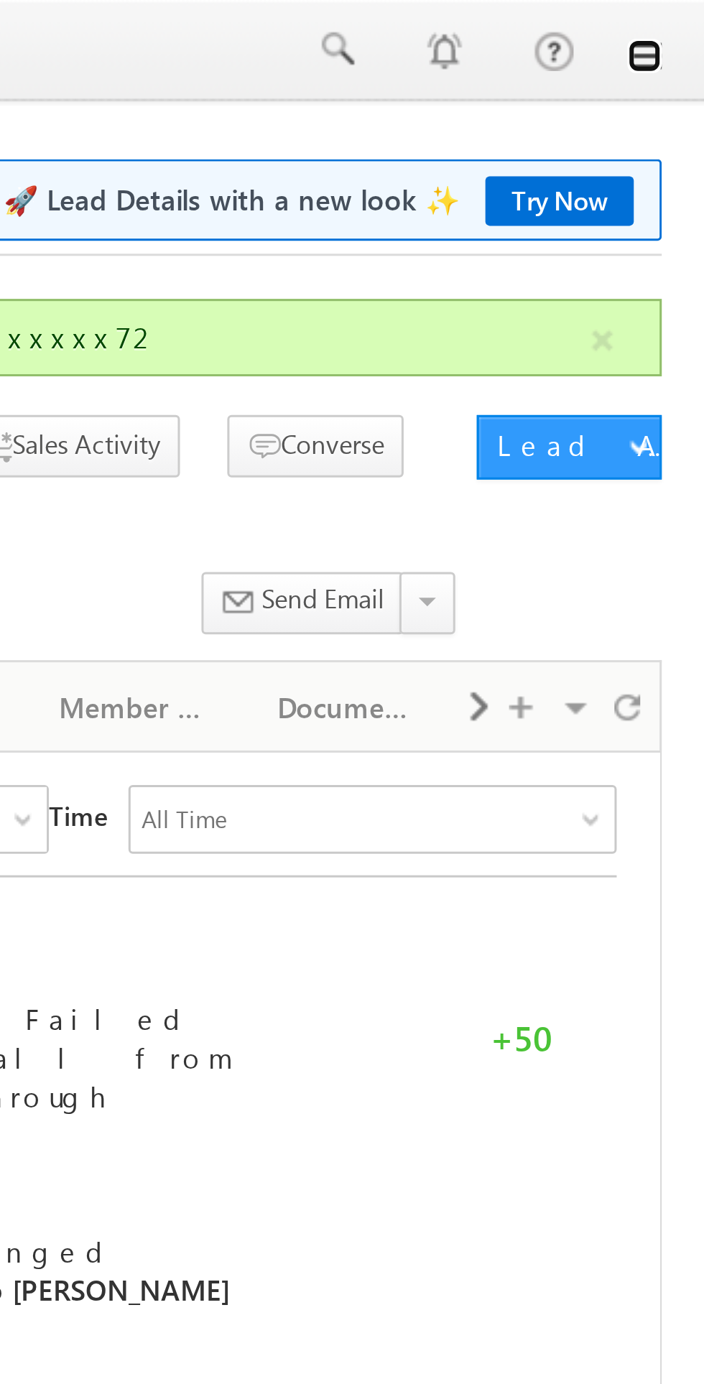
click at [688, 17] on link at bounding box center [683, 18] width 11 height 11
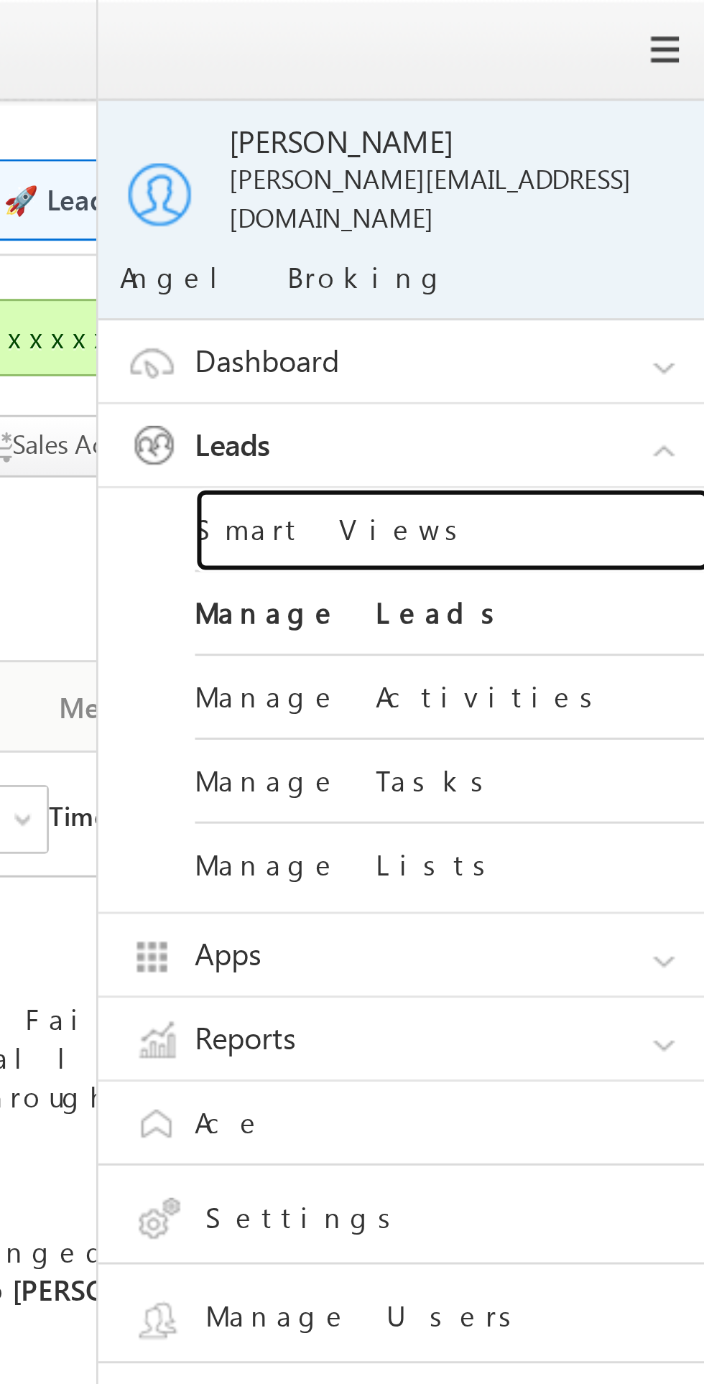
click at [570, 170] on link "Smart Views" at bounding box center [620, 177] width 172 height 28
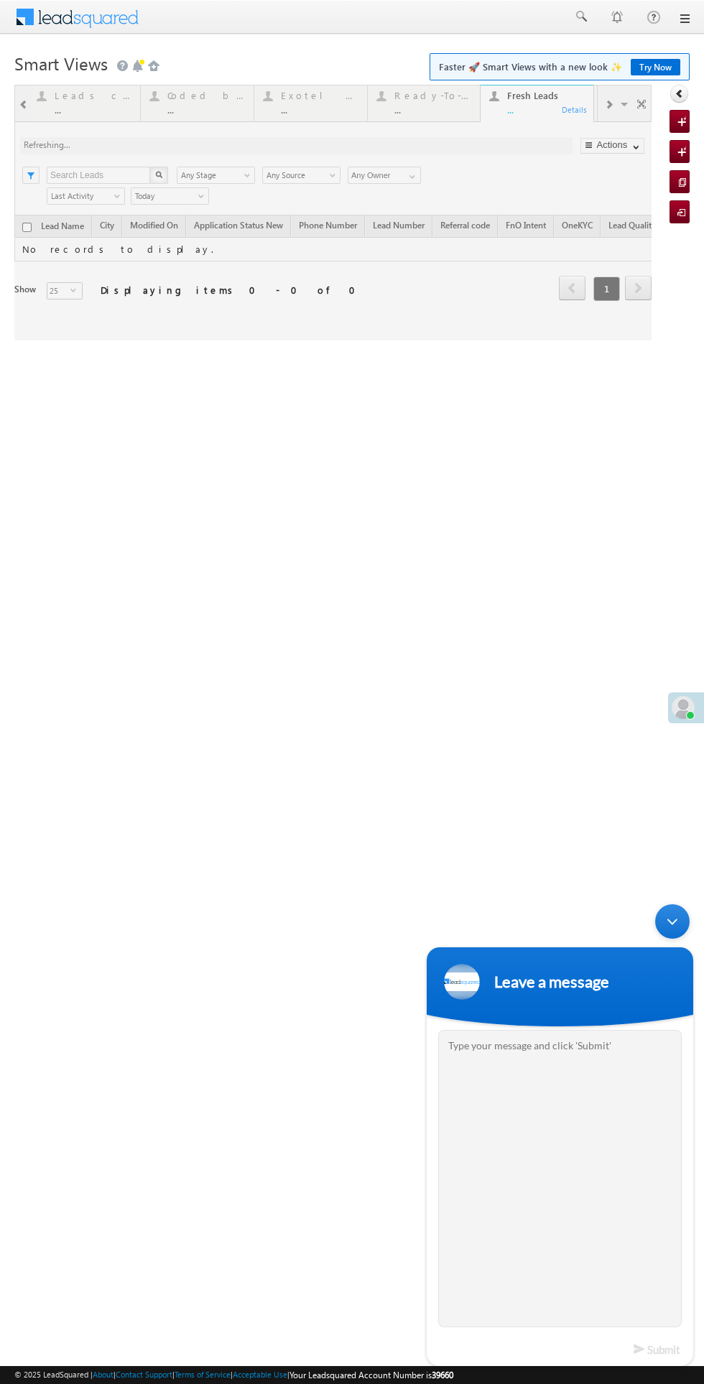
click at [672, 922] on div "Minimize live chat window" at bounding box center [672, 921] width 34 height 34
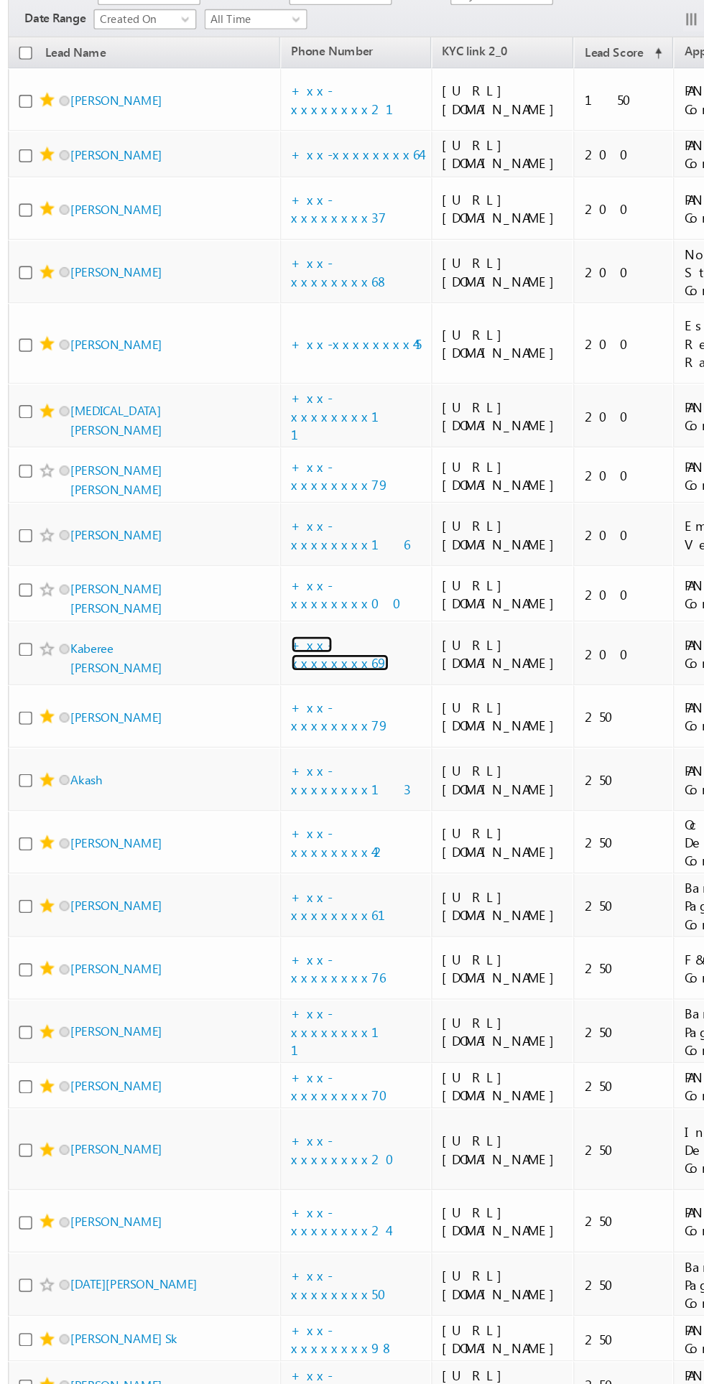
click at [250, 596] on link "+xx-xxxxxxxx69" at bounding box center [251, 583] width 70 height 25
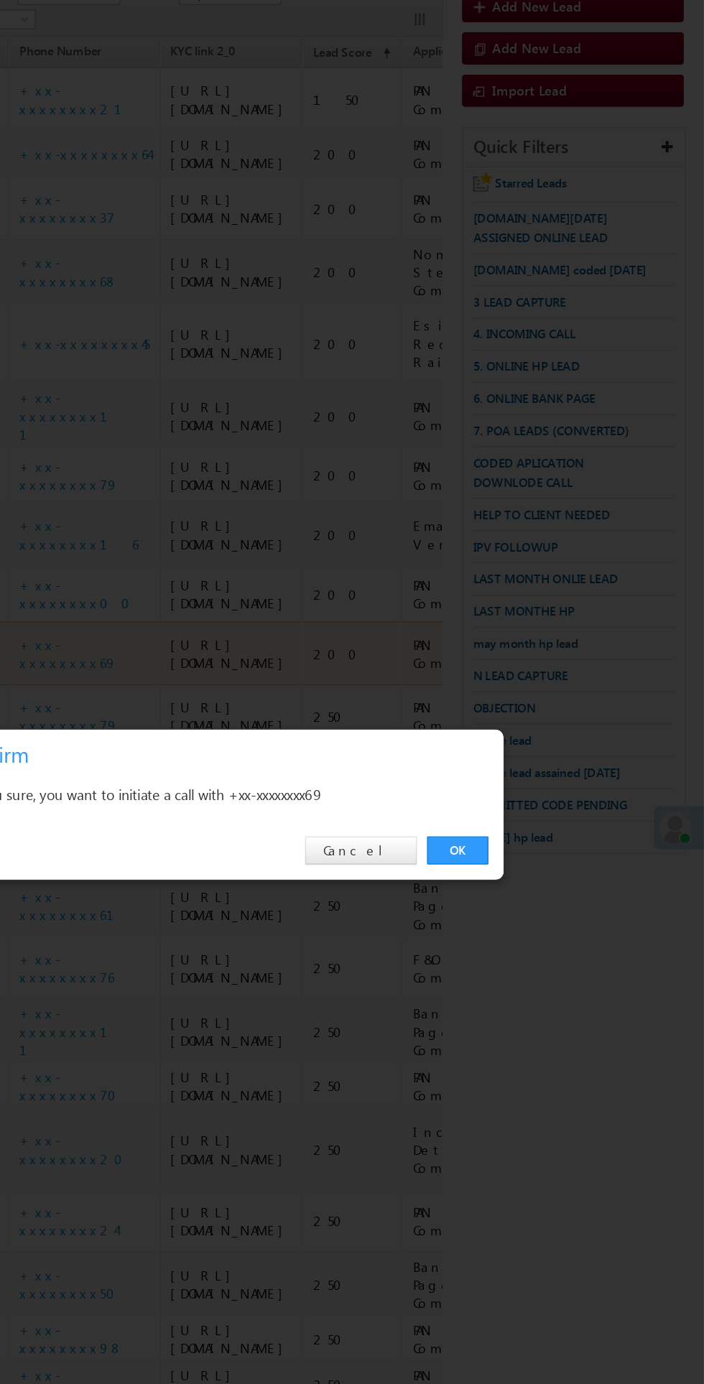
click at [517, 728] on link "OK" at bounding box center [528, 724] width 44 height 20
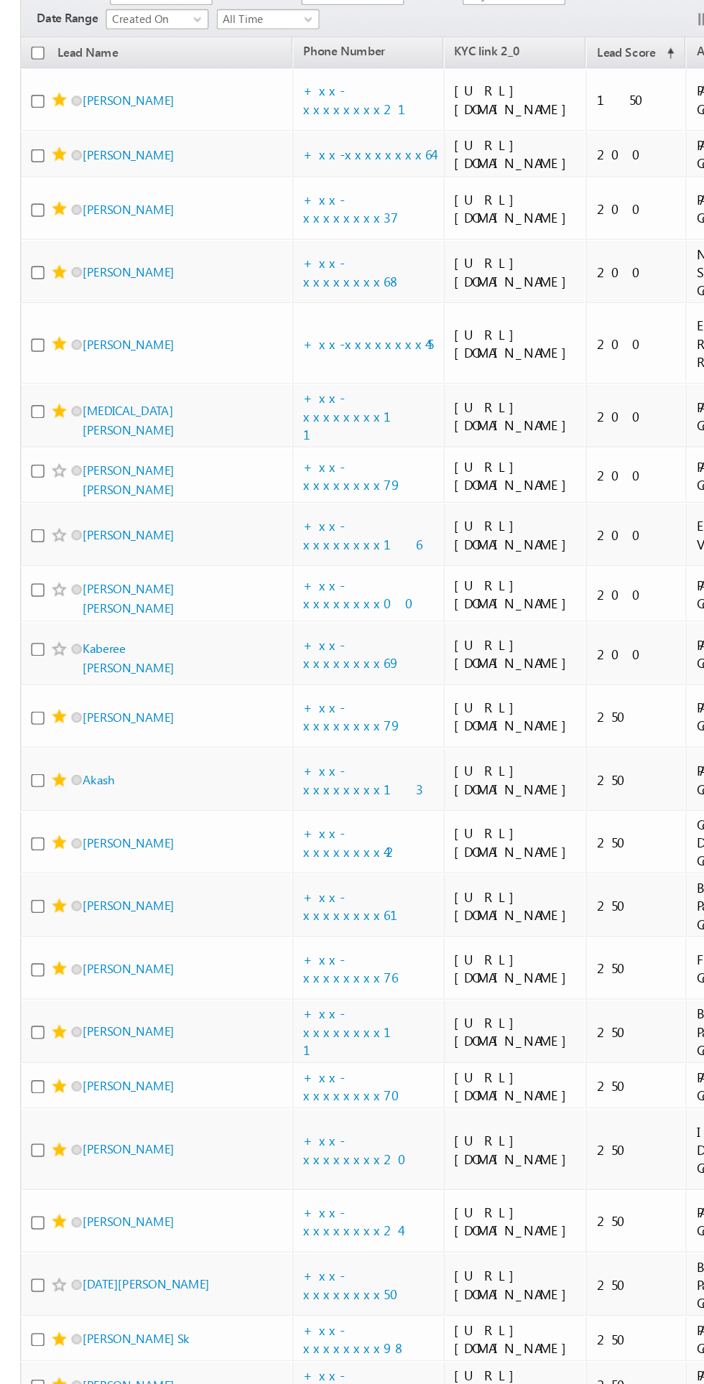
scroll to position [353, 0]
click at [28, 585] on input "checkbox" at bounding box center [26, 580] width 9 height 9
checkbox input "true"
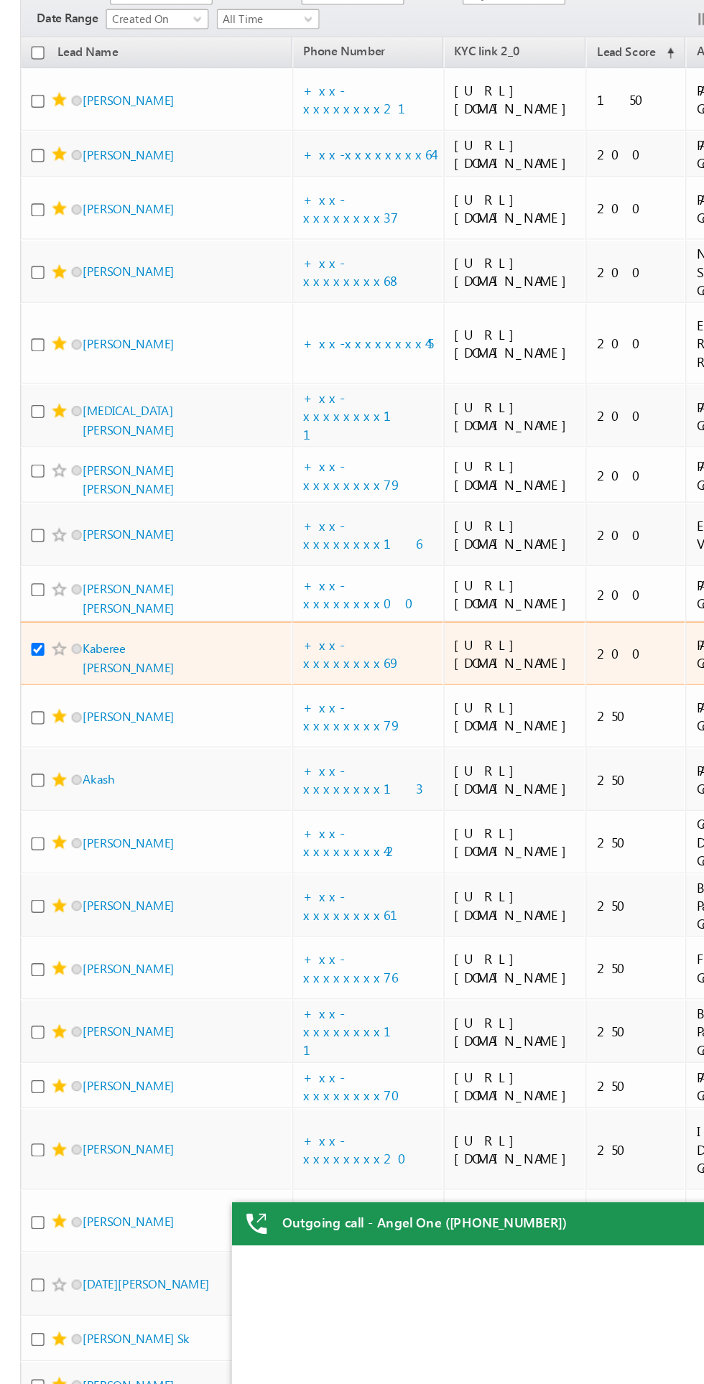
scroll to position [0, 0]
click at [42, 586] on span at bounding box center [42, 580] width 11 height 11
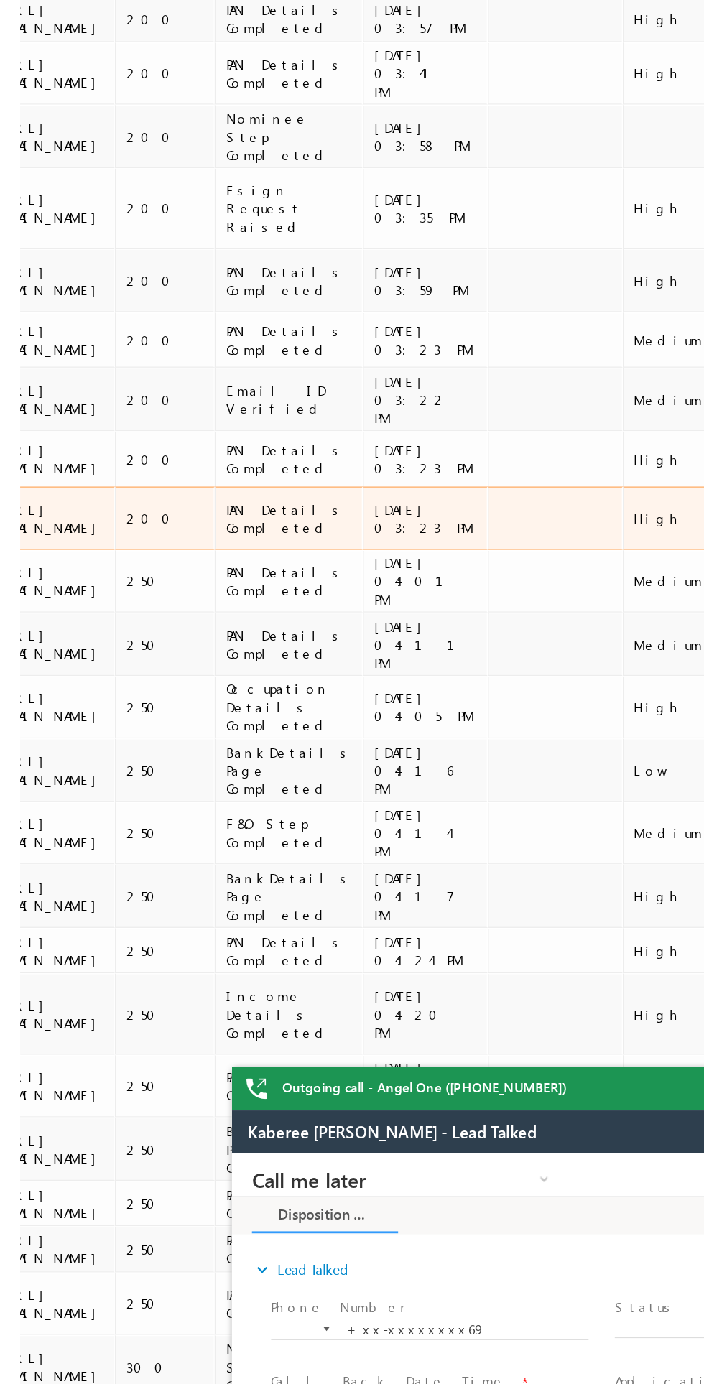
scroll to position [0, 352]
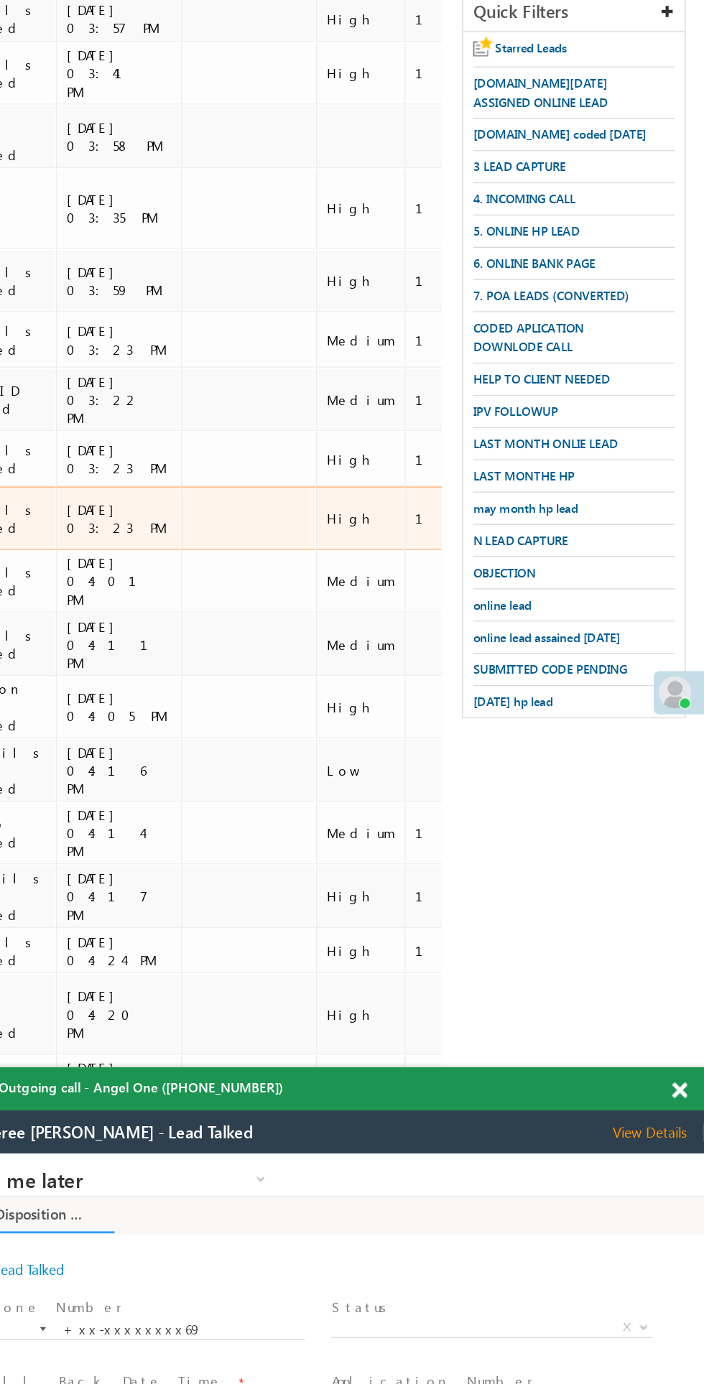
click at [437, 1126] on span "View Details" at bounding box center [454, 1126] width 65 height 13
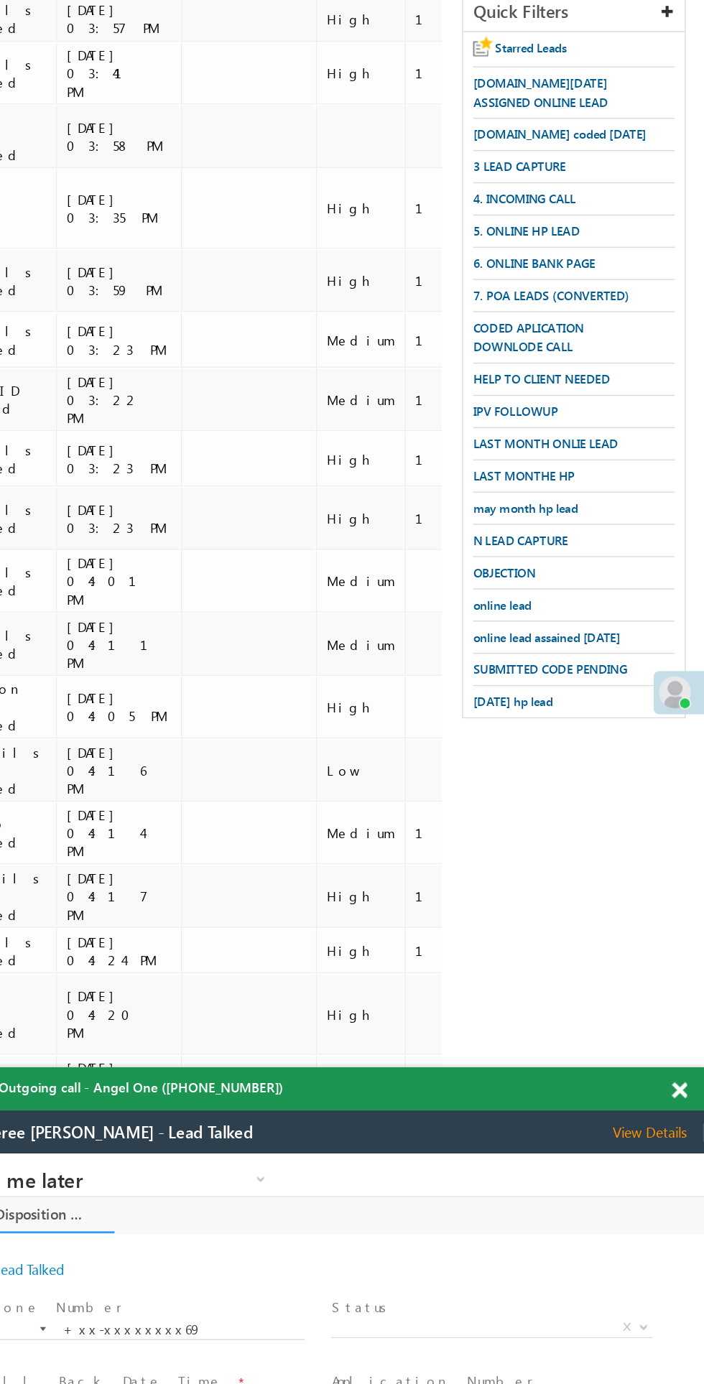
scroll to position [353, 0]
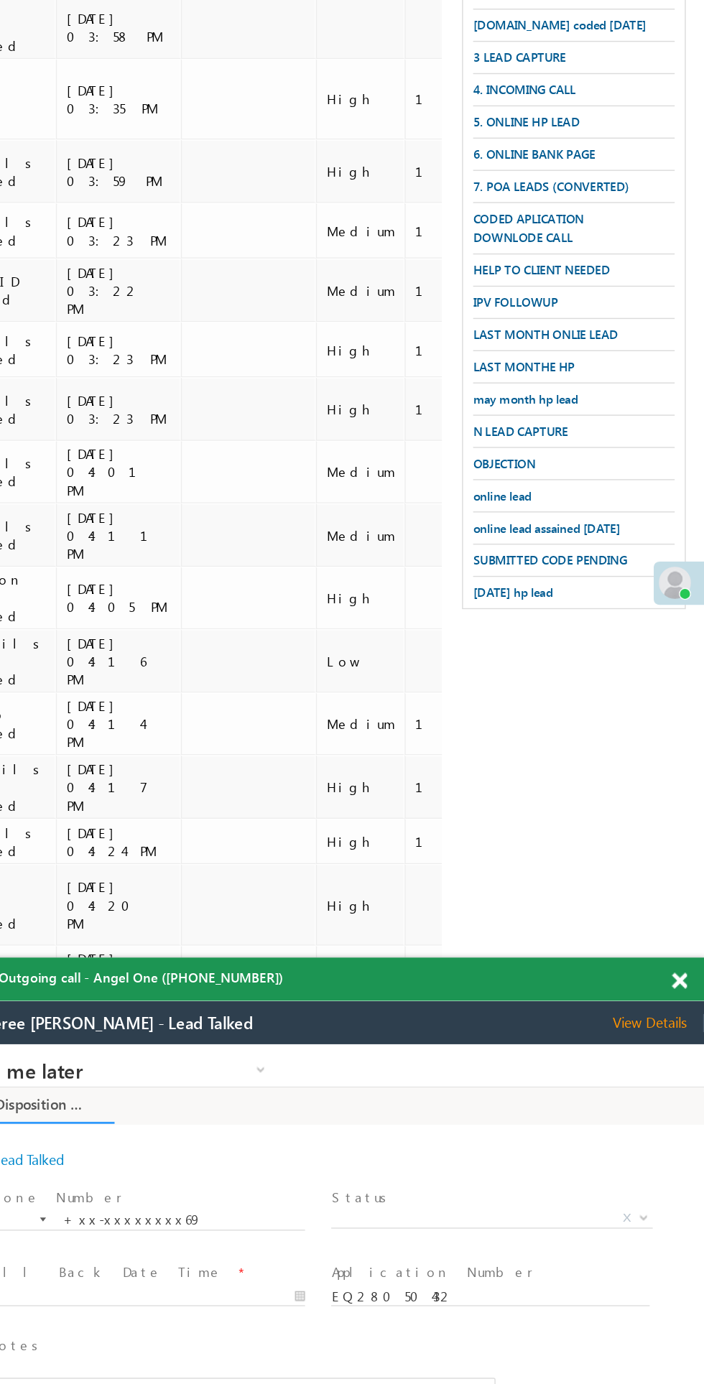
click at [686, 991] on span at bounding box center [686, 992] width 11 height 12
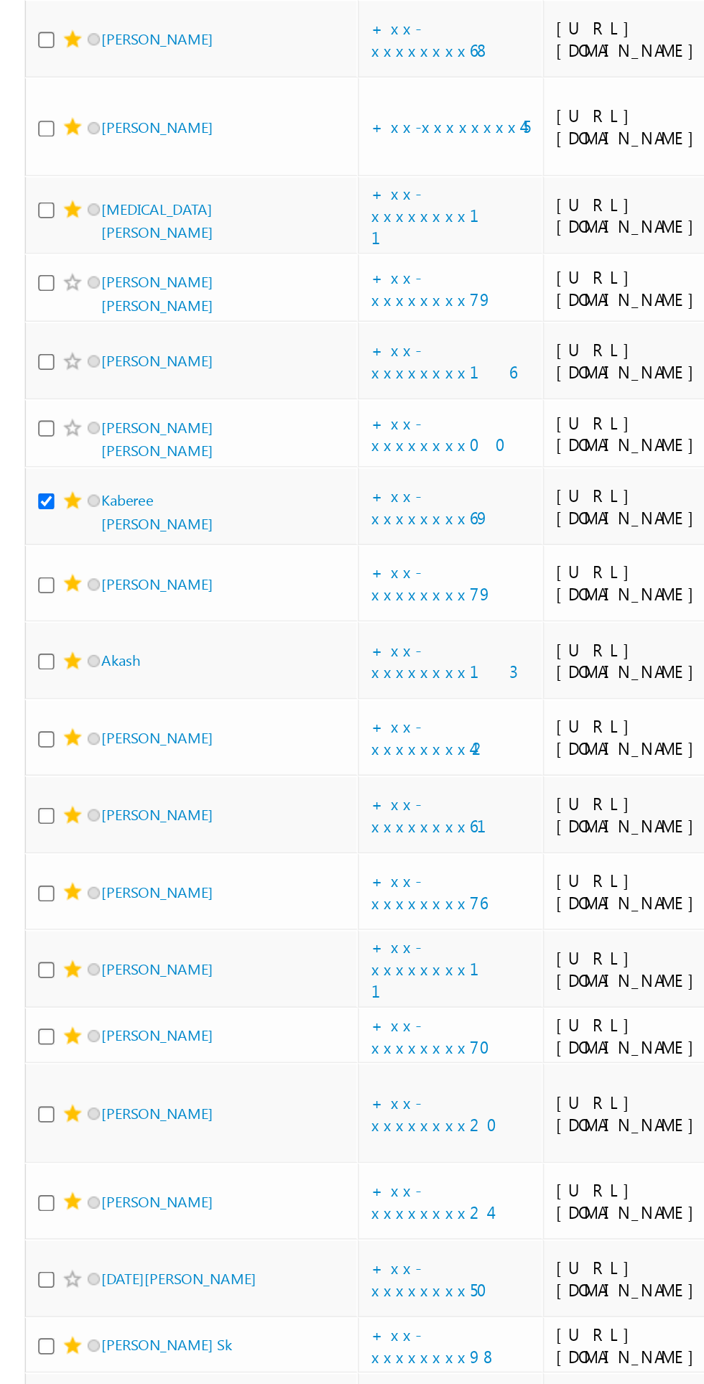
scroll to position [282, 0]
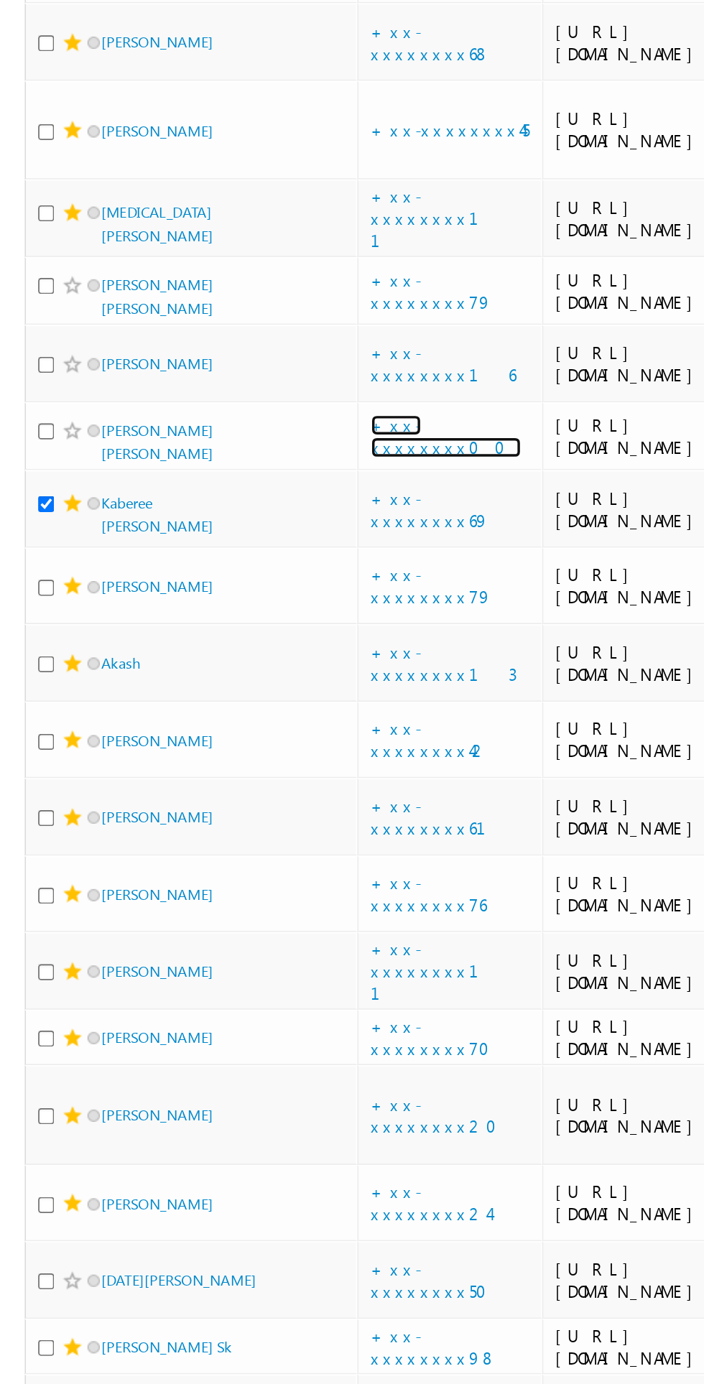
click at [245, 554] on link "+xx-xxxxxxxx00" at bounding box center [260, 541] width 88 height 25
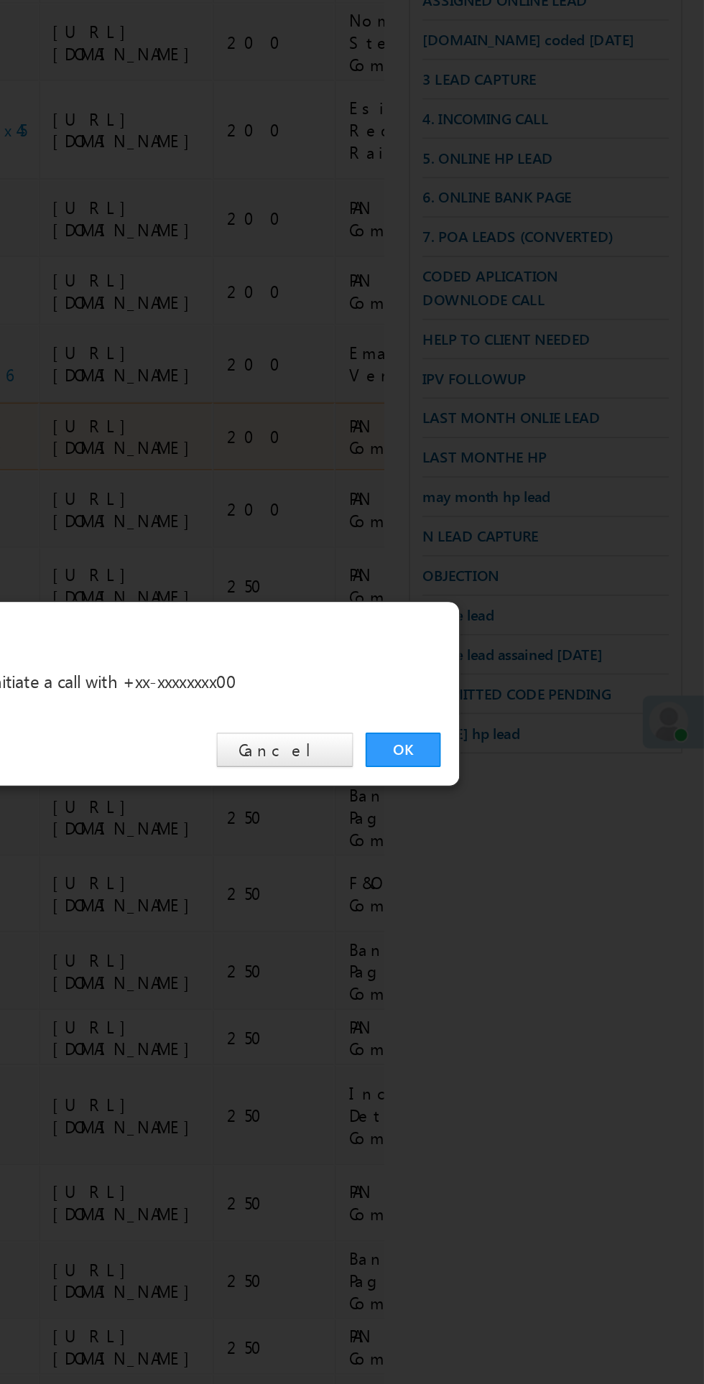
click at [532, 721] on link "OK" at bounding box center [528, 724] width 44 height 20
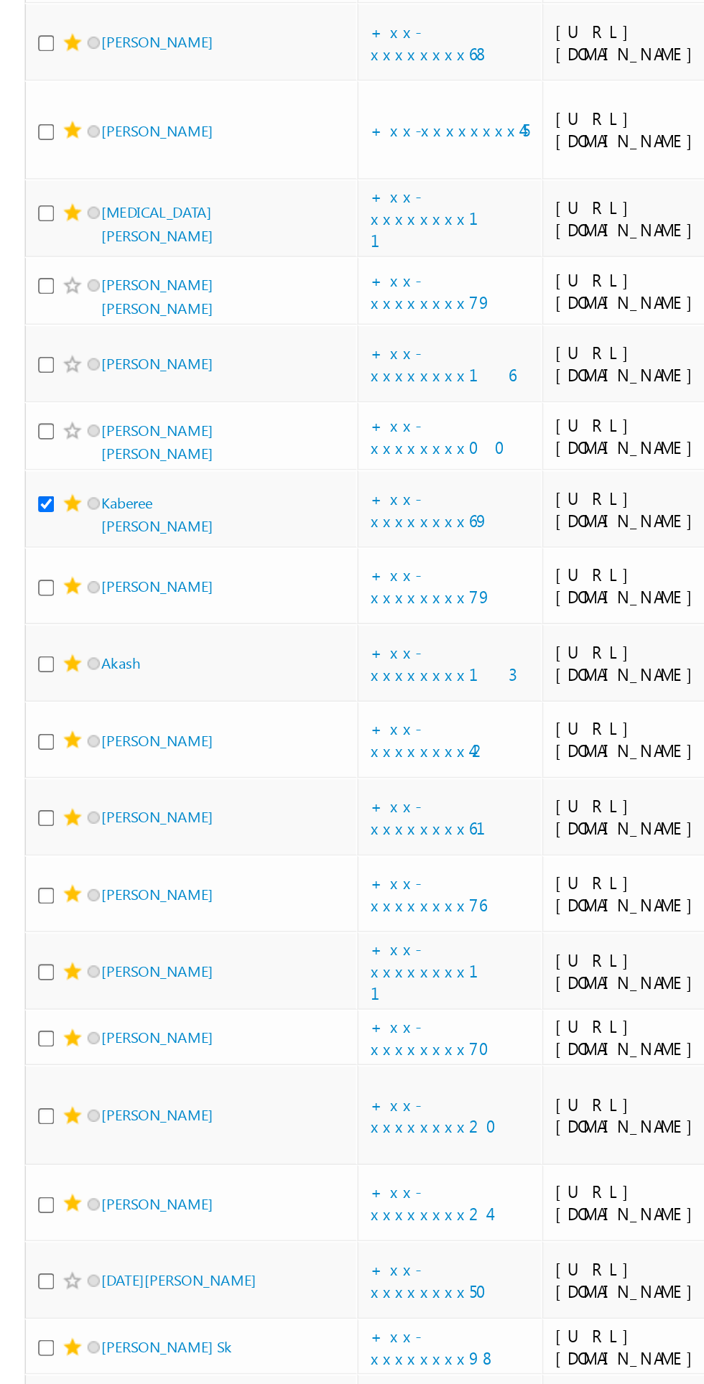
click at [37, 544] on span at bounding box center [42, 537] width 11 height 11
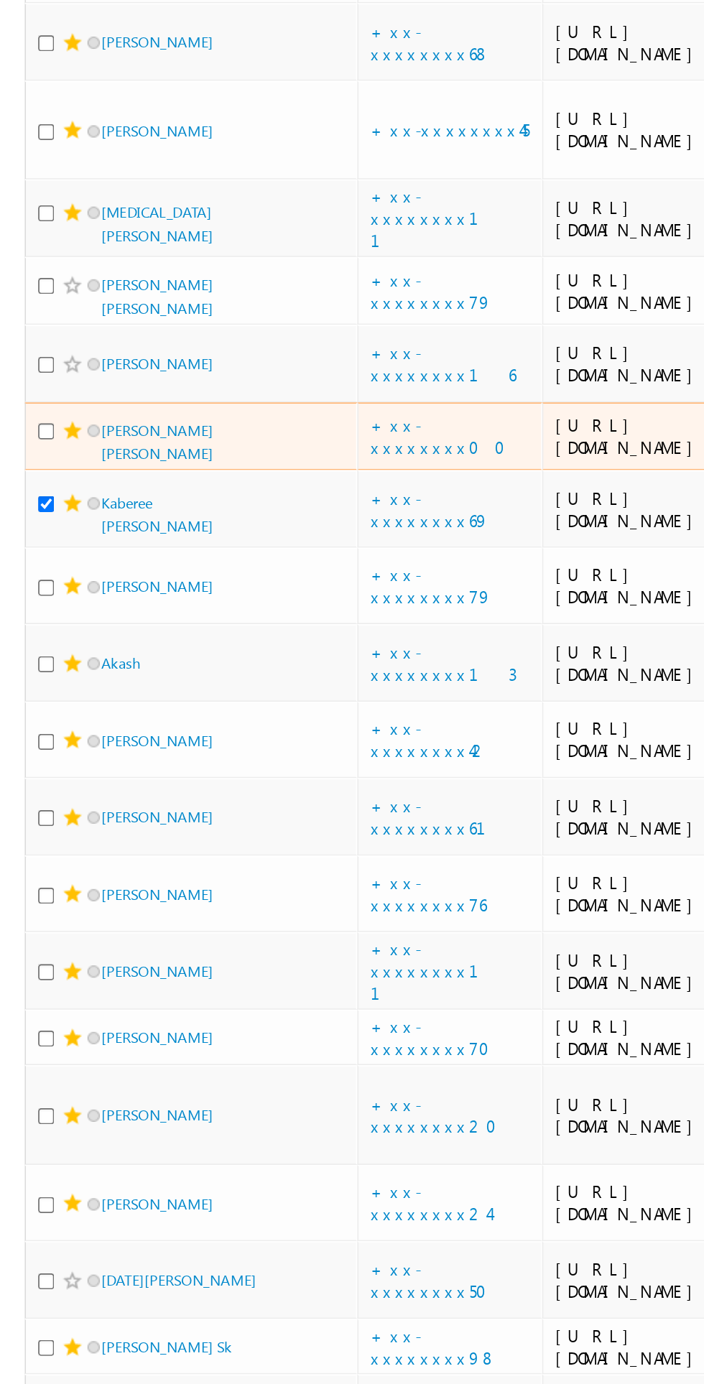
click at [42, 544] on span at bounding box center [42, 537] width 11 height 11
click at [28, 543] on input "checkbox" at bounding box center [26, 538] width 9 height 9
checkbox input "true"
click at [42, 544] on span at bounding box center [42, 537] width 11 height 11
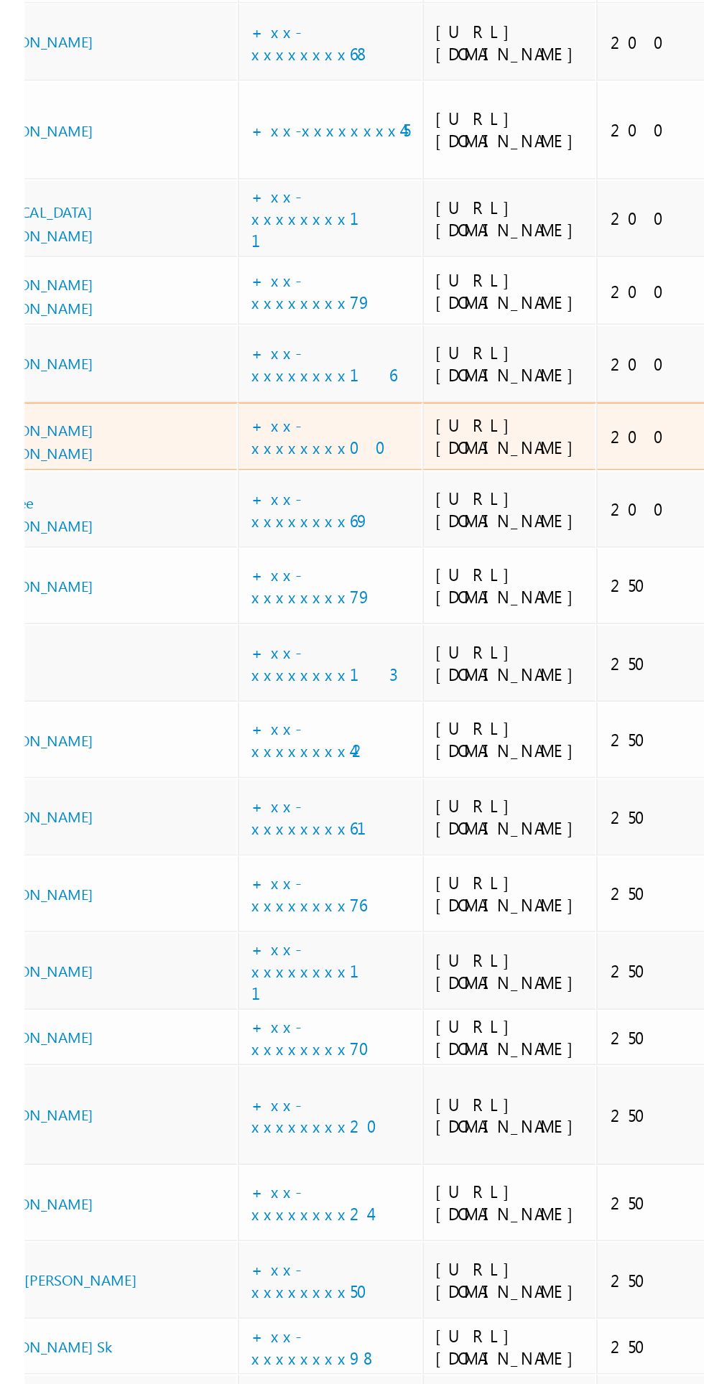
scroll to position [0, 0]
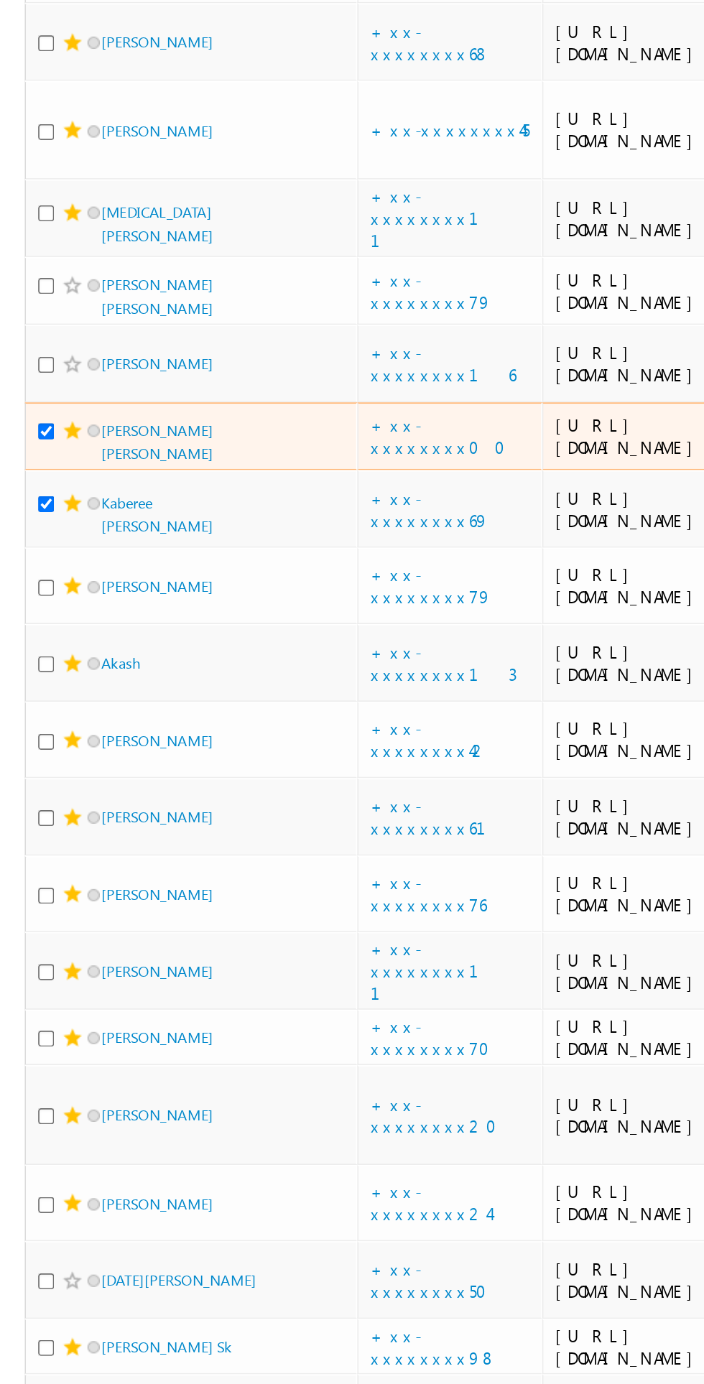
click at [42, 505] on span at bounding box center [42, 499] width 11 height 11
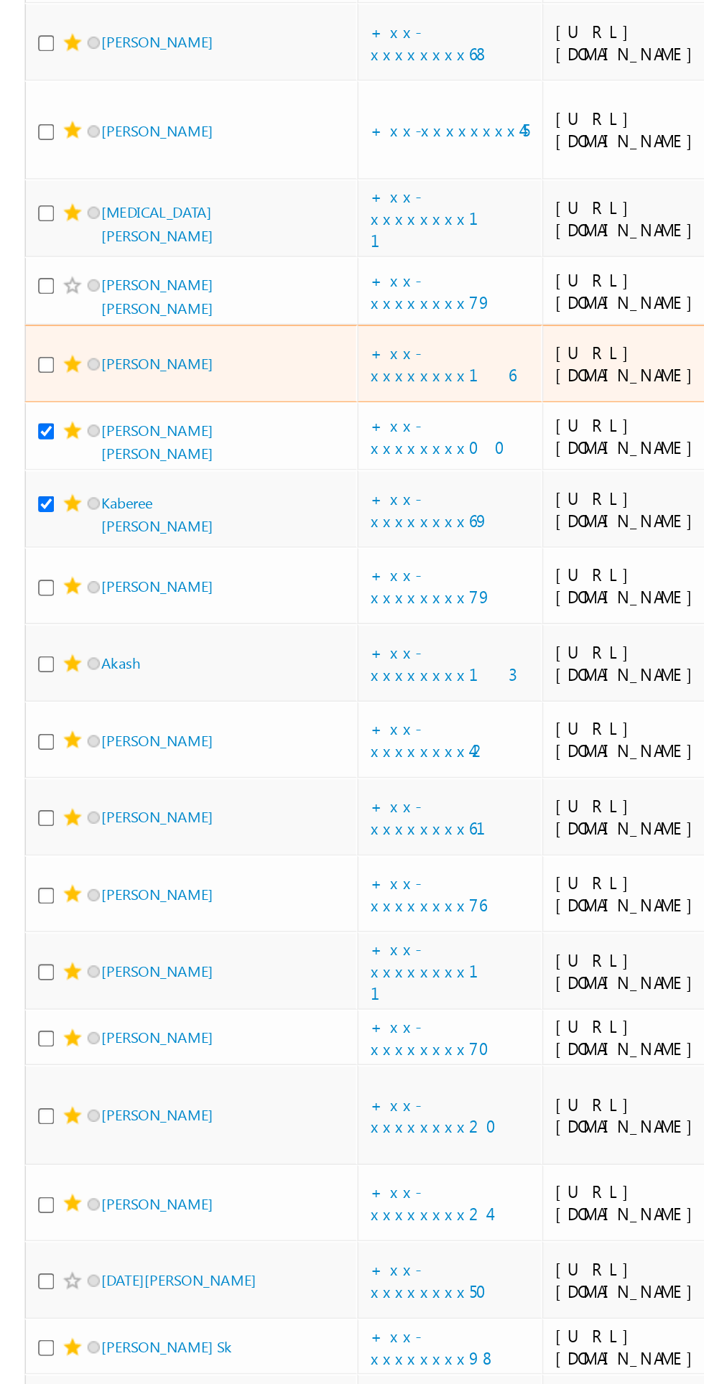
click at [42, 505] on span at bounding box center [42, 499] width 11 height 11
click at [259, 511] on link "+xx-xxxxxxxx16" at bounding box center [258, 498] width 85 height 25
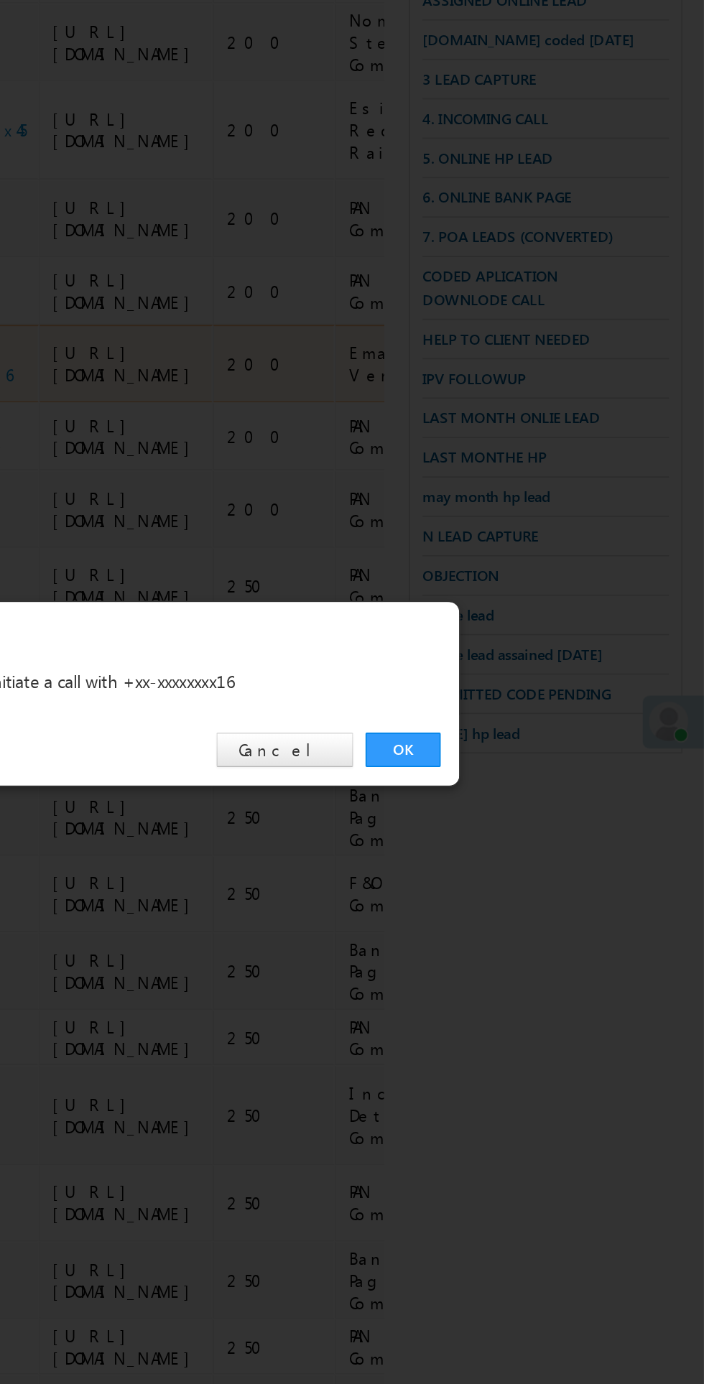
click at [539, 752] on div at bounding box center [352, 692] width 704 height 1384
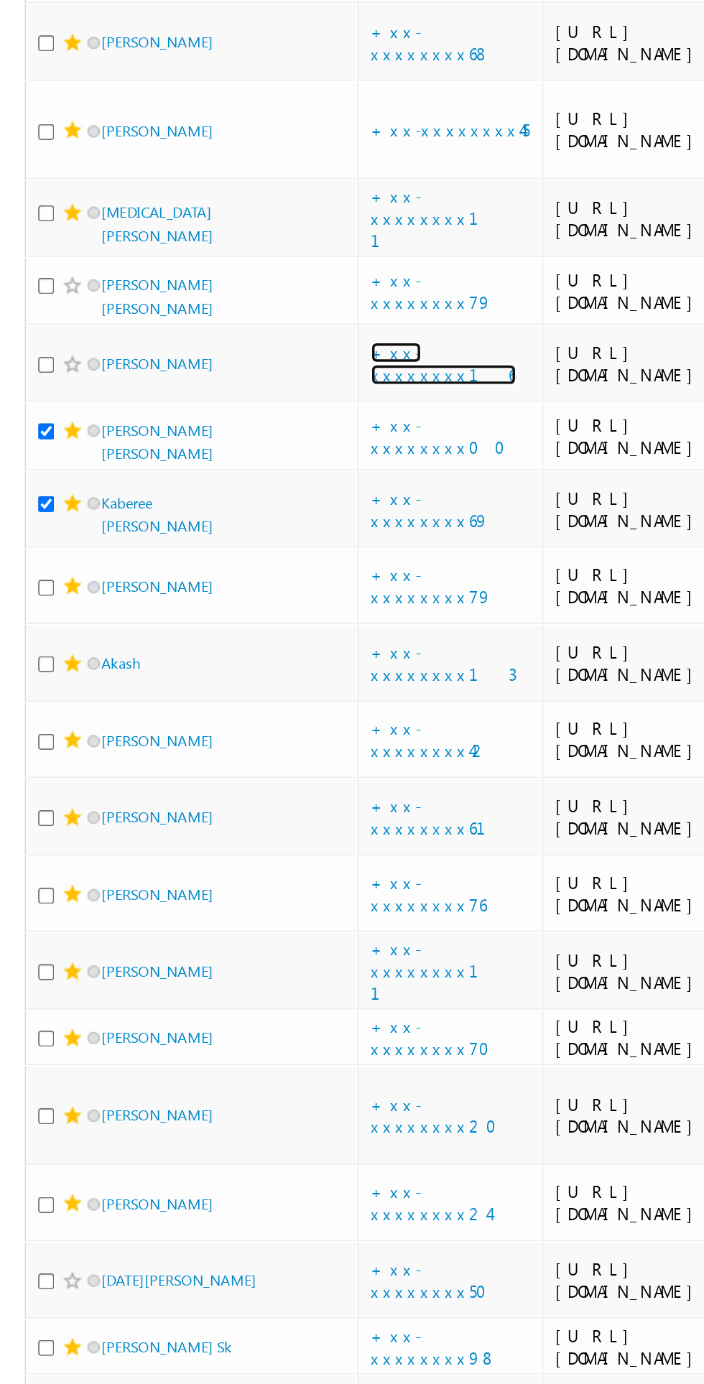
click at [244, 511] on link "+xx-xxxxxxxx16" at bounding box center [258, 498] width 85 height 25
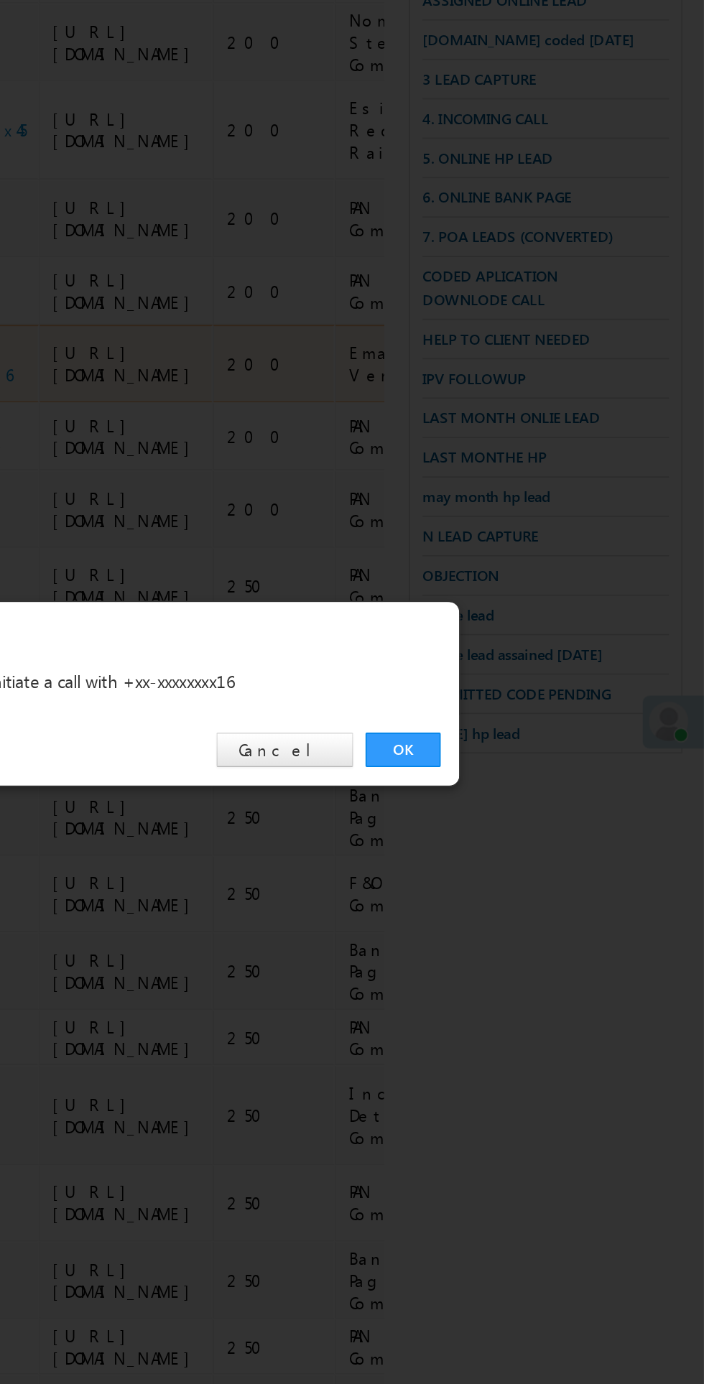
click at [512, 716] on link "OK" at bounding box center [528, 724] width 44 height 20
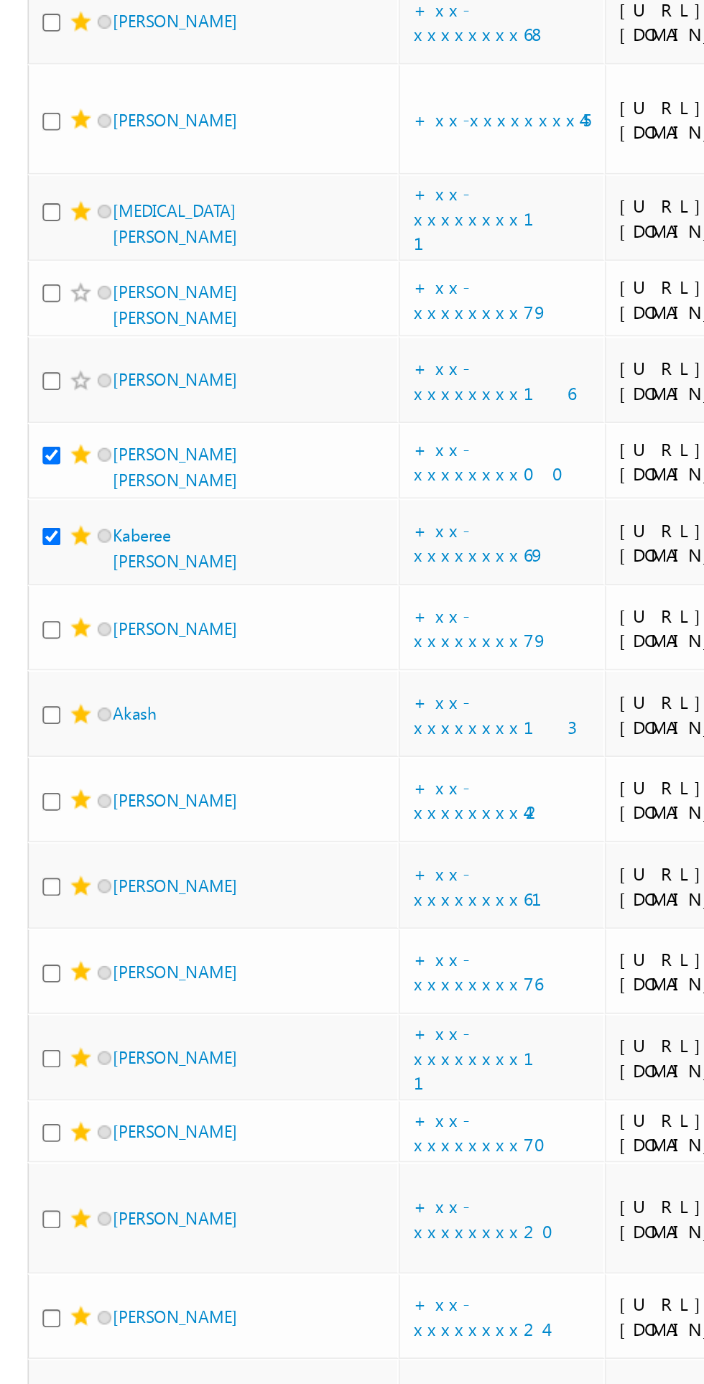
scroll to position [282, 0]
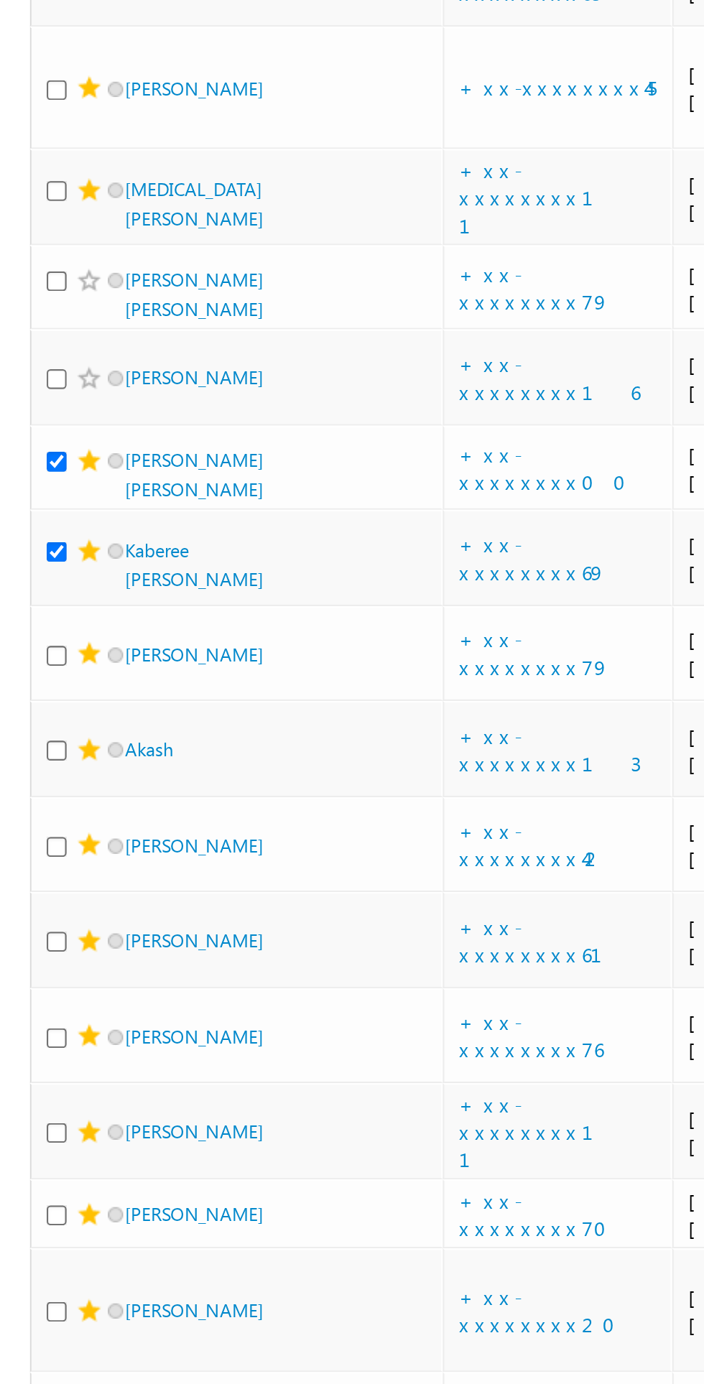
click at [28, 504] on input "checkbox" at bounding box center [26, 499] width 9 height 9
checkbox input "true"
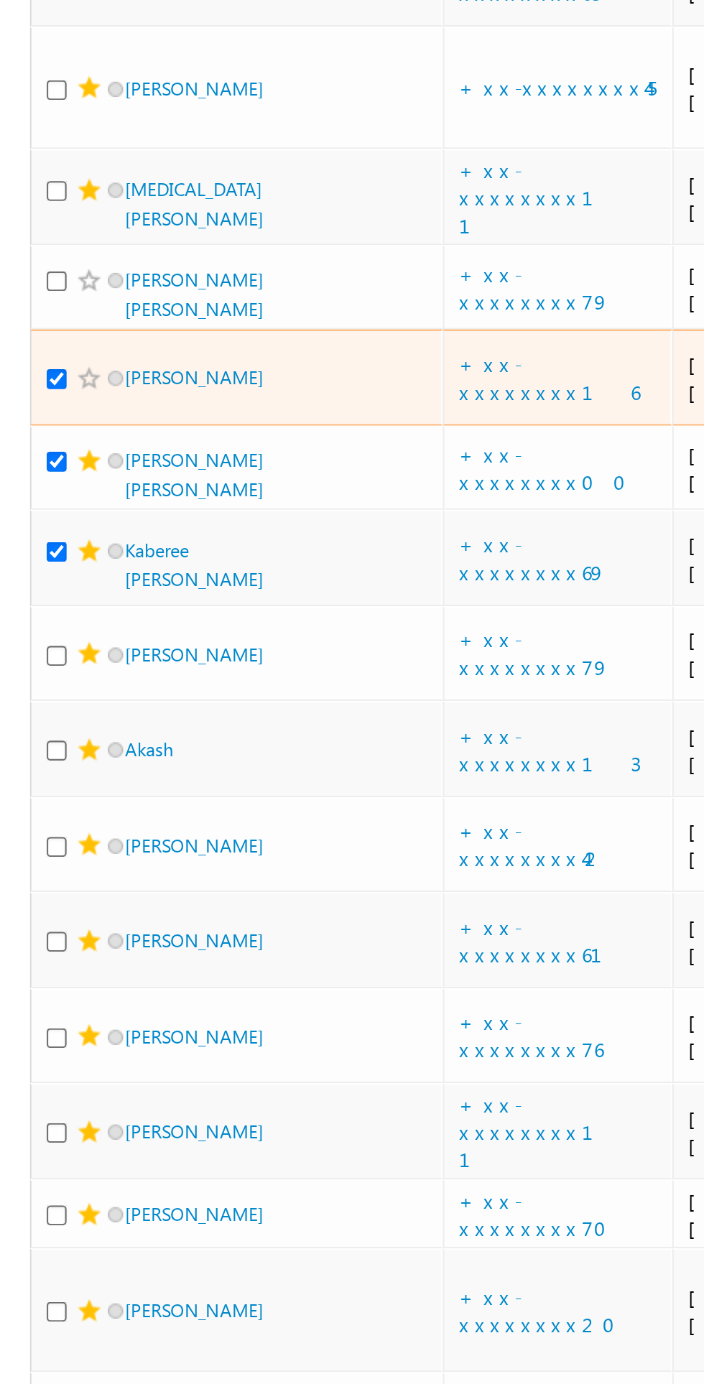
click at [55, 503] on span at bounding box center [54, 499] width 7 height 7
click at [74, 760] on div at bounding box center [77, 762] width 7 height 4
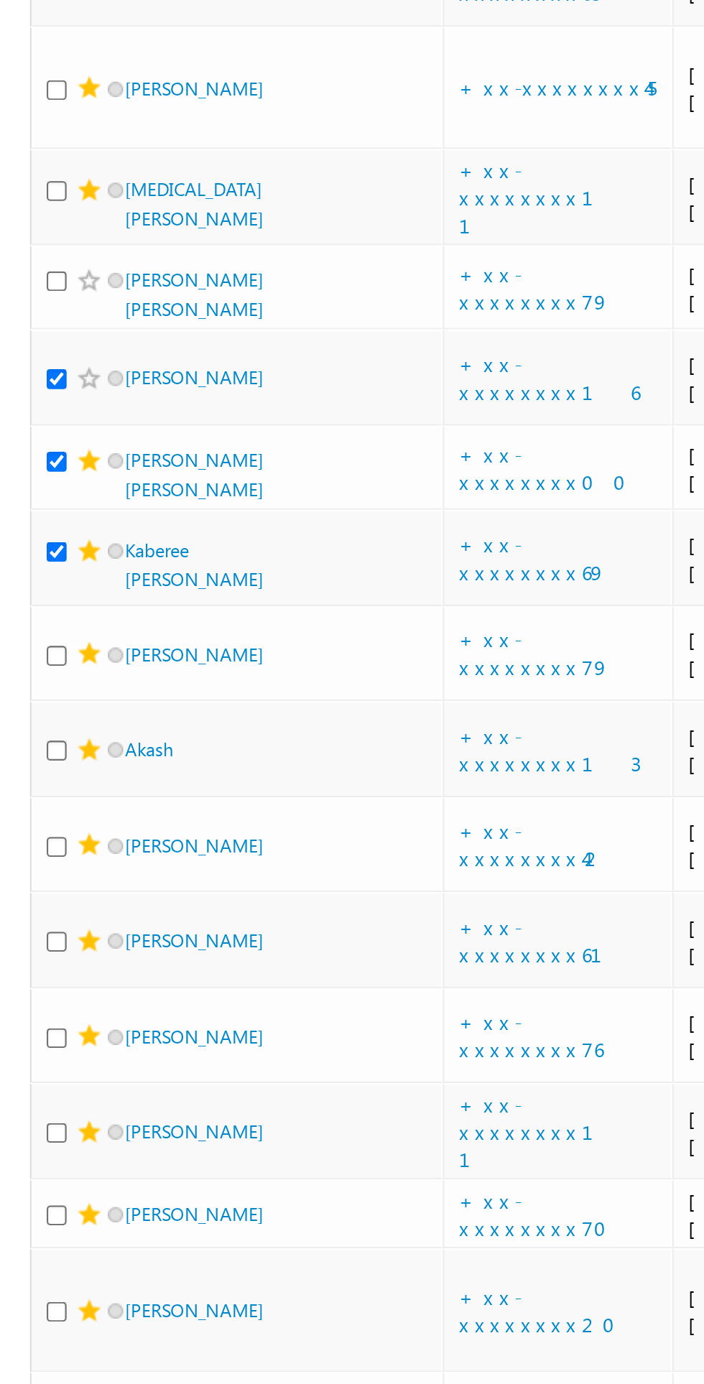
click at [41, 505] on span at bounding box center [42, 499] width 11 height 11
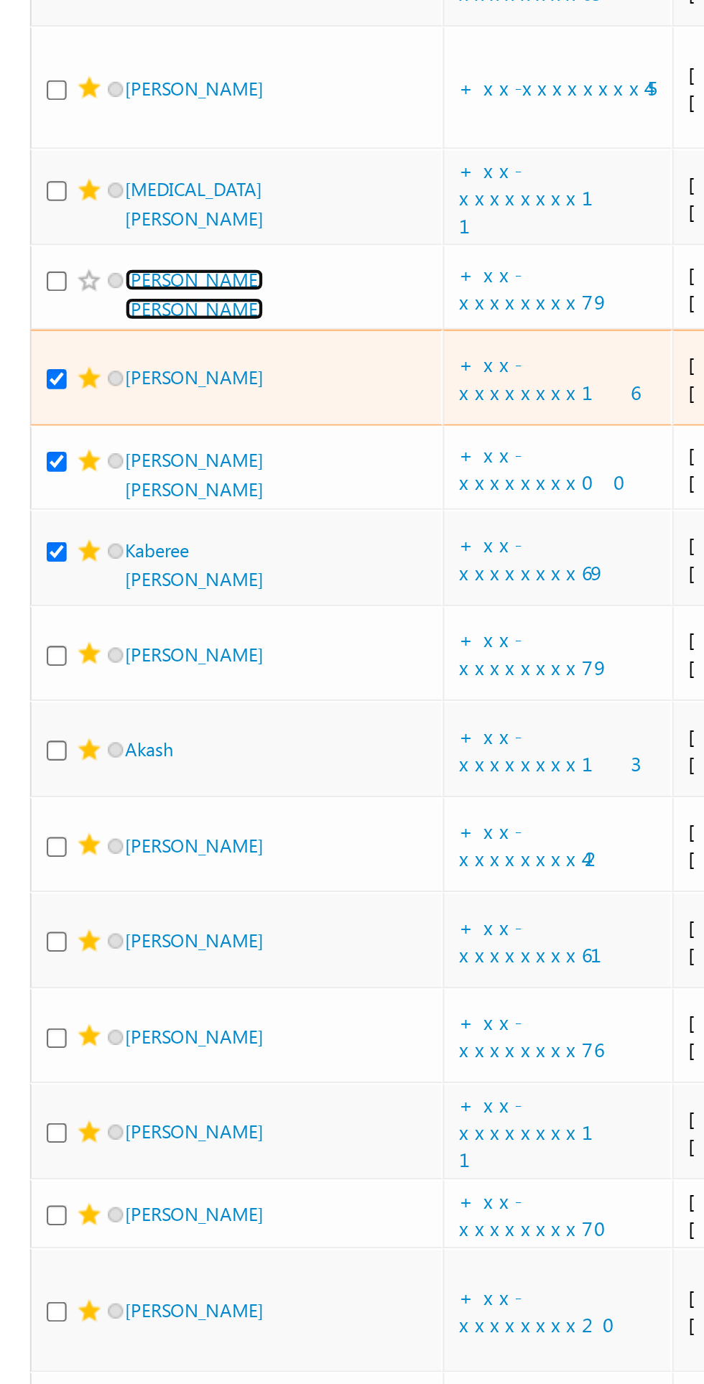
click at [92, 472] on link "[PERSON_NAME] [PERSON_NAME]" at bounding box center [91, 460] width 65 height 24
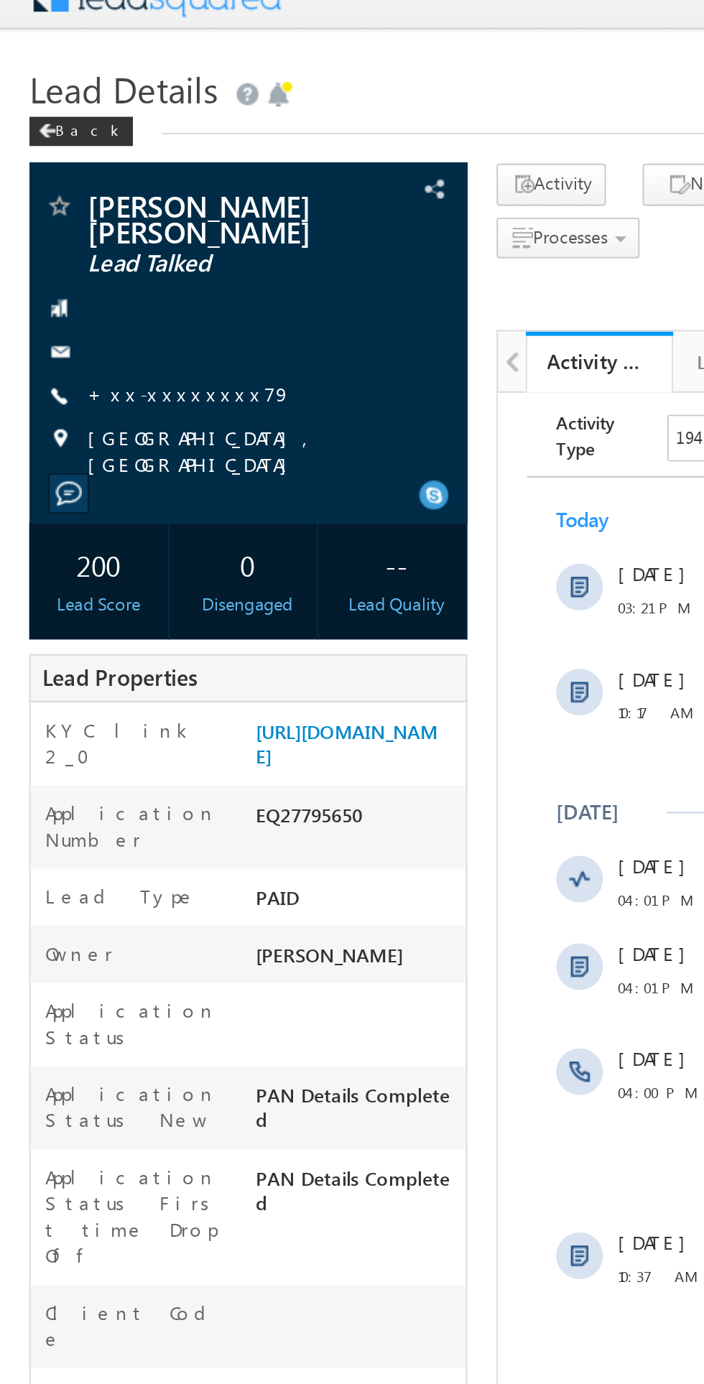
click at [95, 216] on link "+xx-xxxxxxxx79" at bounding box center [93, 213] width 101 height 12
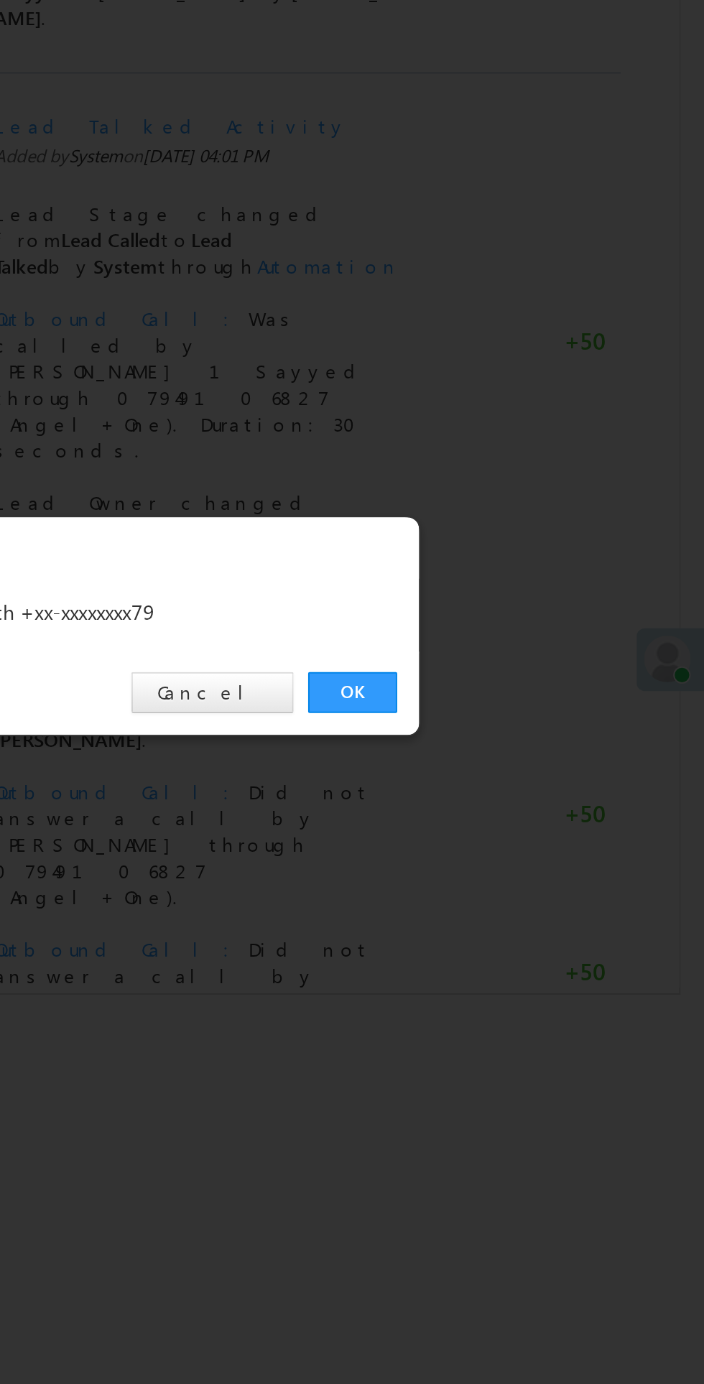
click at [522, 725] on link "OK" at bounding box center [528, 724] width 44 height 20
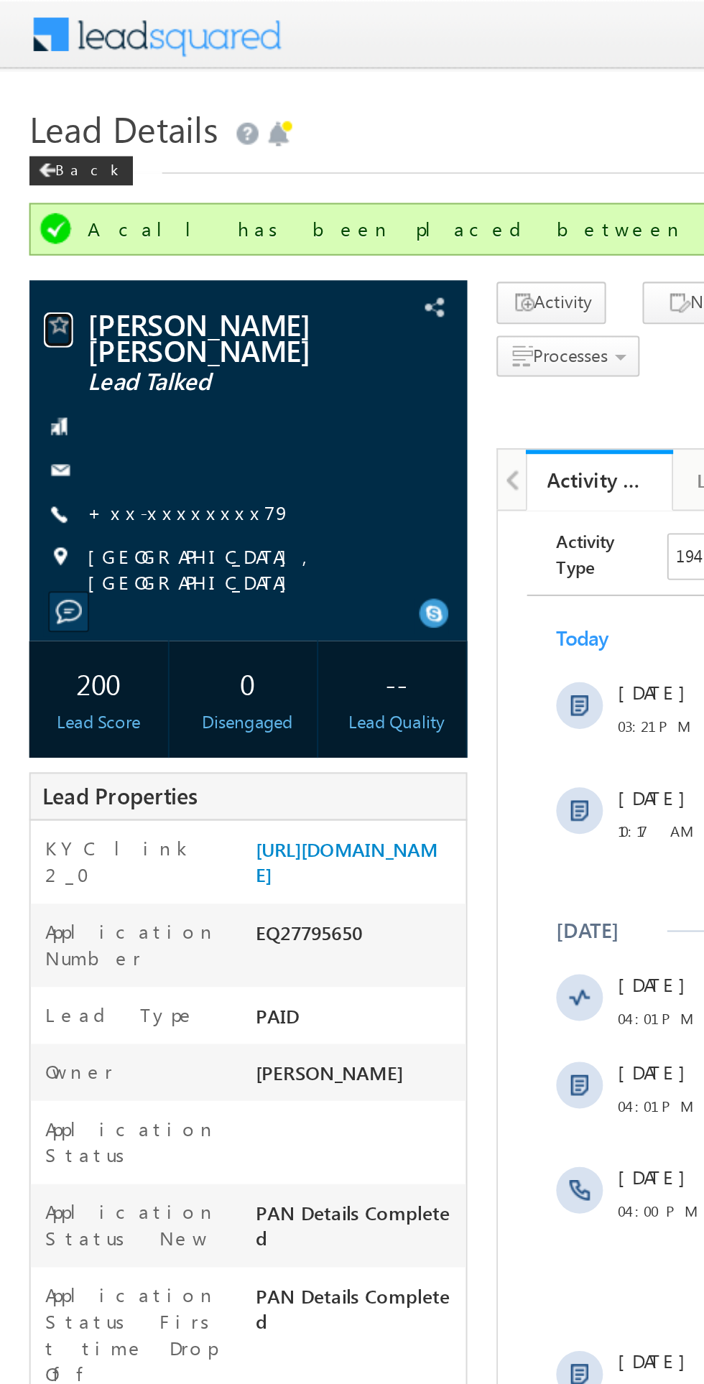
click at [23, 159] on span at bounding box center [29, 161] width 14 height 14
click at [34, 72] on span "Lead Details" at bounding box center [60, 63] width 93 height 23
click at [24, 84] on span at bounding box center [23, 83] width 9 height 7
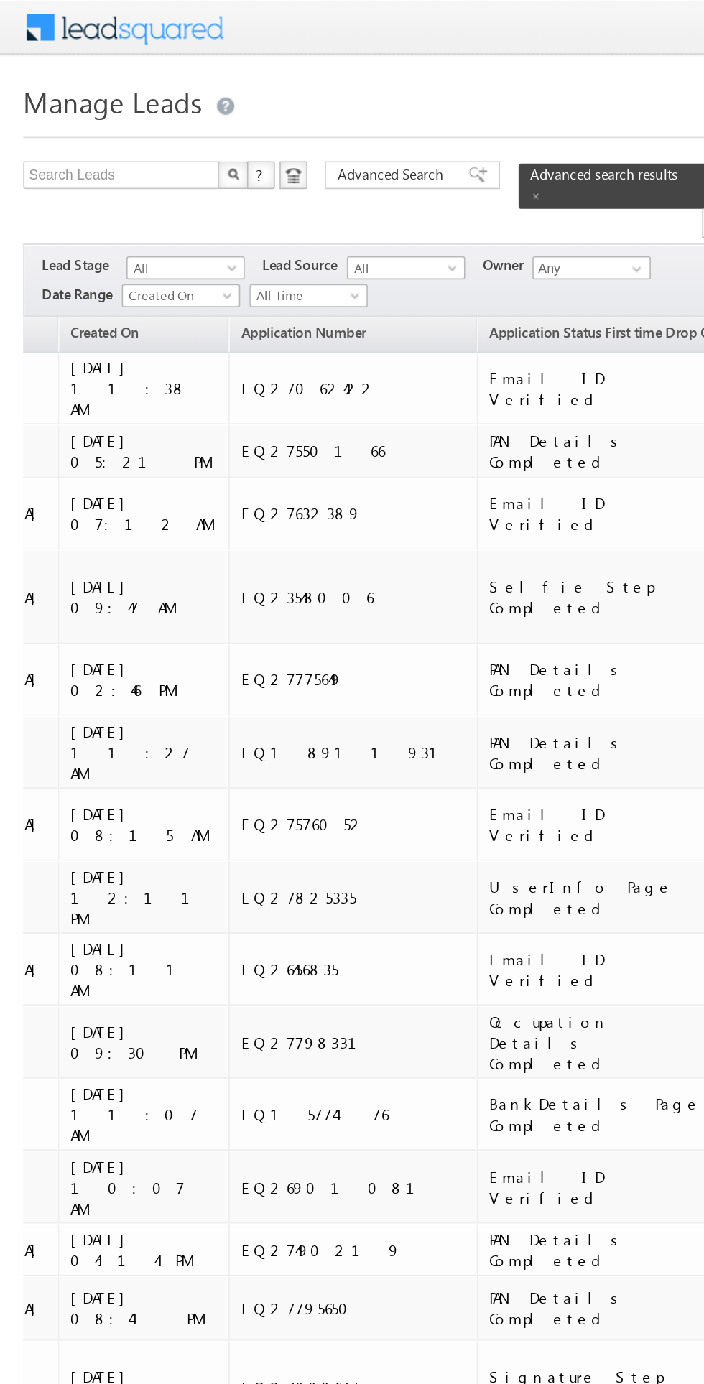
scroll to position [0, 1670]
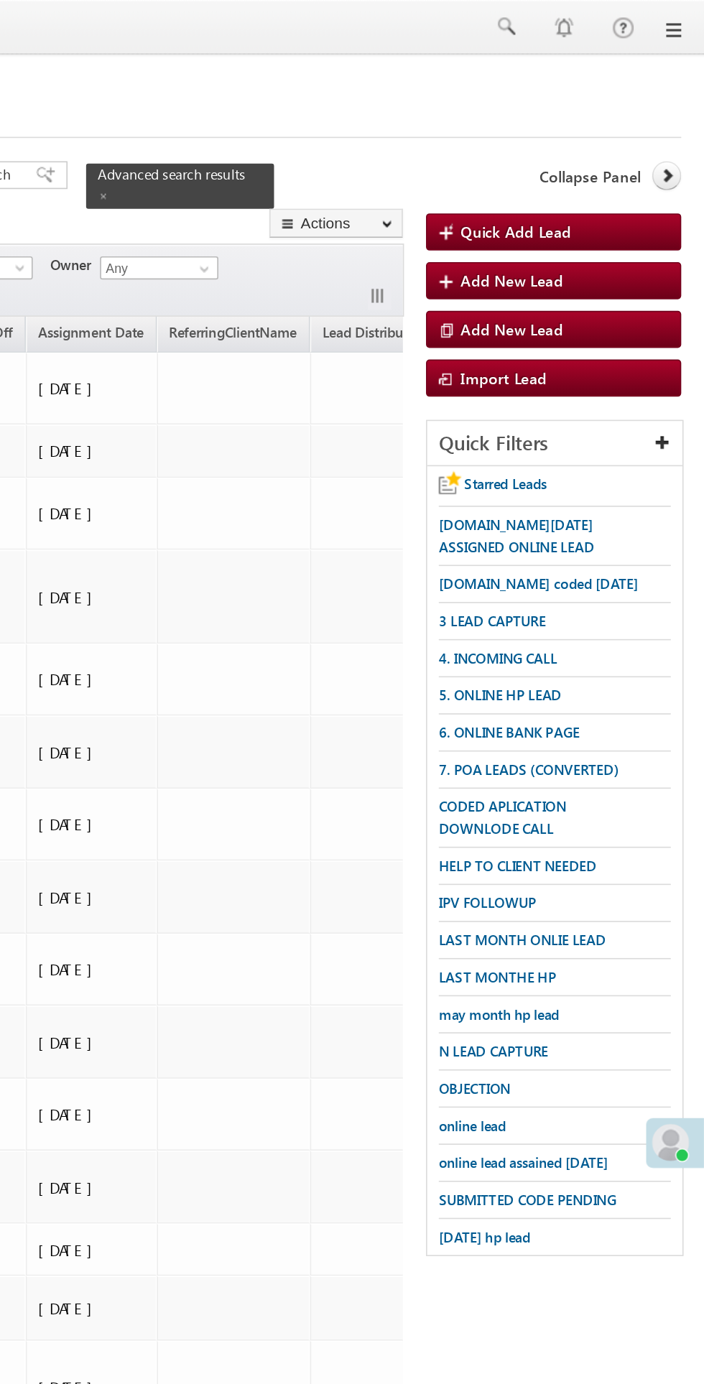
click at [596, 384] on span "3 LEAD CAPTURE" at bounding box center [572, 384] width 66 height 11
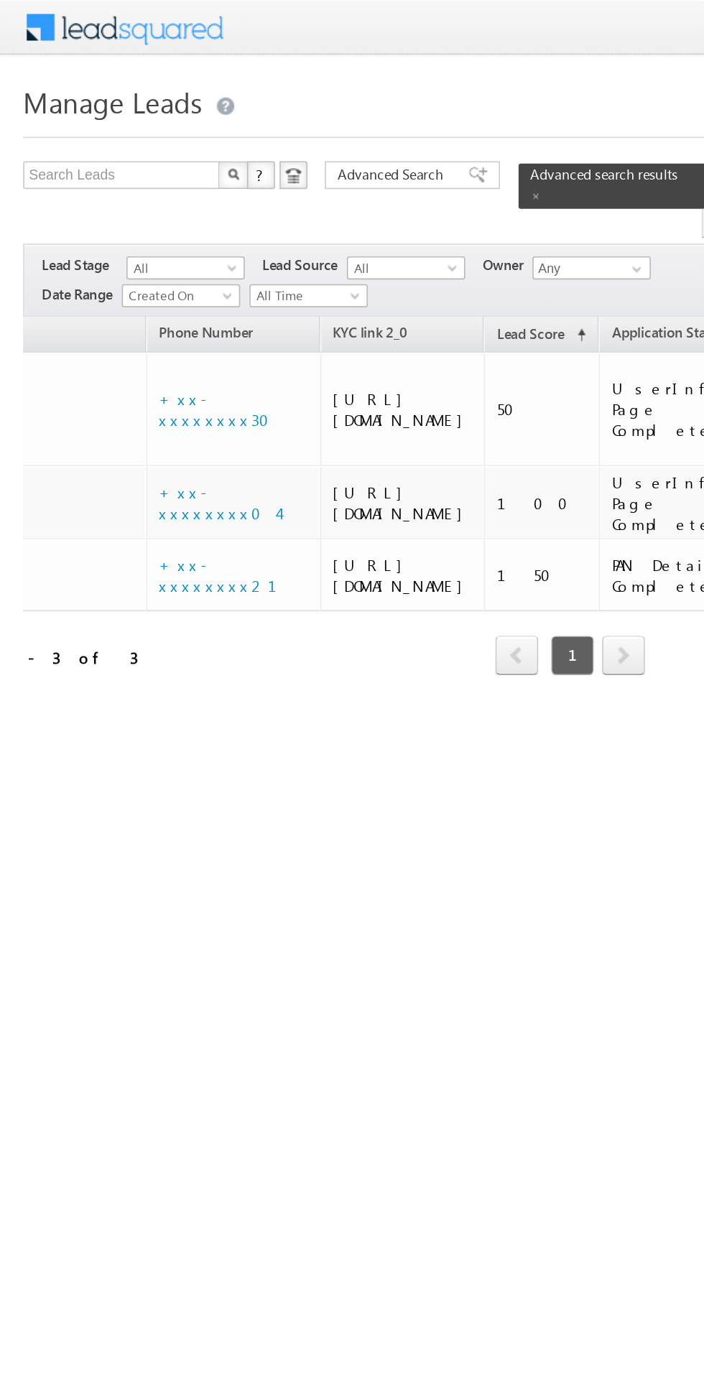
scroll to position [0, 0]
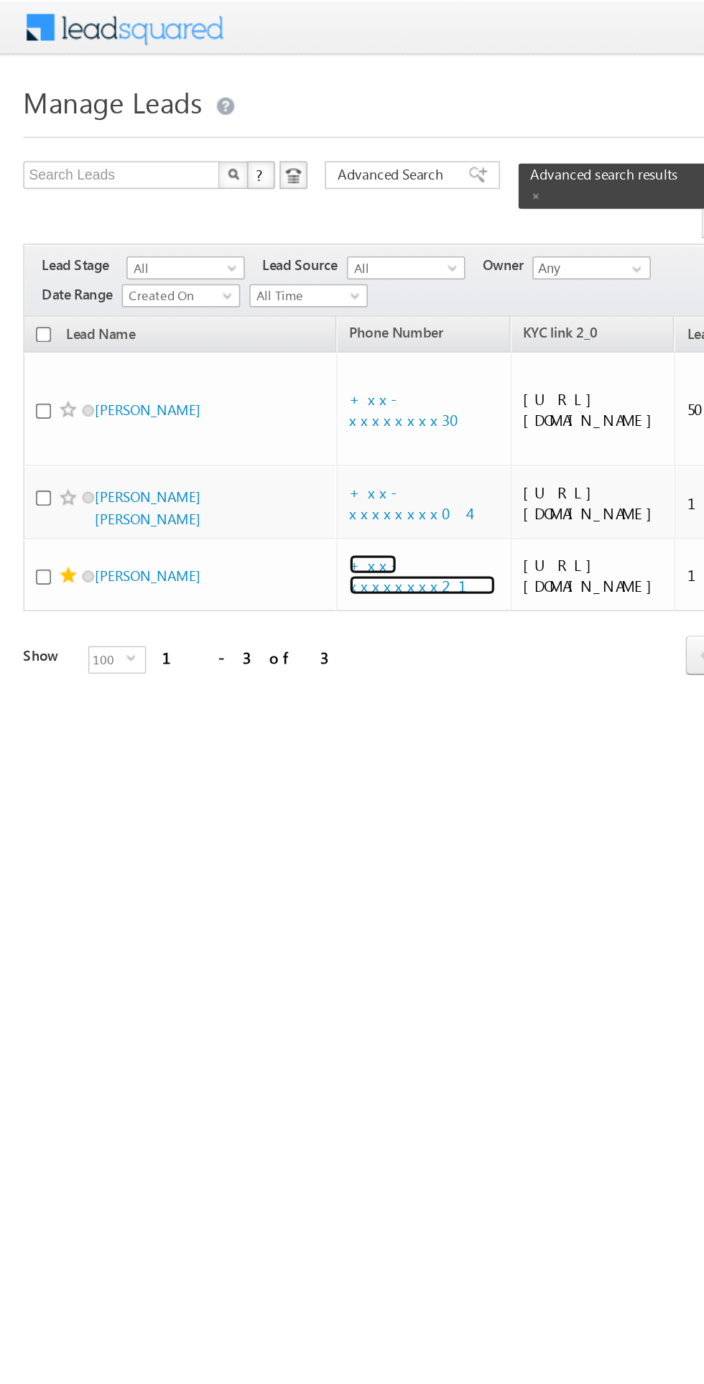
click at [255, 369] on link "+xx-xxxxxxxx21" at bounding box center [261, 355] width 91 height 25
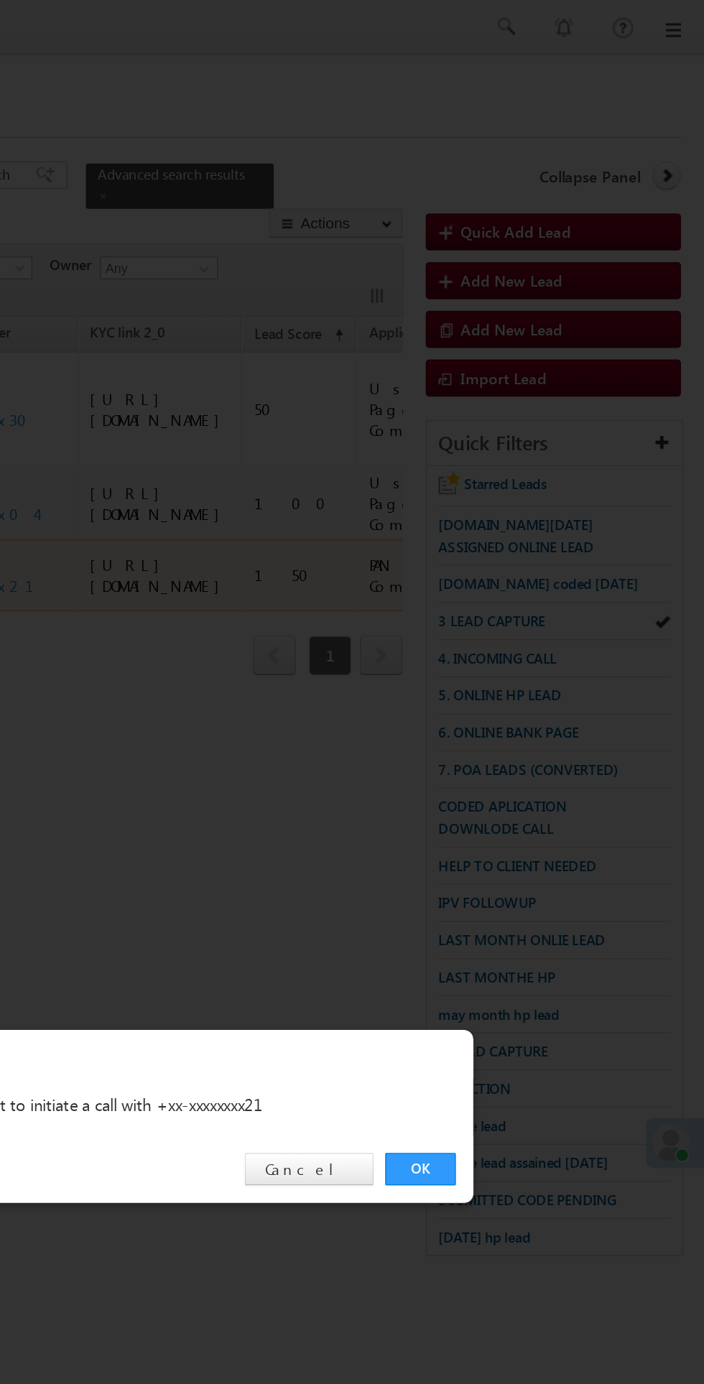
click at [511, 725] on link "OK" at bounding box center [528, 724] width 44 height 20
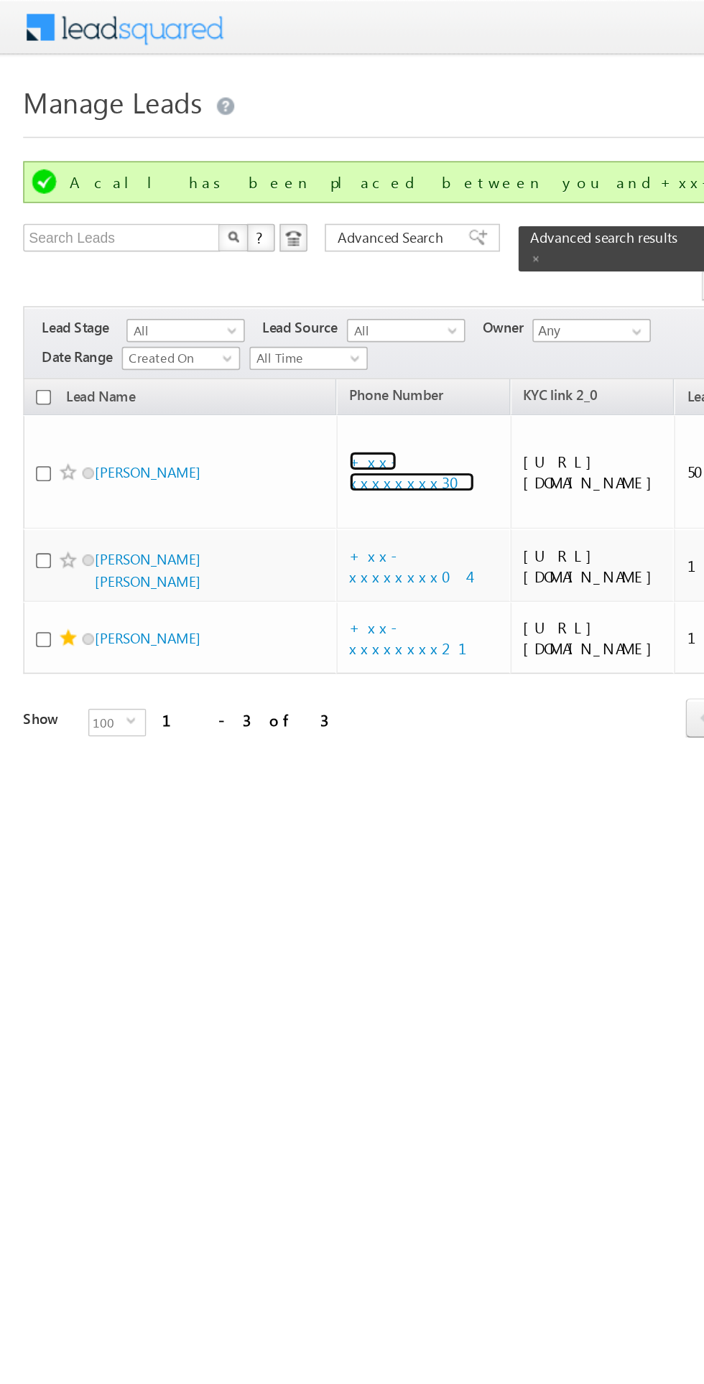
click at [264, 279] on link "+xx-xxxxxxxx30" at bounding box center [255, 291] width 78 height 25
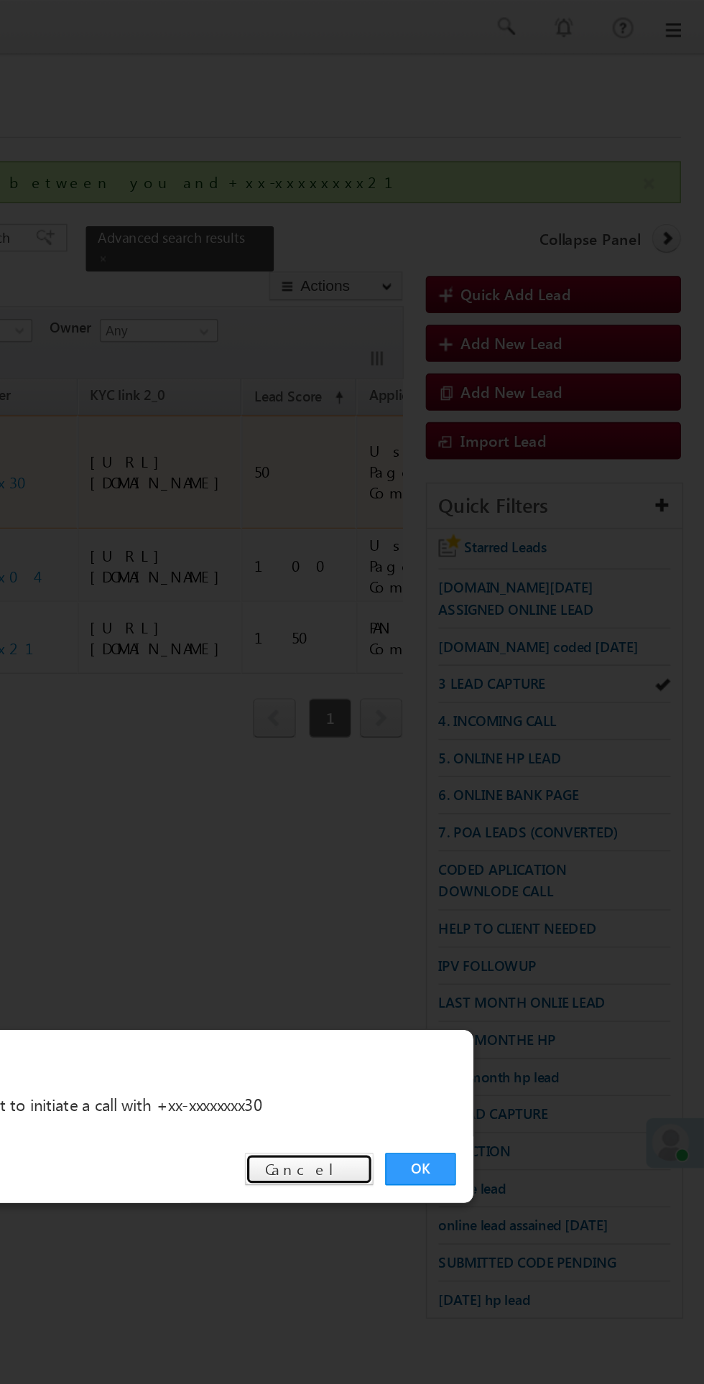
click at [494, 723] on link "Cancel" at bounding box center [460, 724] width 80 height 20
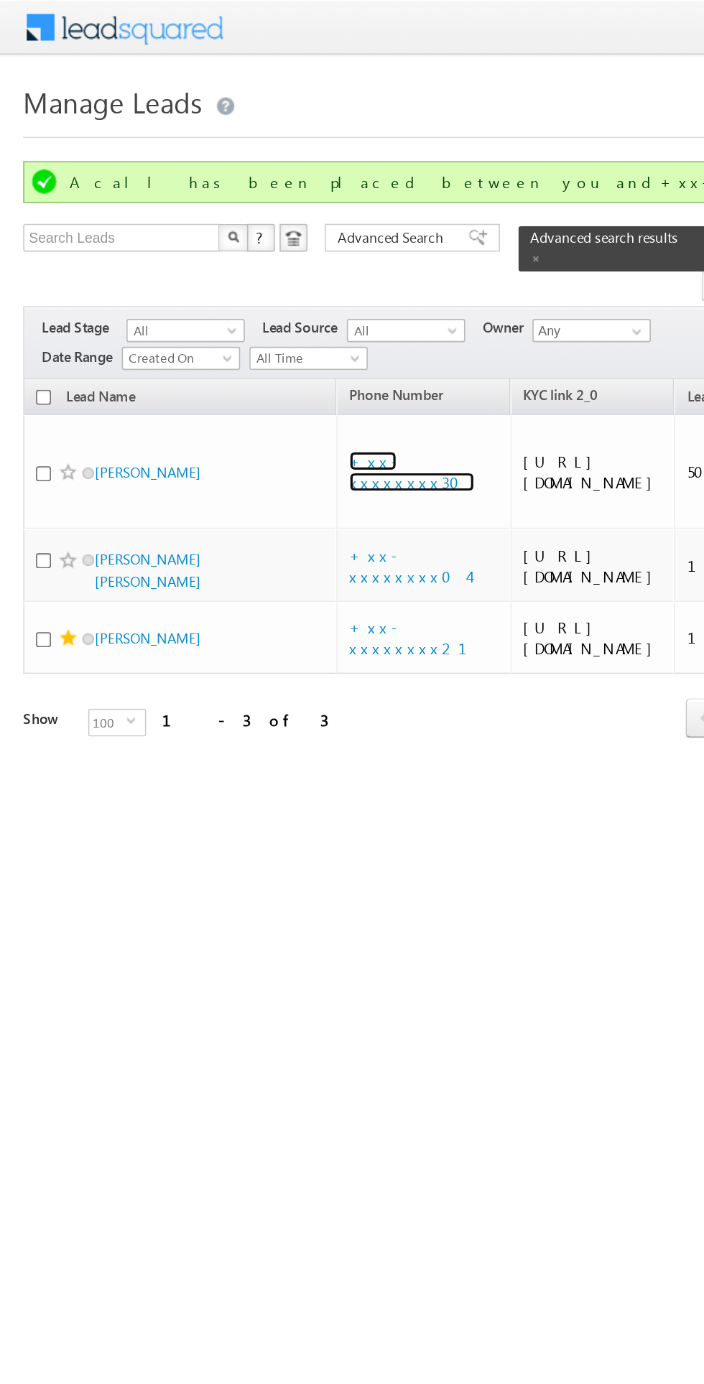
click at [254, 279] on link "+xx-xxxxxxxx30" at bounding box center [255, 291] width 78 height 25
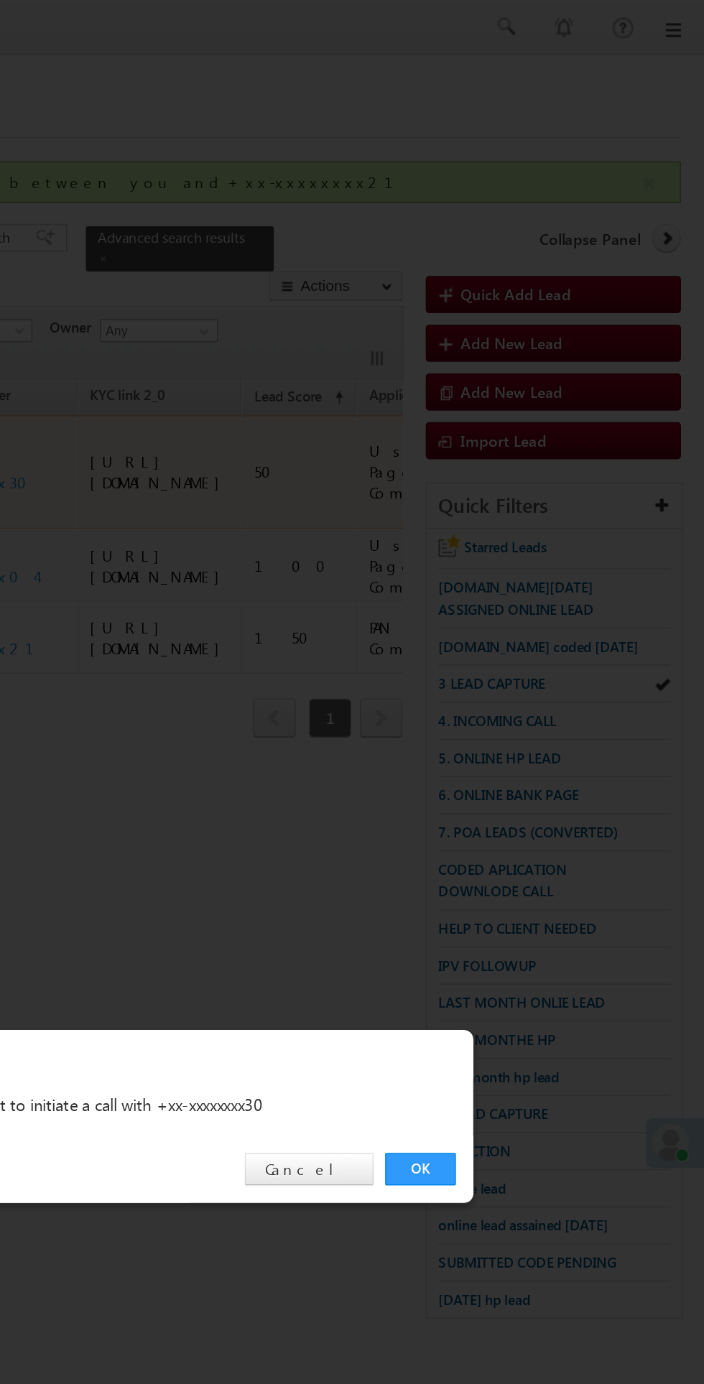
click at [512, 728] on link "OK" at bounding box center [528, 724] width 44 height 20
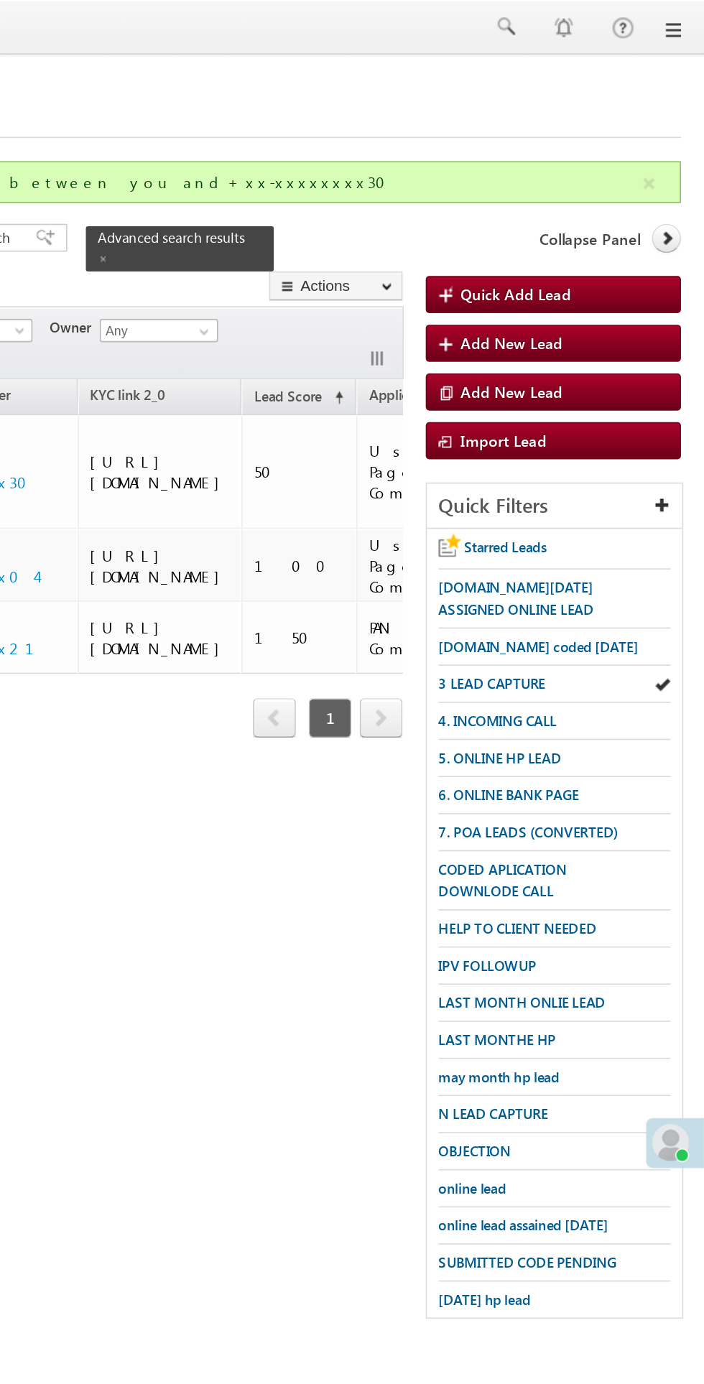
click at [588, 420] on span "3 LEAD CAPTURE" at bounding box center [572, 423] width 66 height 11
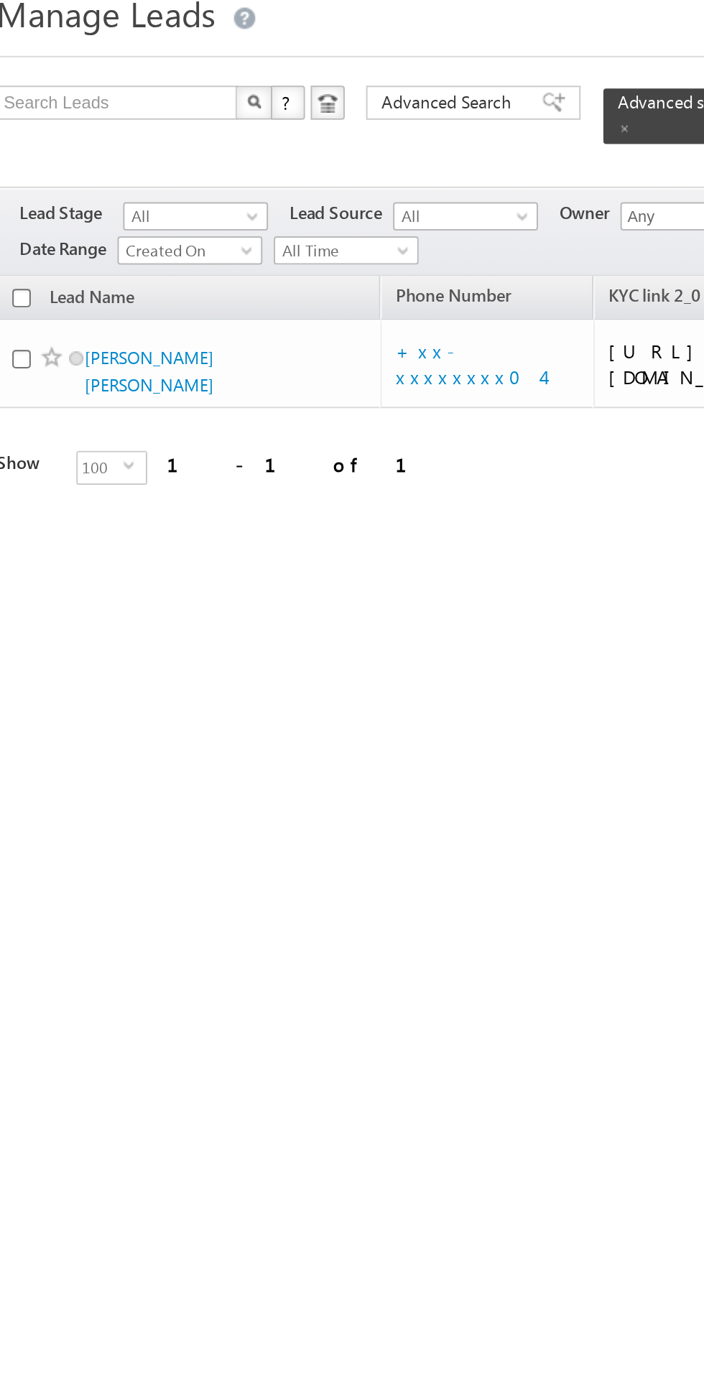
scroll to position [0, 4]
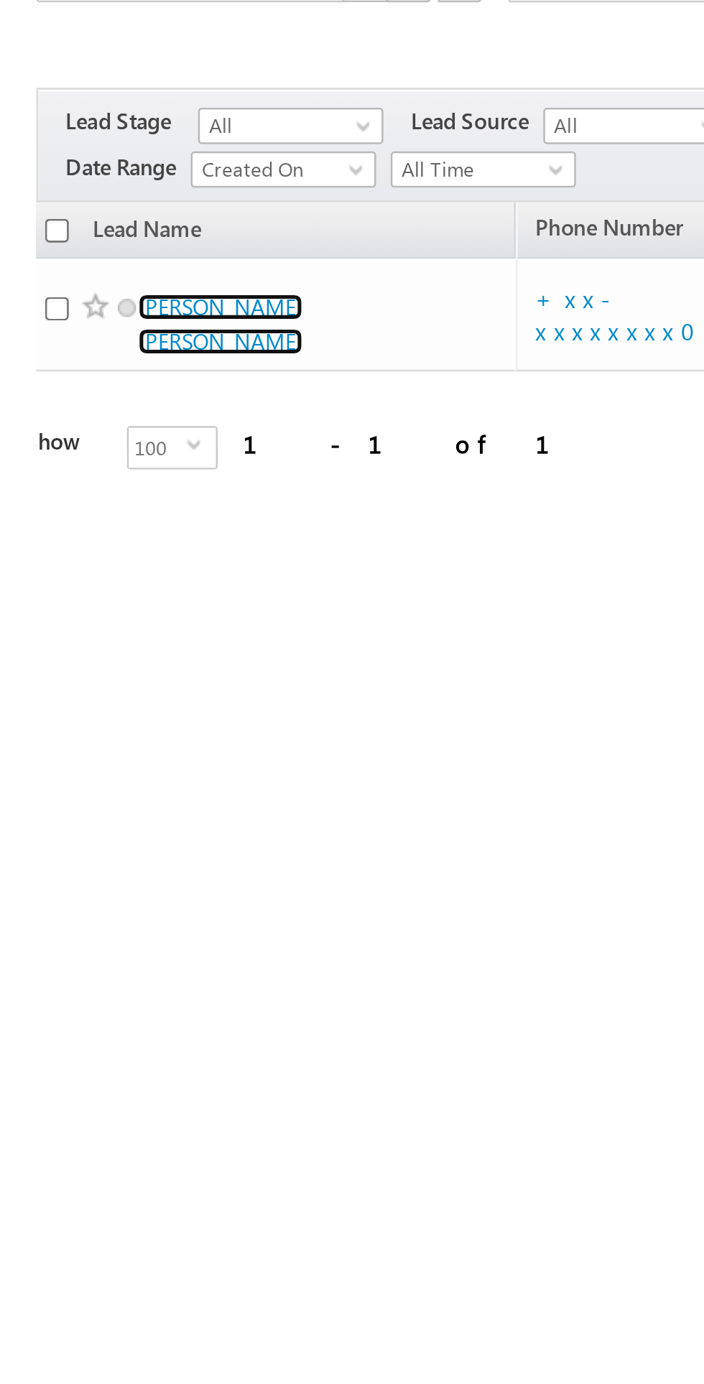
click at [86, 234] on link "Sanni kumar sah" at bounding box center [87, 244] width 65 height 24
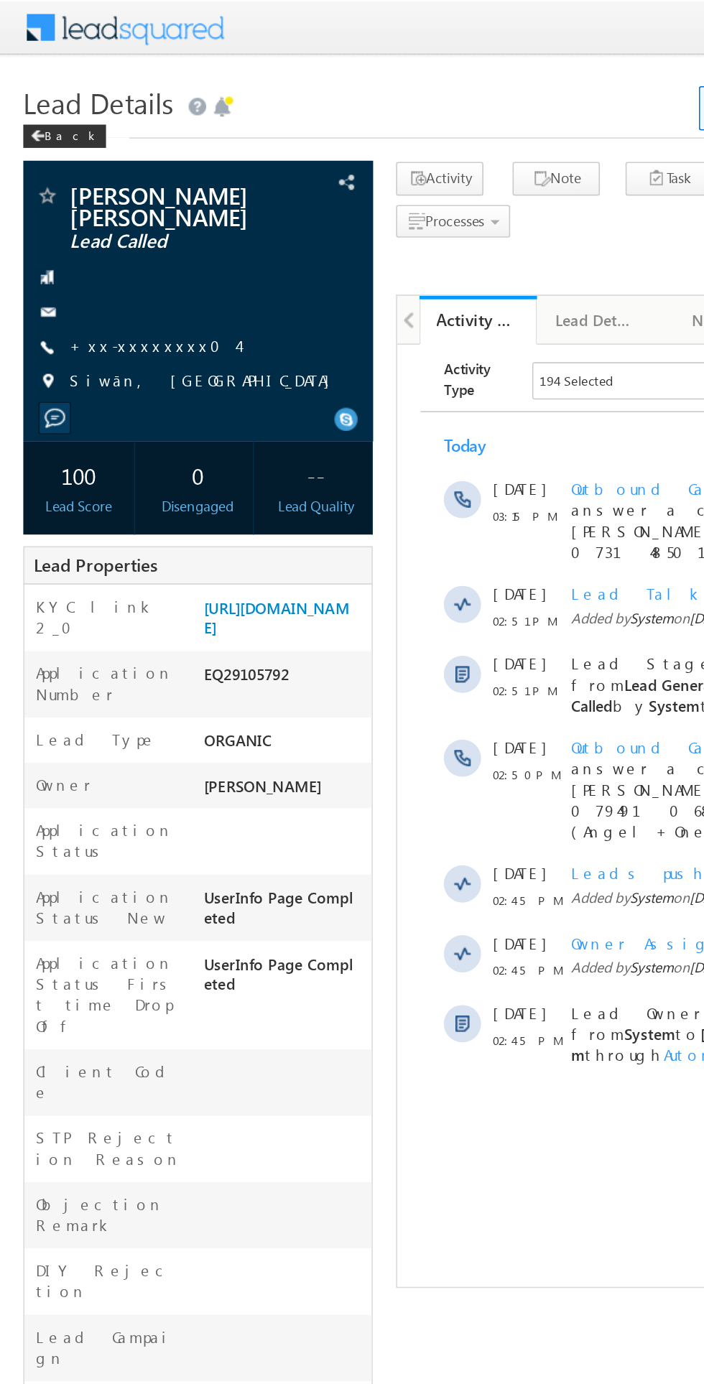
click at [83, 207] on link "+xx-xxxxxxxx04" at bounding box center [94, 213] width 103 height 12
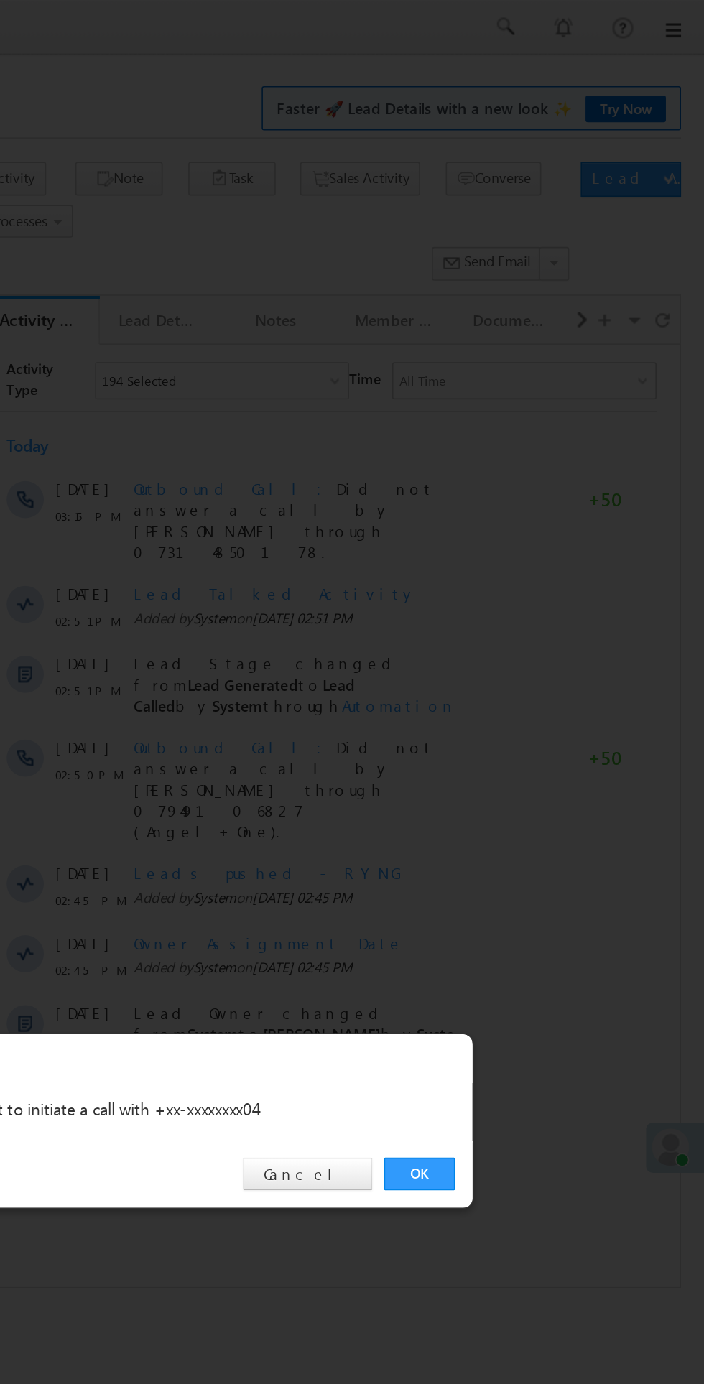
click at [519, 730] on link "OK" at bounding box center [528, 724] width 44 height 20
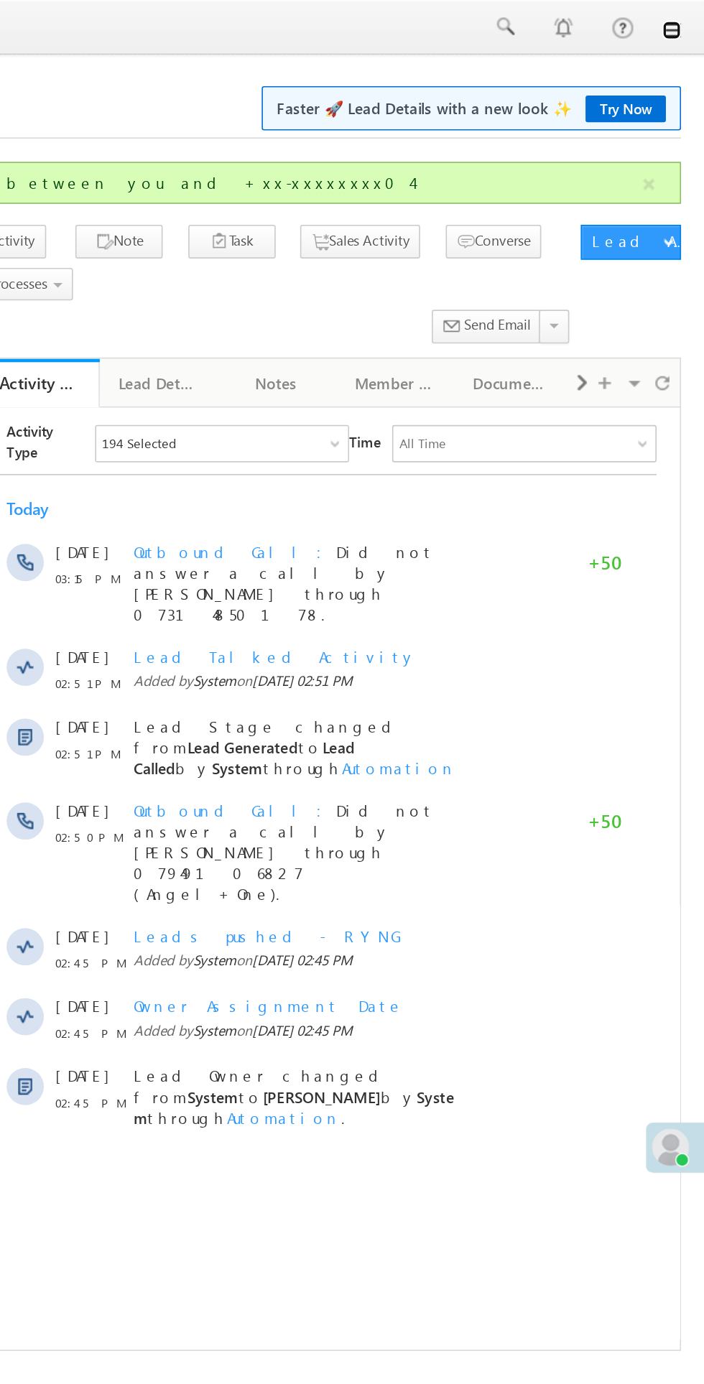
click at [684, 17] on link at bounding box center [683, 18] width 11 height 11
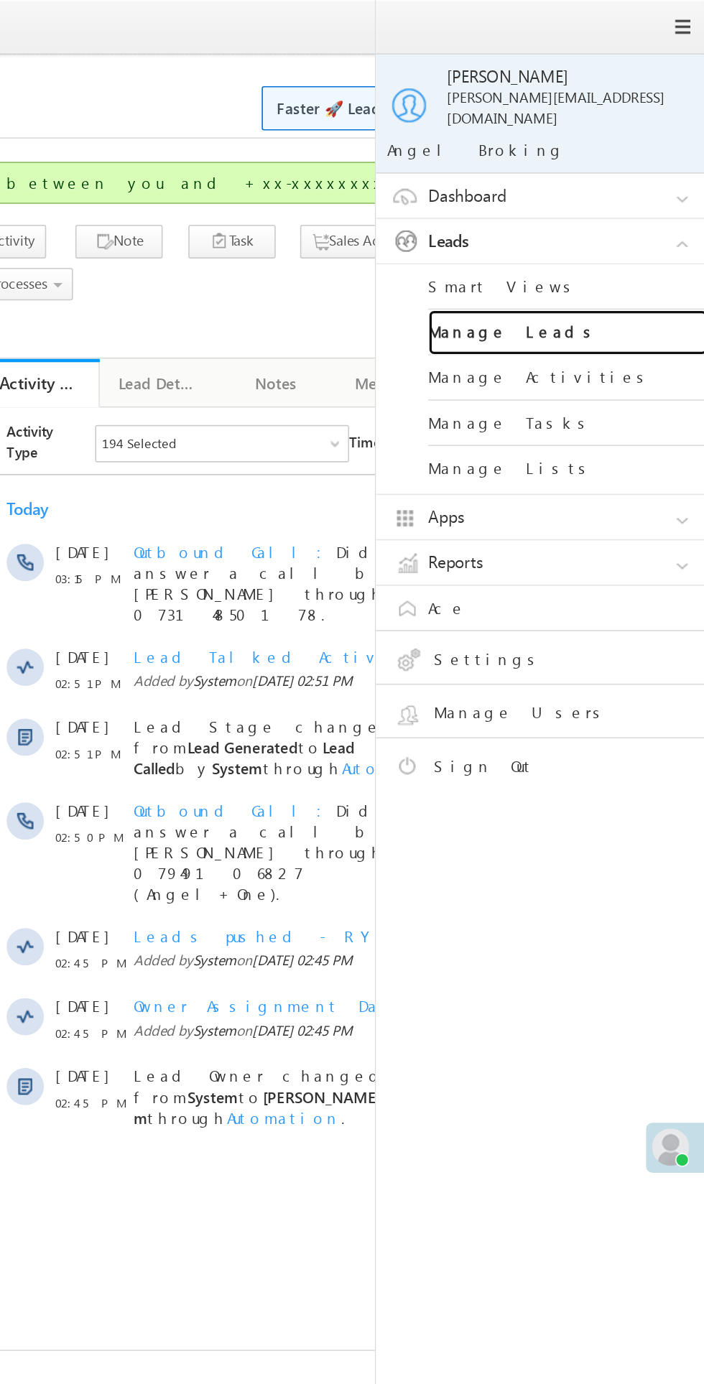
click at [602, 191] on link "Manage Leads" at bounding box center [620, 205] width 172 height 28
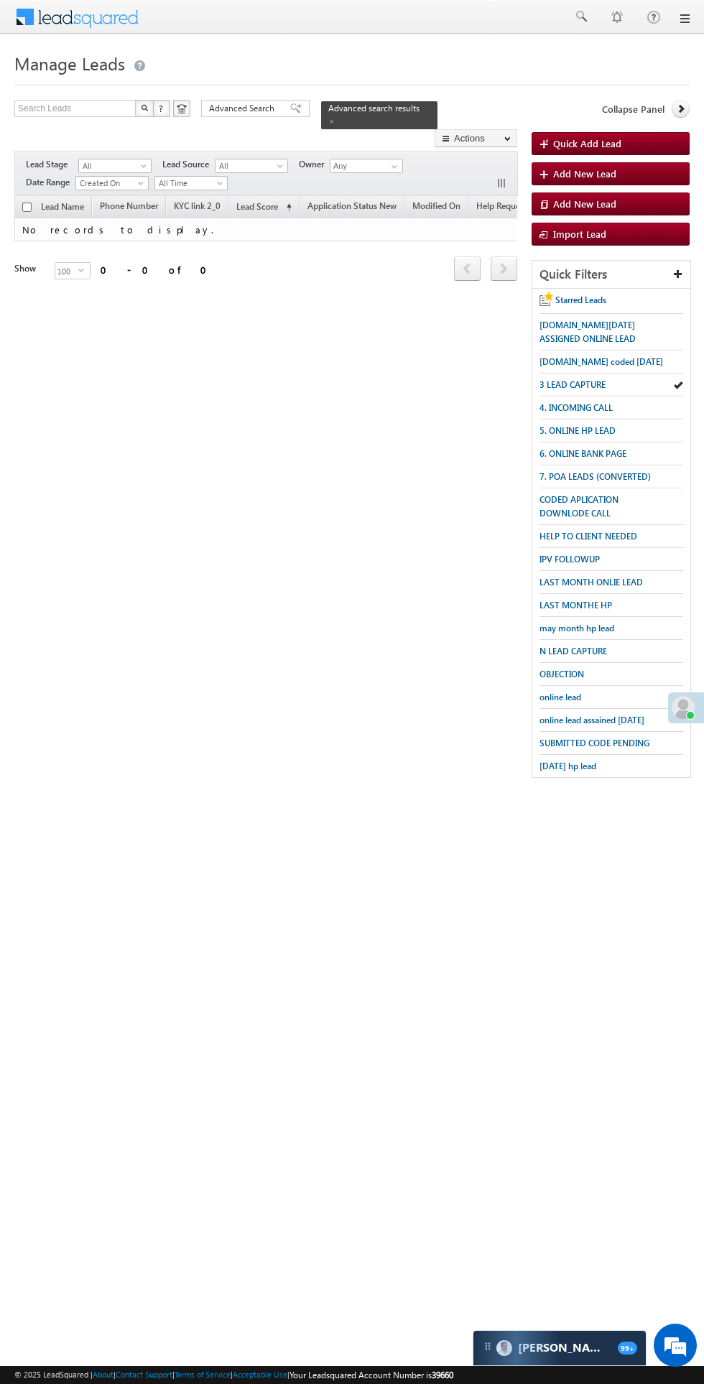
click at [557, 532] on span "HELP TO CLIENT NEEDED" at bounding box center [588, 536] width 98 height 11
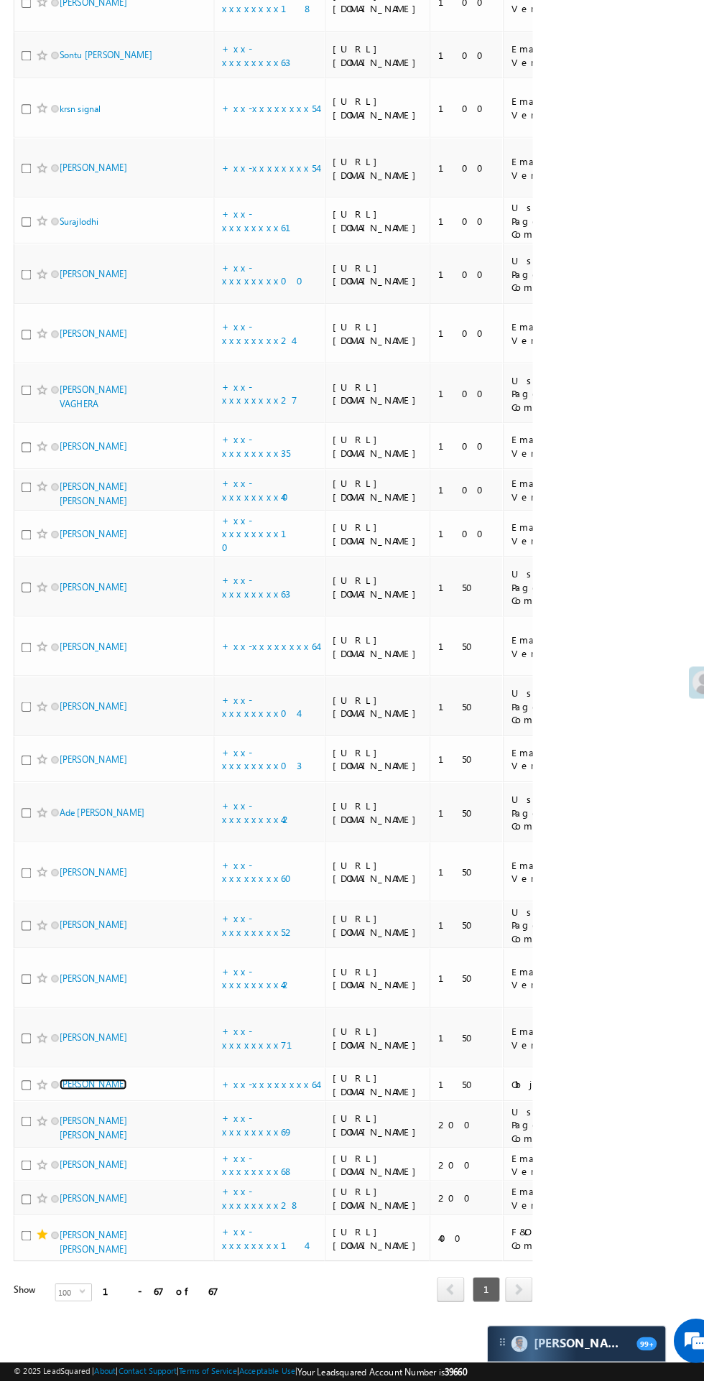
click at [74, 1092] on link "[PERSON_NAME]" at bounding box center [91, 1097] width 65 height 11
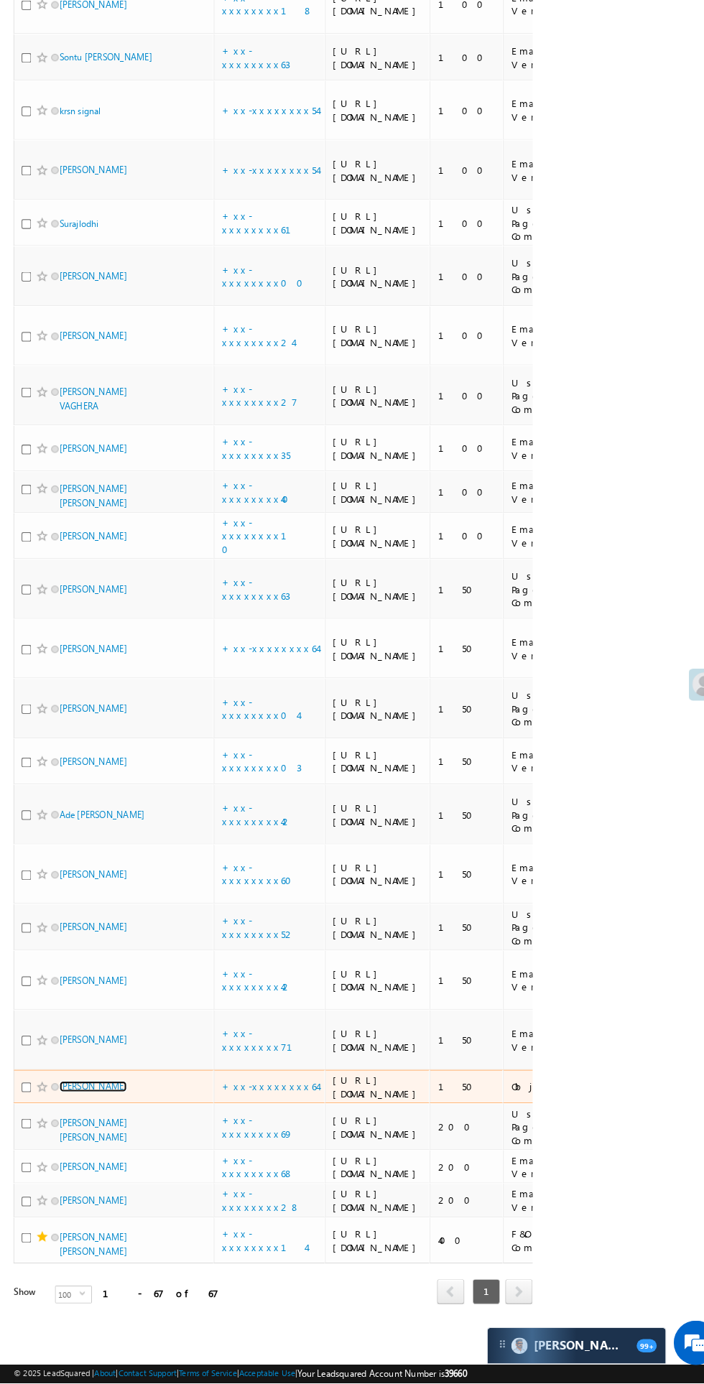
scroll to position [4511, 0]
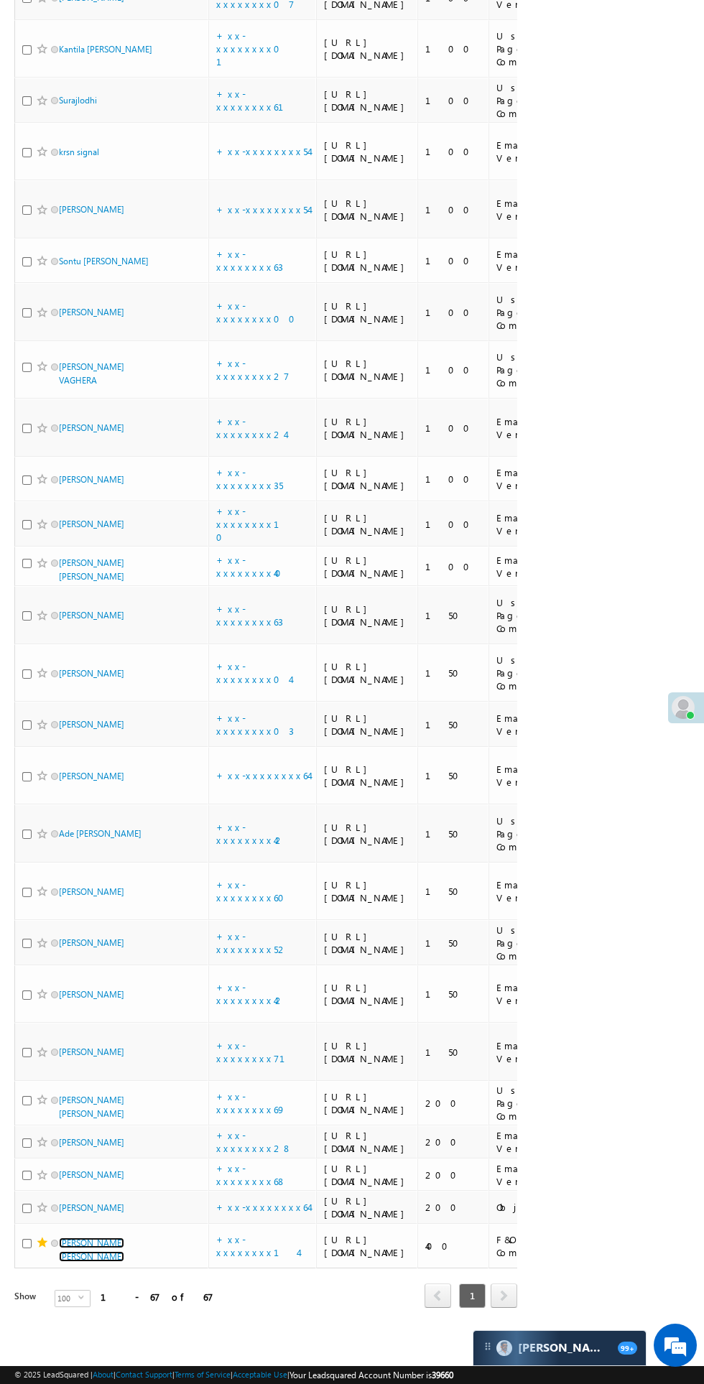
click at [108, 1262] on link "[PERSON_NAME] [PERSON_NAME]" at bounding box center [91, 1250] width 65 height 24
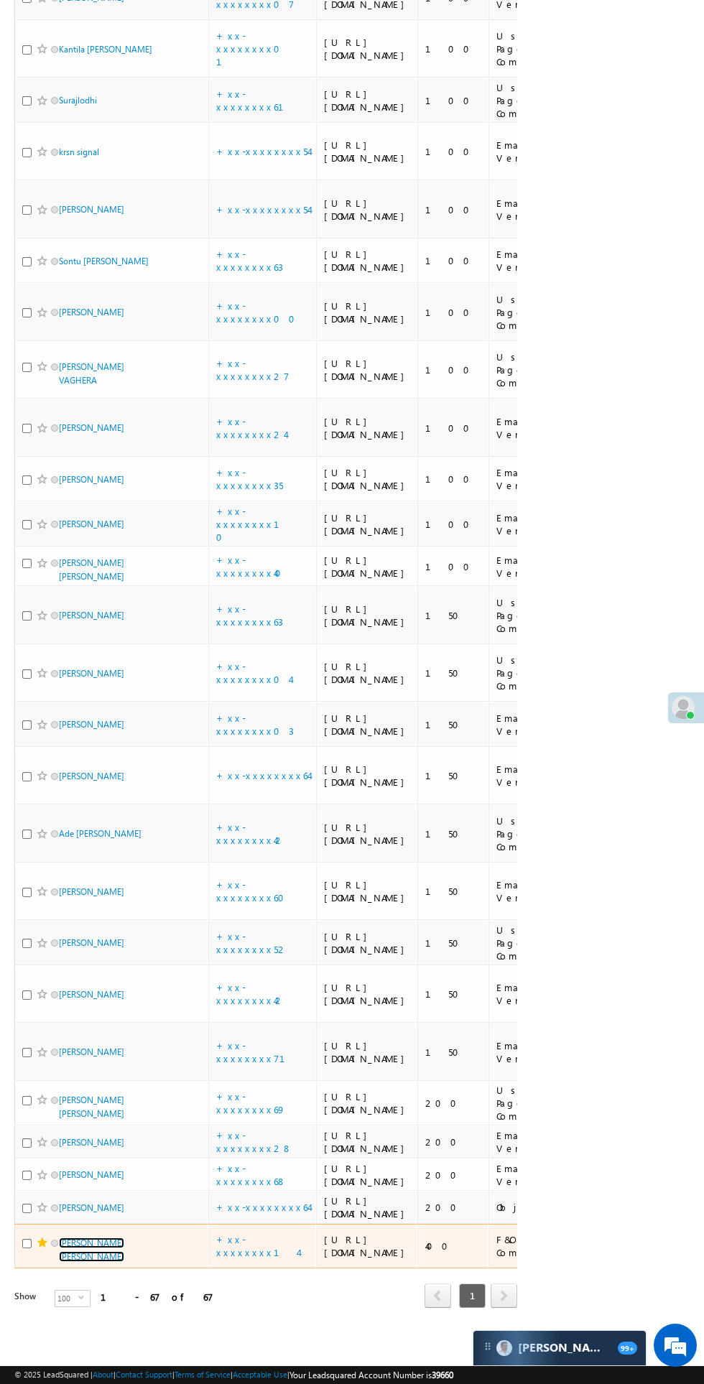
scroll to position [4511, 0]
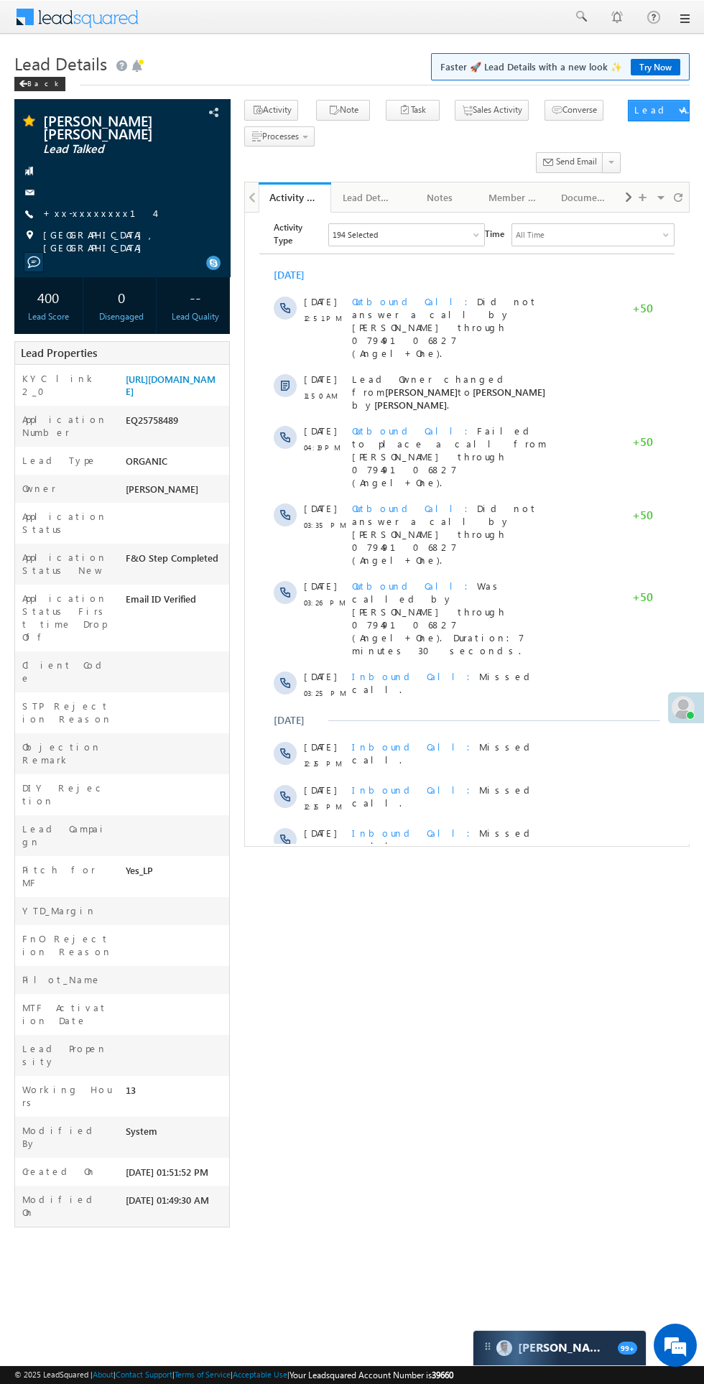
click at [488, 917] on span "Show More" at bounding box center [473, 931] width 76 height 29
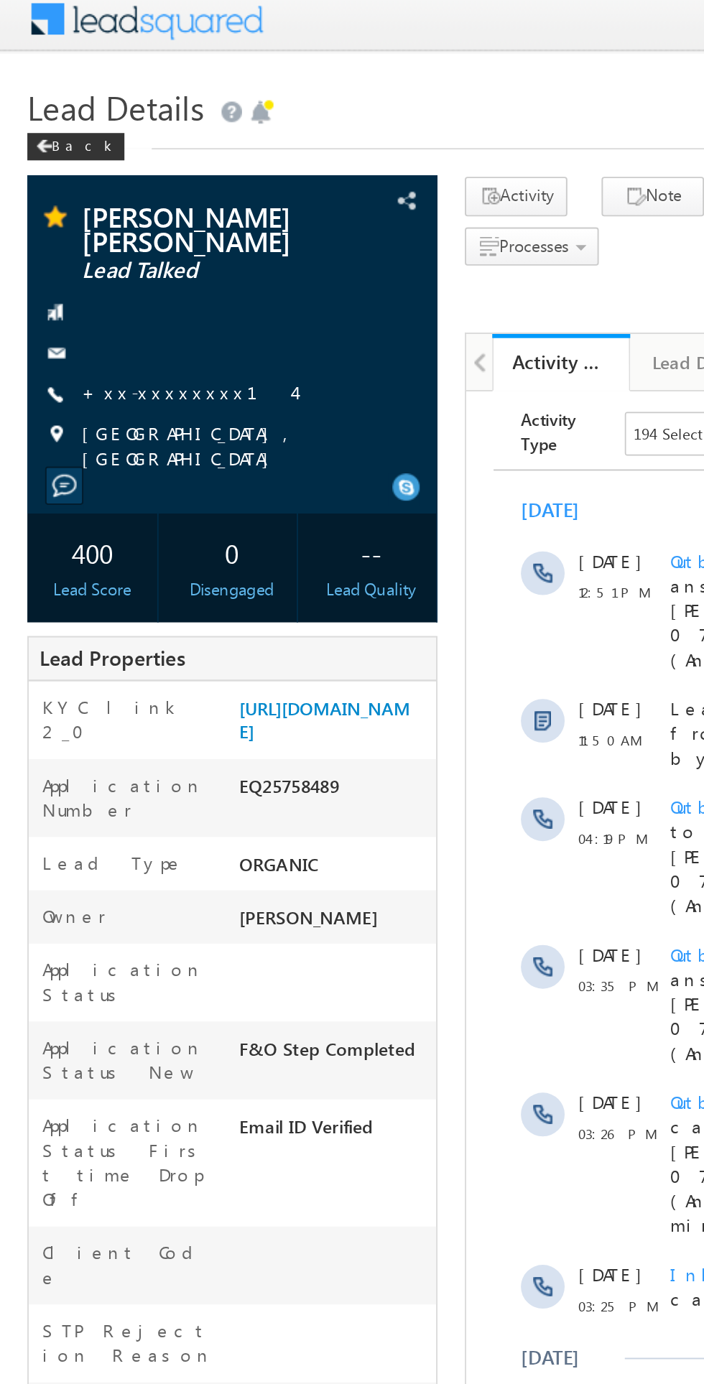
click at [97, 207] on link "+xx-xxxxxxxx14" at bounding box center [98, 213] width 111 height 12
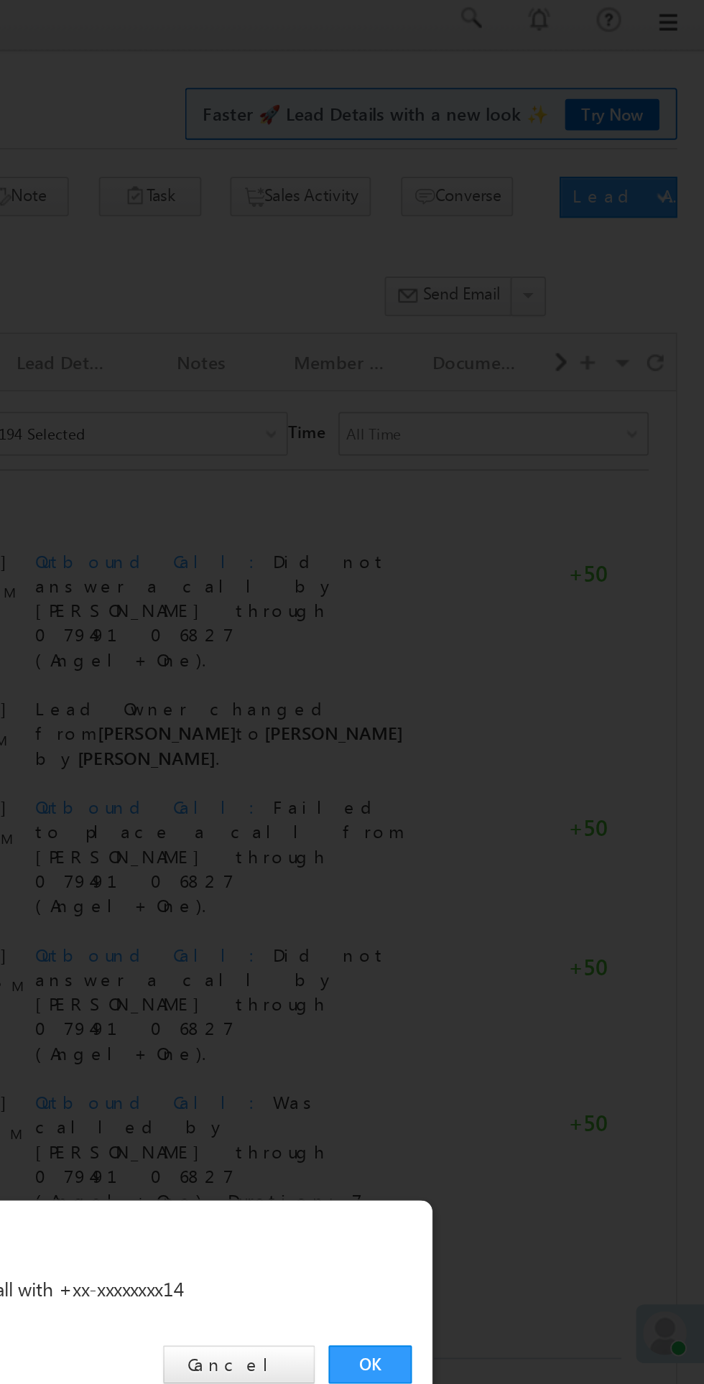
click at [535, 720] on link "OK" at bounding box center [528, 724] width 44 height 20
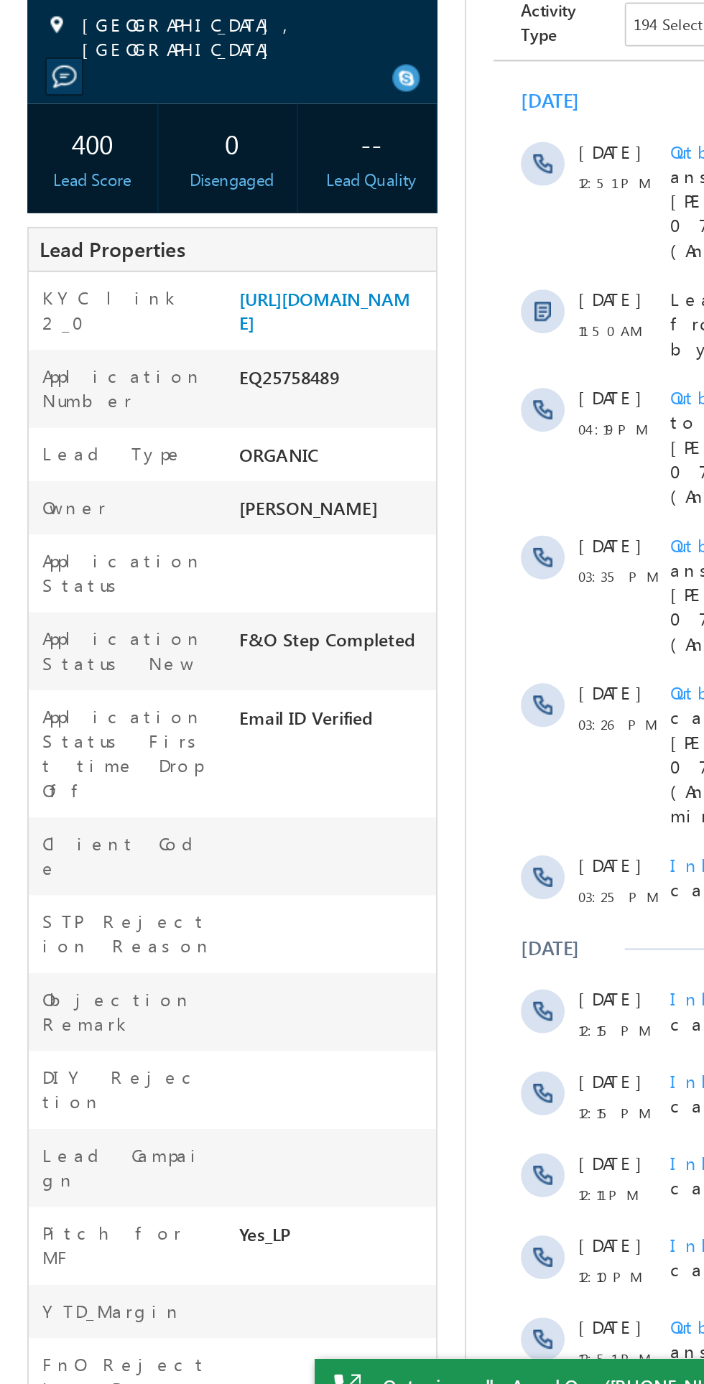
copy div "EQ25758489"
